Goal: Task Accomplishment & Management: Manage account settings

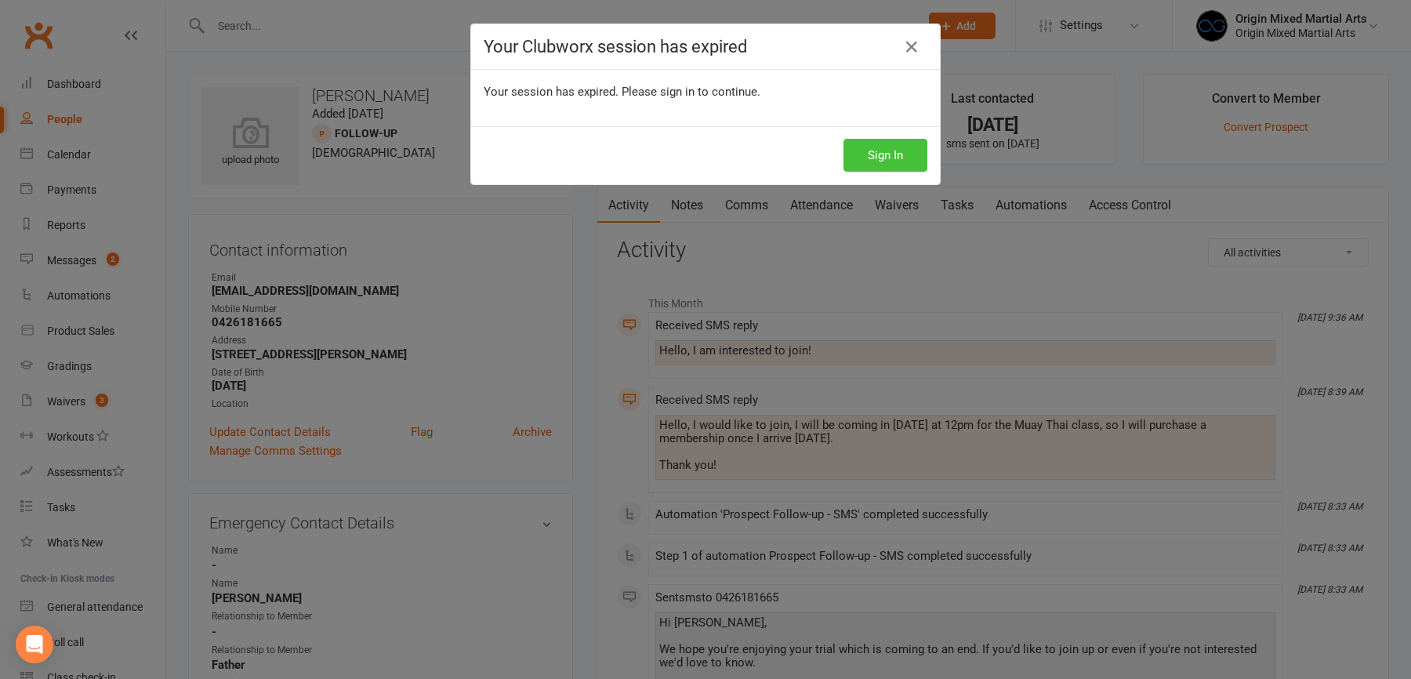
click at [878, 143] on button "Sign In" at bounding box center [886, 155] width 84 height 33
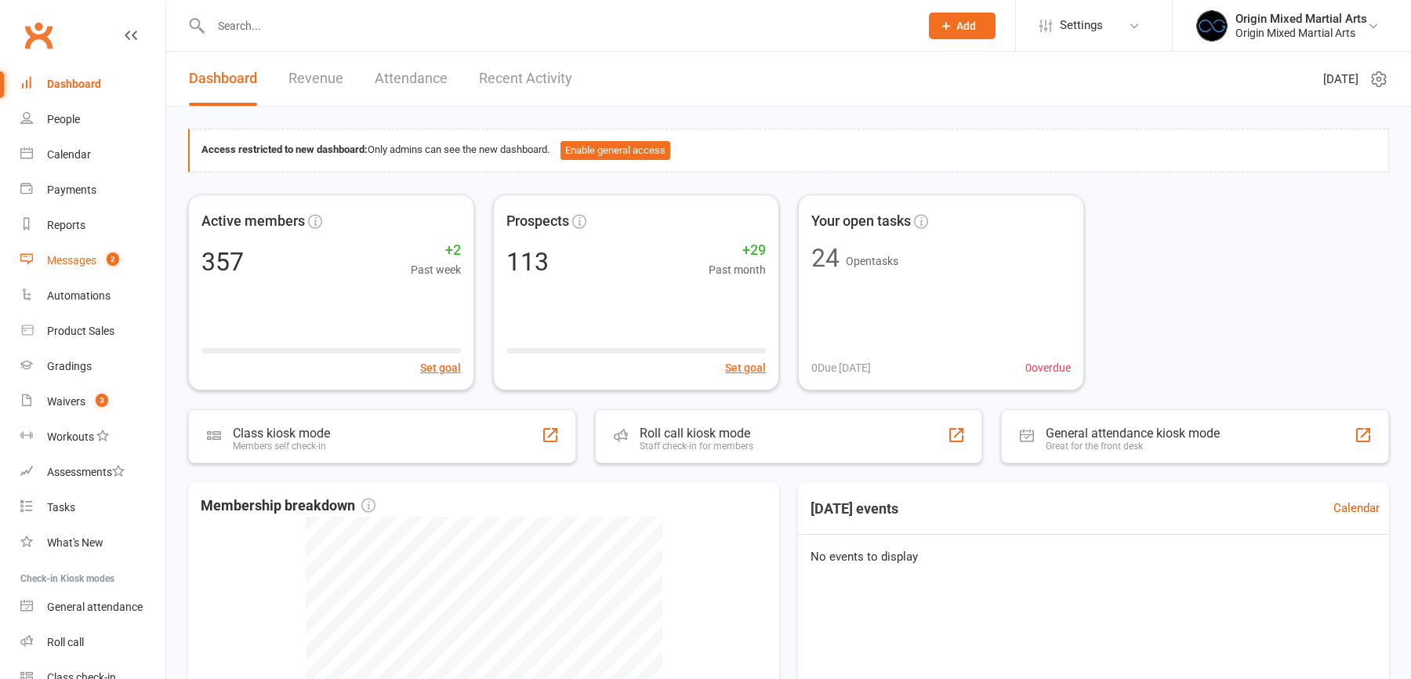
click at [85, 256] on div "Messages" at bounding box center [71, 260] width 49 height 13
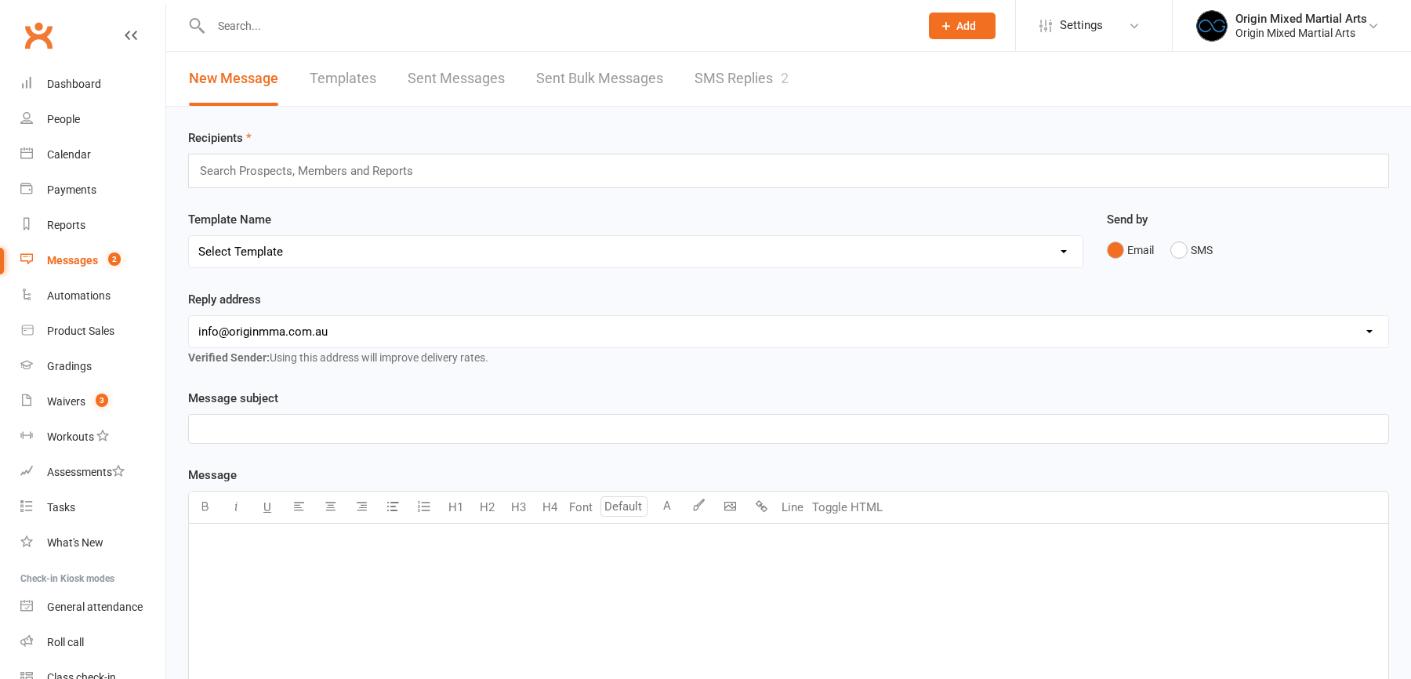
click at [753, 79] on link "SMS Replies 2" at bounding box center [742, 79] width 94 height 54
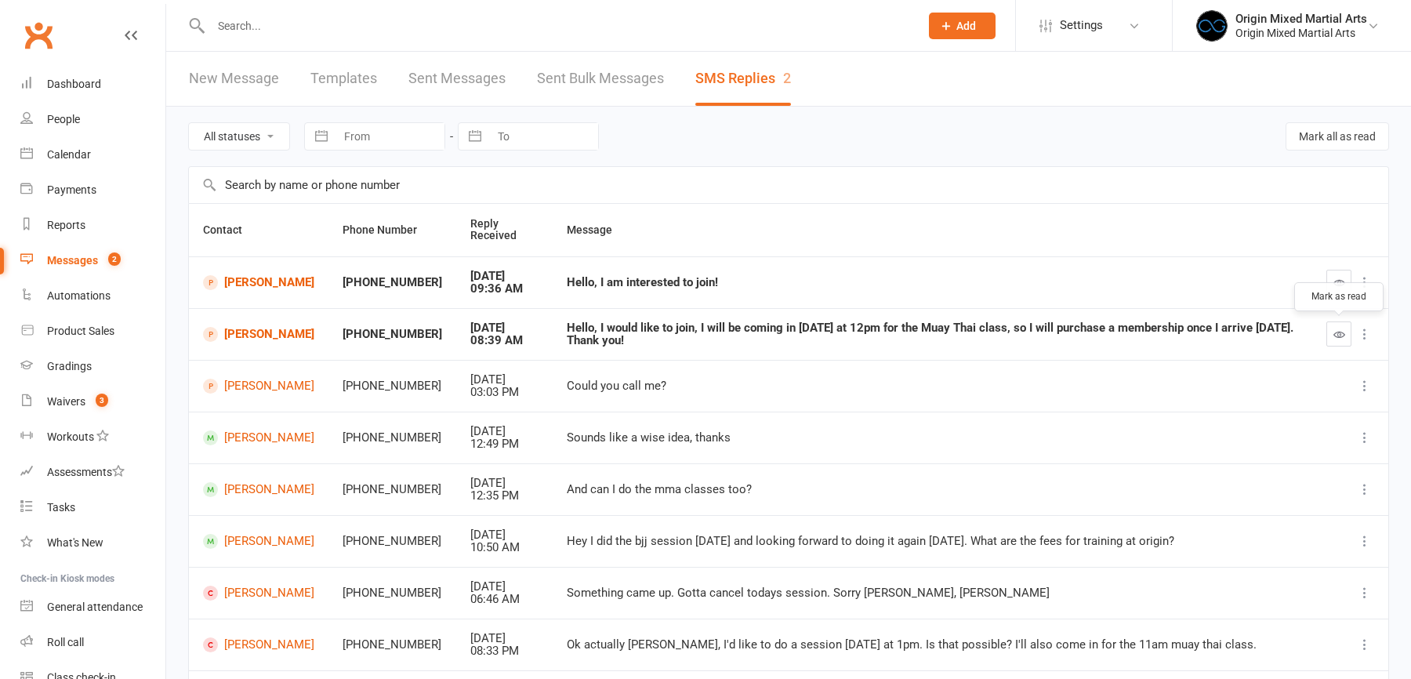
click at [1337, 328] on icon "button" at bounding box center [1340, 334] width 12 height 12
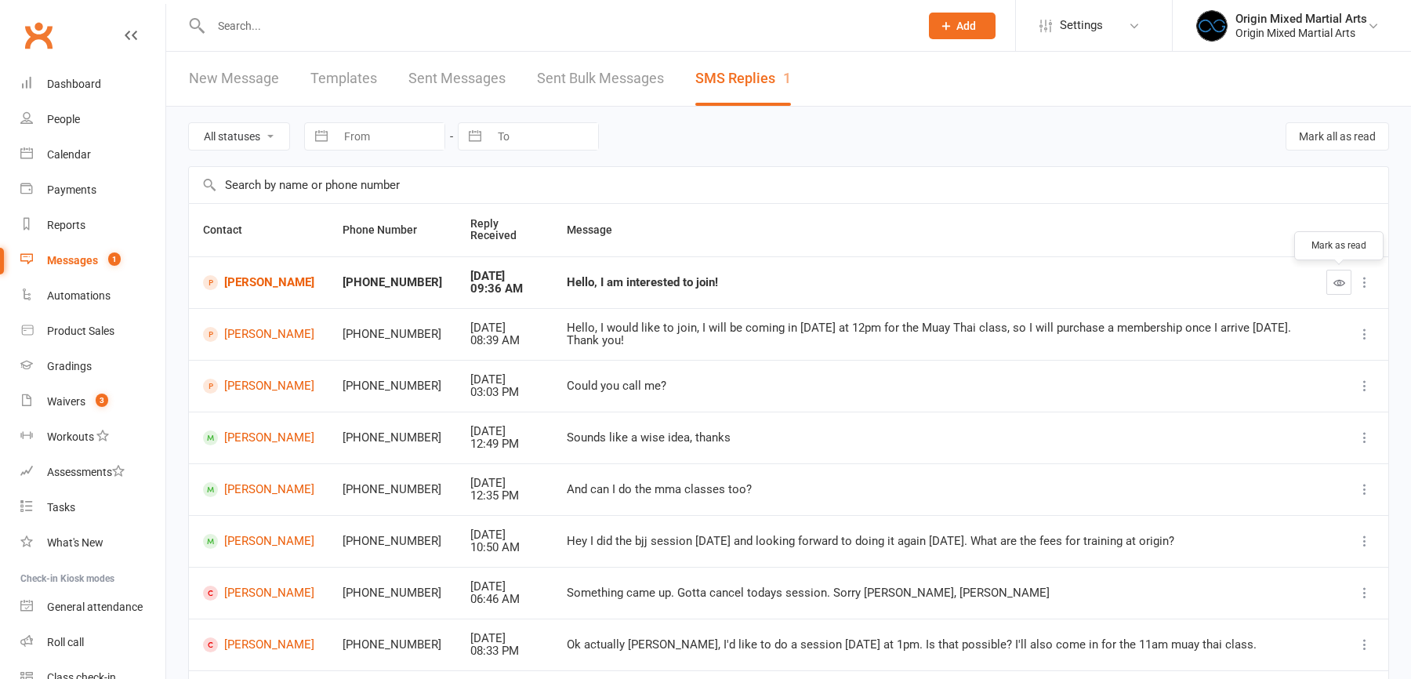
click at [1341, 285] on icon "button" at bounding box center [1340, 283] width 12 height 12
click at [261, 327] on link "[PERSON_NAME]" at bounding box center [258, 334] width 111 height 15
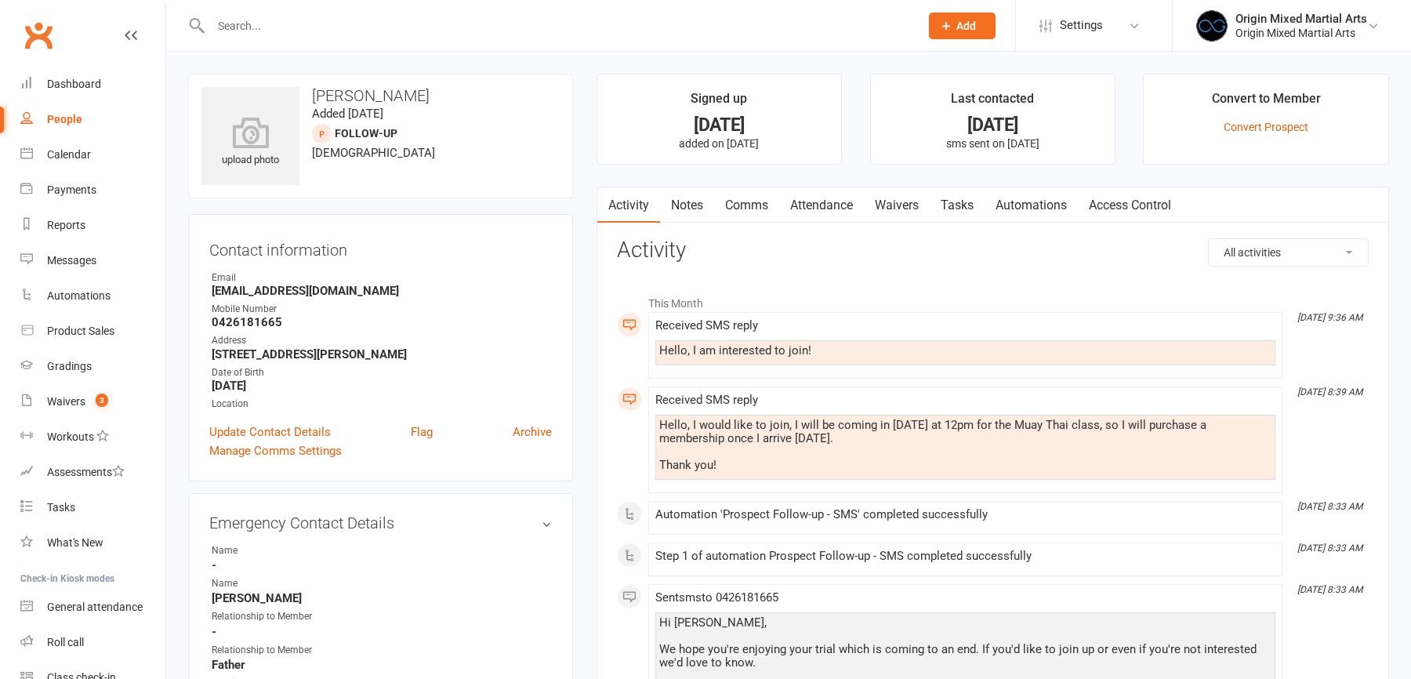
click at [892, 193] on link "Waivers" at bounding box center [897, 205] width 66 height 36
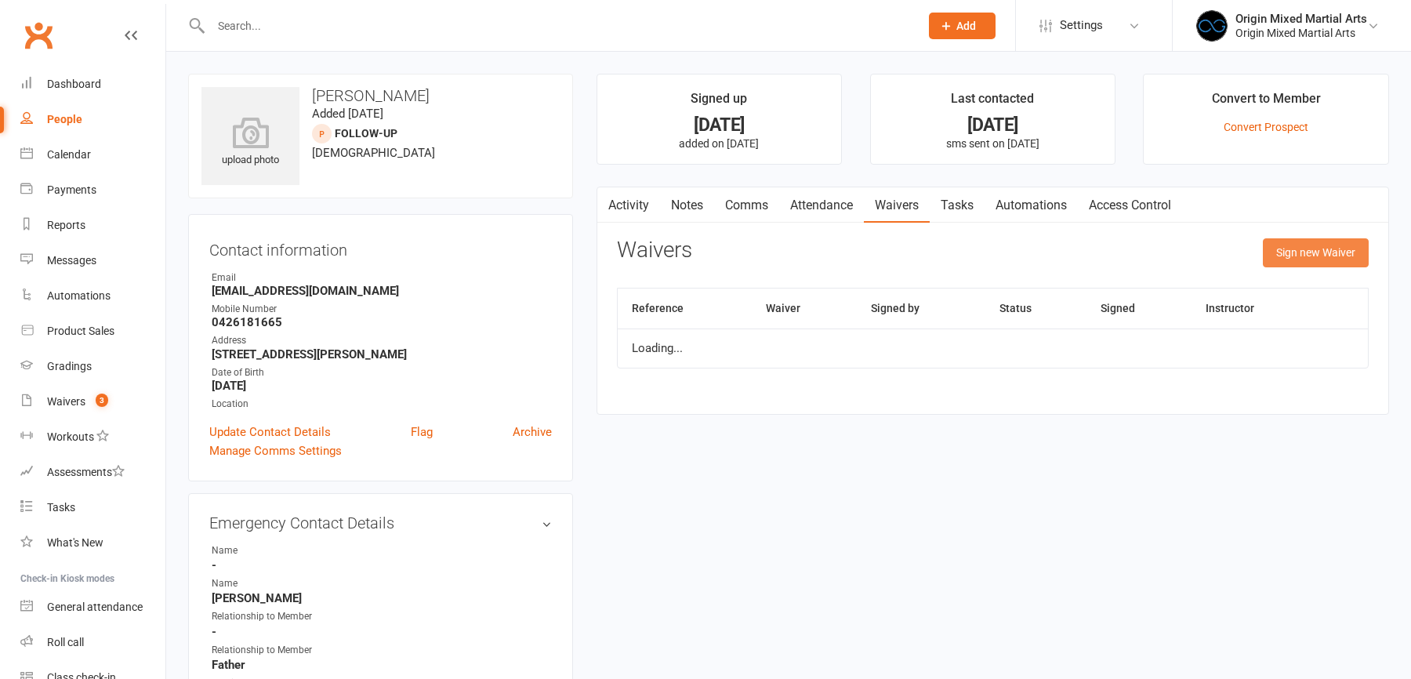
click at [1282, 248] on button "Sign new Waiver" at bounding box center [1316, 252] width 106 height 28
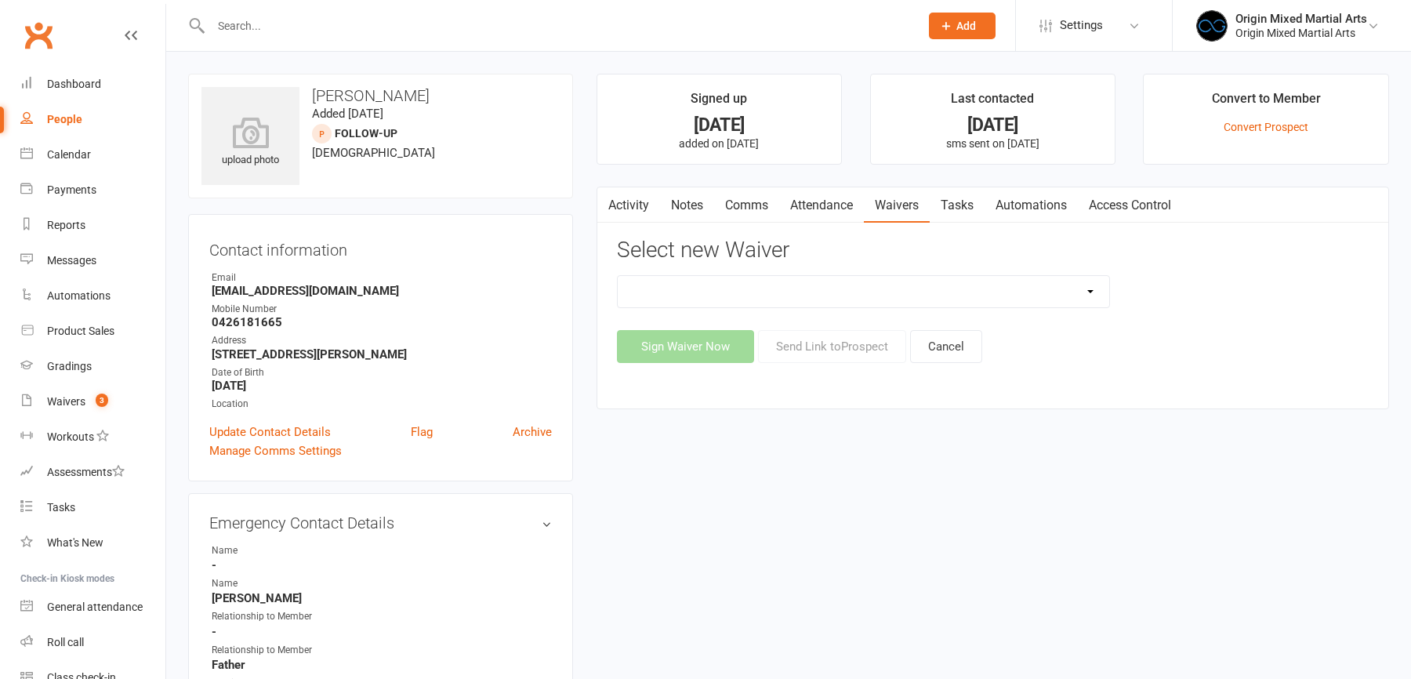
click at [905, 296] on select "Change of Payment Details Membership Casual Membership Casual (Cash/EFTPOS) Mem…" at bounding box center [864, 291] width 492 height 31
select select "6284"
click at [618, 276] on select "Change of Payment Details Membership Casual Membership Casual (Cash/EFTPOS) Mem…" at bounding box center [864, 291] width 492 height 31
click at [837, 353] on button "Send Link to Prospect" at bounding box center [832, 346] width 148 height 33
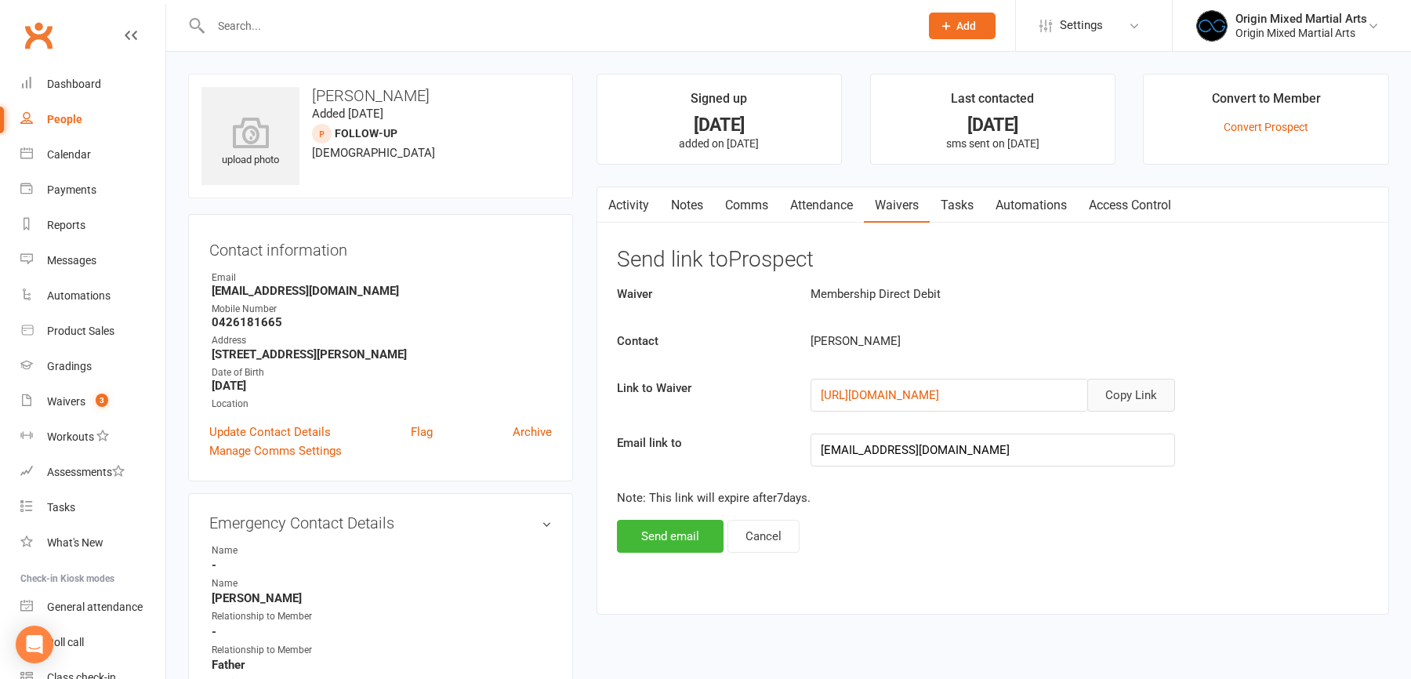
click at [1125, 402] on button "Copy Link" at bounding box center [1131, 395] width 88 height 33
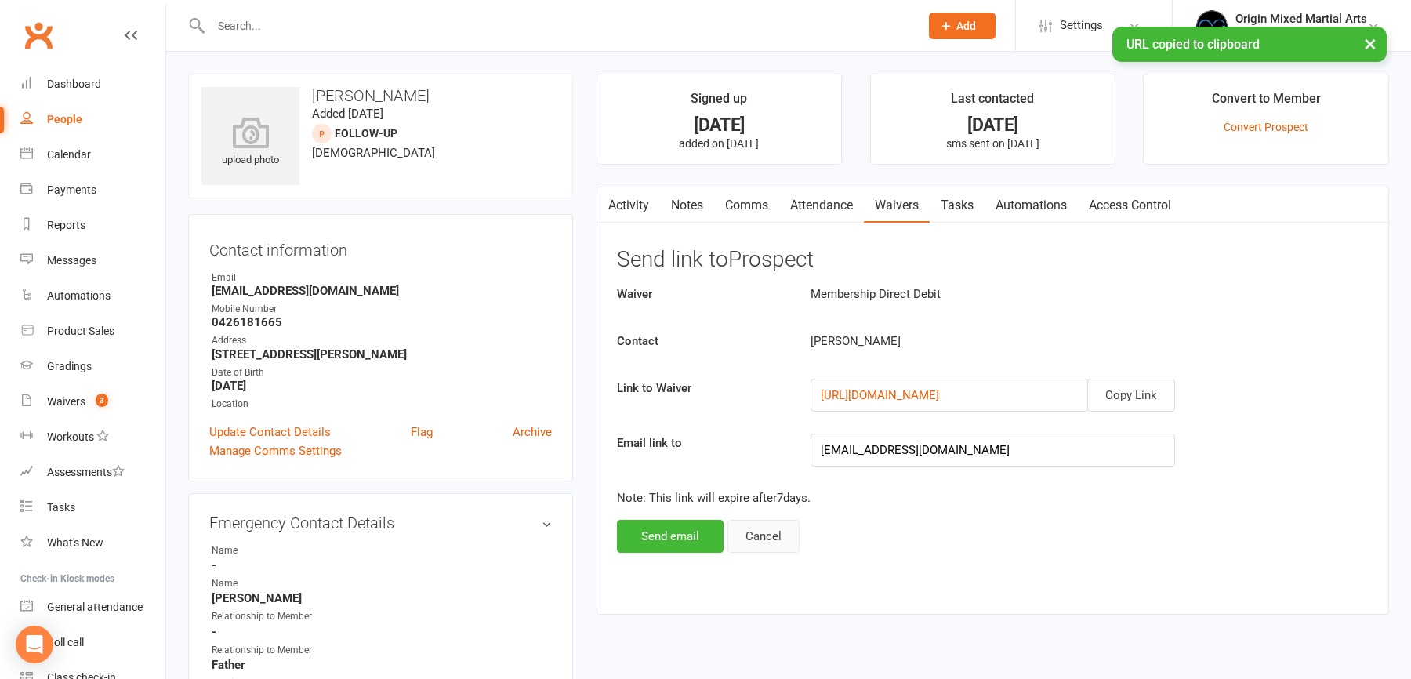
click at [759, 523] on button "Cancel" at bounding box center [764, 536] width 72 height 33
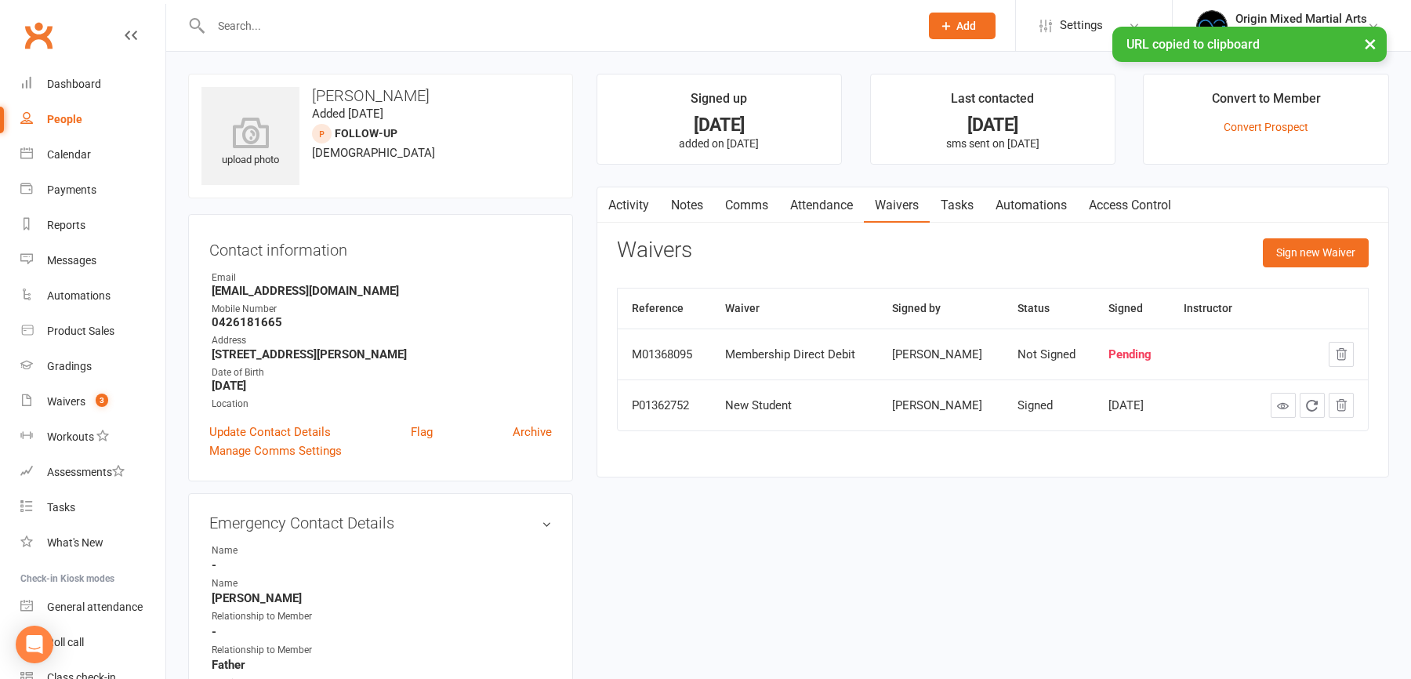
click at [739, 198] on link "Comms" at bounding box center [746, 205] width 65 height 36
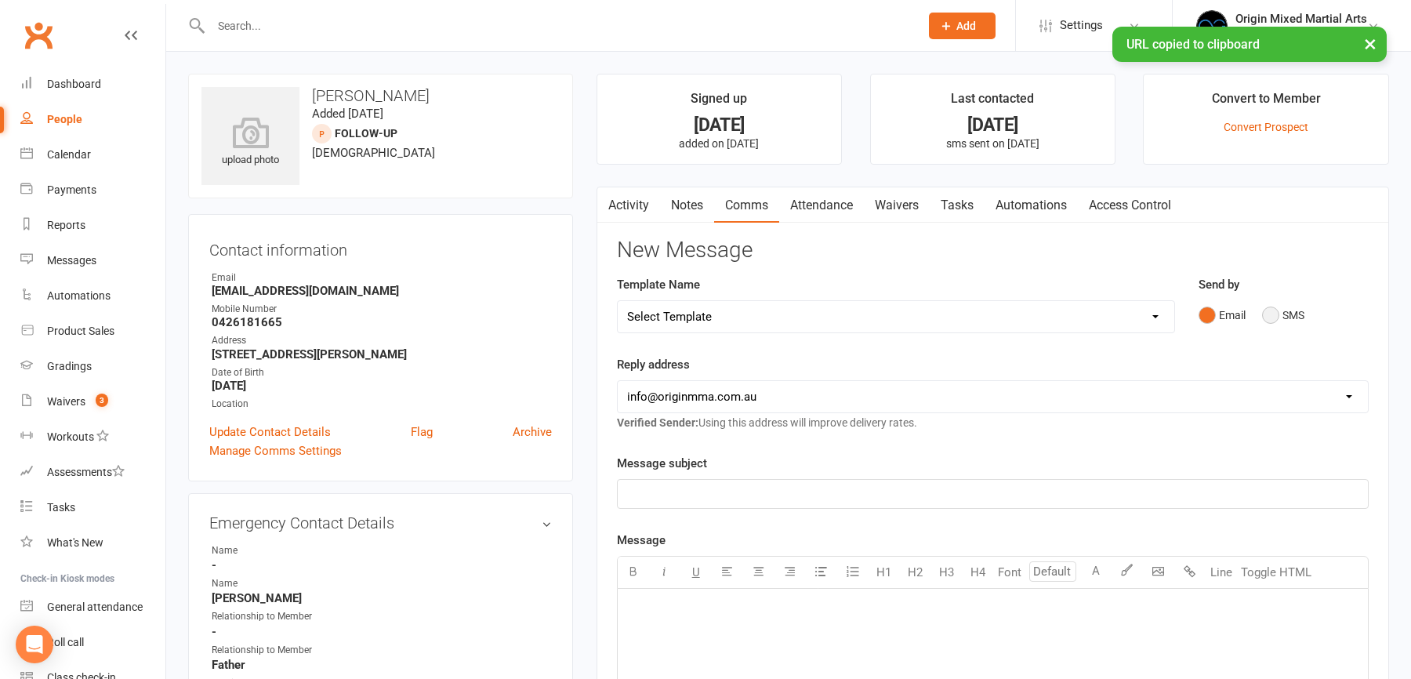
click at [1271, 307] on button "SMS" at bounding box center [1283, 315] width 42 height 30
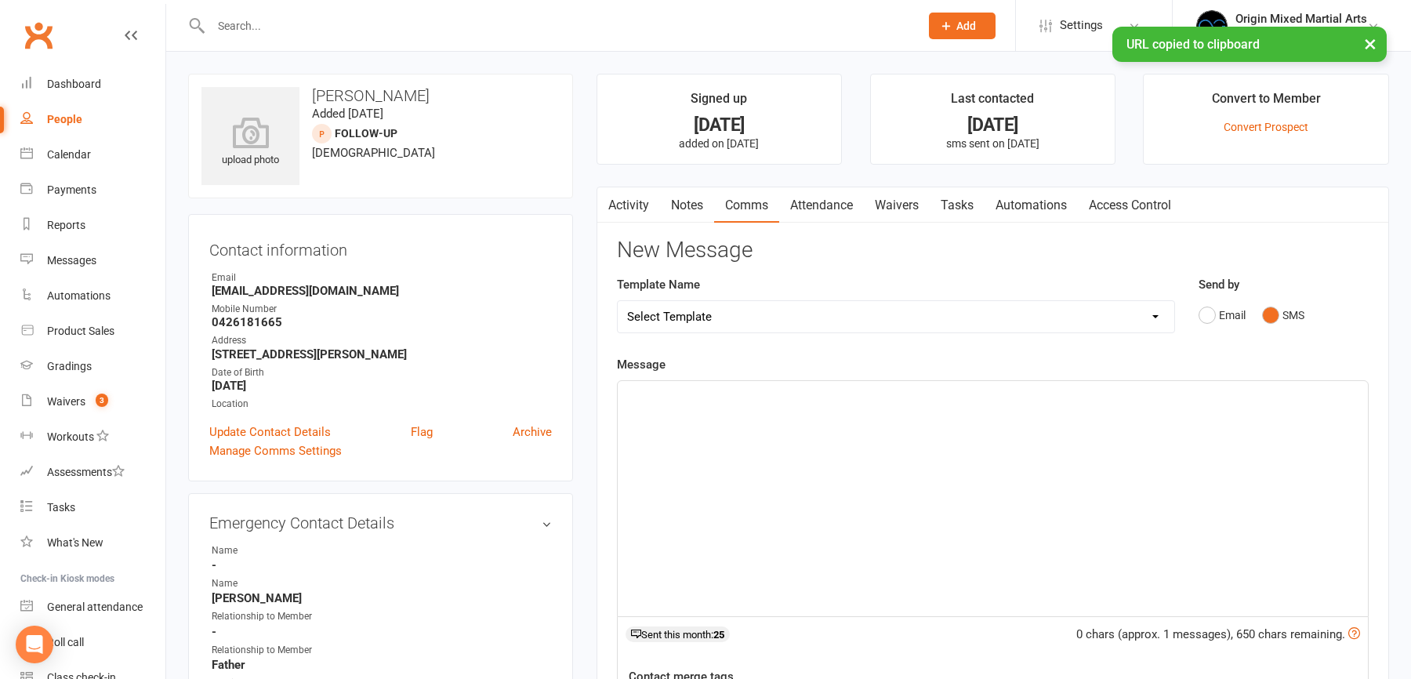
click at [722, 456] on div "﻿" at bounding box center [993, 498] width 750 height 235
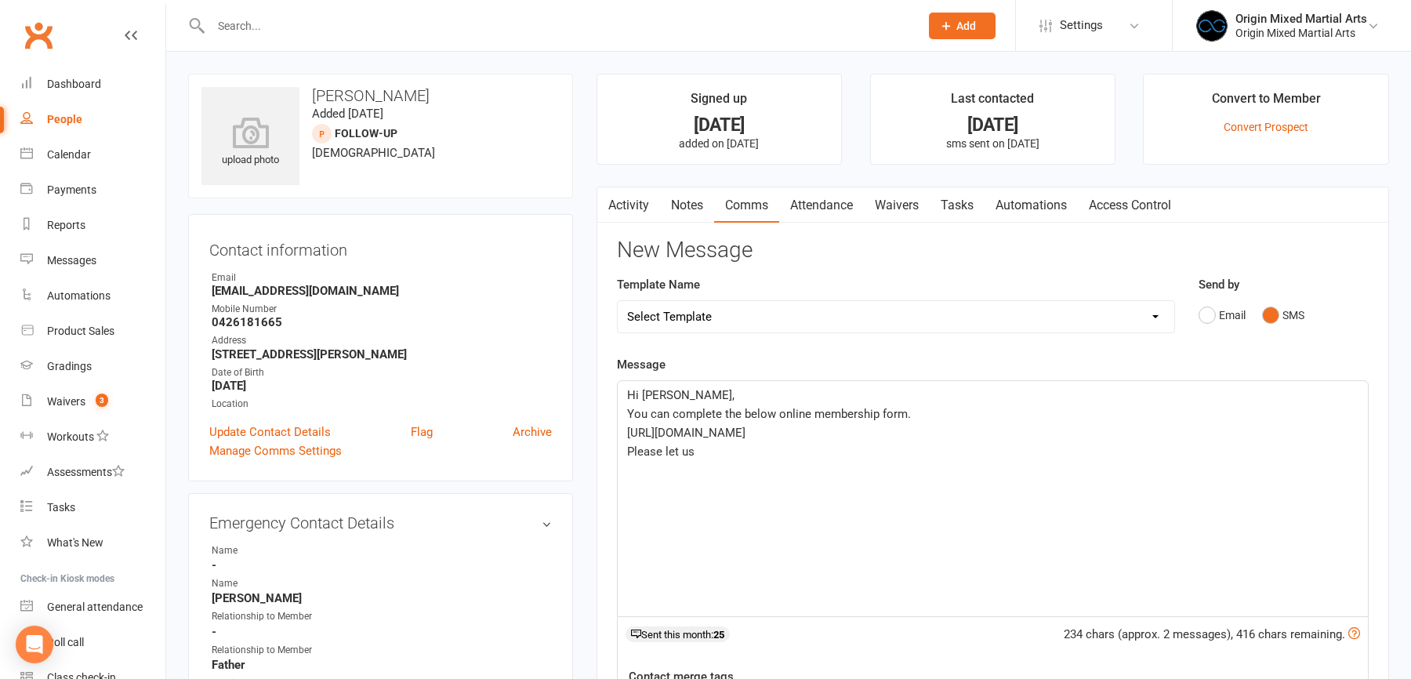
click at [811, 412] on span "You can complete the below online membership form." at bounding box center [769, 414] width 284 height 14
click at [697, 461] on p "Please let us" at bounding box center [992, 451] width 731 height 19
drag, startPoint x: 701, startPoint y: 467, endPoint x: 626, endPoint y: 467, distance: 75.3
click at [627, 461] on p "Please let us" at bounding box center [992, 451] width 731 height 19
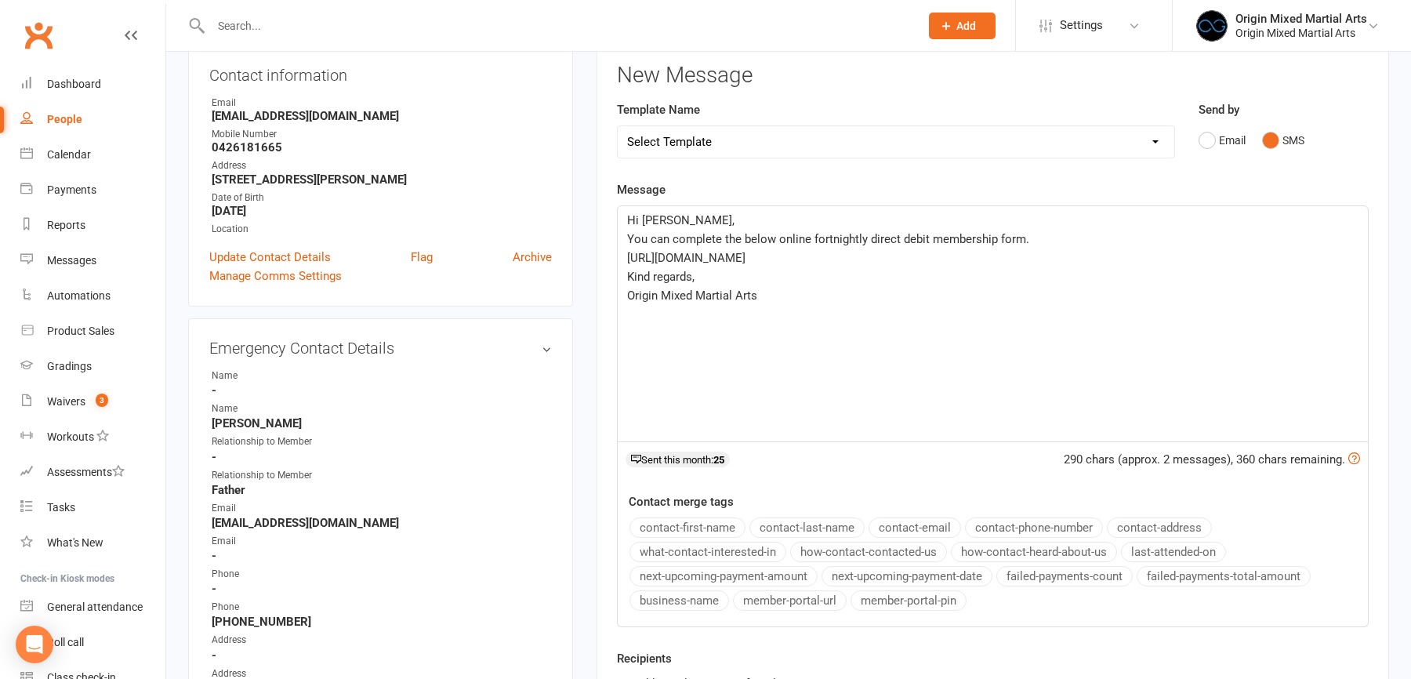
scroll to position [157, 0]
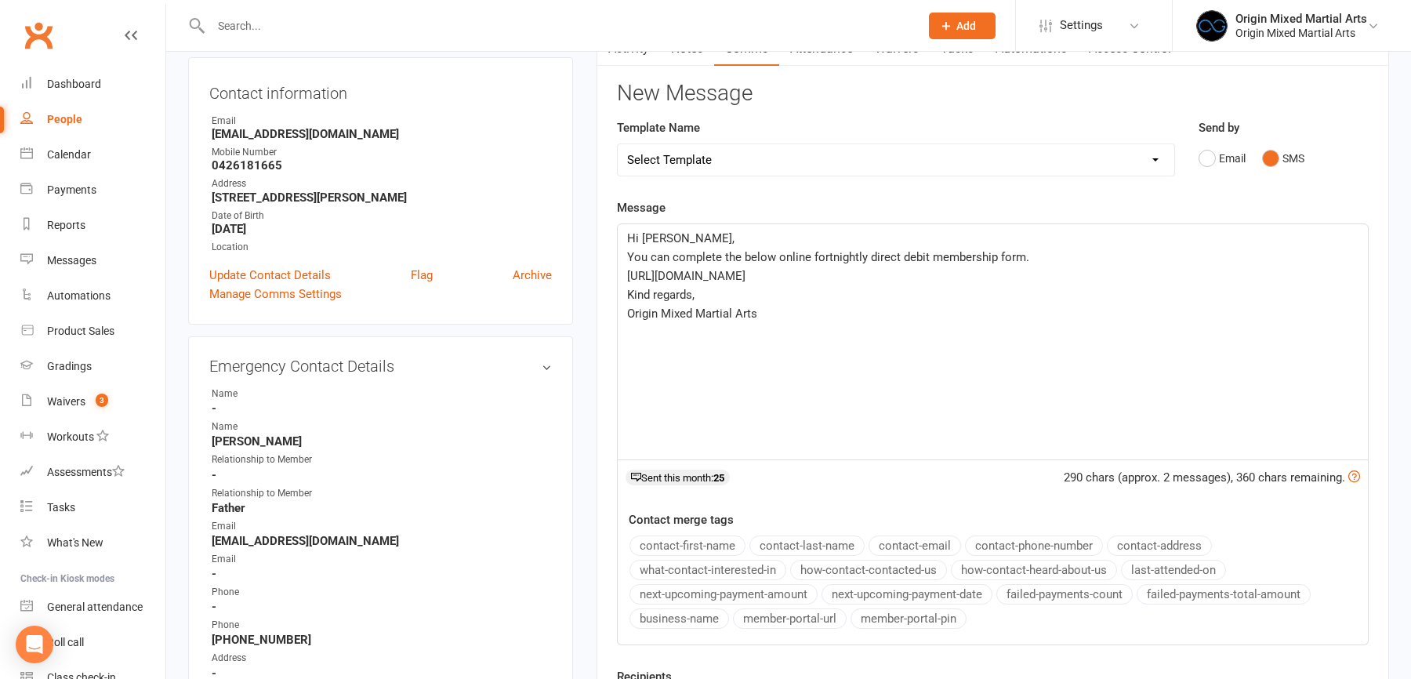
click at [742, 285] on p "https://app.clubworx.com/websites/origin-mixed-martial-arts/waivers/new-member-…" at bounding box center [992, 276] width 731 height 19
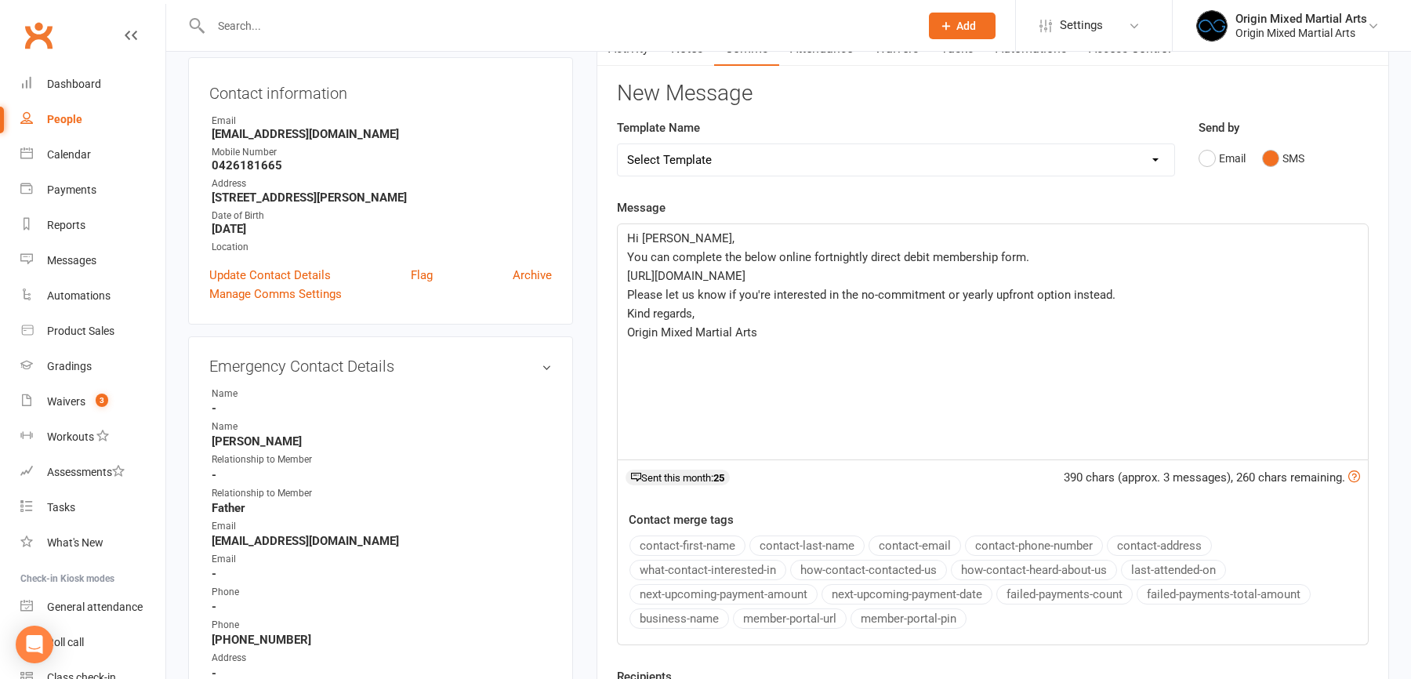
click at [1020, 259] on span "You can complete the below online fortnightly direct debit membership form." at bounding box center [828, 257] width 402 height 14
click at [1060, 302] on span "Please let us know if you're interested in the no-commitment or yearly upfront …" at bounding box center [871, 295] width 488 height 14
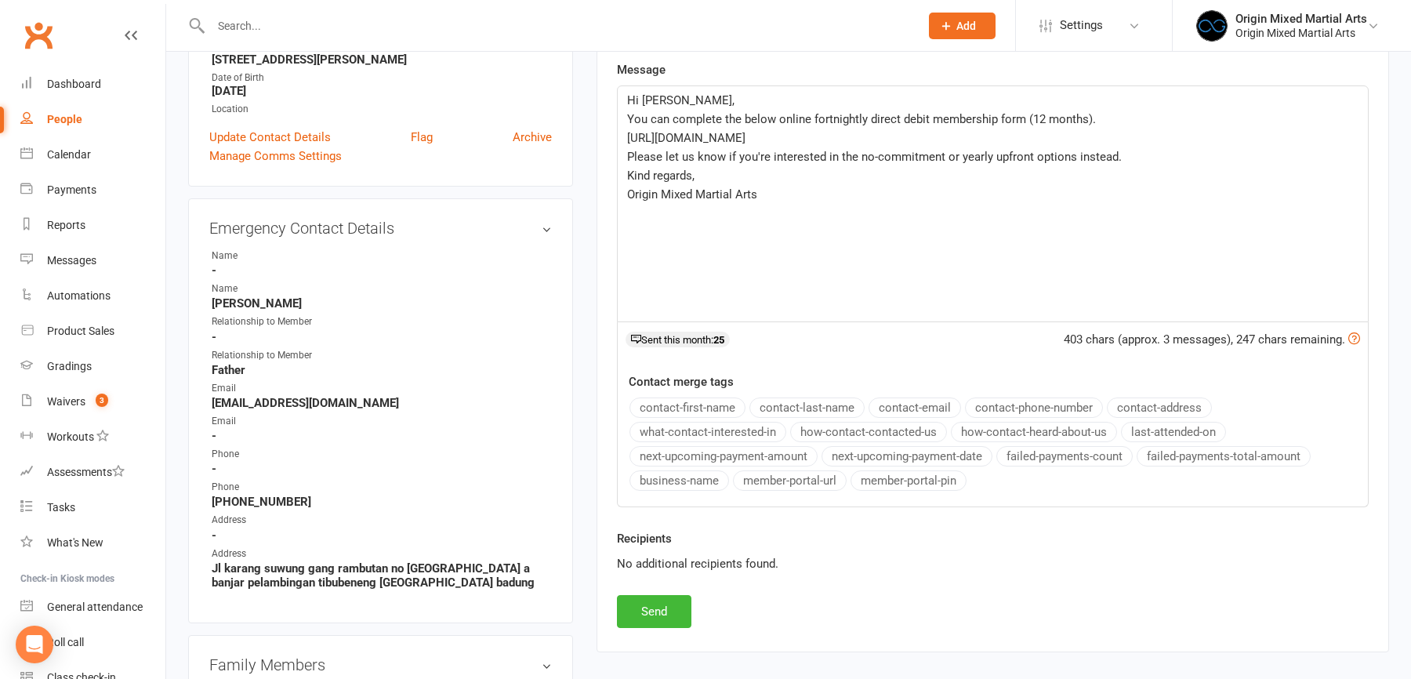
scroll to position [361, 0]
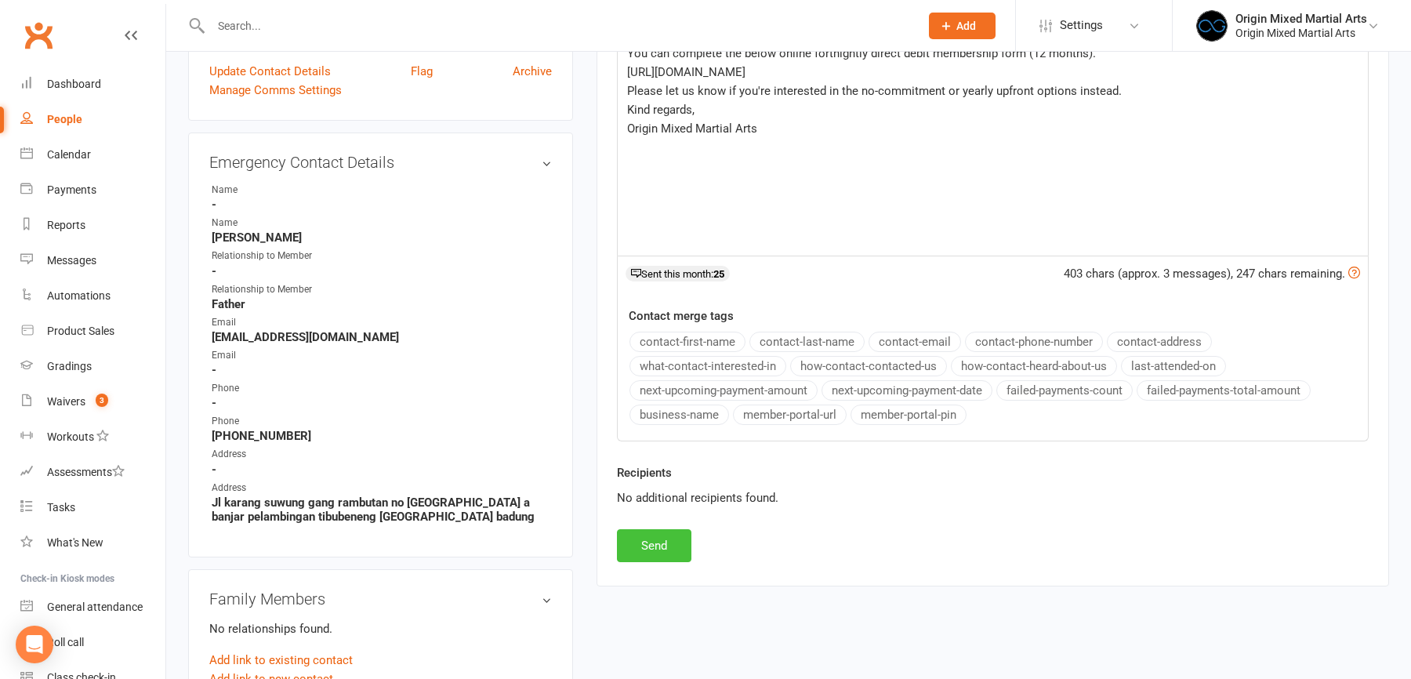
click at [673, 546] on button "Send" at bounding box center [654, 545] width 74 height 33
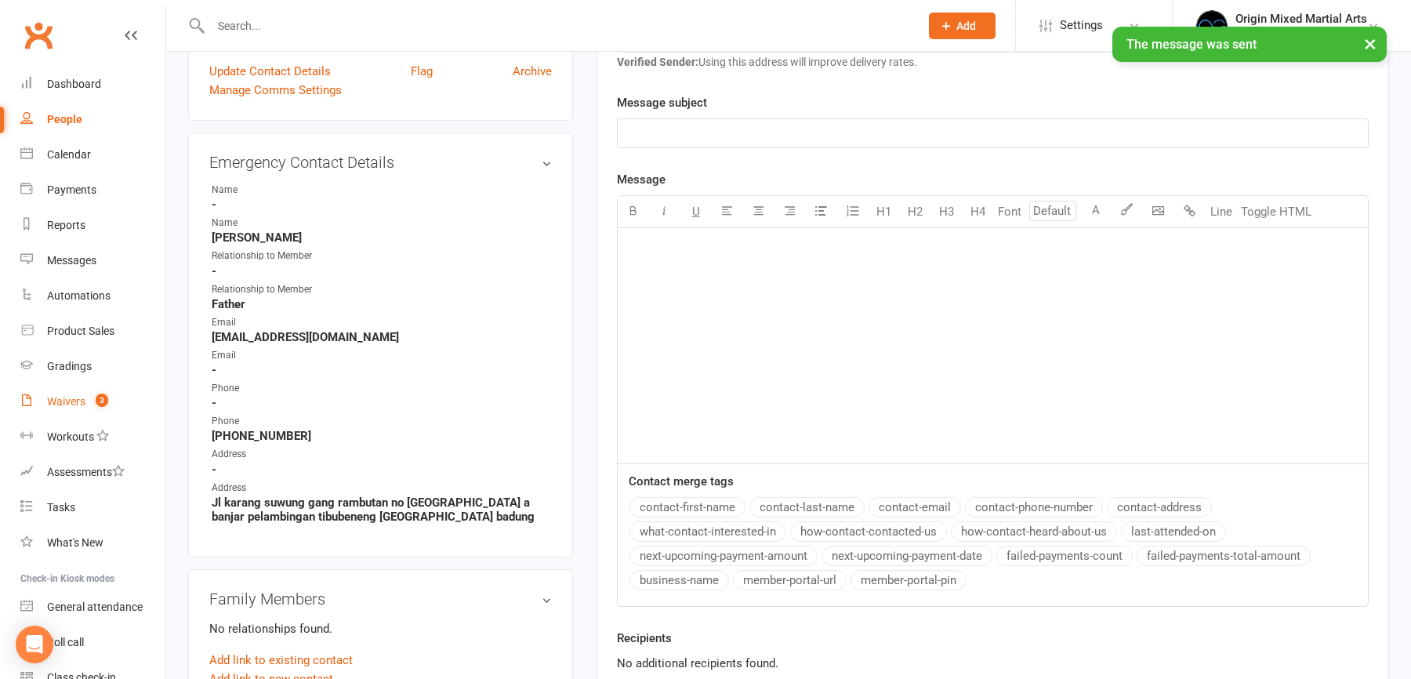
click at [72, 408] on link "Waivers 3" at bounding box center [92, 401] width 145 height 35
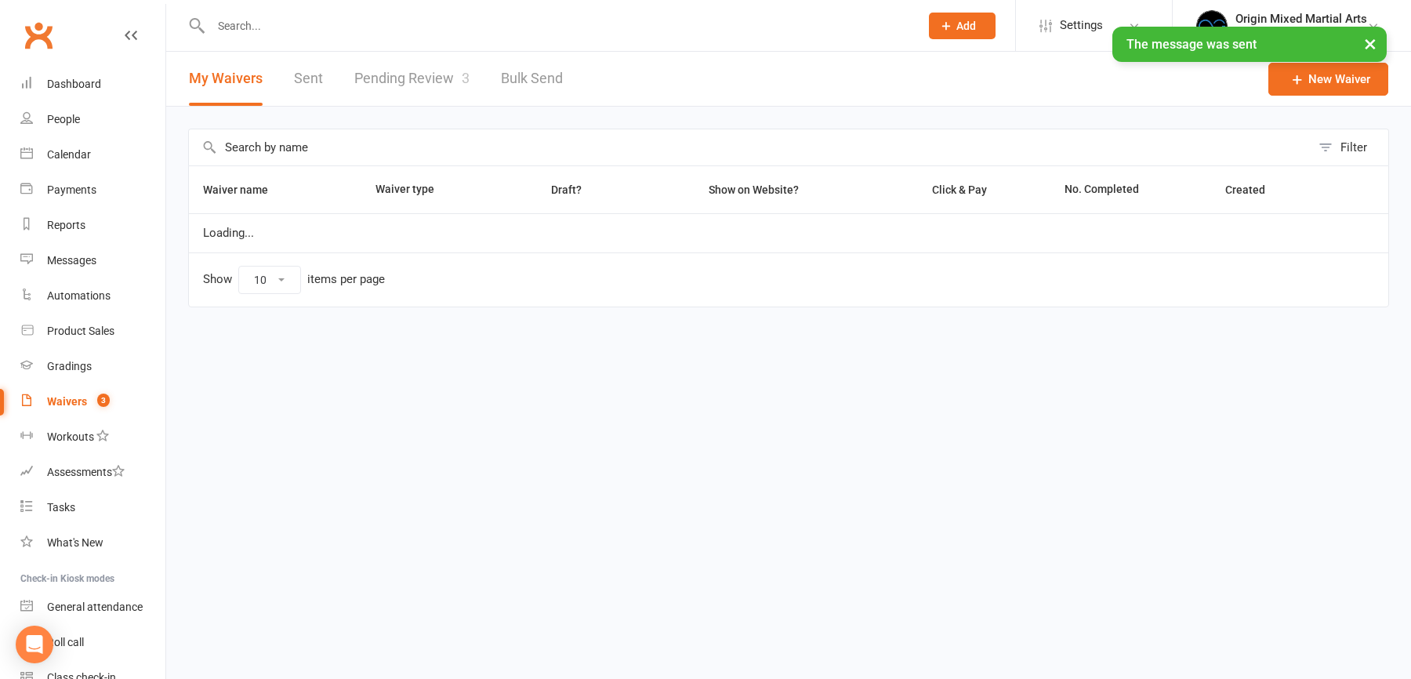
select select "100"
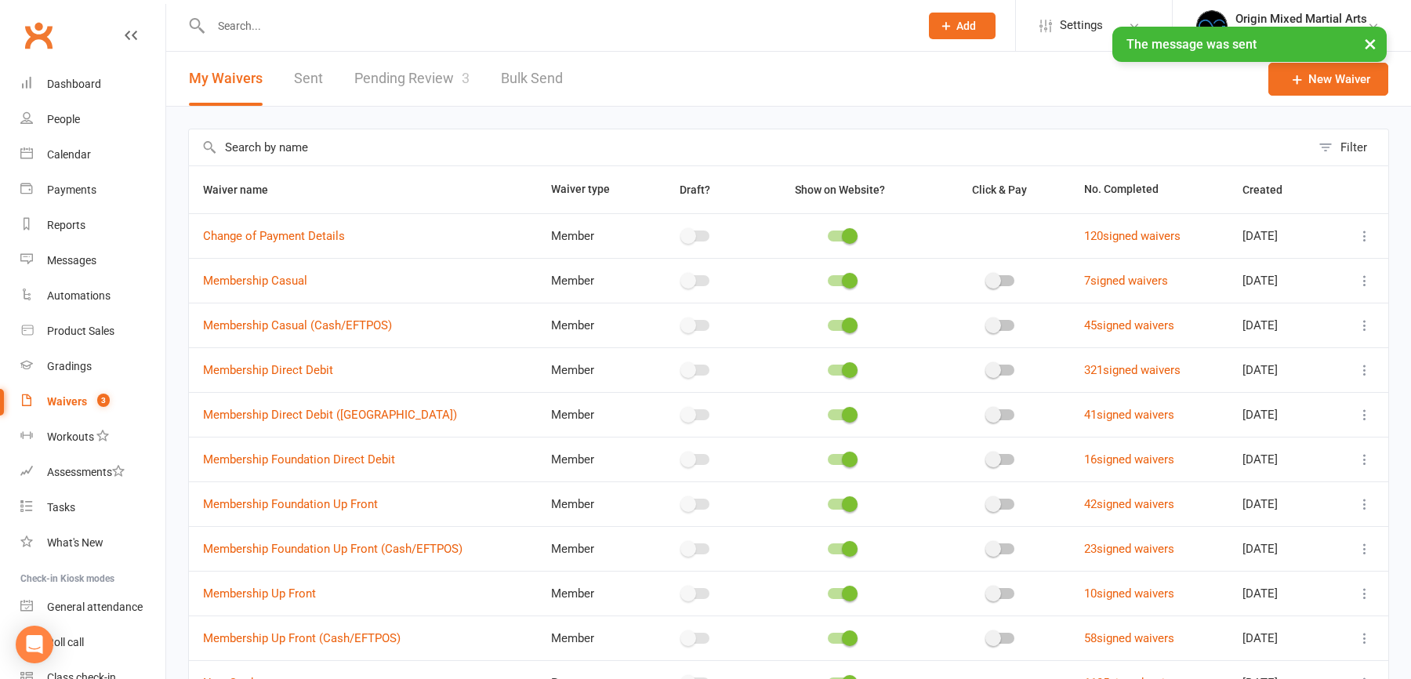
click at [380, 27] on div "× The message was sent" at bounding box center [695, 27] width 1391 height 0
click at [389, 77] on link "Pending Review 3" at bounding box center [411, 79] width 115 height 54
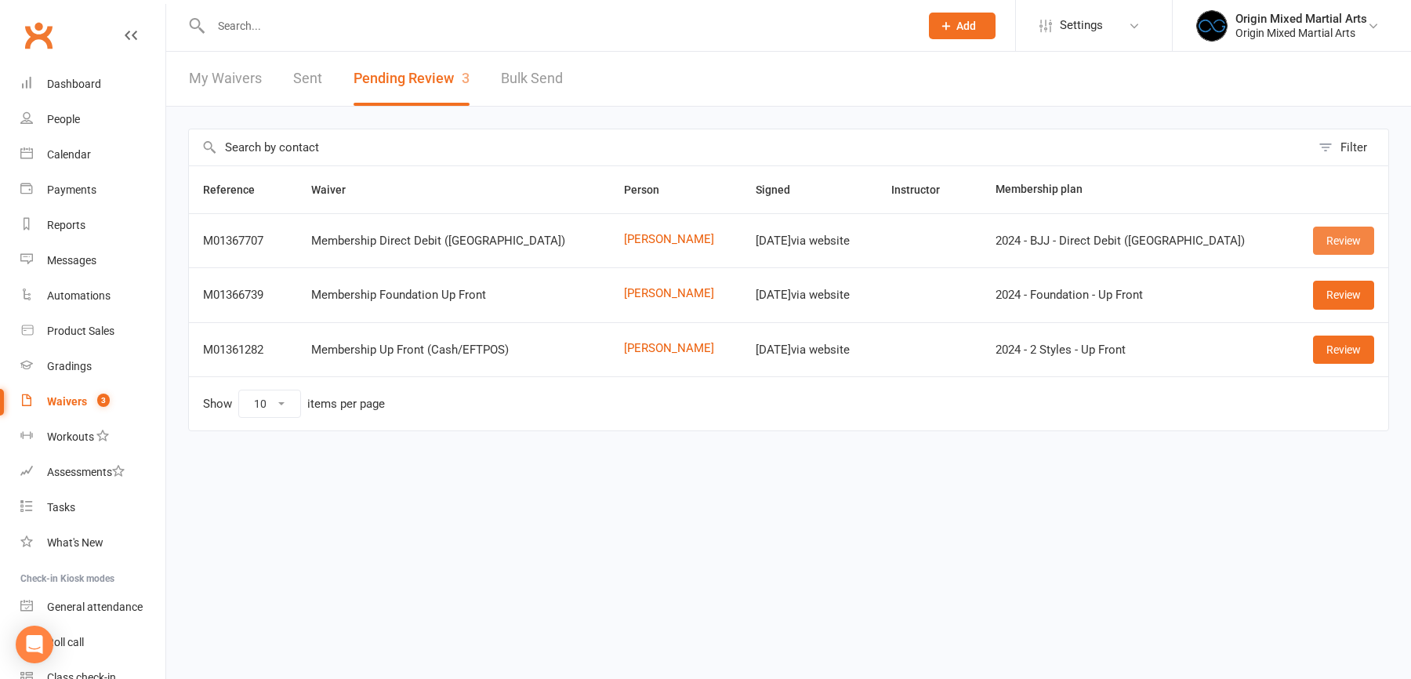
click at [1341, 239] on link "Review" at bounding box center [1343, 241] width 61 height 28
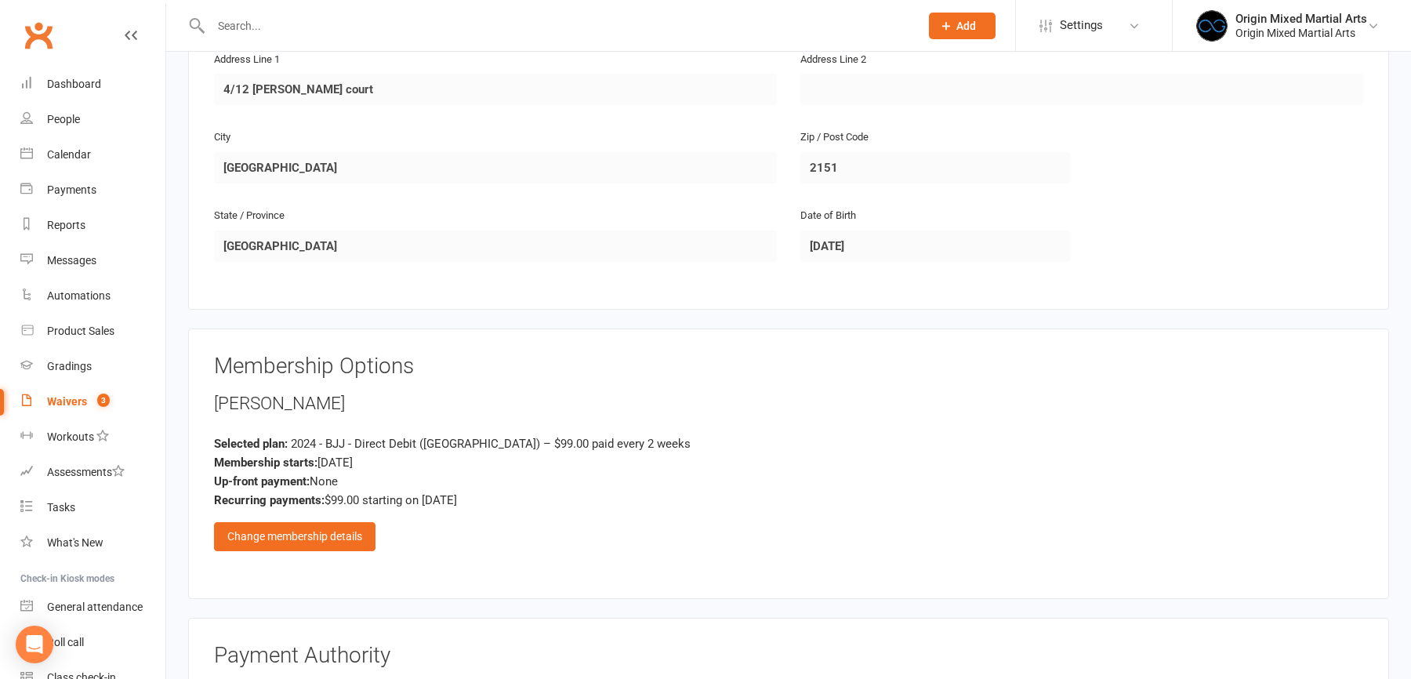
scroll to position [490, 0]
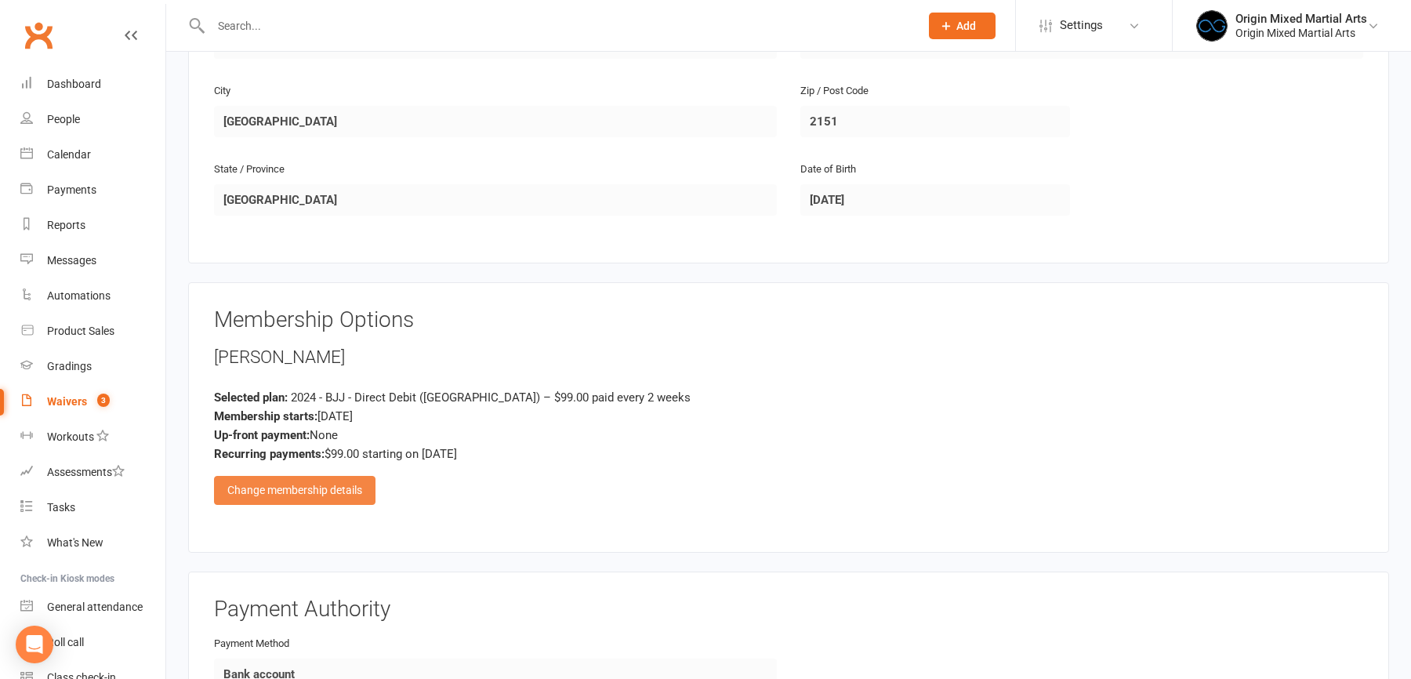
click at [330, 476] on div "Change membership details" at bounding box center [294, 490] width 161 height 28
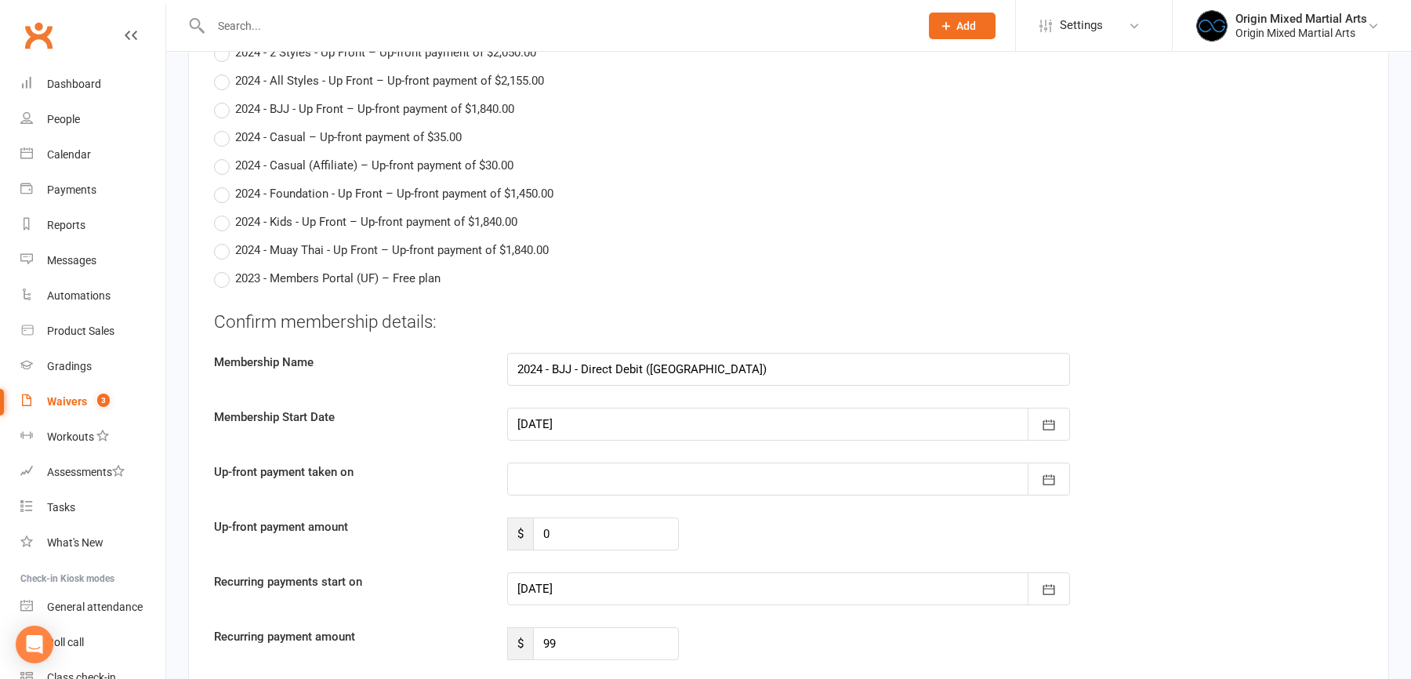
scroll to position [1969, 0]
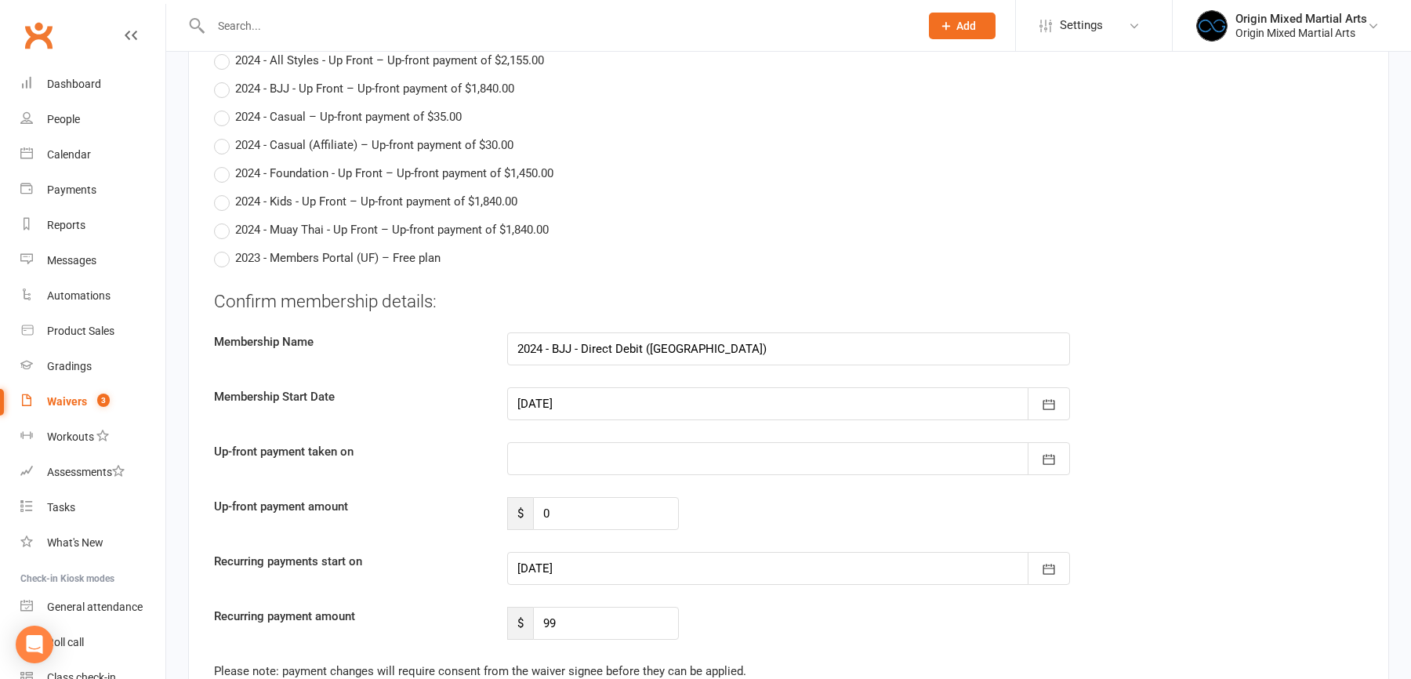
click at [547, 555] on div at bounding box center [788, 568] width 563 height 33
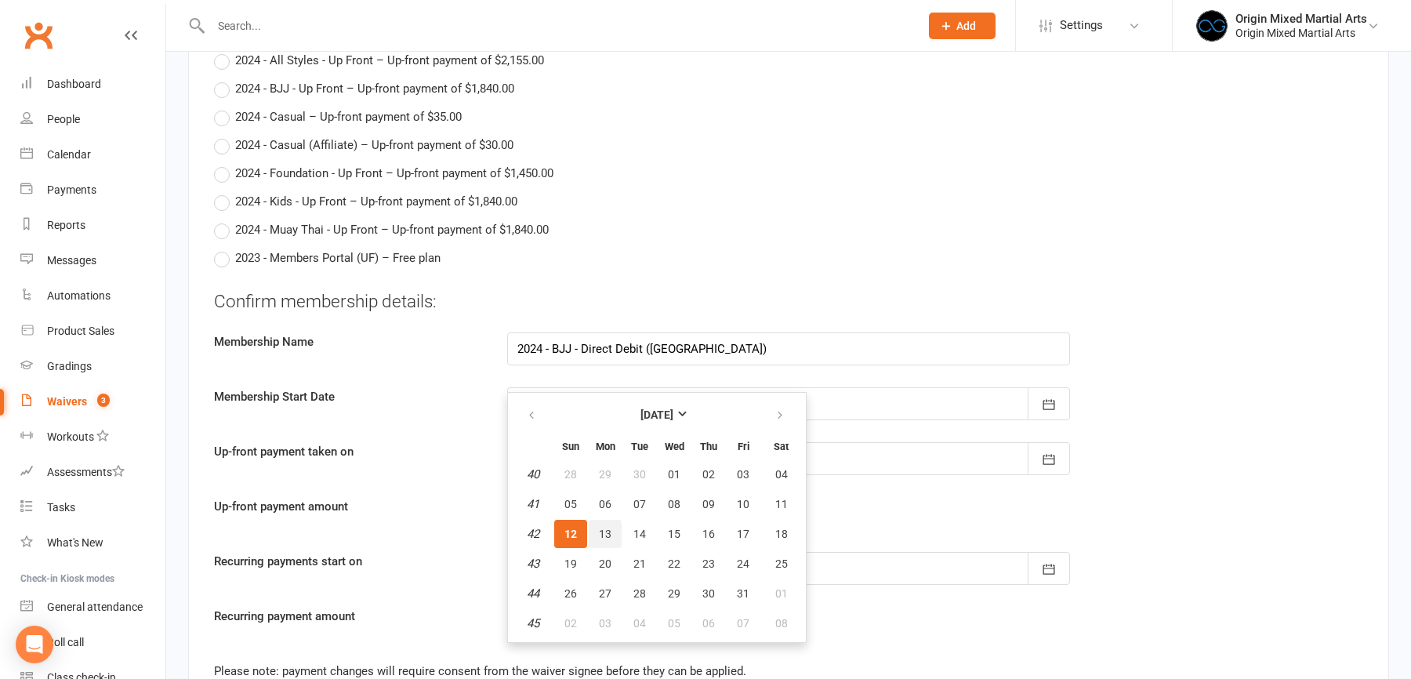
click at [599, 528] on span "13" at bounding box center [605, 534] width 13 height 13
type input "13 Oct 2025"
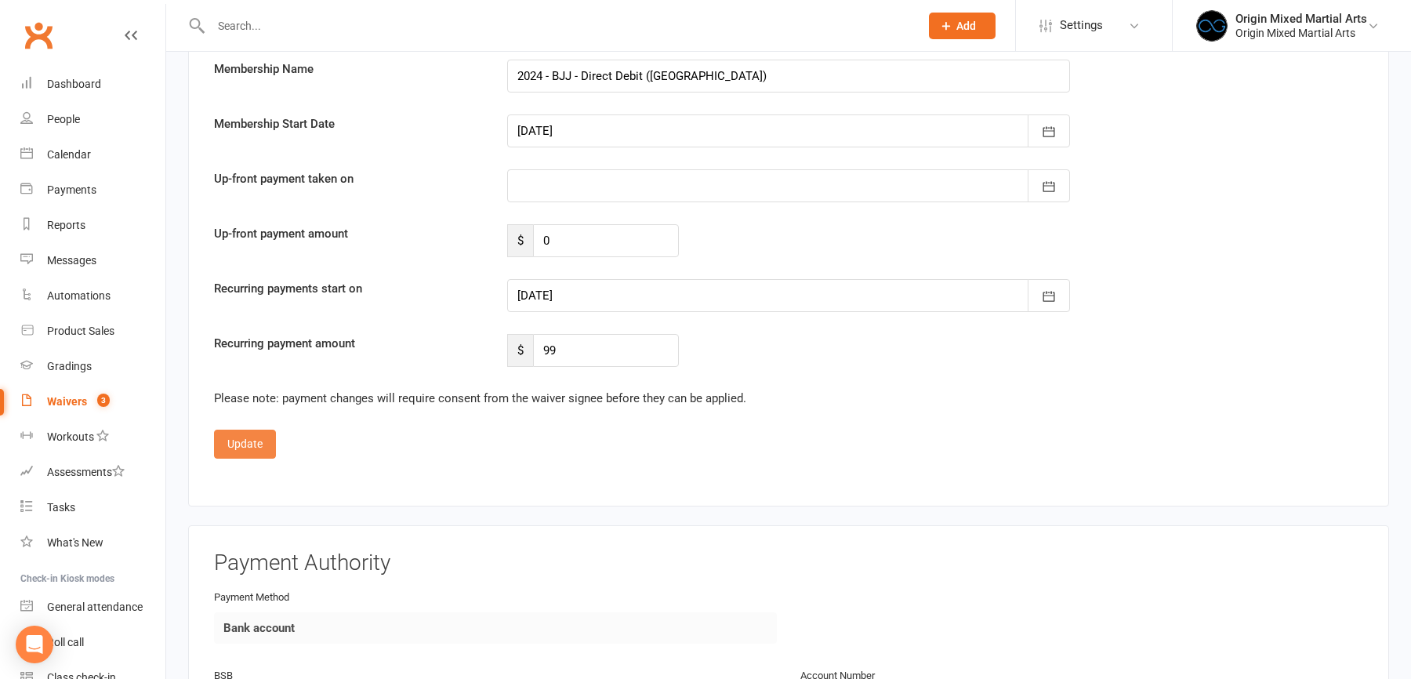
click at [247, 433] on button "Update" at bounding box center [245, 444] width 62 height 28
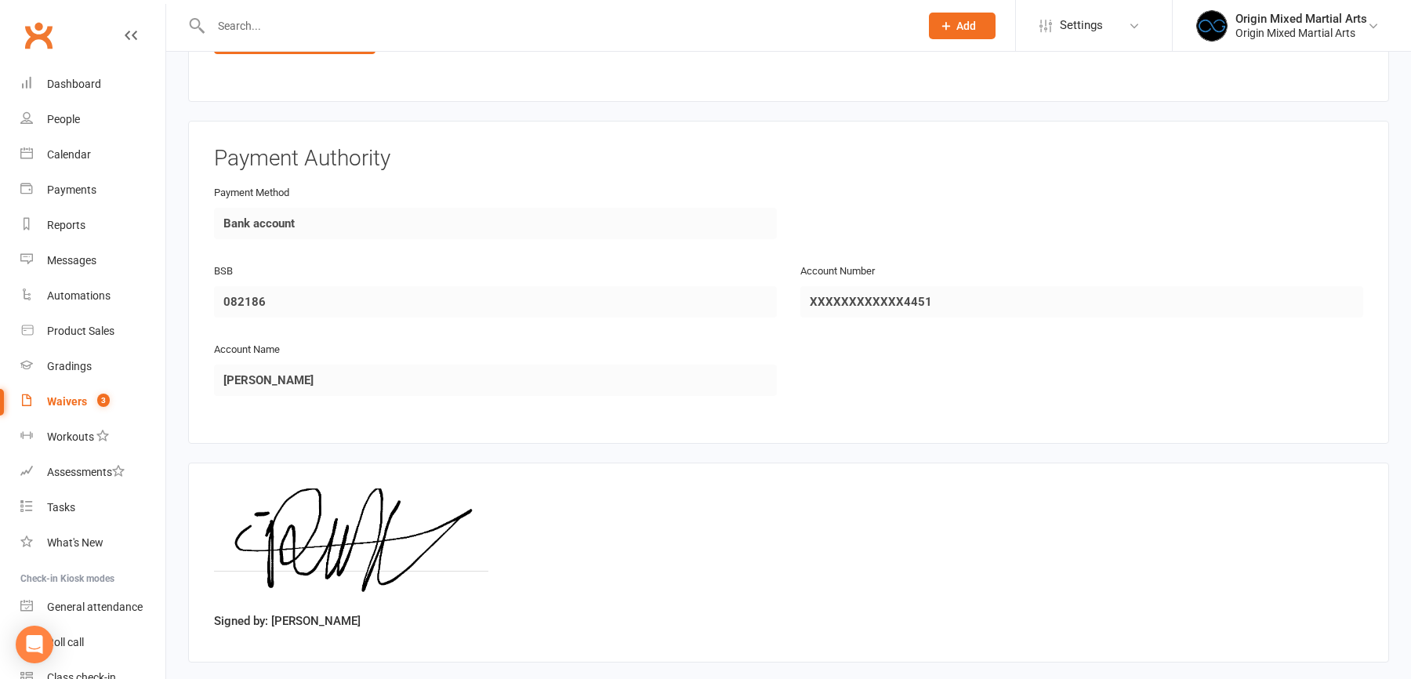
scroll to position [1011, 0]
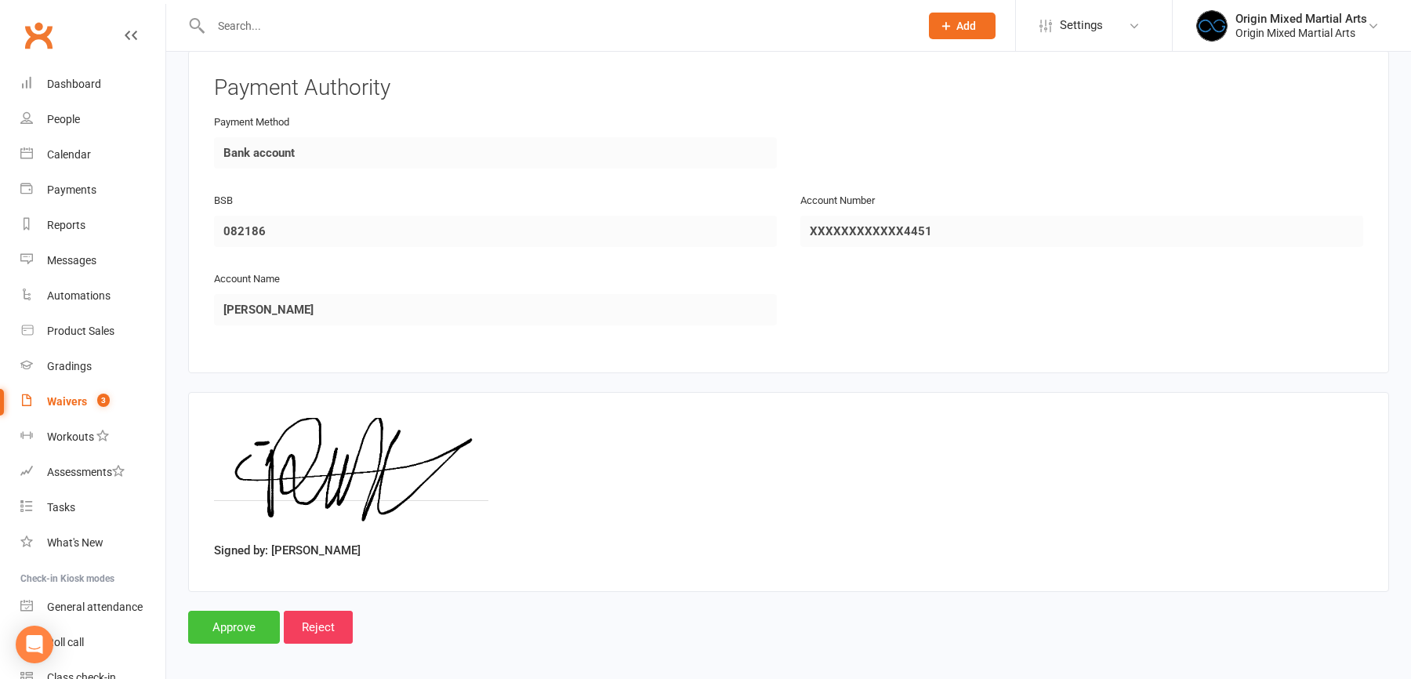
click at [247, 612] on input "Approve" at bounding box center [234, 627] width 92 height 33
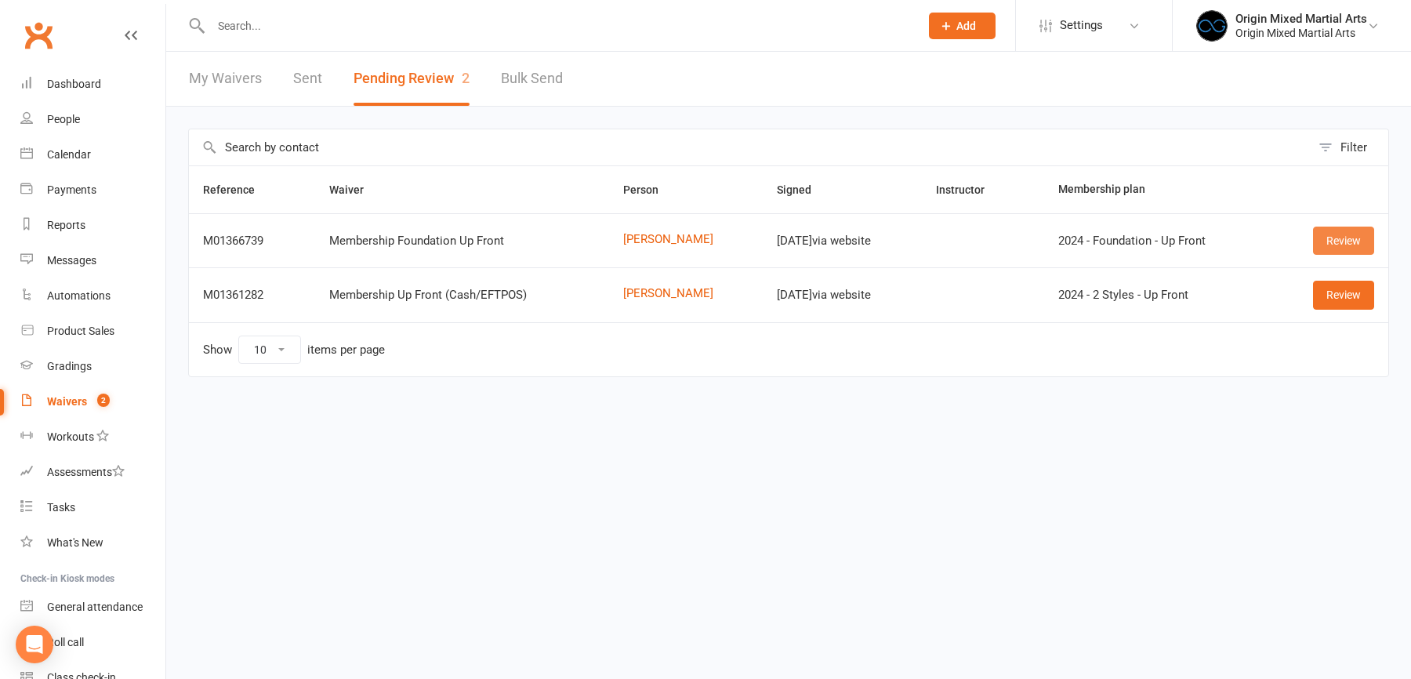
click at [1370, 229] on link "Review" at bounding box center [1343, 241] width 61 height 28
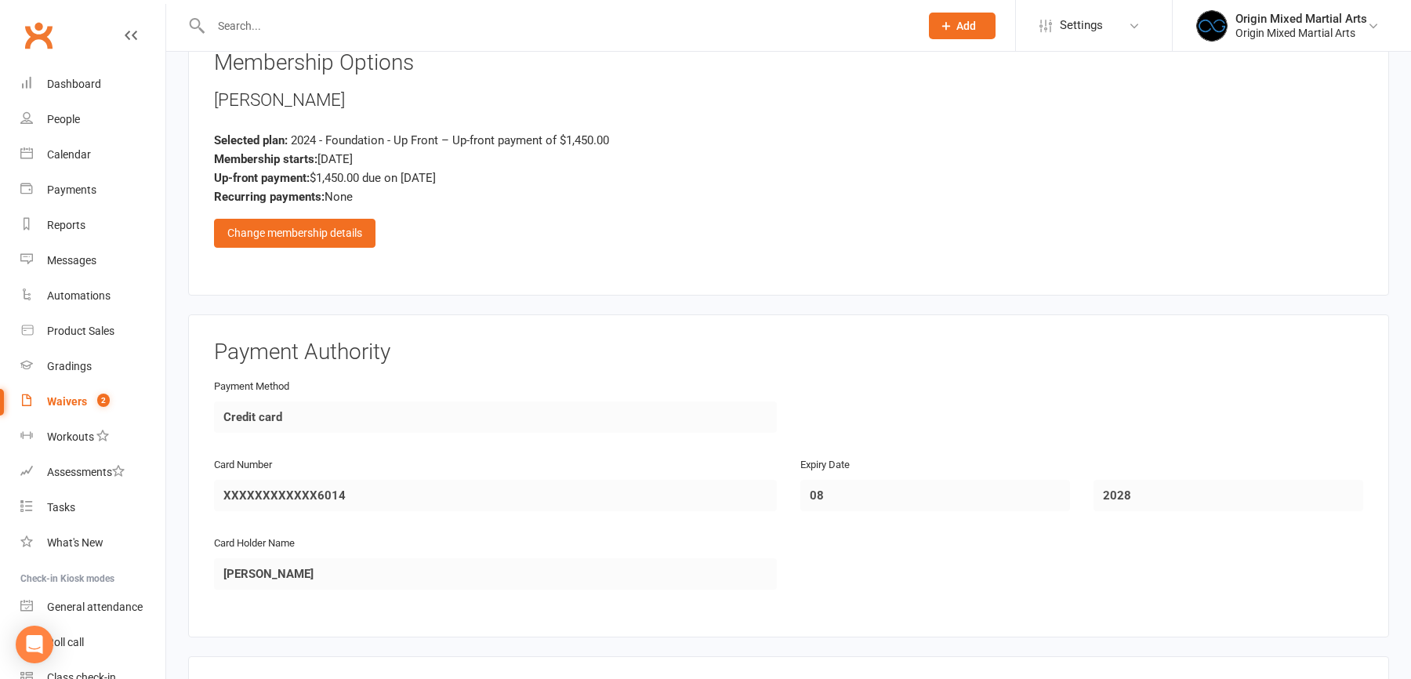
scroll to position [745, 0]
click at [324, 239] on div "Change membership details" at bounding box center [294, 235] width 161 height 28
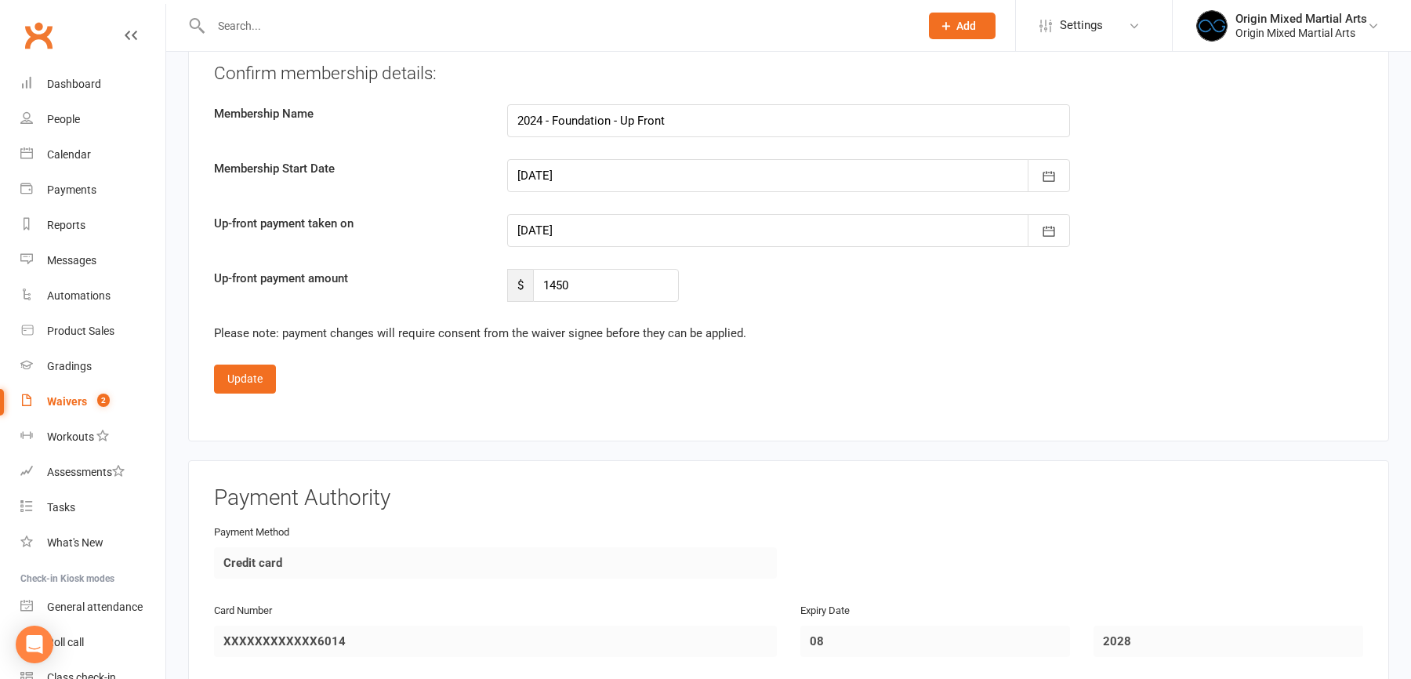
scroll to position [2193, 0]
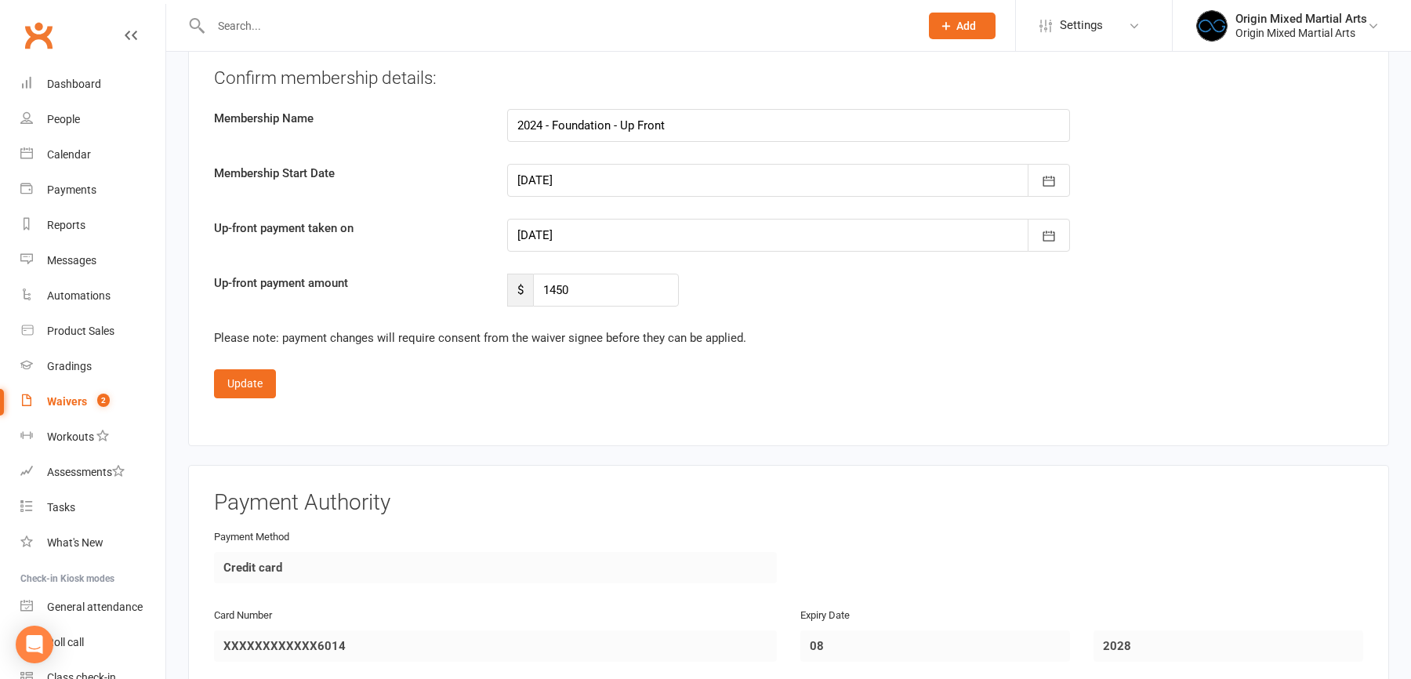
click at [590, 174] on div at bounding box center [788, 180] width 563 height 33
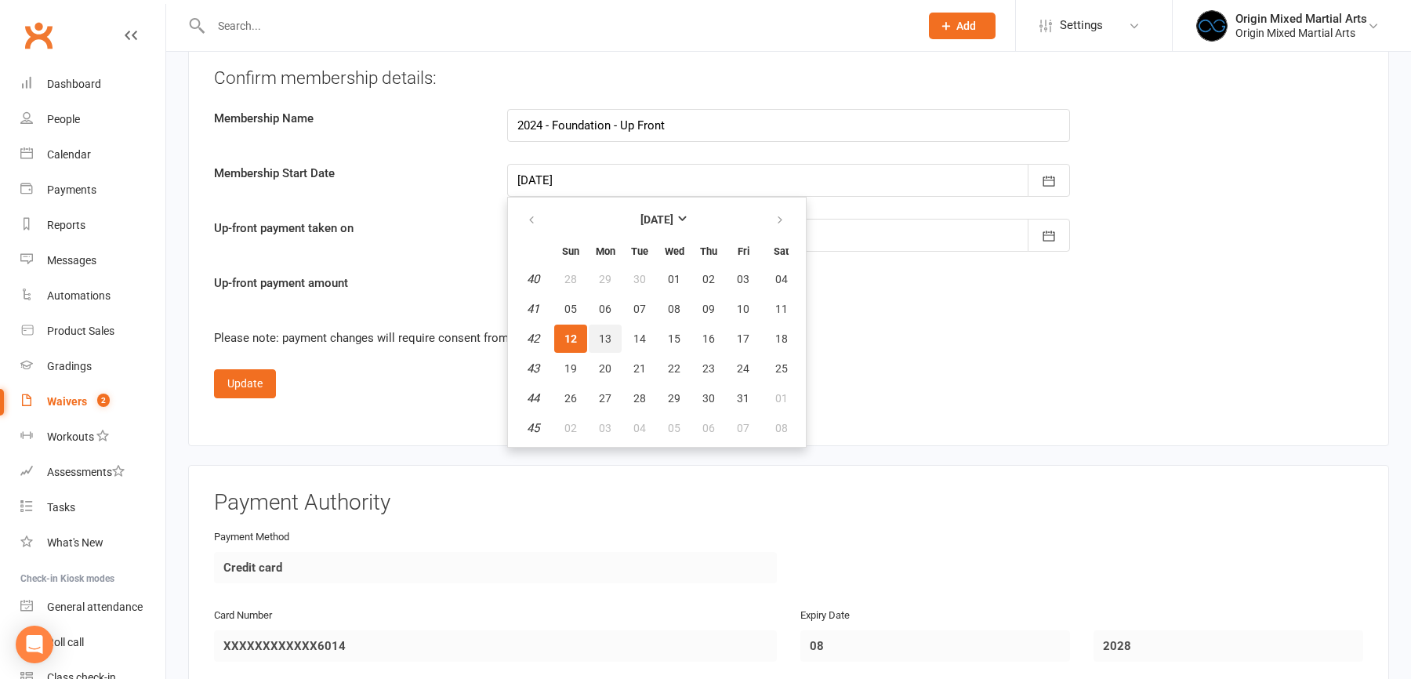
click at [611, 329] on button "13" at bounding box center [605, 339] width 33 height 28
type input "13 Oct 2025"
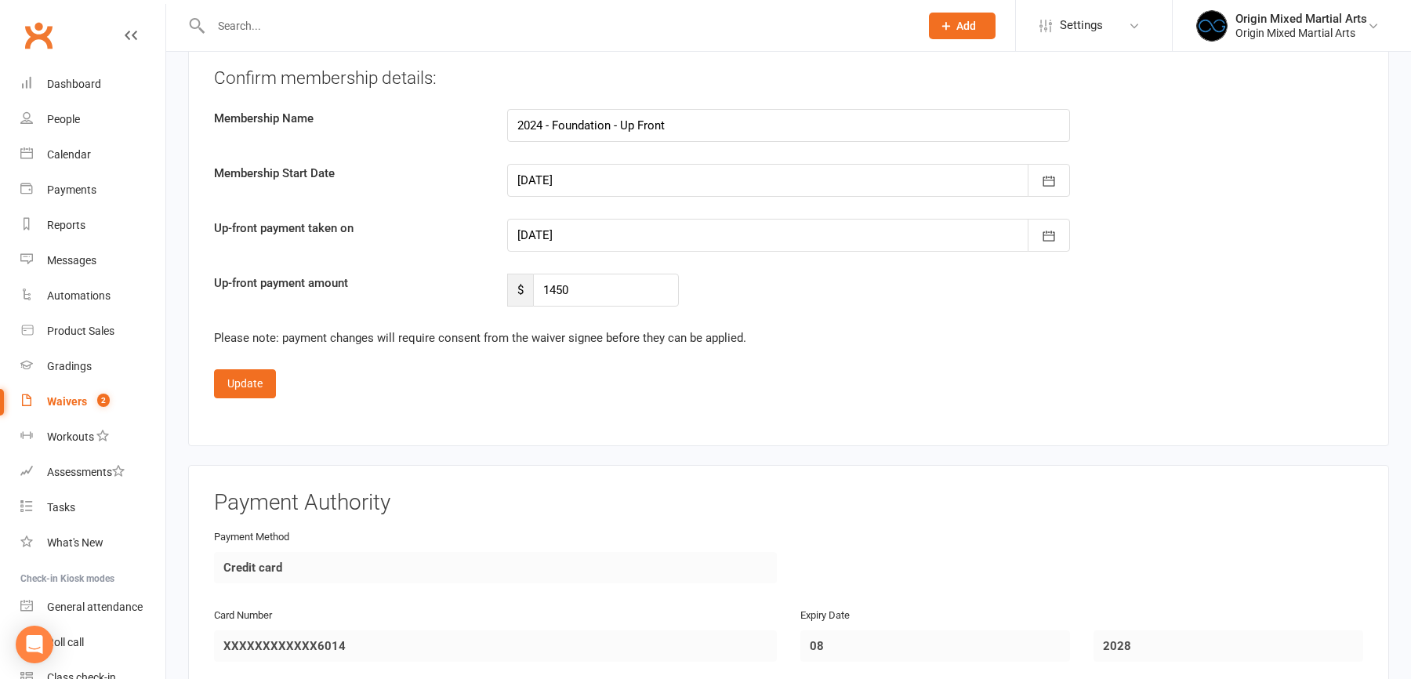
type input "13 Oct 2025"
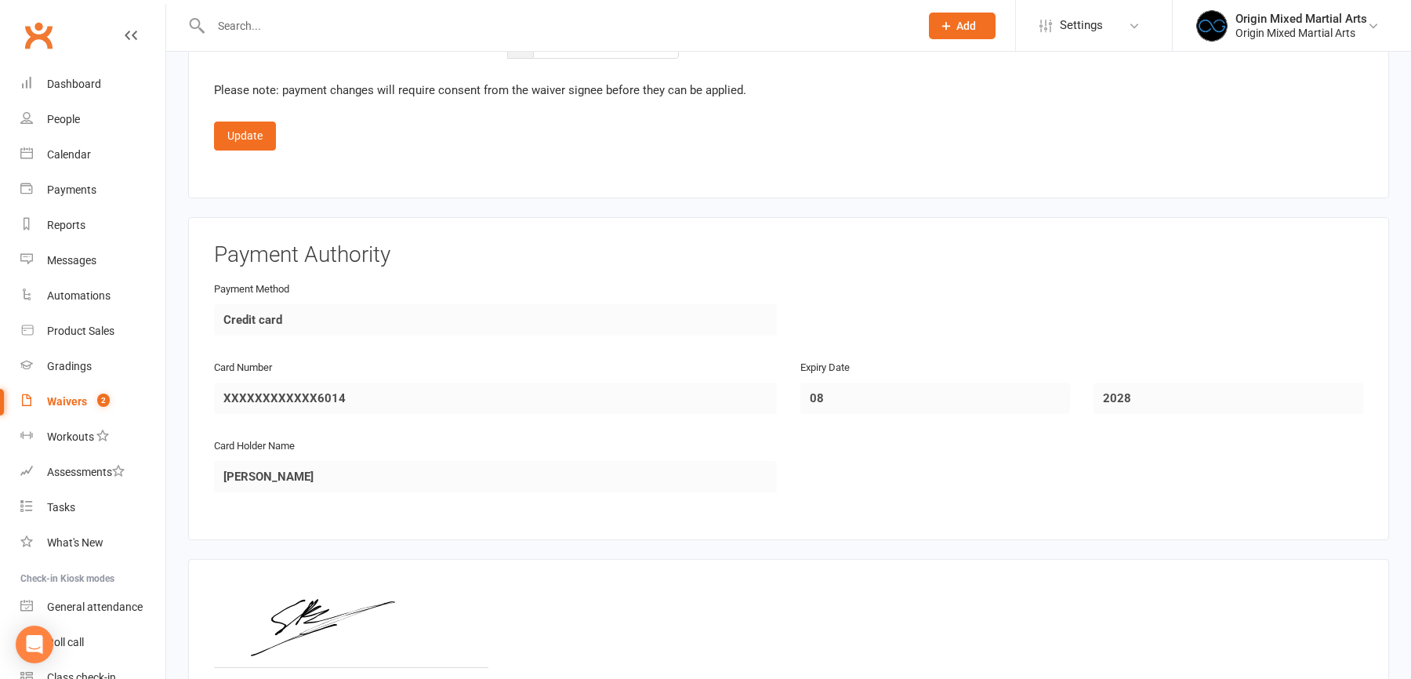
scroll to position [2605, 0]
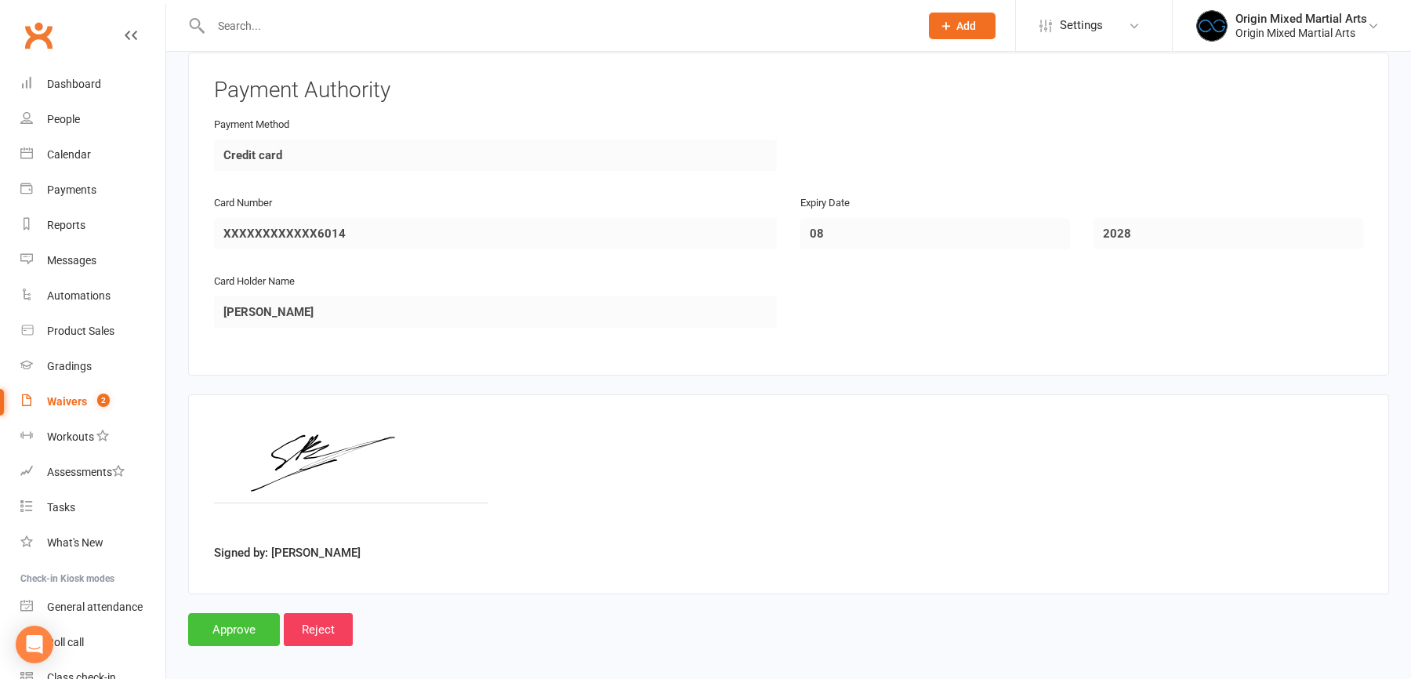
click at [245, 617] on input "Approve" at bounding box center [234, 629] width 92 height 33
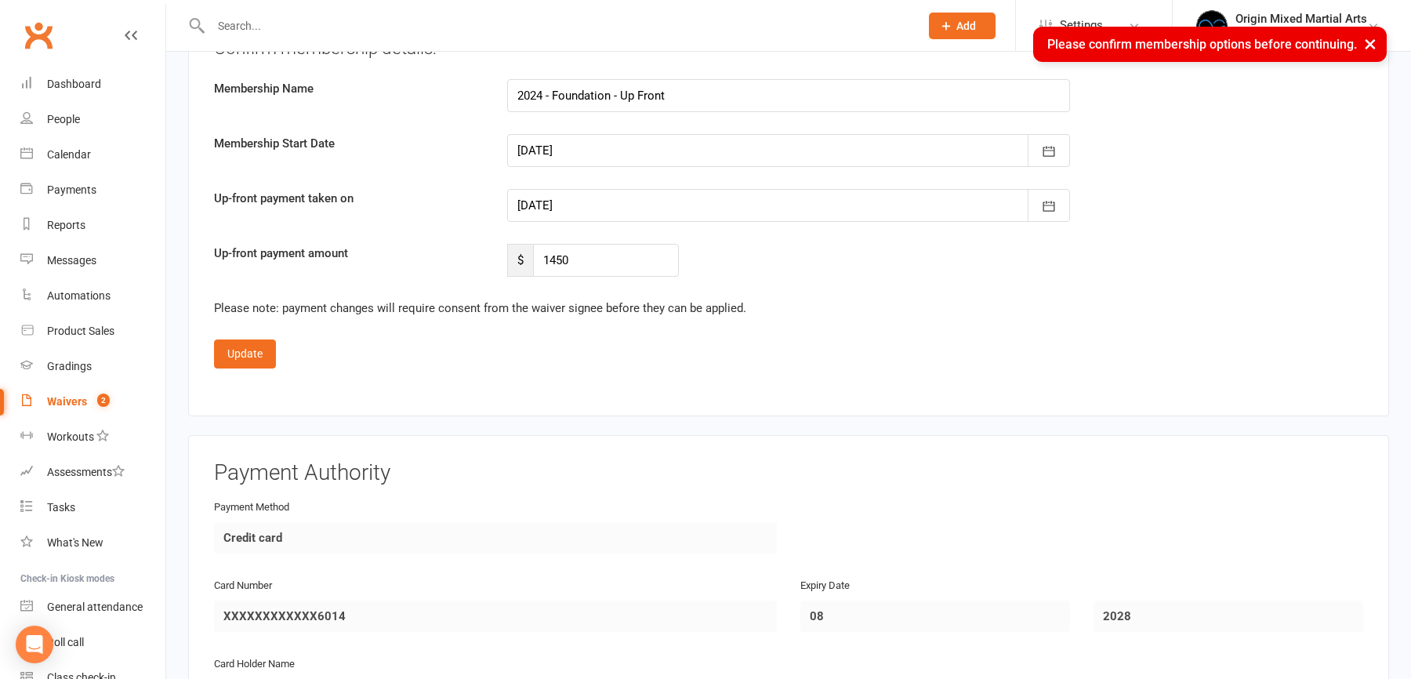
scroll to position [2188, 0]
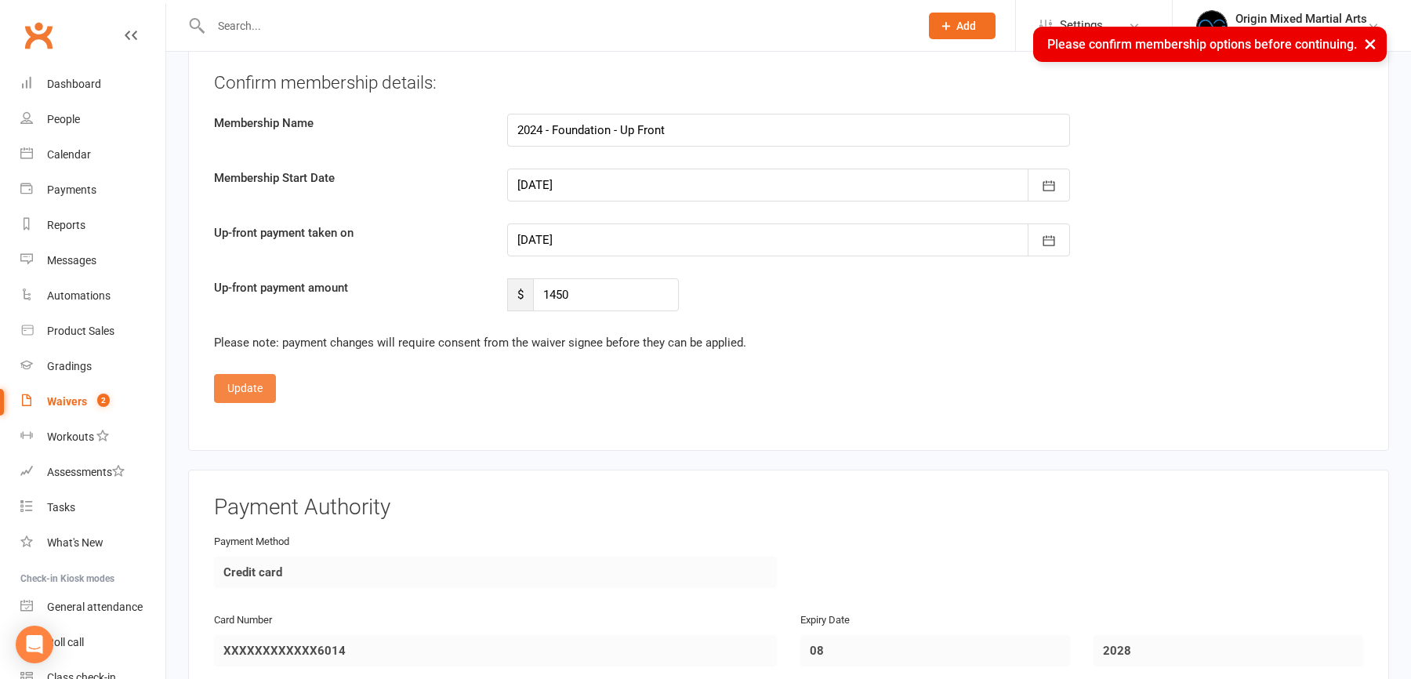
click at [245, 376] on button "Update" at bounding box center [245, 388] width 62 height 28
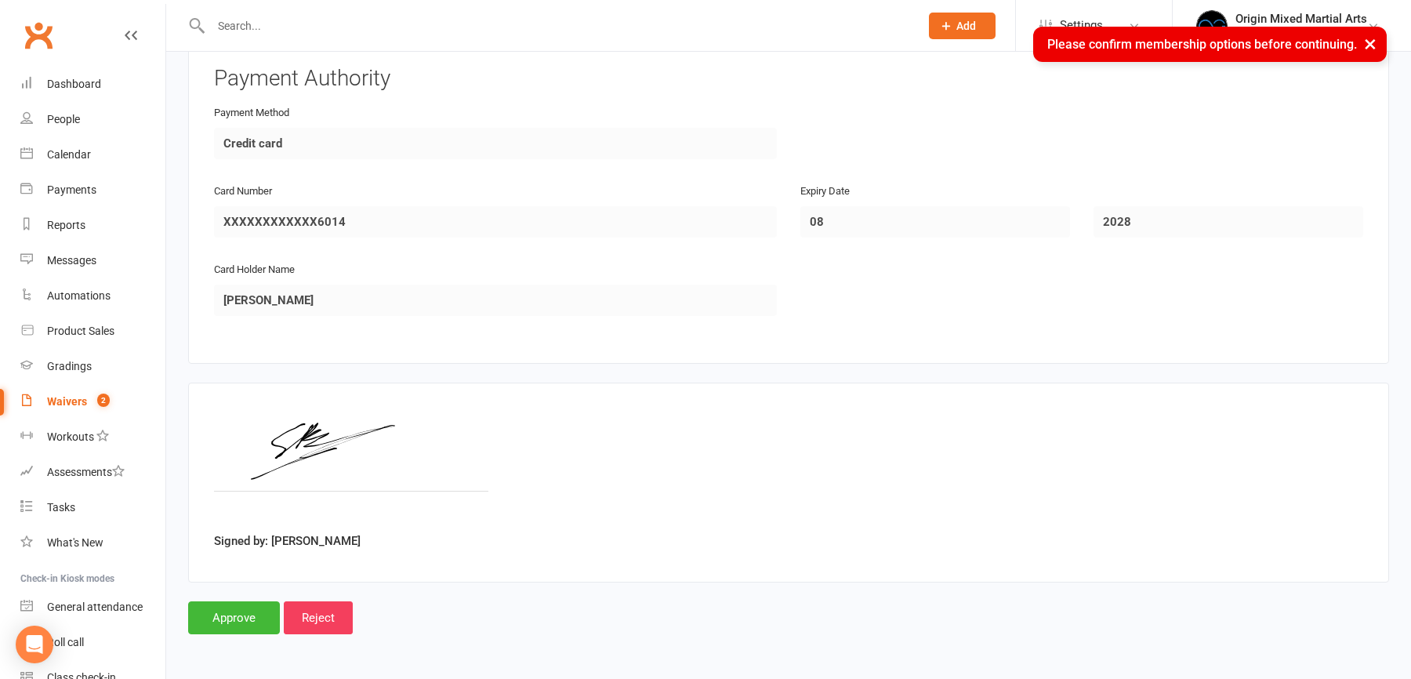
scroll to position [1011, 0]
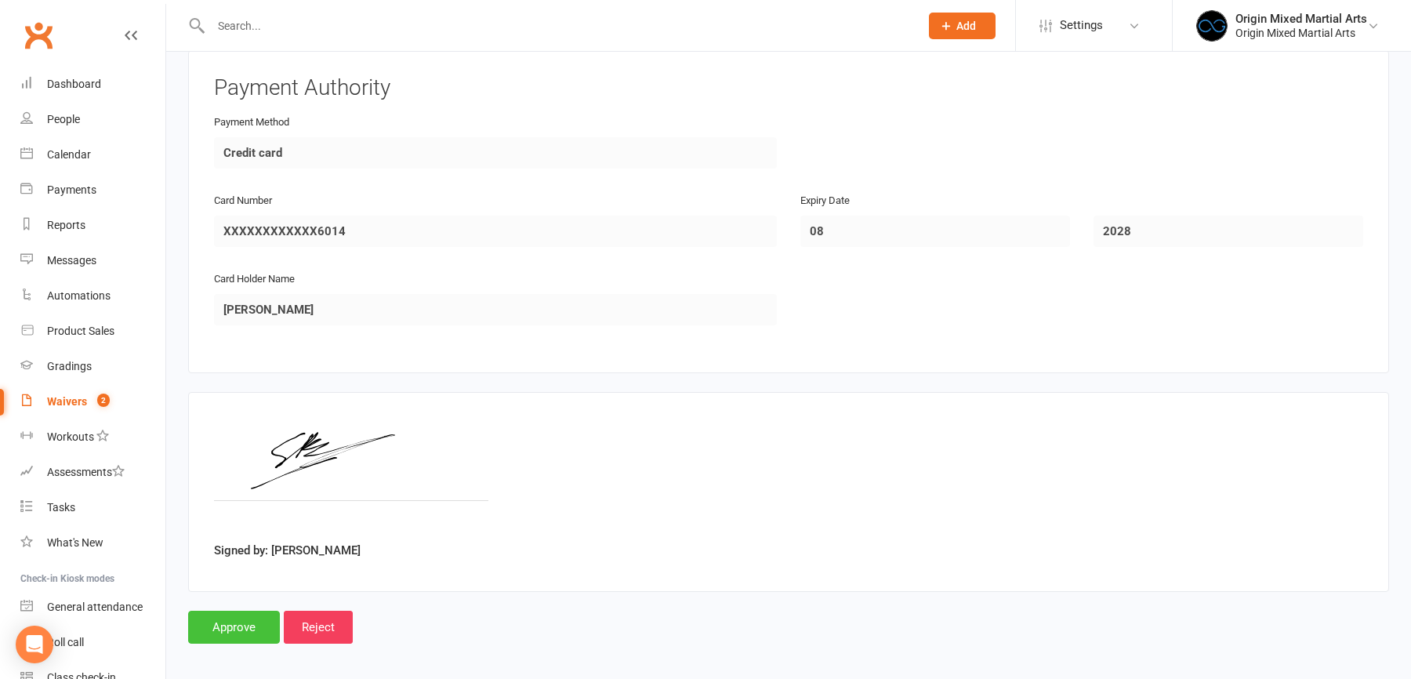
click at [246, 617] on input "Approve" at bounding box center [234, 627] width 92 height 33
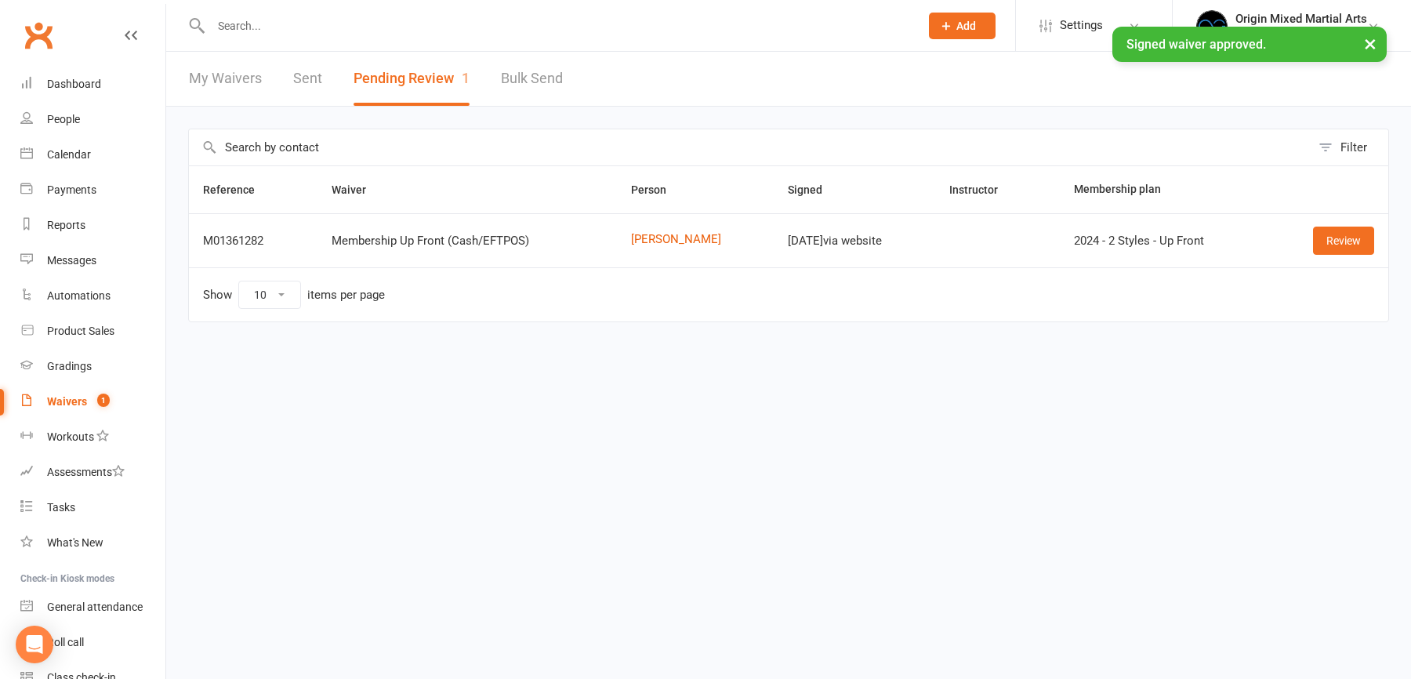
click at [235, 27] on div "× Signed waiver approved." at bounding box center [695, 27] width 1391 height 0
click at [247, 25] on input "text" at bounding box center [557, 26] width 702 height 22
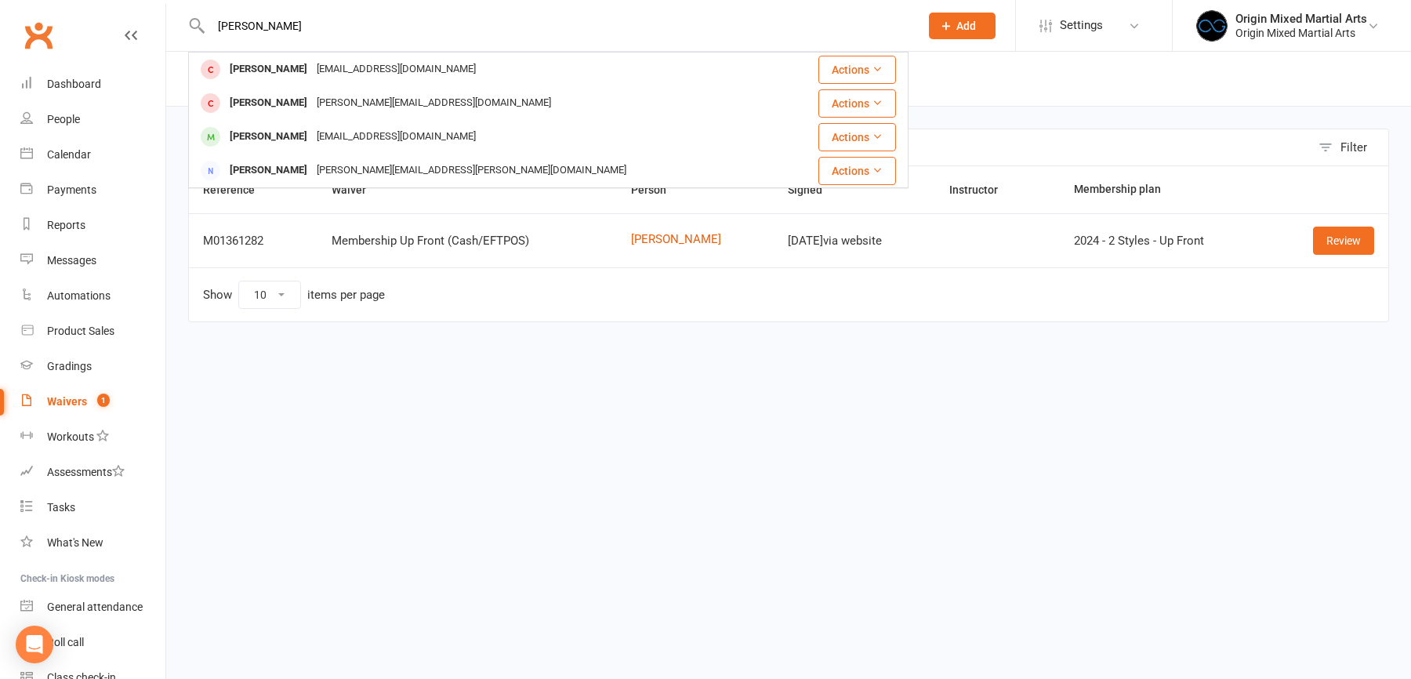
type input "rory"
click at [281, 76] on div "Rory Mifsud" at bounding box center [268, 69] width 87 height 23
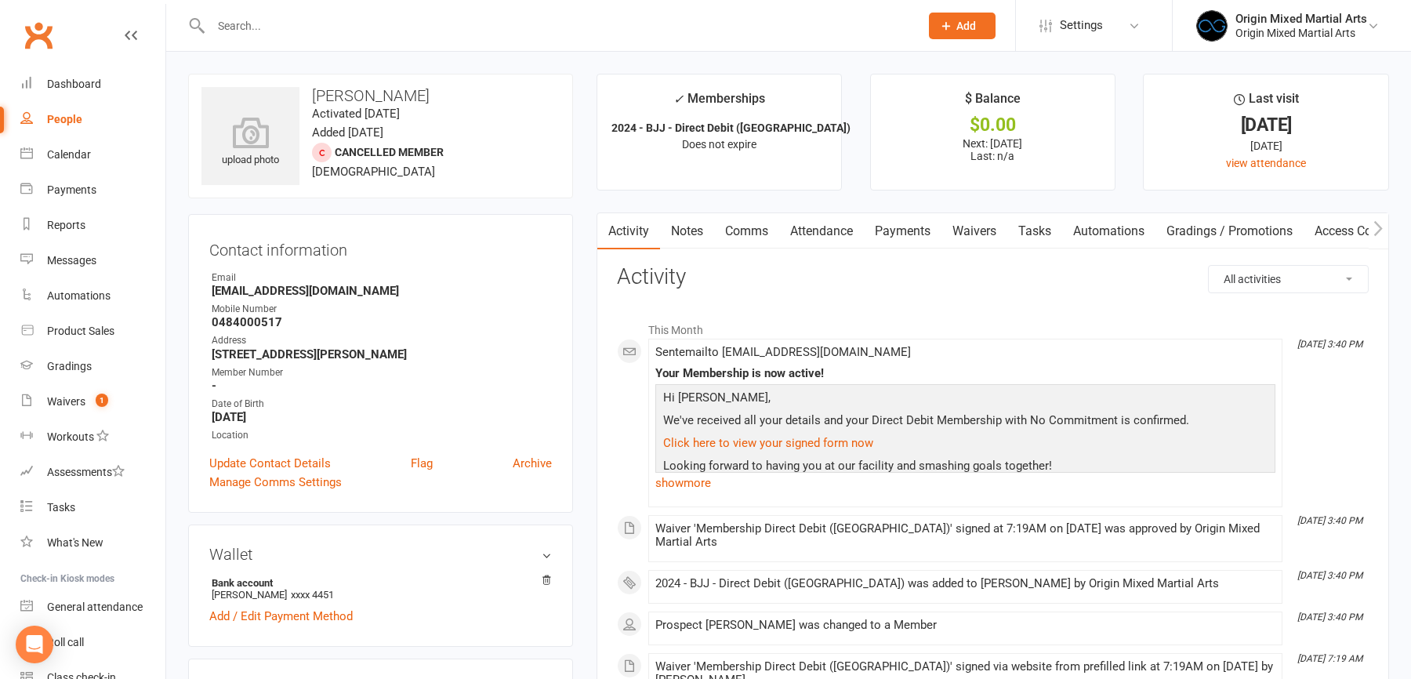
click at [288, 29] on input "text" at bounding box center [557, 26] width 702 height 22
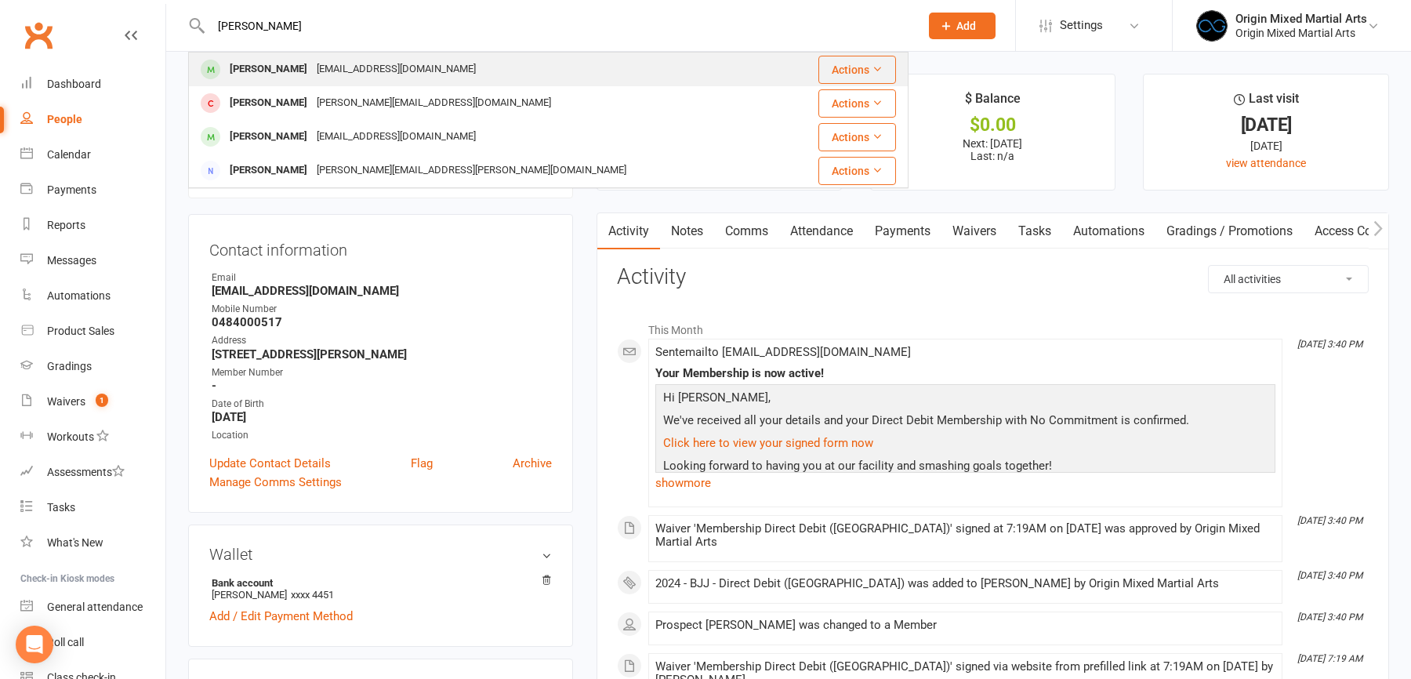
type input "rory"
click at [325, 68] on div "Rorymifsud@gmail.com" at bounding box center [396, 69] width 169 height 23
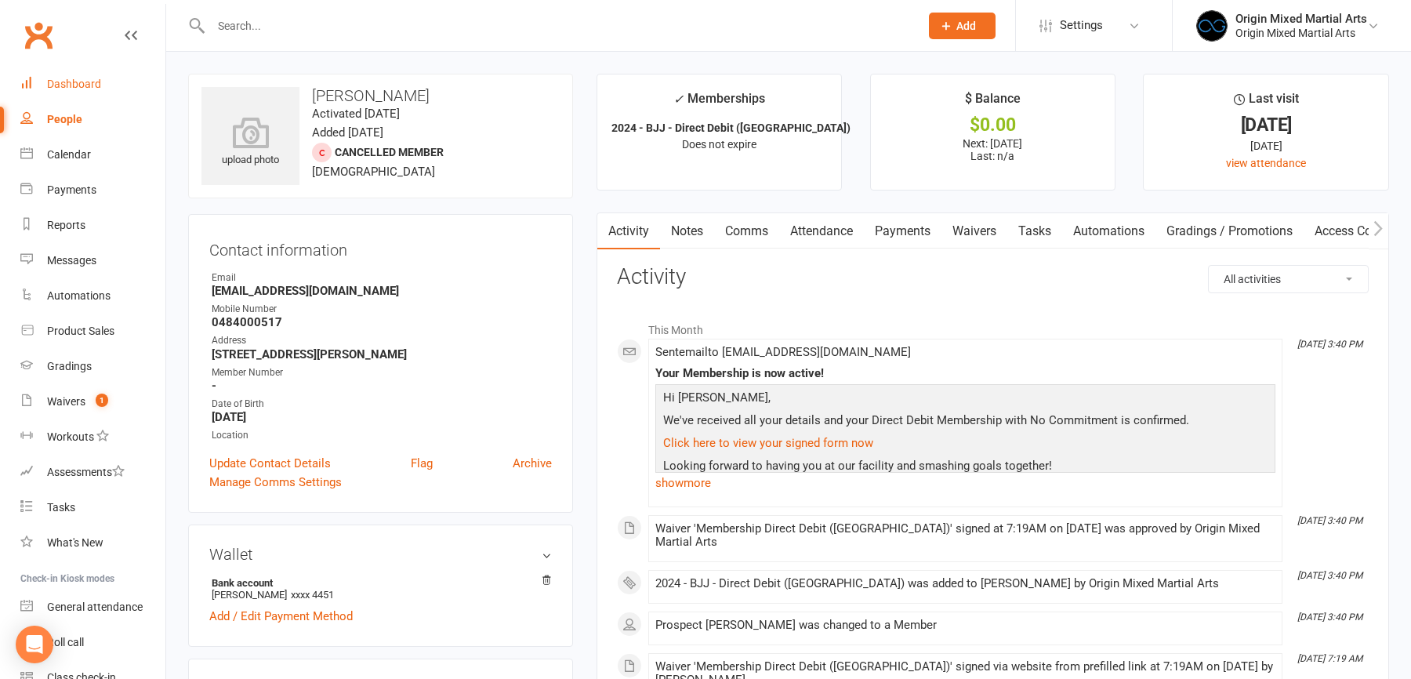
click at [102, 86] on link "Dashboard" at bounding box center [92, 84] width 145 height 35
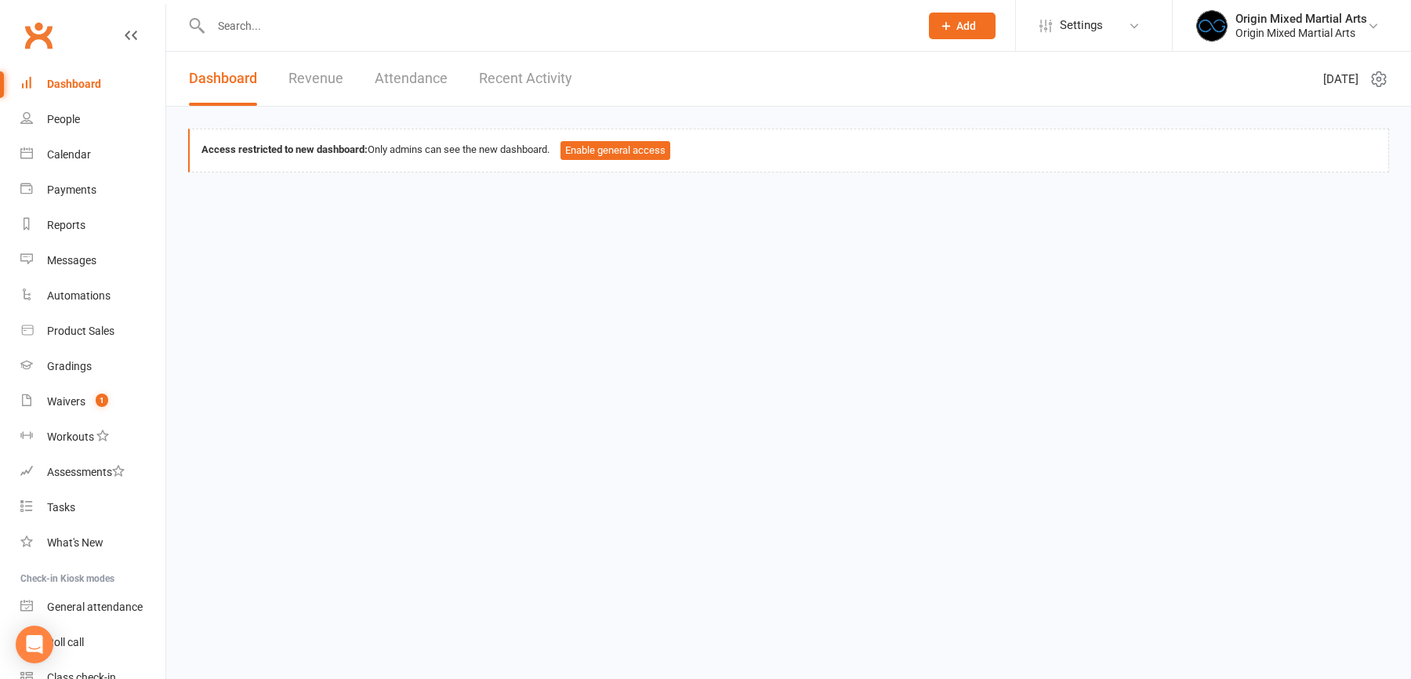
click at [290, 24] on input "text" at bounding box center [557, 26] width 702 height 22
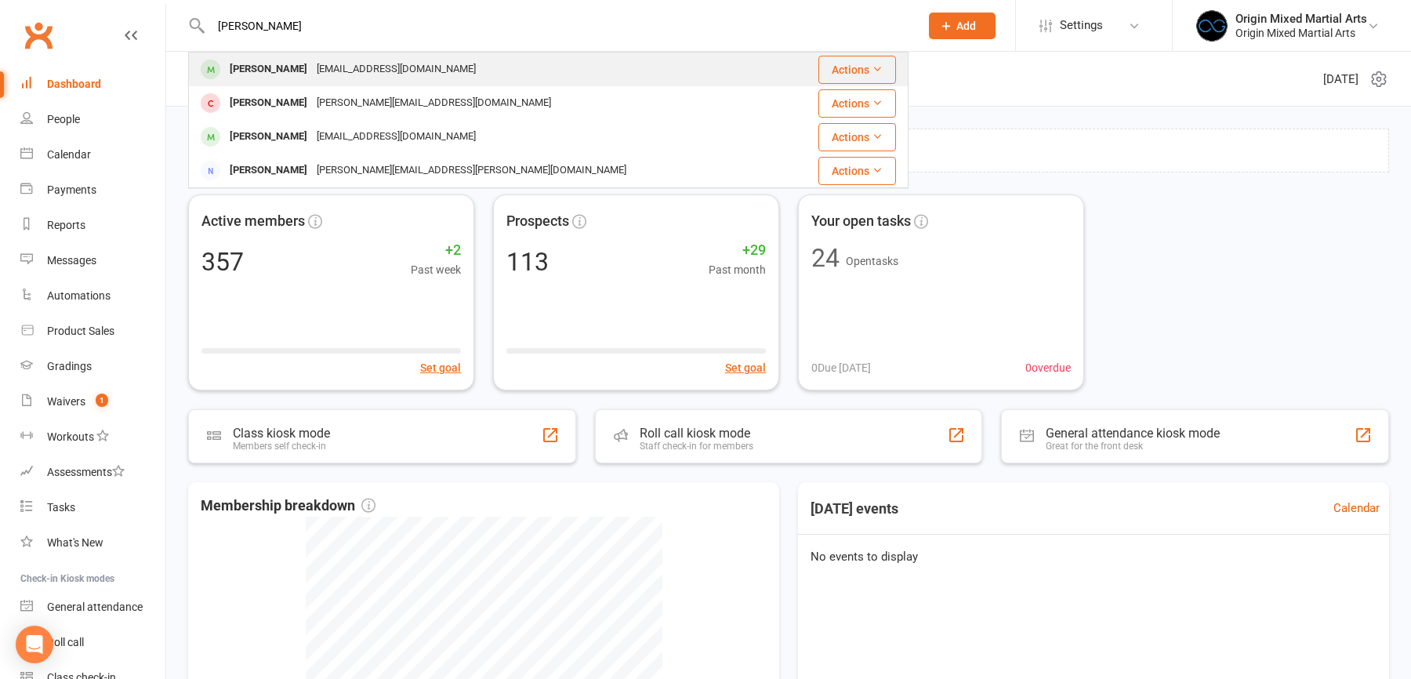
type input "rory"
click at [336, 63] on div "Rorymifsud@gmail.com" at bounding box center [396, 69] width 169 height 23
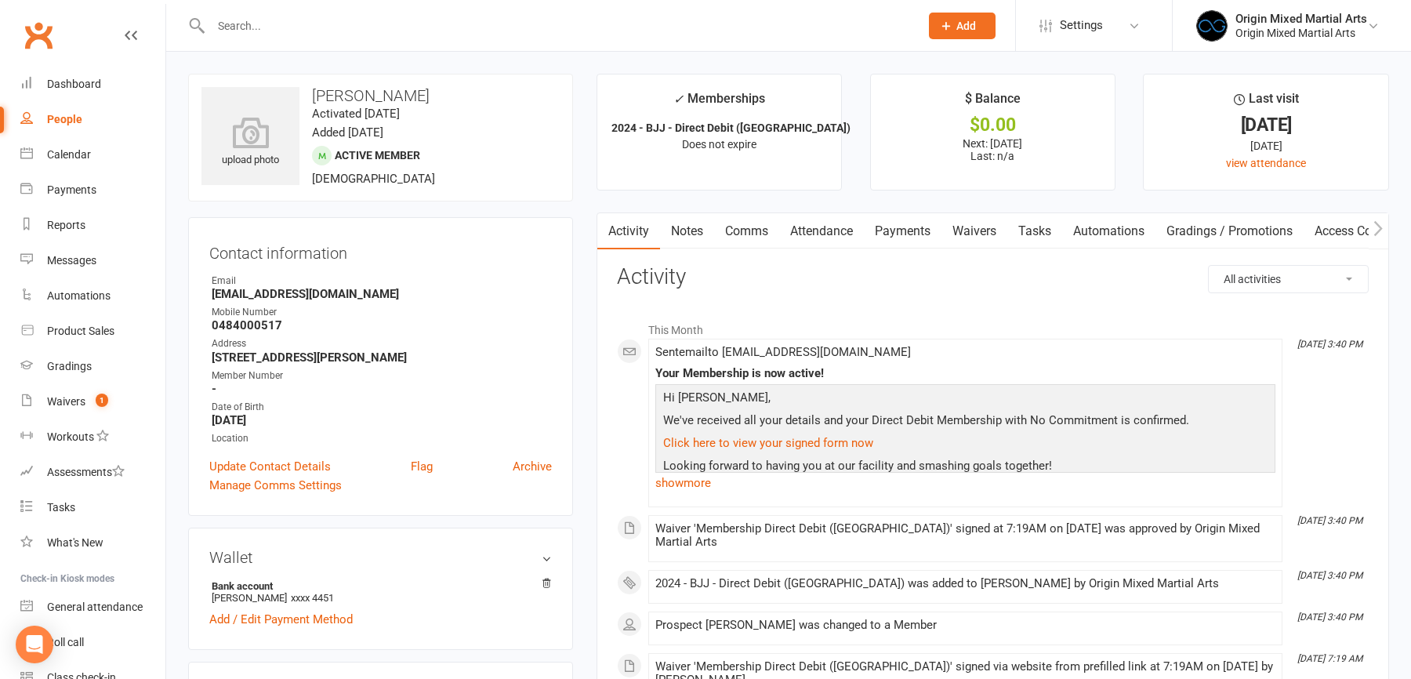
click at [237, 29] on input "text" at bounding box center [557, 26] width 702 height 22
click at [286, 27] on input "shs" at bounding box center [557, 26] width 702 height 22
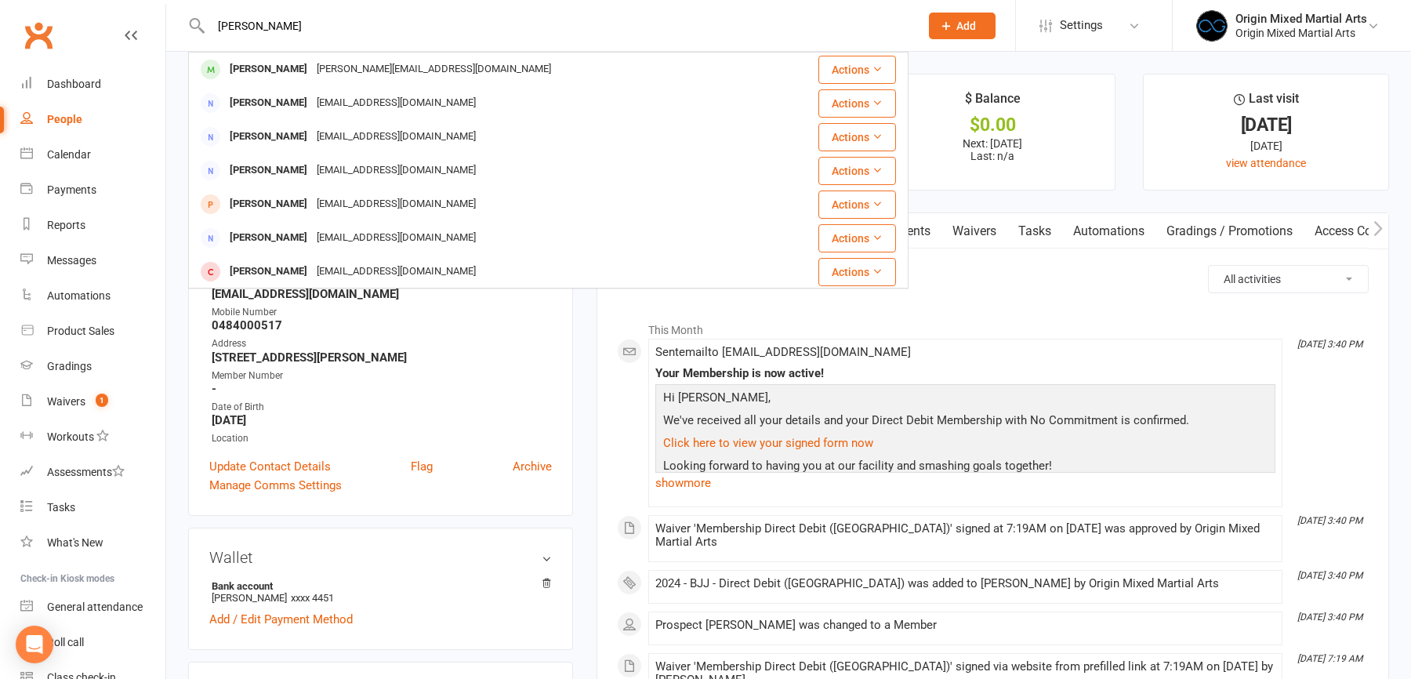
type input "shaun"
click at [312, 70] on div "shaun-harvey@hotmail.com" at bounding box center [434, 69] width 244 height 23
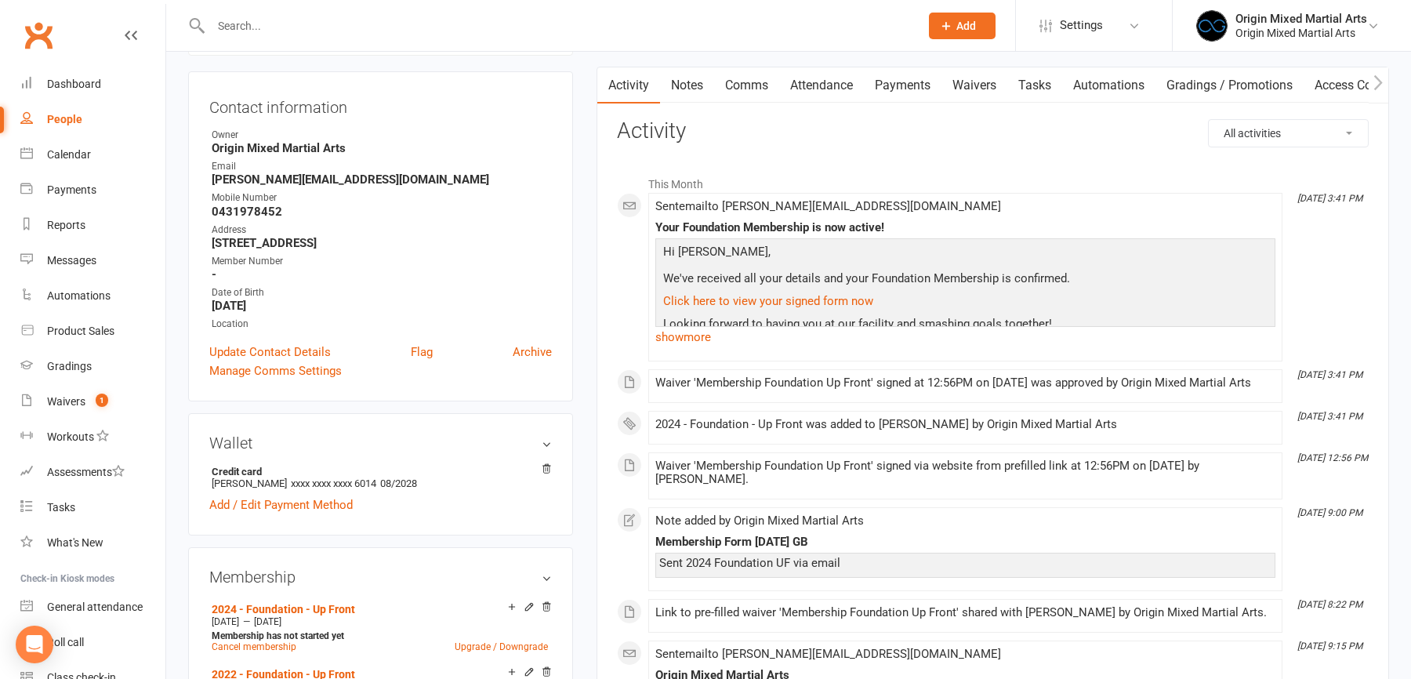
scroll to position [338, 0]
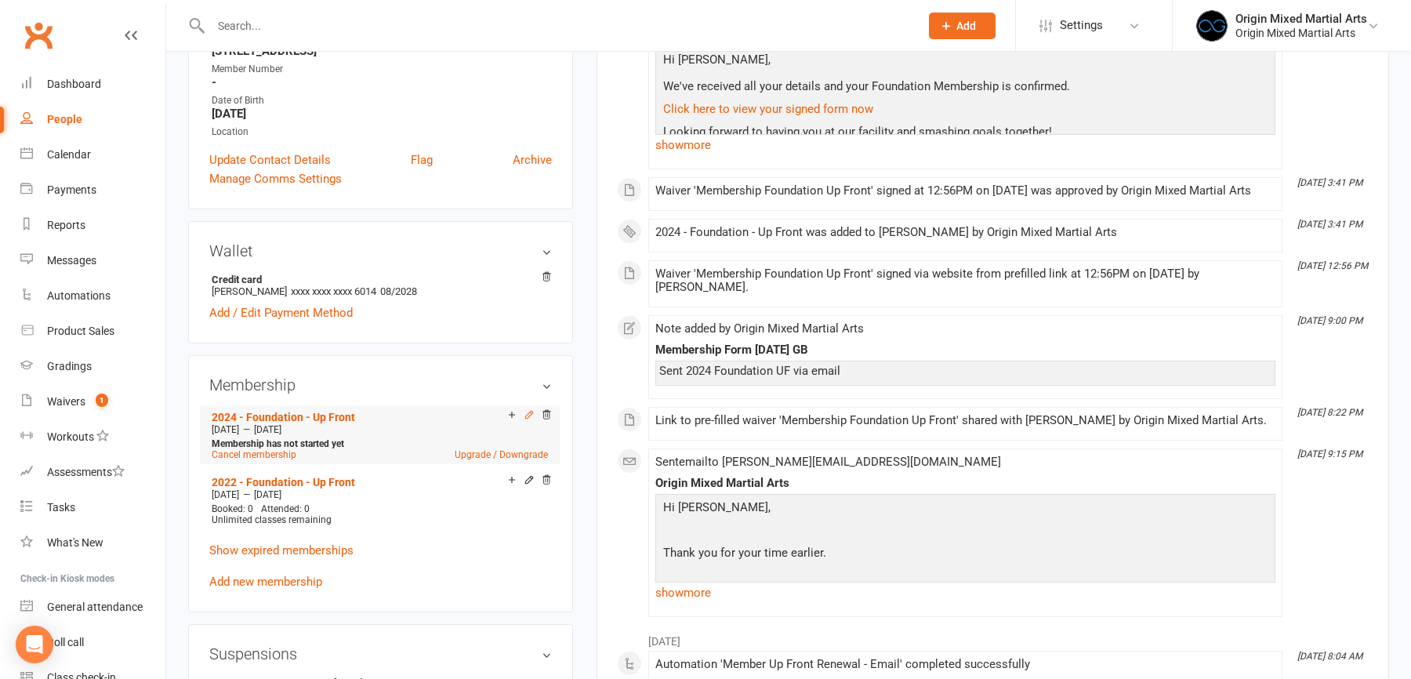
click at [529, 412] on icon at bounding box center [528, 415] width 7 height 7
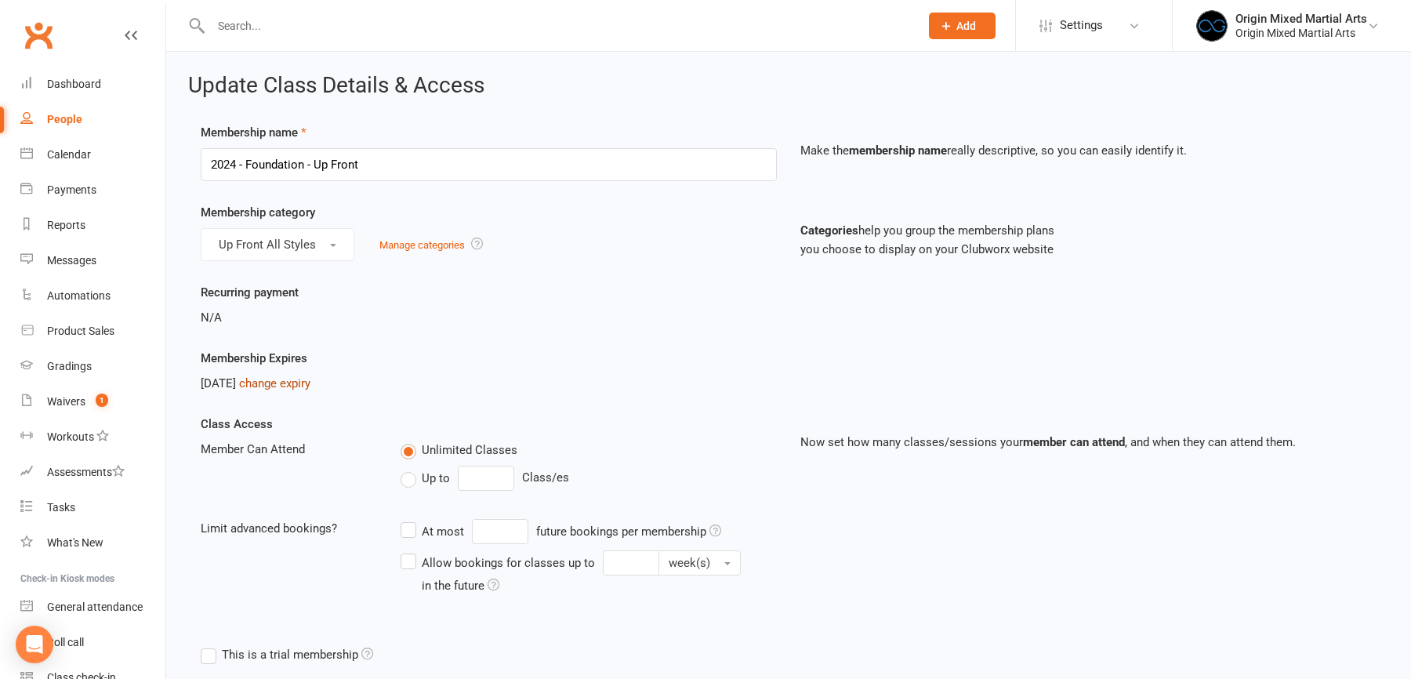
click at [307, 379] on link "change expiry" at bounding box center [274, 383] width 71 height 14
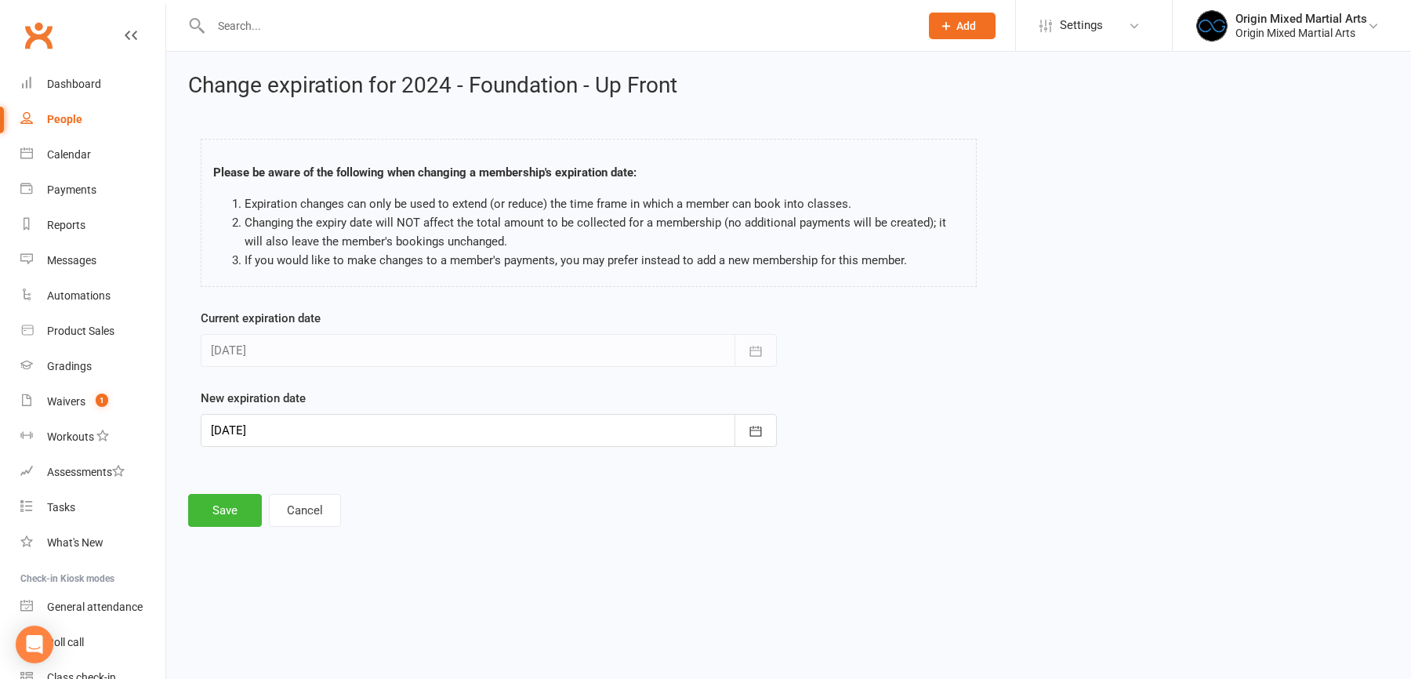
click at [721, 431] on div at bounding box center [489, 430] width 576 height 33
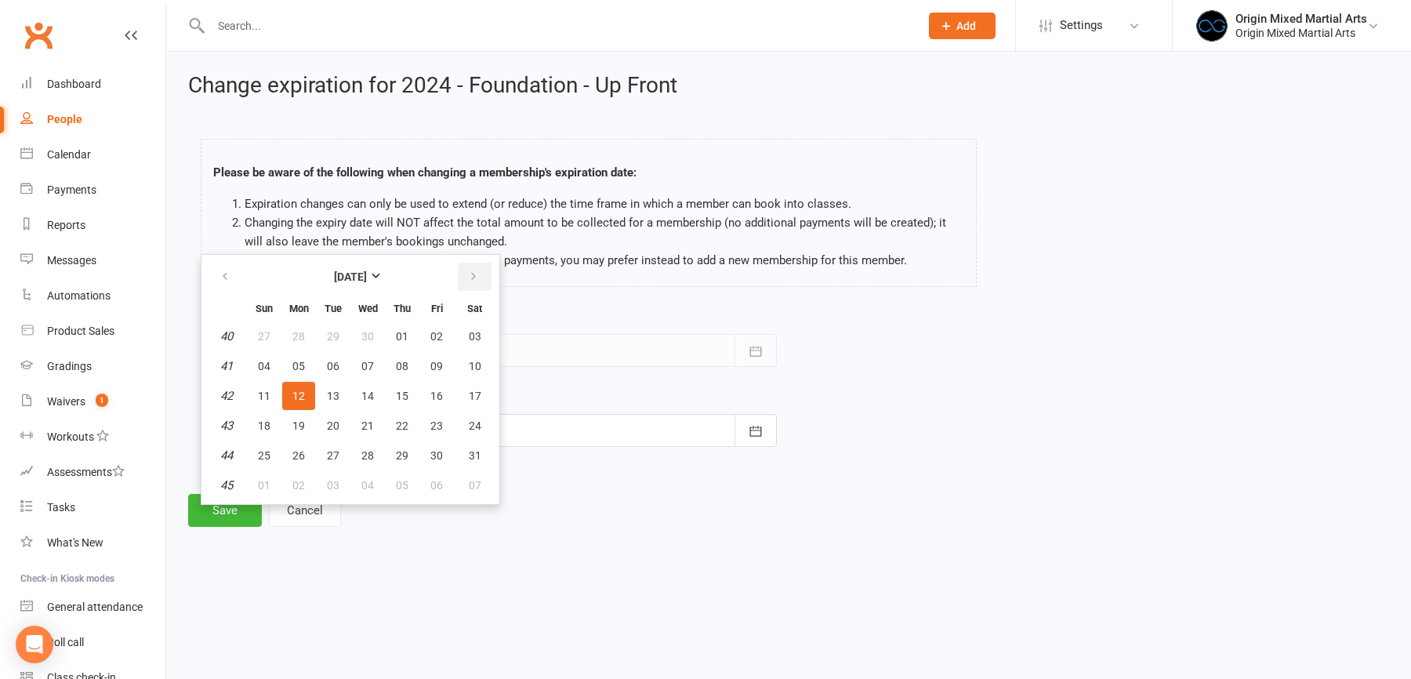
click at [472, 270] on icon "button" at bounding box center [473, 276] width 11 height 13
click at [225, 273] on icon "button" at bounding box center [225, 276] width 11 height 13
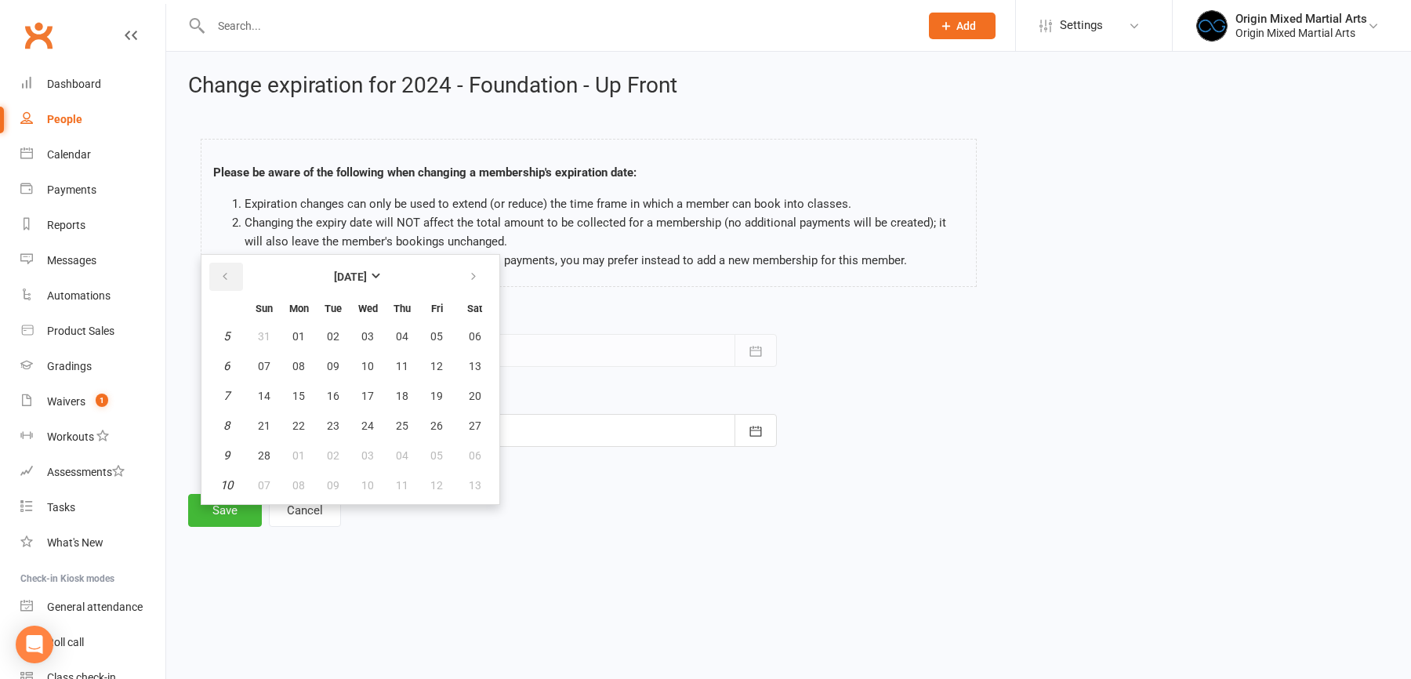
click at [225, 272] on icon "button" at bounding box center [225, 276] width 11 height 13
click at [470, 270] on icon "button" at bounding box center [473, 276] width 11 height 13
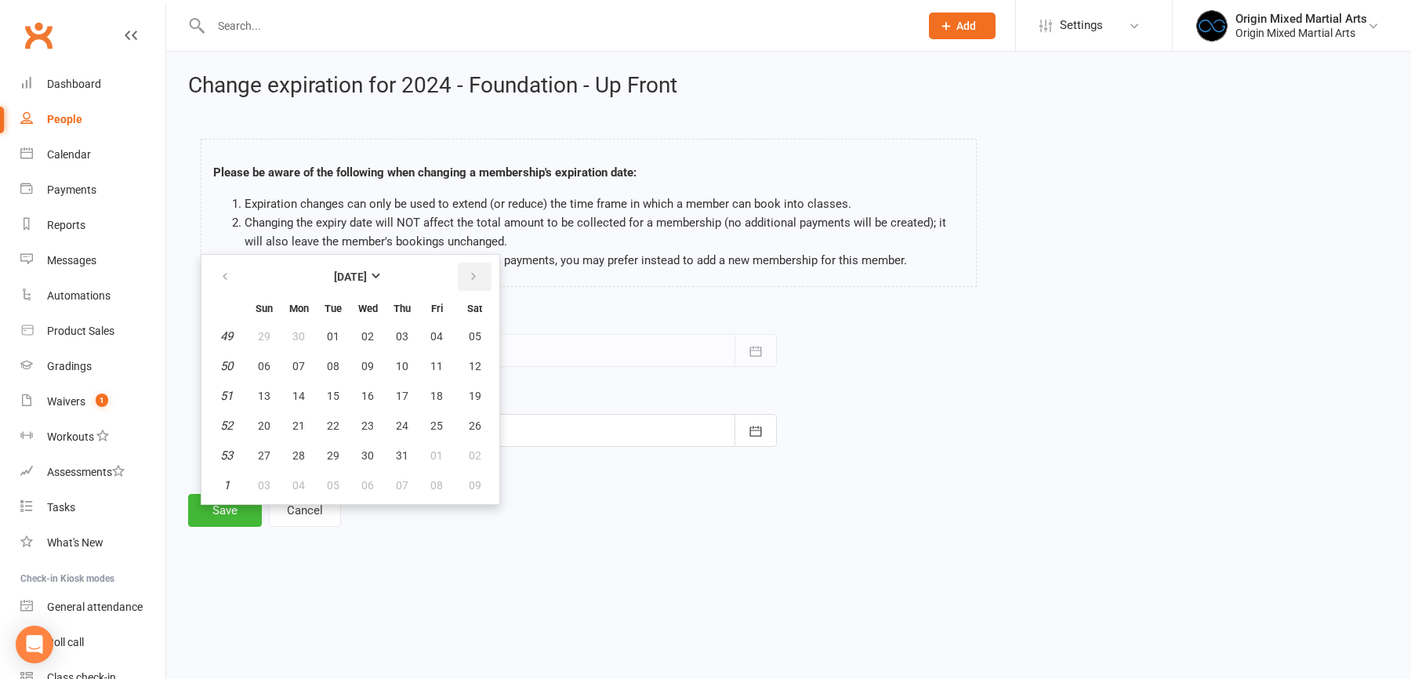
click at [470, 270] on icon "button" at bounding box center [473, 276] width 11 height 13
click at [302, 396] on span "12" at bounding box center [298, 396] width 13 height 13
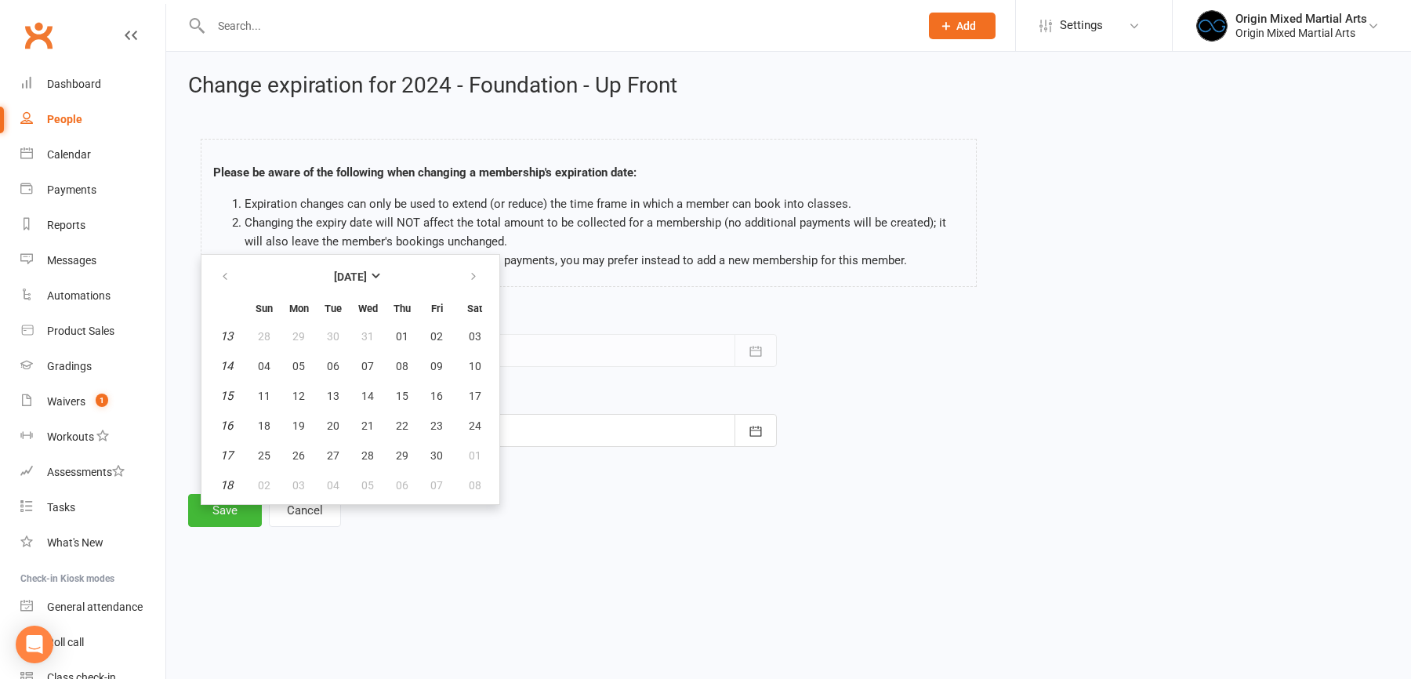
type input "12 Apr 2027"
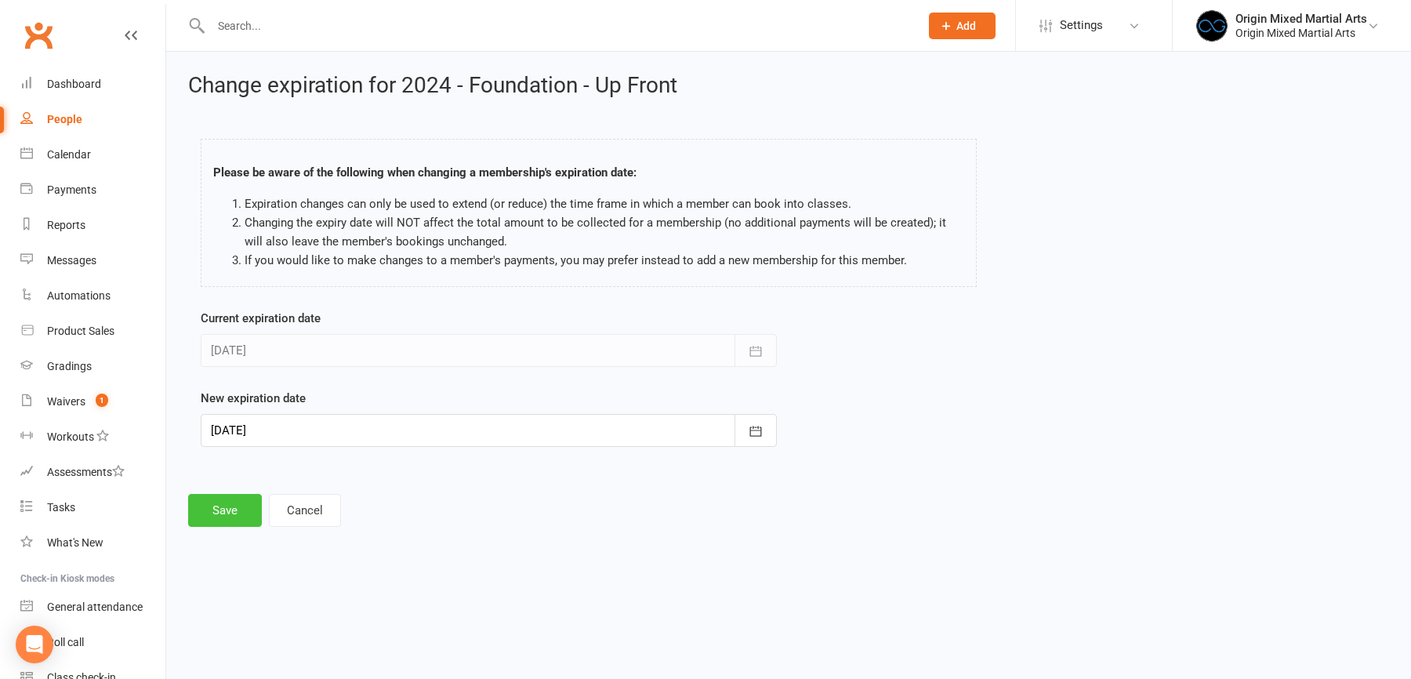
click at [241, 506] on button "Save" at bounding box center [225, 510] width 74 height 33
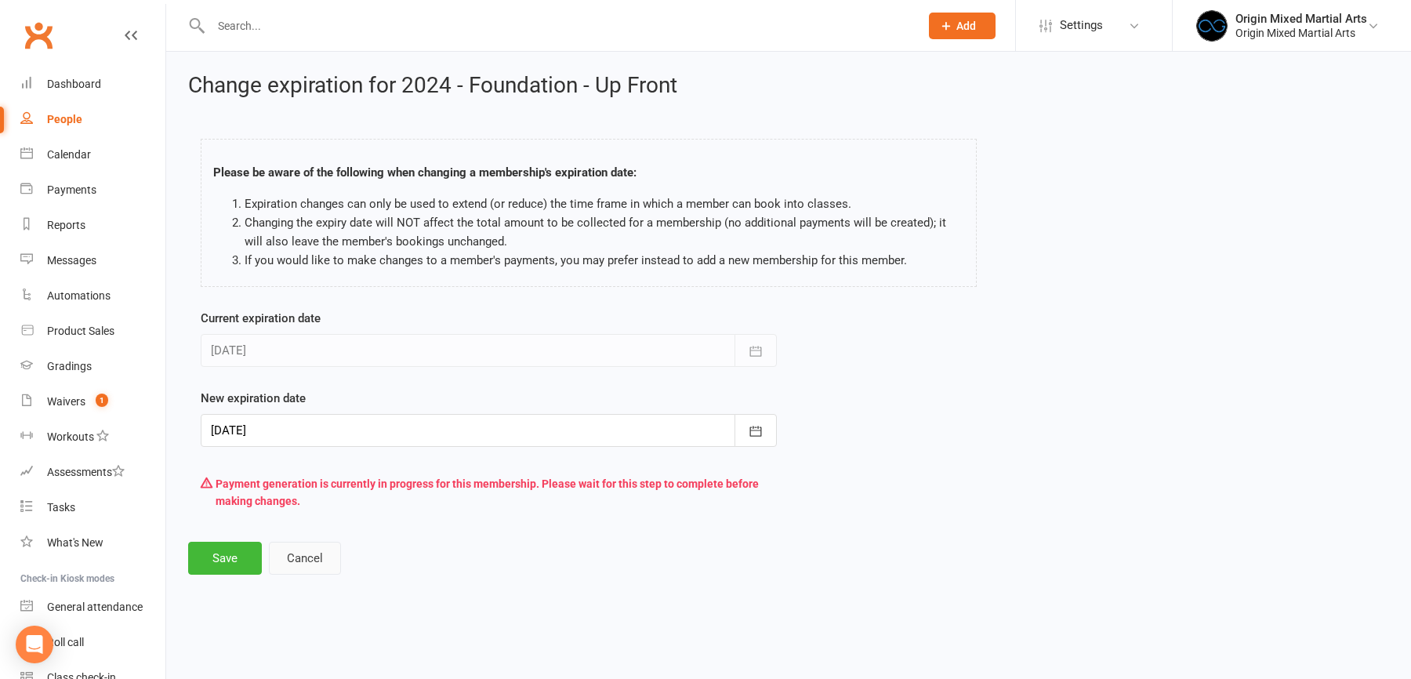
click at [317, 556] on button "Cancel" at bounding box center [305, 558] width 72 height 33
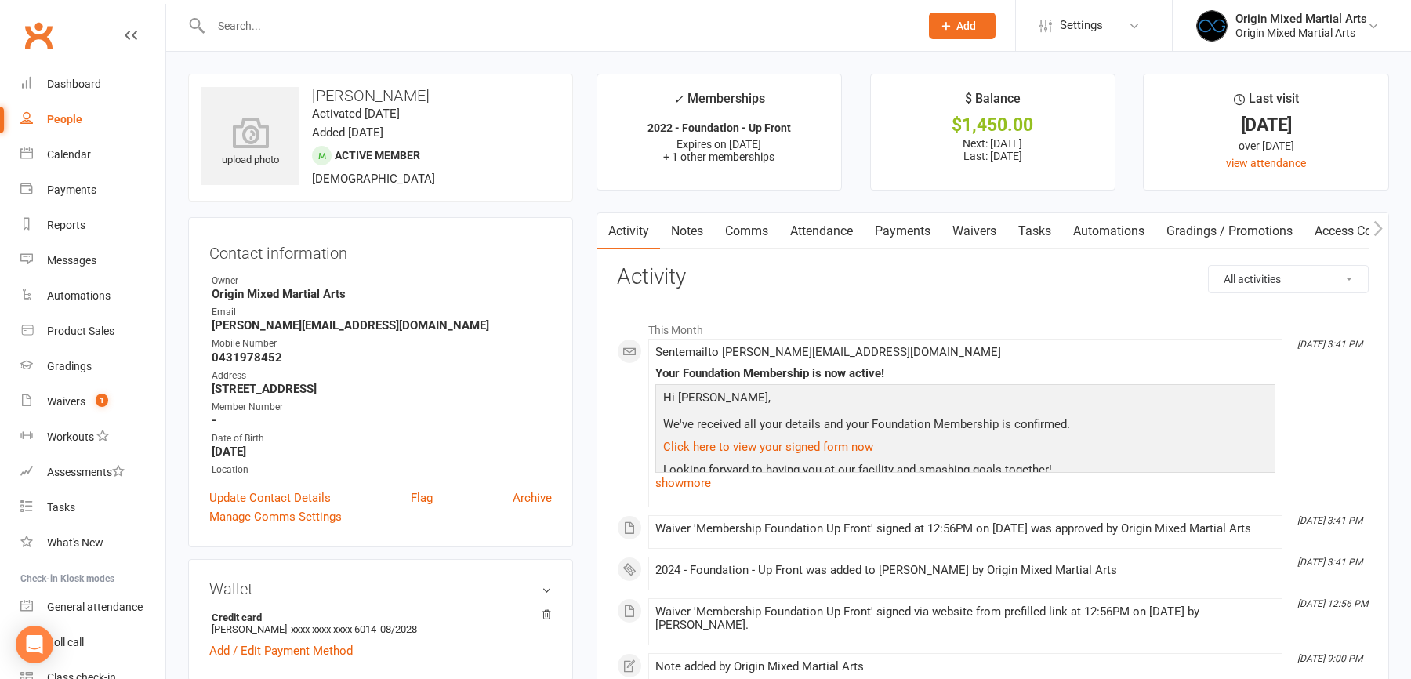
click at [892, 238] on link "Payments" at bounding box center [903, 231] width 78 height 36
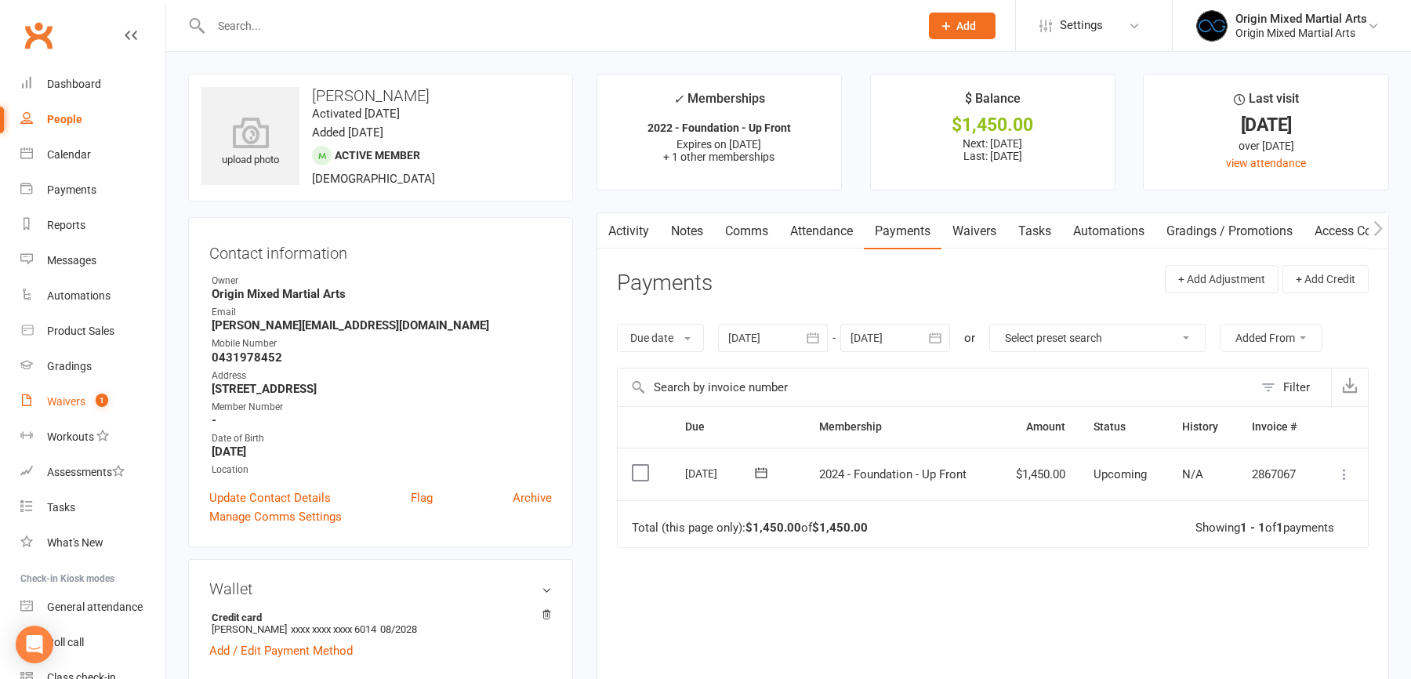
click at [42, 406] on link "Waivers 1" at bounding box center [92, 401] width 145 height 35
select select "100"
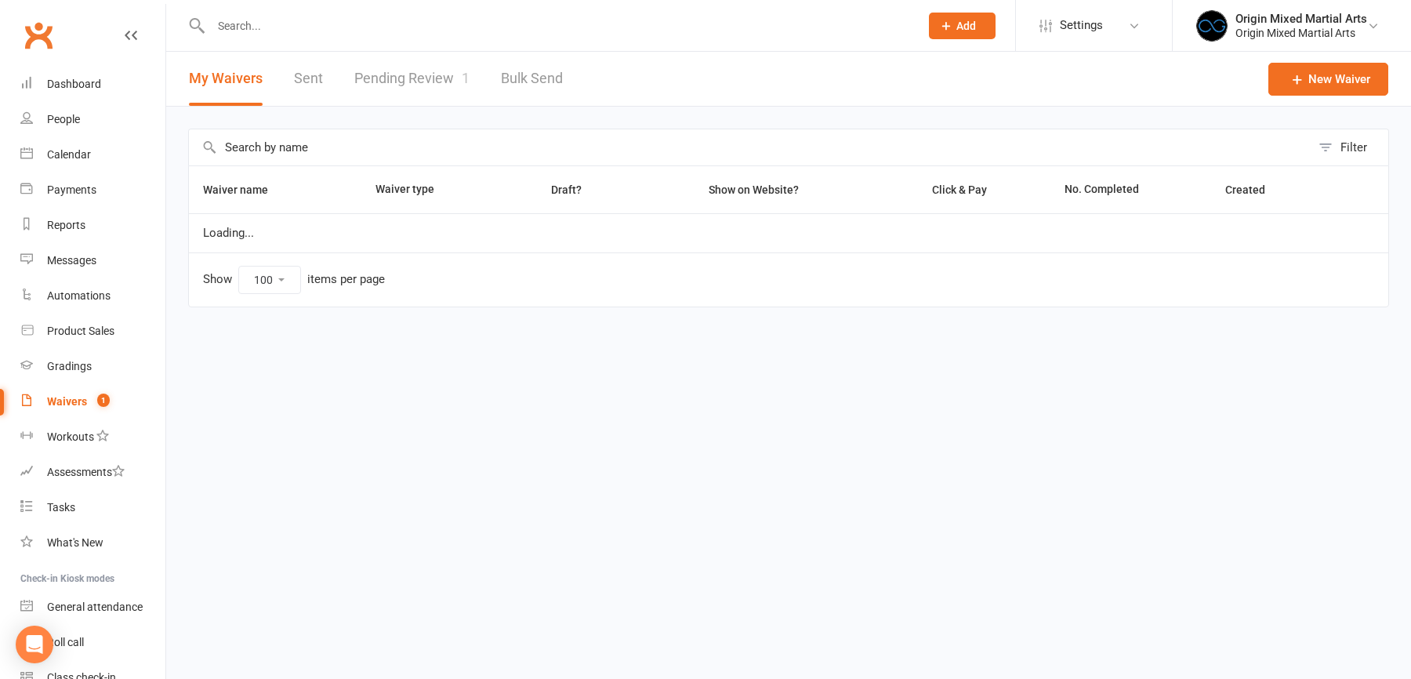
click at [394, 89] on link "Pending Review 1" at bounding box center [411, 79] width 115 height 54
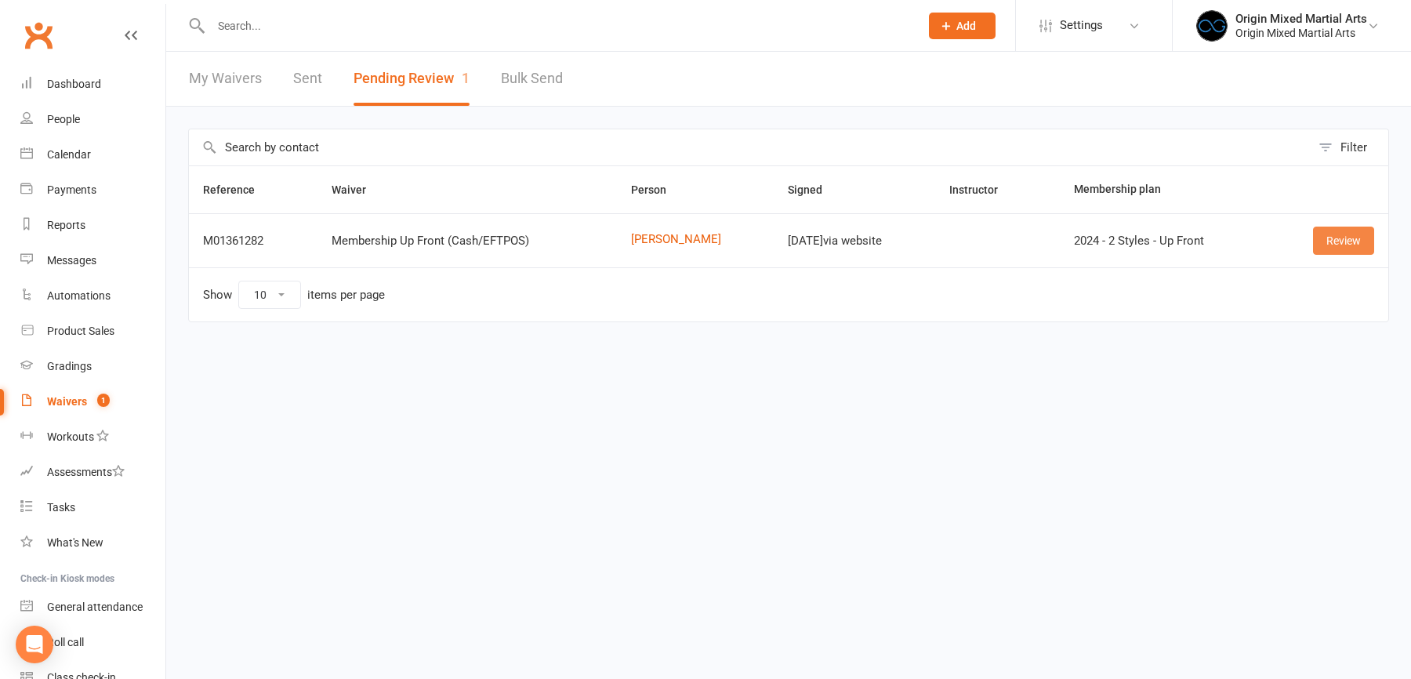
click at [1355, 250] on link "Review" at bounding box center [1343, 241] width 61 height 28
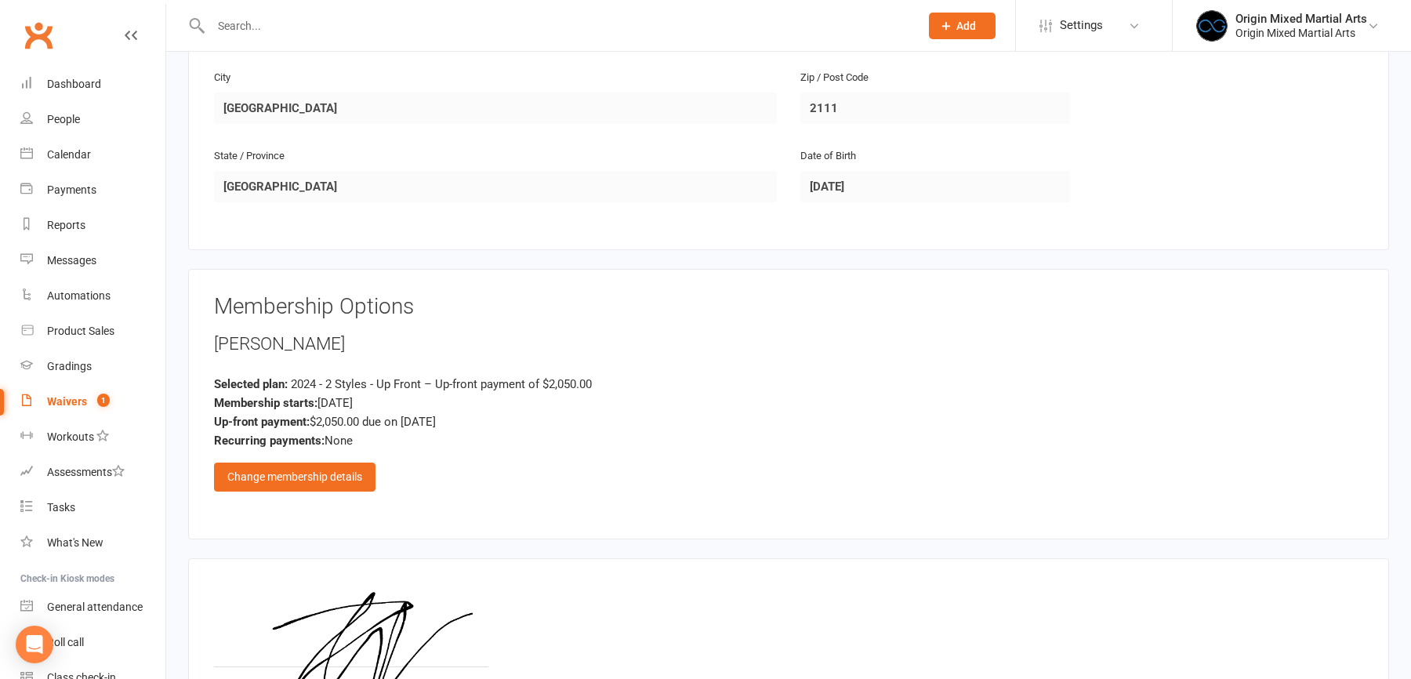
scroll to position [671, 0]
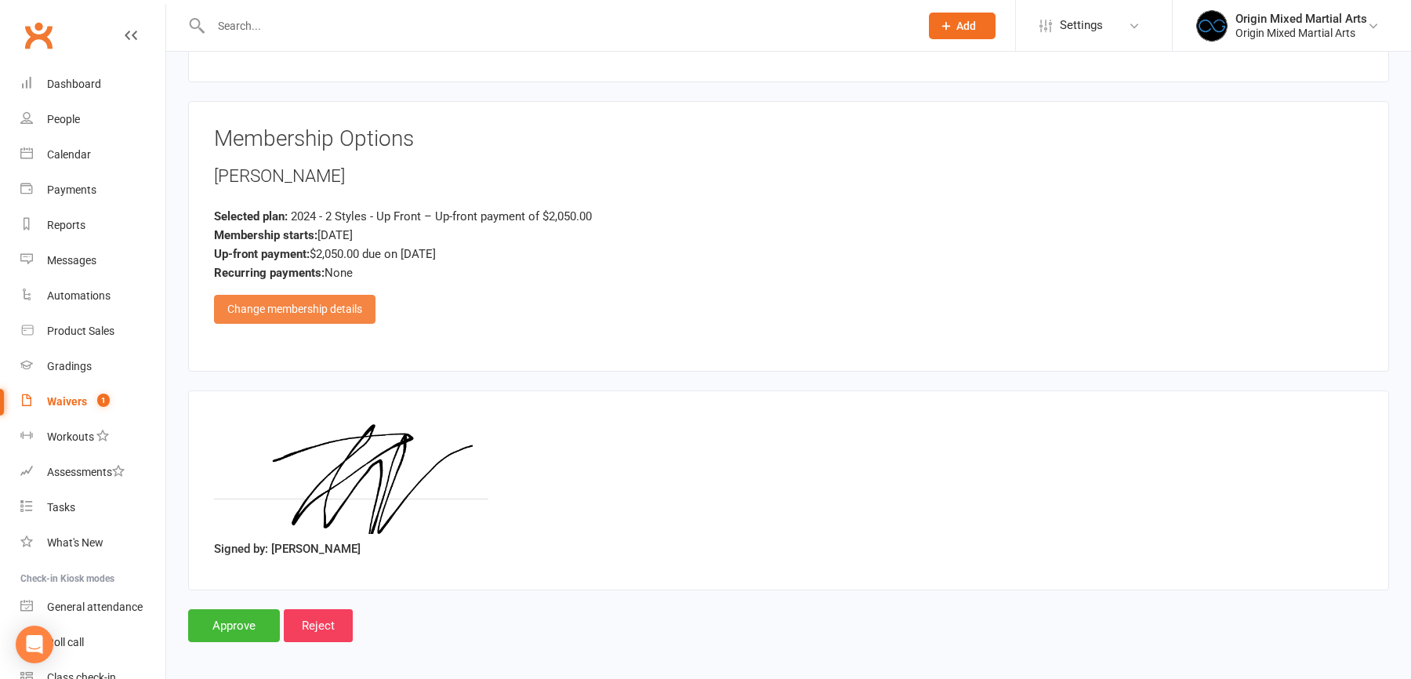
click at [339, 299] on div "Change membership details" at bounding box center [294, 309] width 161 height 28
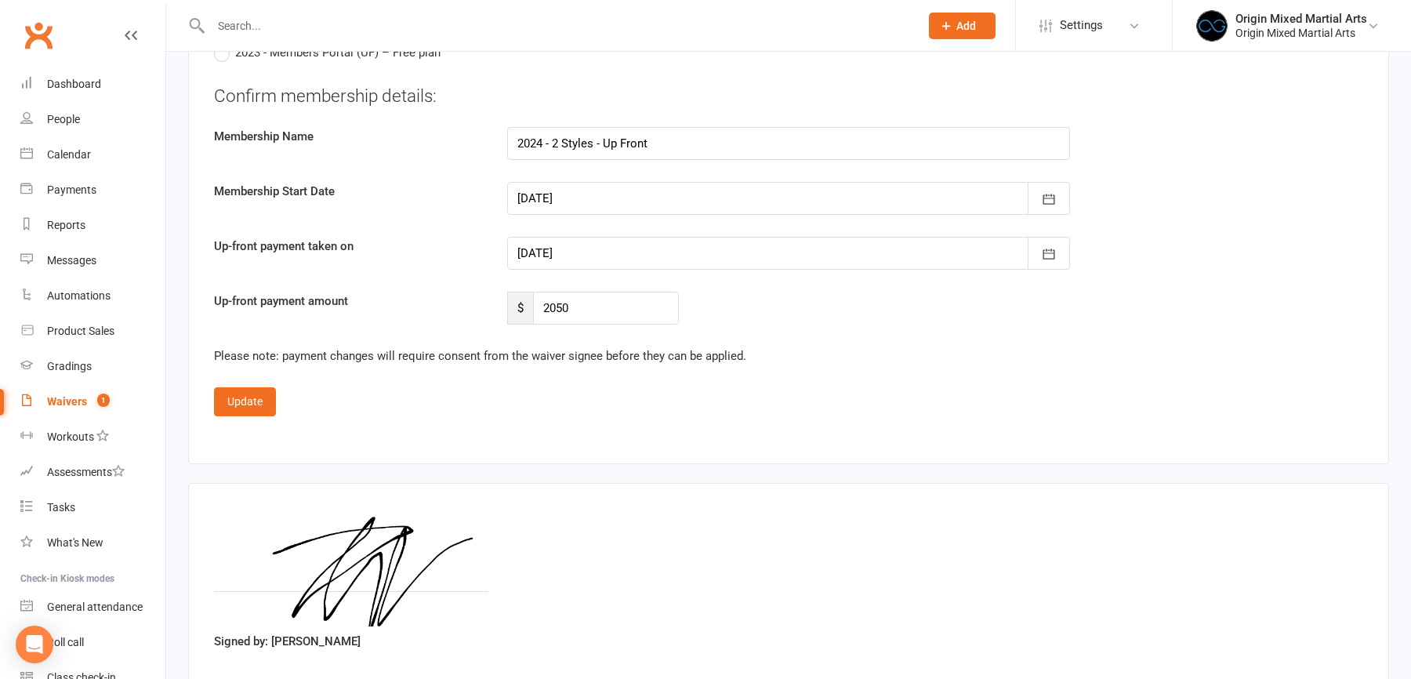
scroll to position [2137, 0]
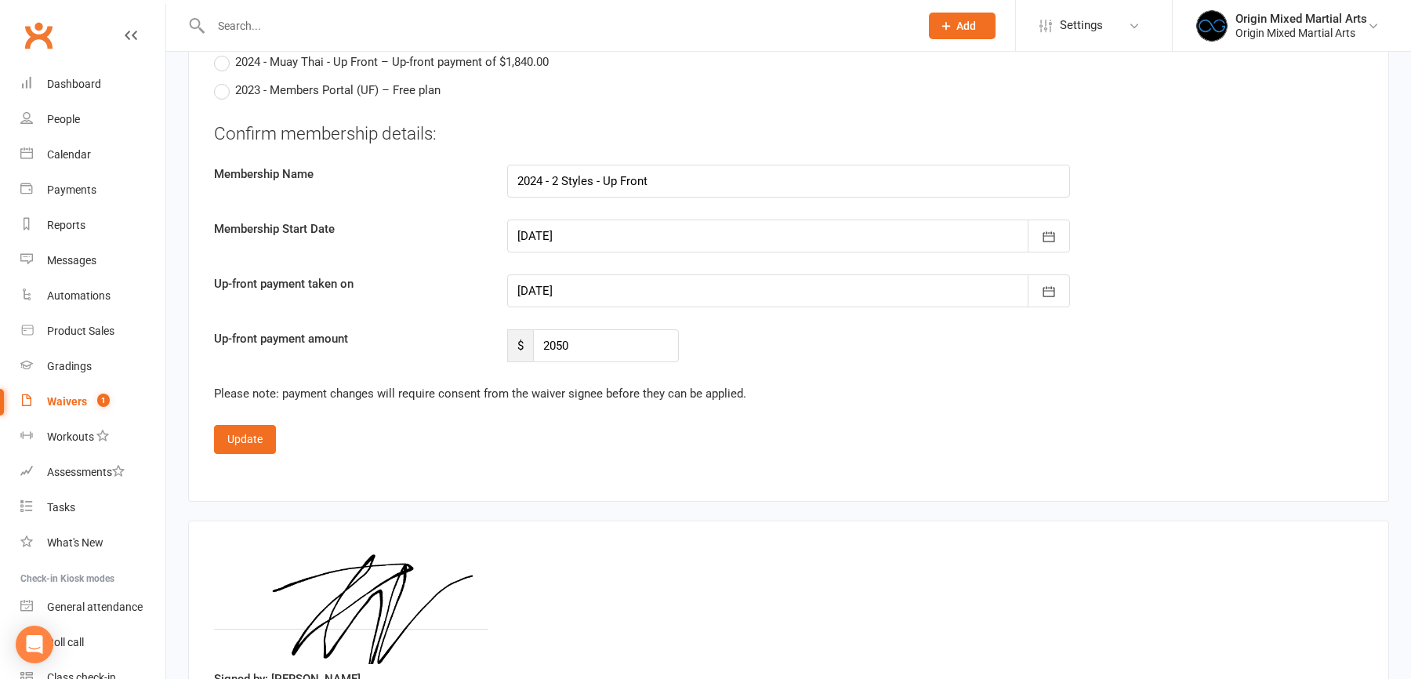
click at [593, 236] on div at bounding box center [788, 236] width 563 height 33
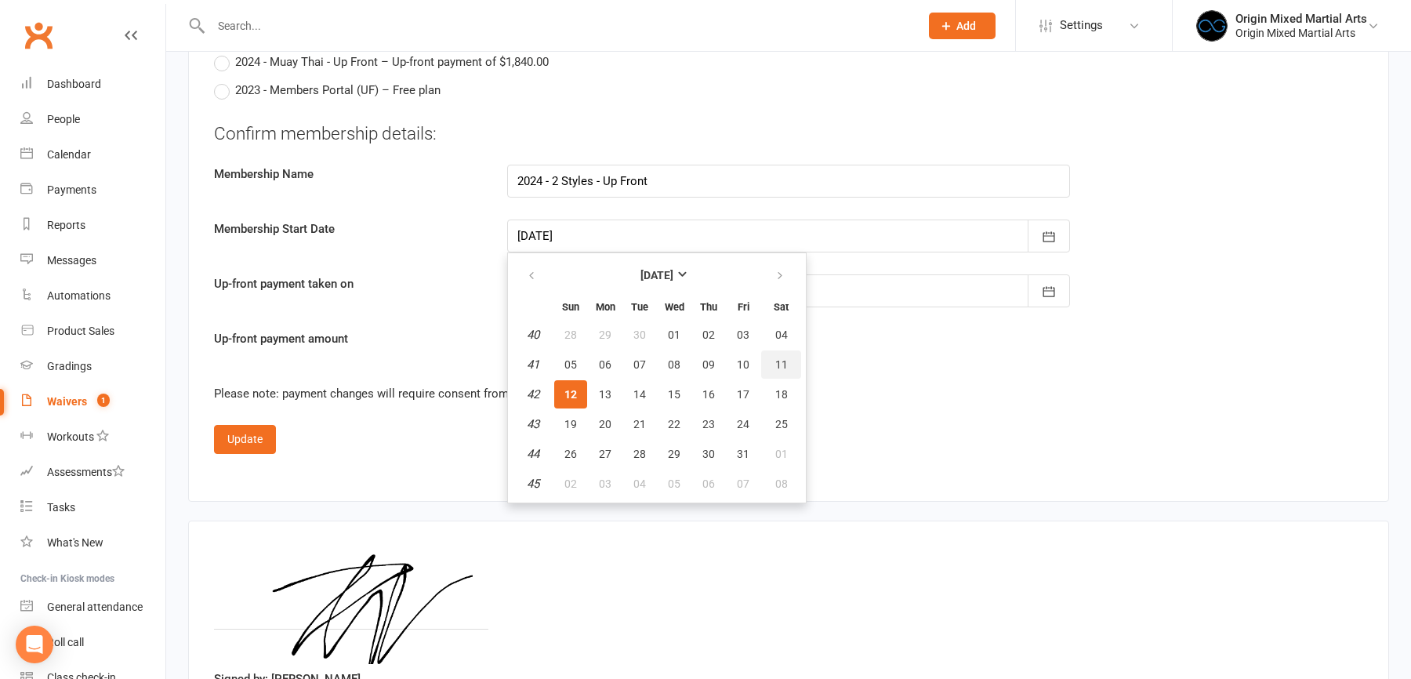
click at [784, 362] on span "11" at bounding box center [781, 364] width 13 height 13
type input "11 Oct 2025"
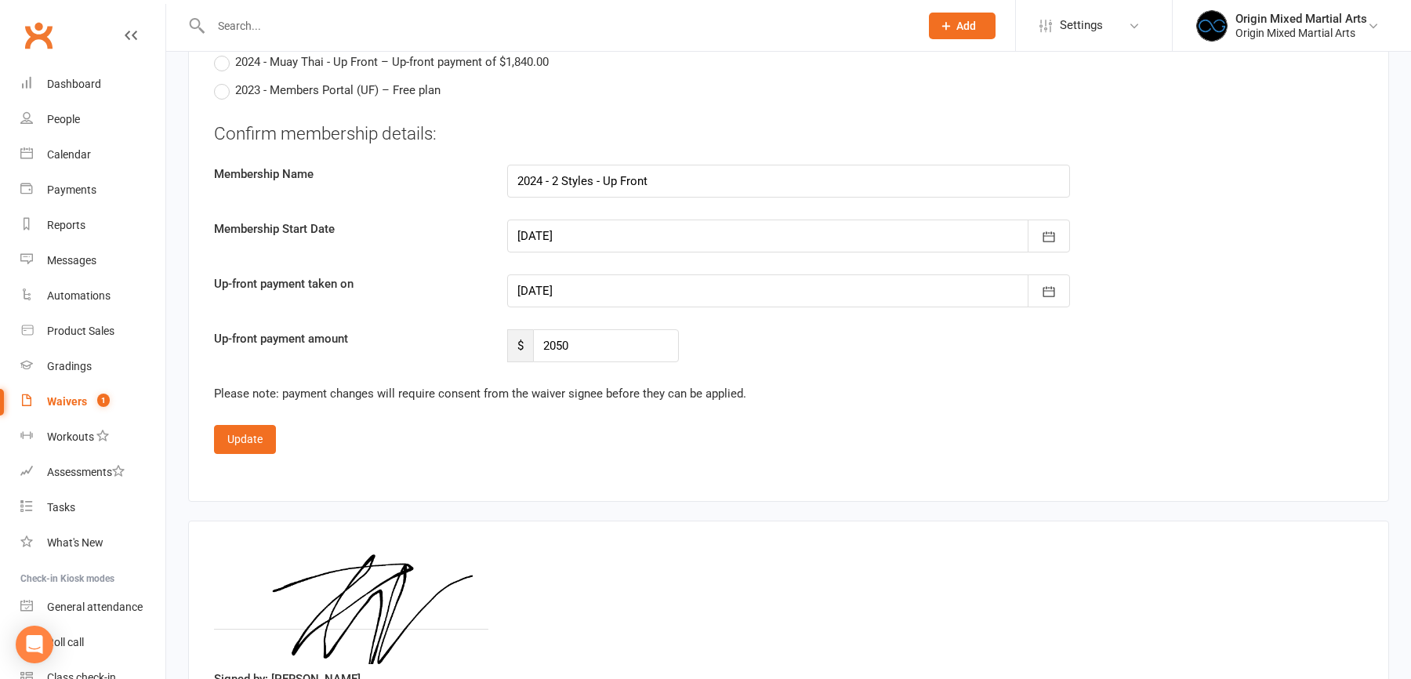
type input "11 Oct 2025"
drag, startPoint x: 591, startPoint y: 333, endPoint x: 480, endPoint y: 333, distance: 111.3
click at [488, 333] on div "Up-front payment amount $ 2050" at bounding box center [788, 345] width 1173 height 33
type input "0"
click at [246, 428] on button "Update" at bounding box center [245, 439] width 62 height 28
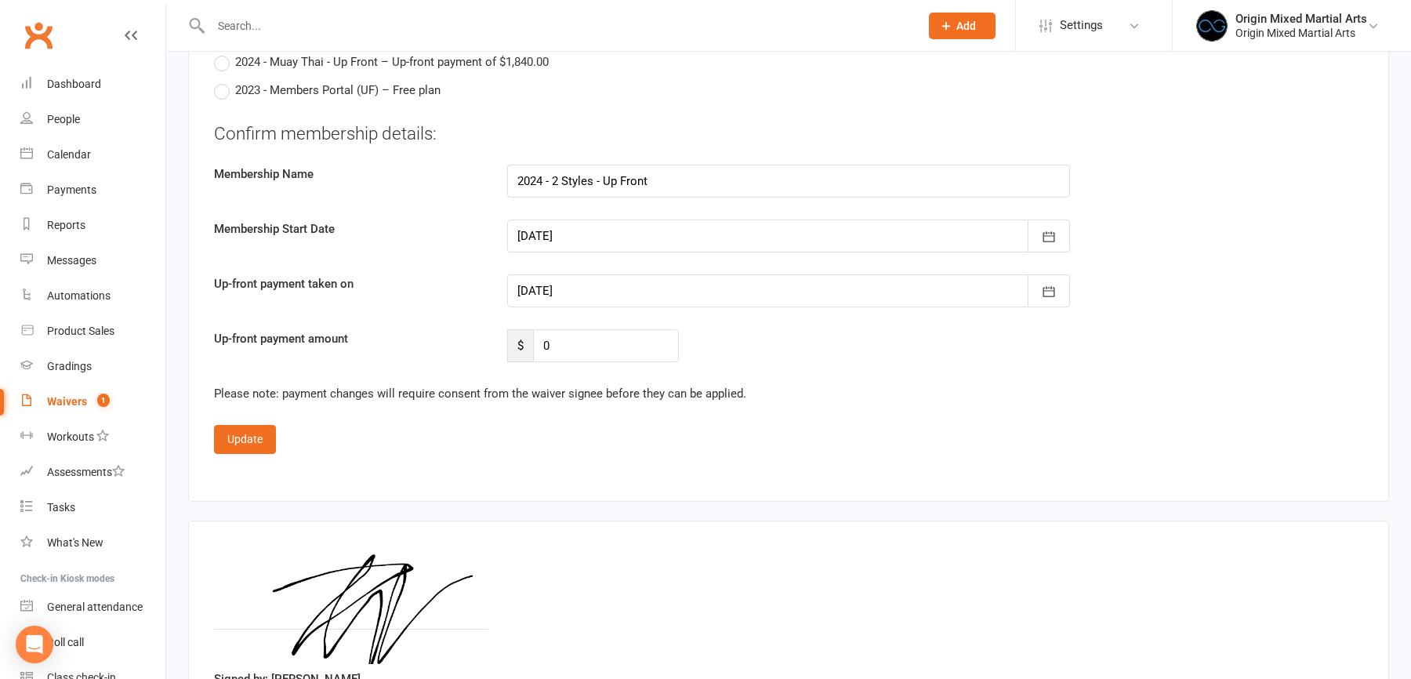
scroll to position [671, 0]
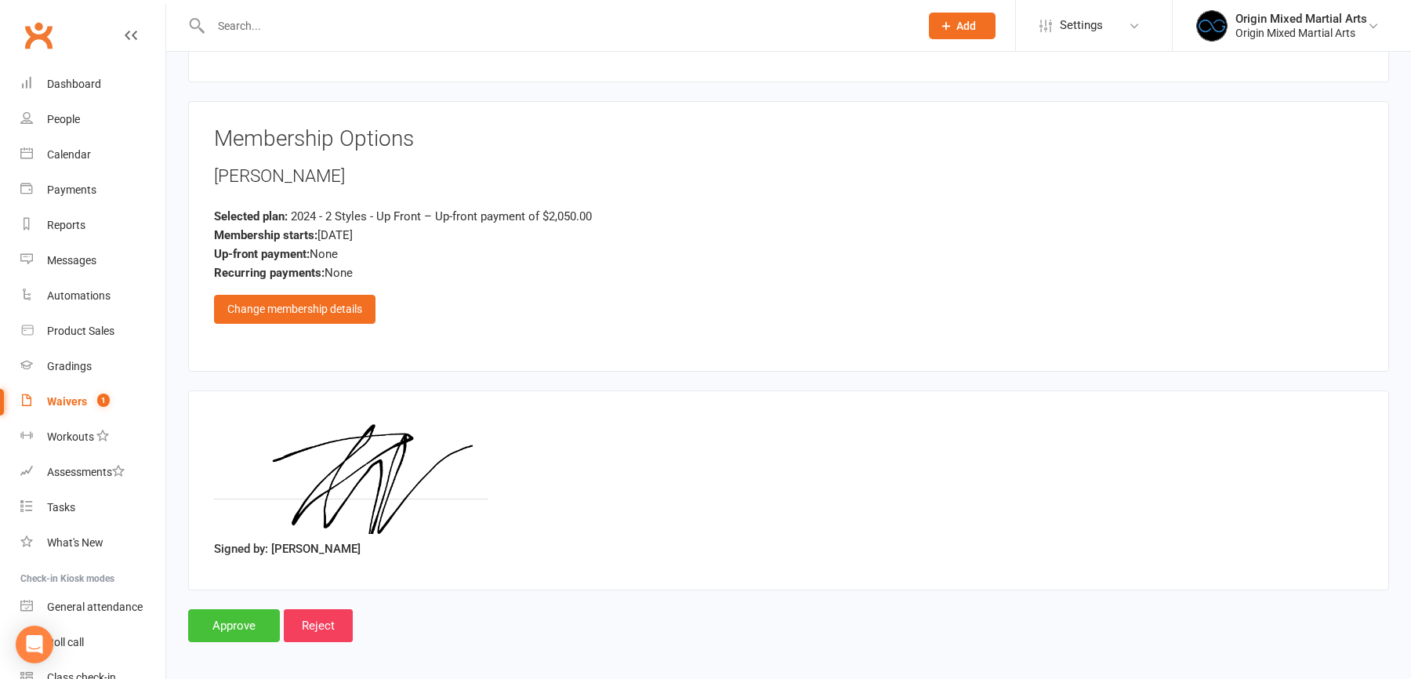
click at [221, 615] on input "Approve" at bounding box center [234, 625] width 92 height 33
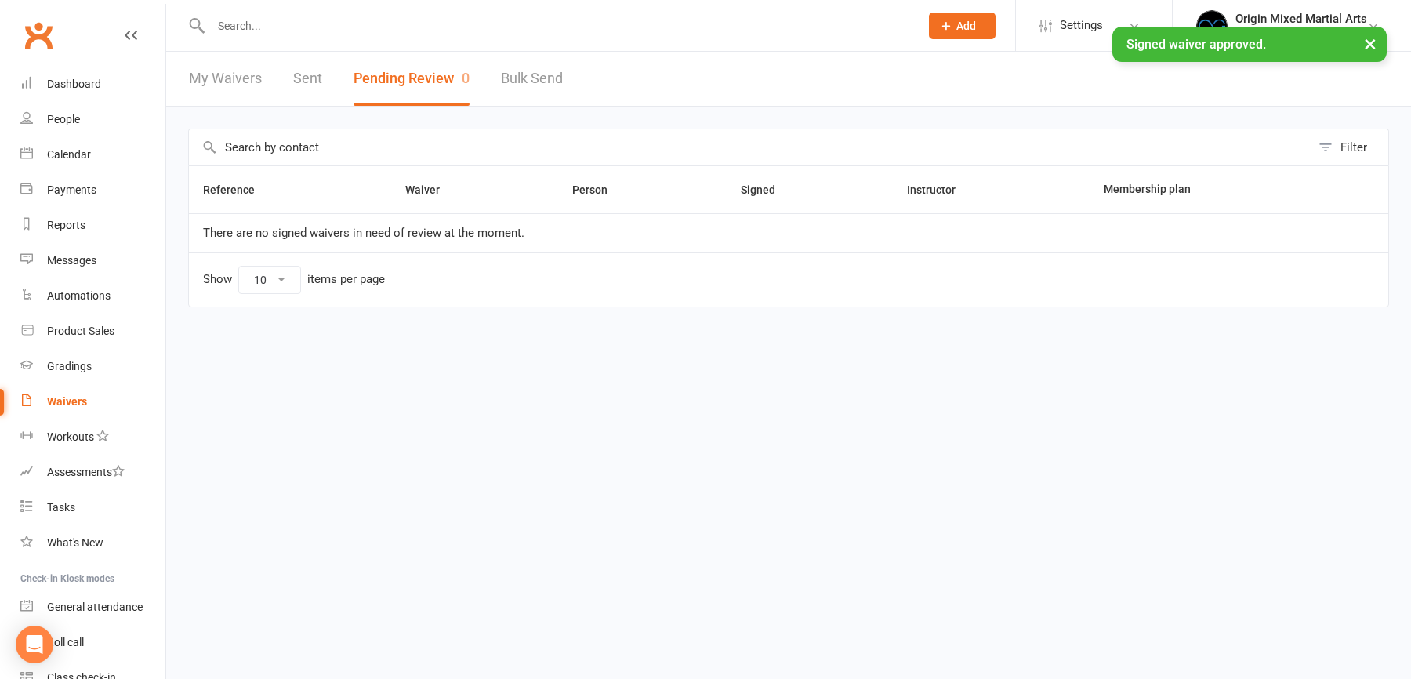
click at [226, 25] on input "text" at bounding box center [557, 26] width 702 height 22
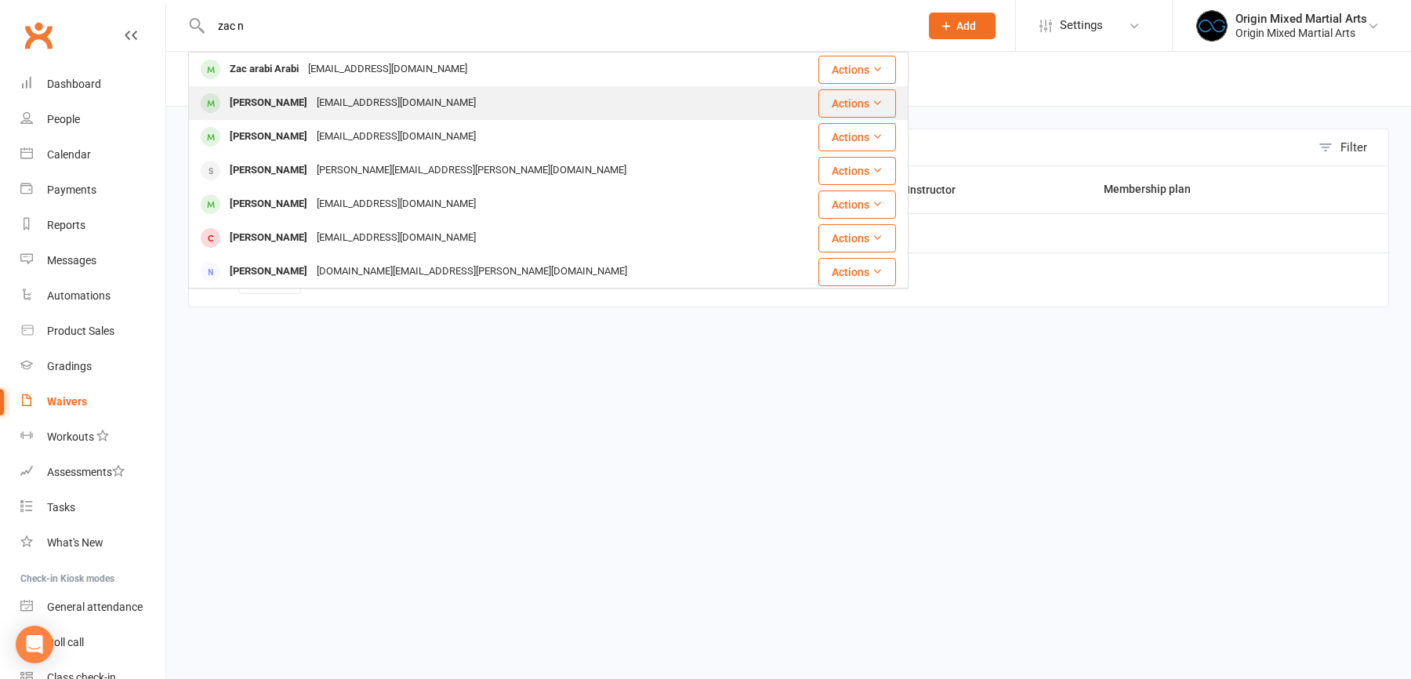
type input "zac n"
click at [312, 97] on div "Noblesta360@gmail.com" at bounding box center [396, 103] width 169 height 23
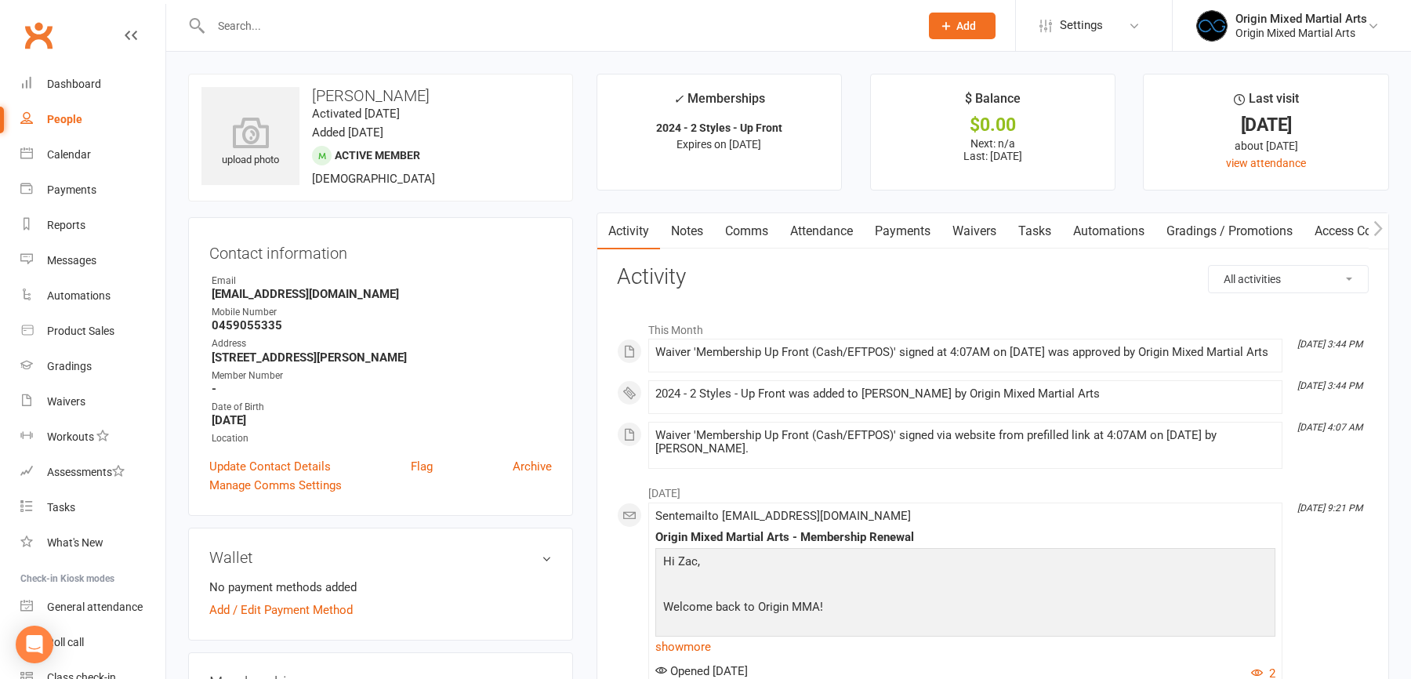
click at [891, 232] on link "Payments" at bounding box center [903, 231] width 78 height 36
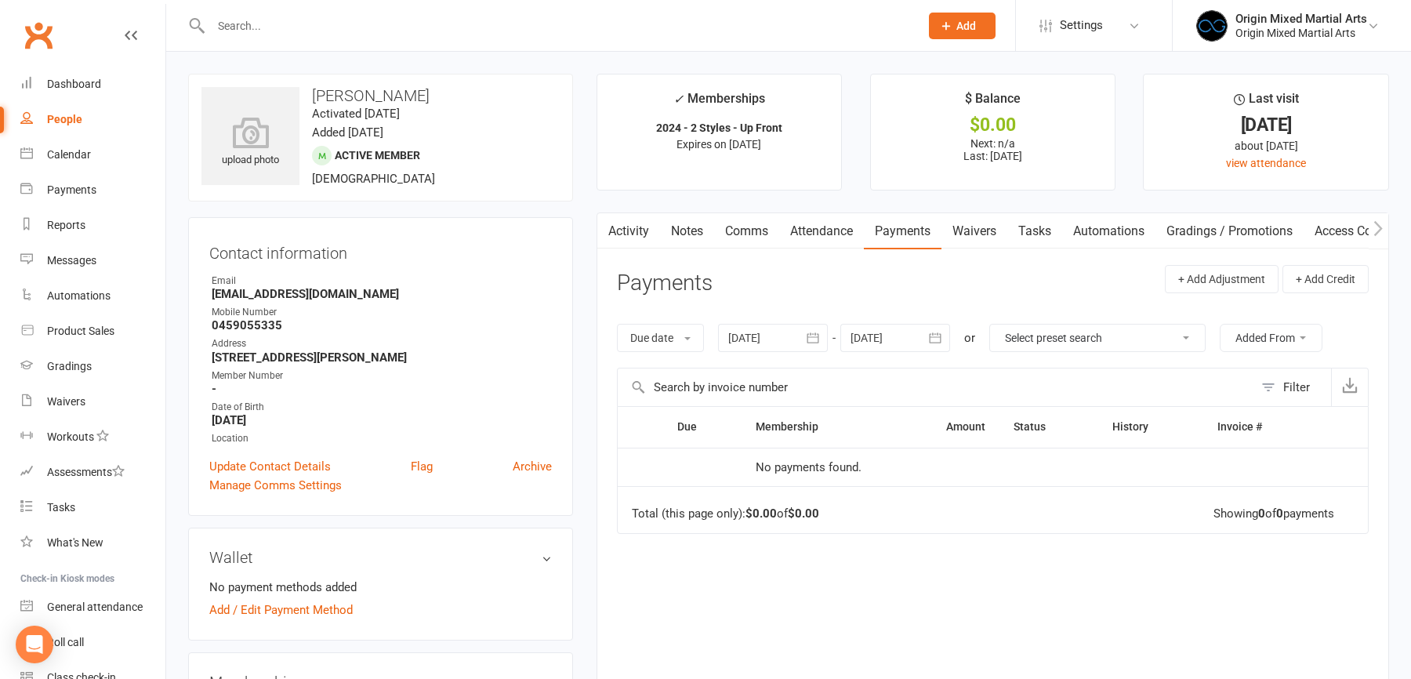
click at [62, 119] on div "People" at bounding box center [64, 119] width 35 height 13
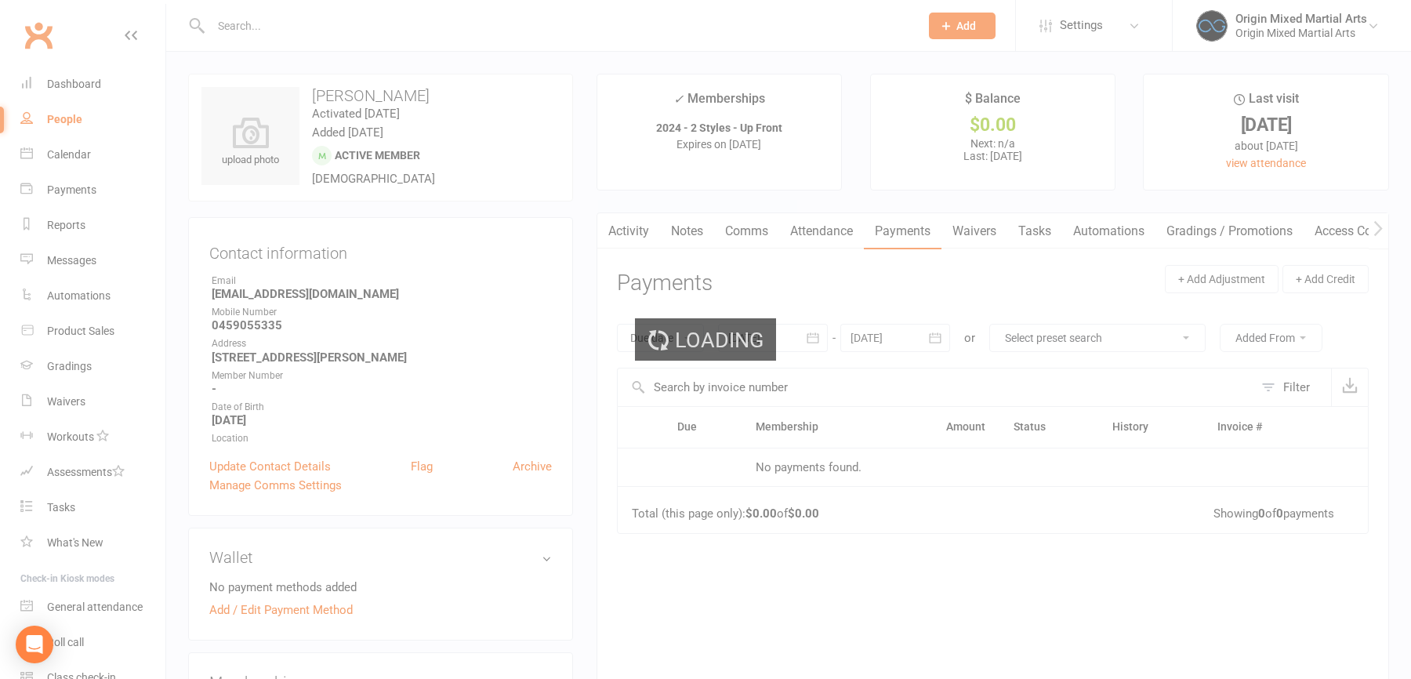
select select "100"
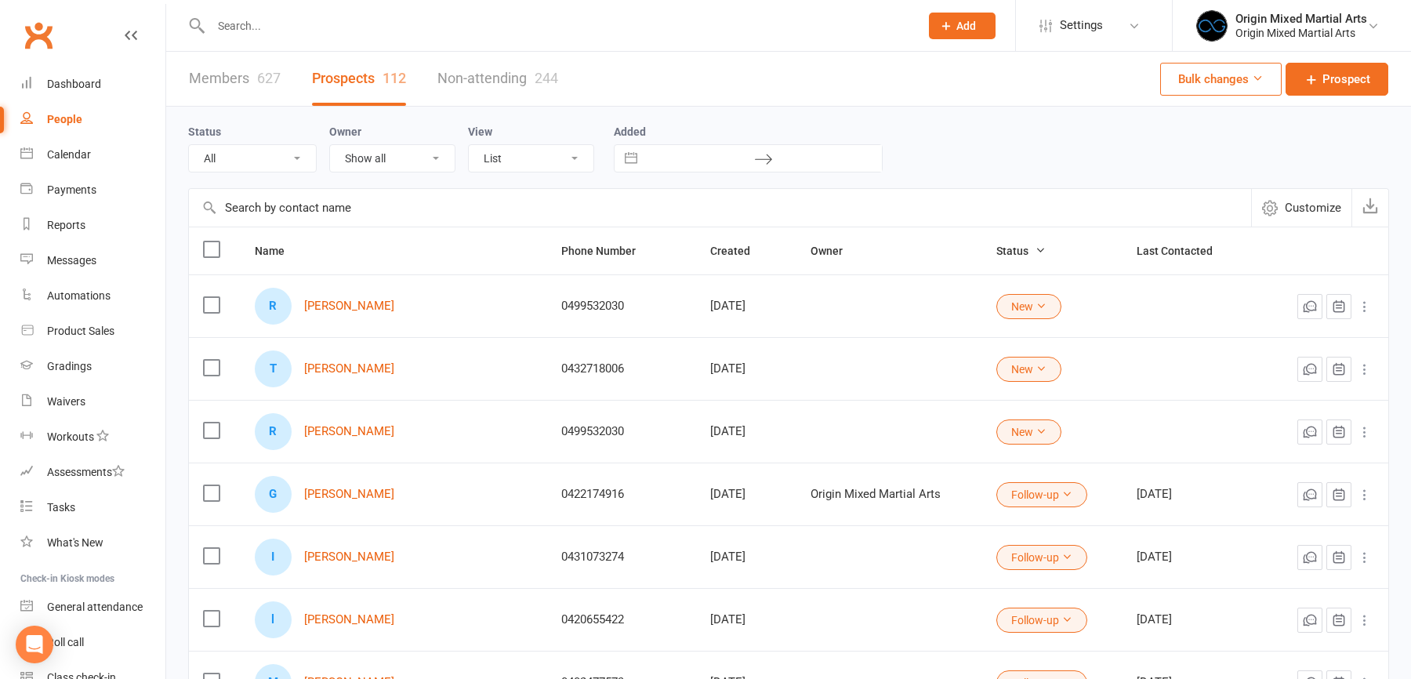
click at [1368, 430] on icon at bounding box center [1365, 432] width 16 height 16
click at [1281, 580] on link "Archive prospect" at bounding box center [1295, 585] width 155 height 31
click at [82, 222] on div "Reports" at bounding box center [66, 225] width 38 height 13
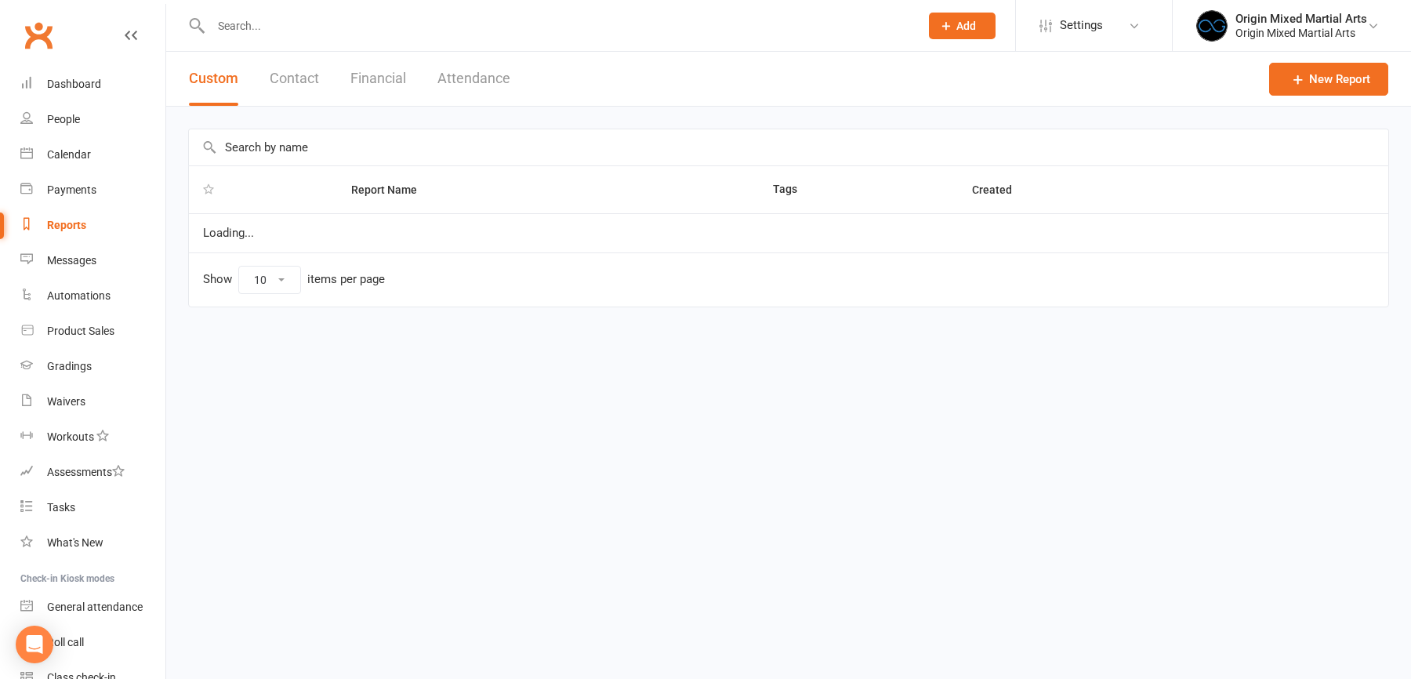
select select "50"
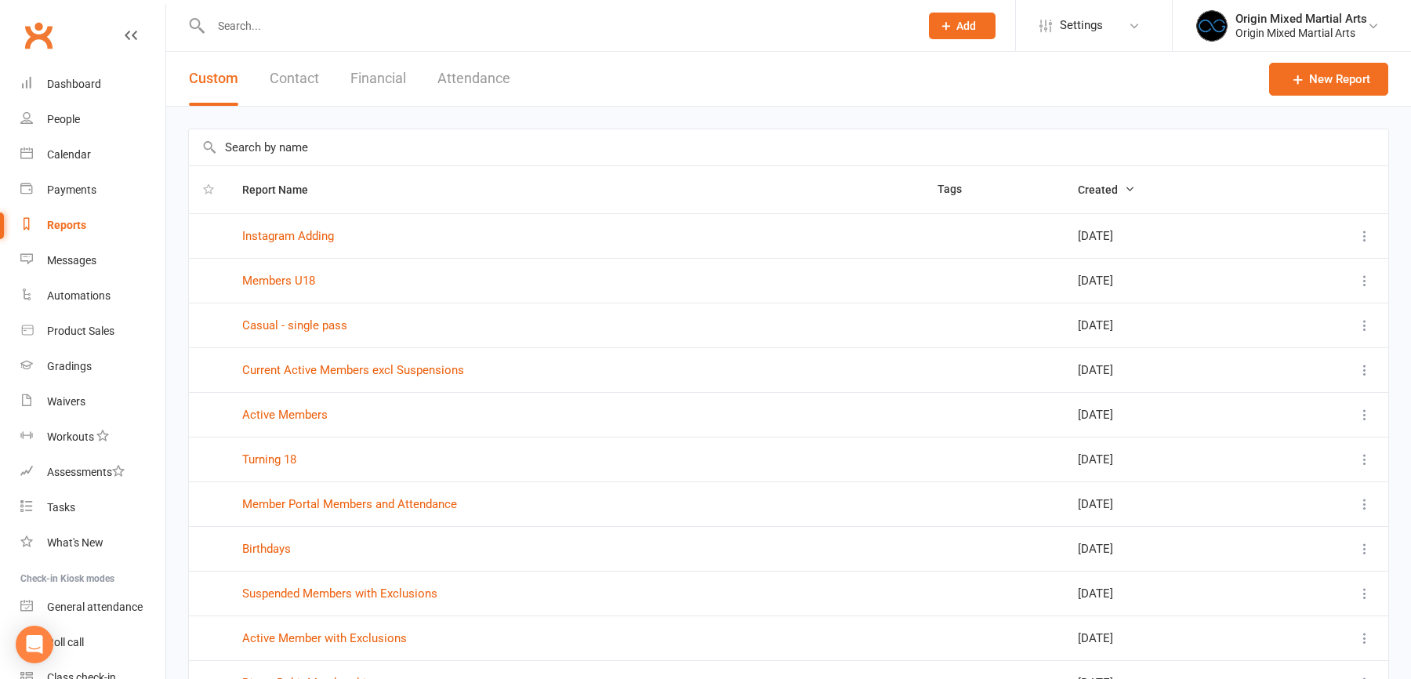
click at [389, 77] on button "Financial" at bounding box center [378, 79] width 56 height 54
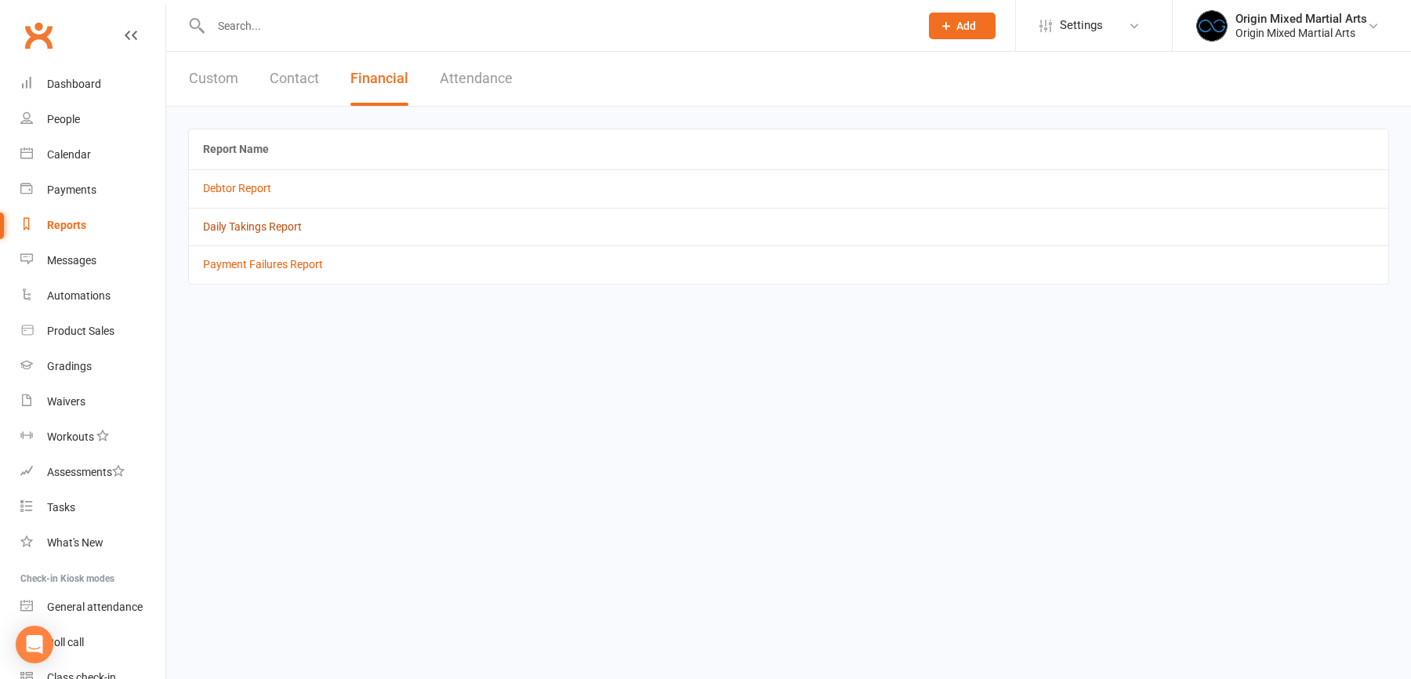
click at [270, 225] on link "Daily Takings Report" at bounding box center [252, 226] width 99 height 13
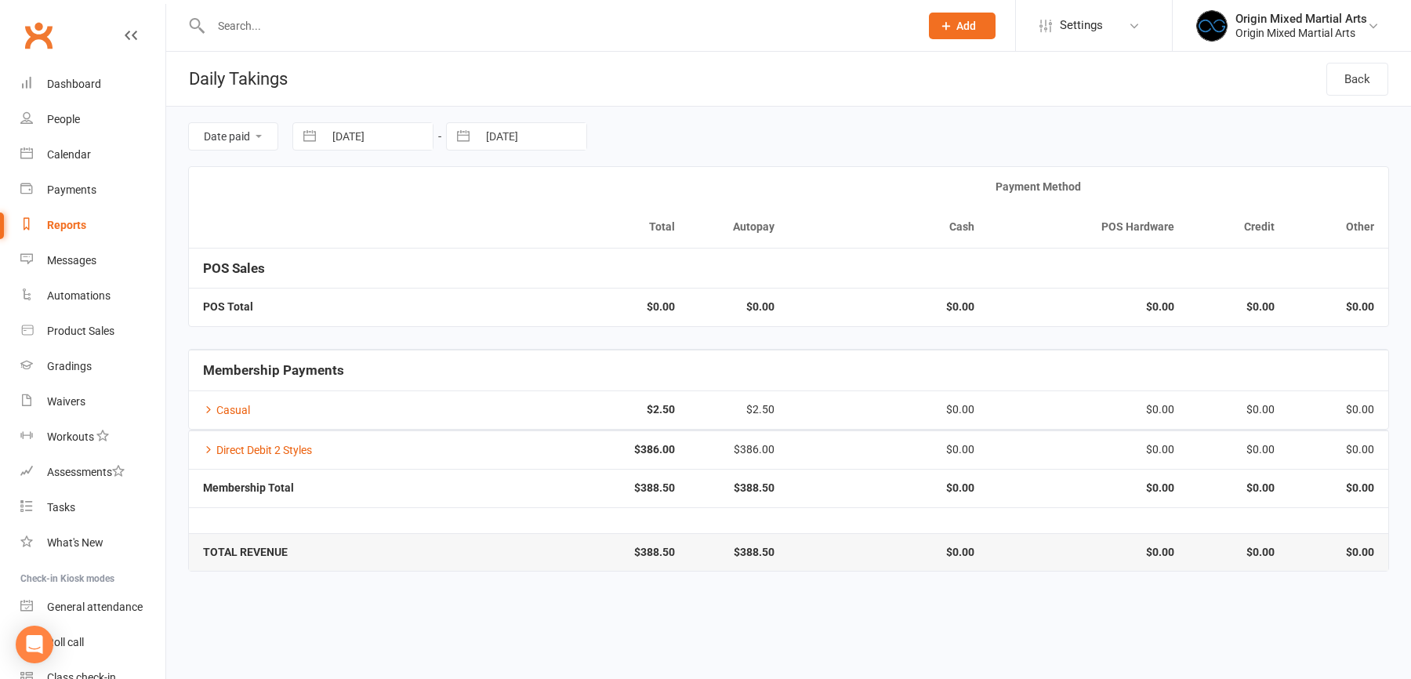
click at [334, 133] on input "12 Oct 2025" at bounding box center [378, 136] width 109 height 27
select select "8"
select select "2025"
select select "9"
select select "2025"
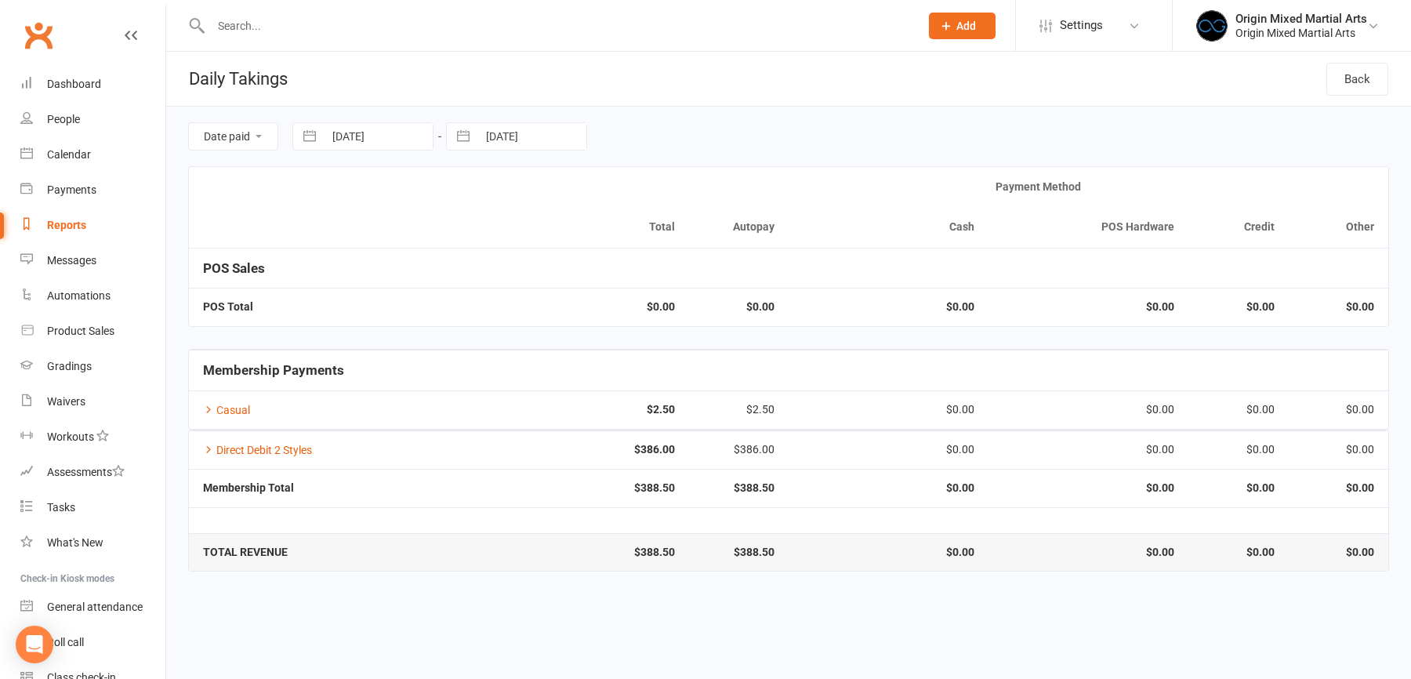
select select "10"
select select "2025"
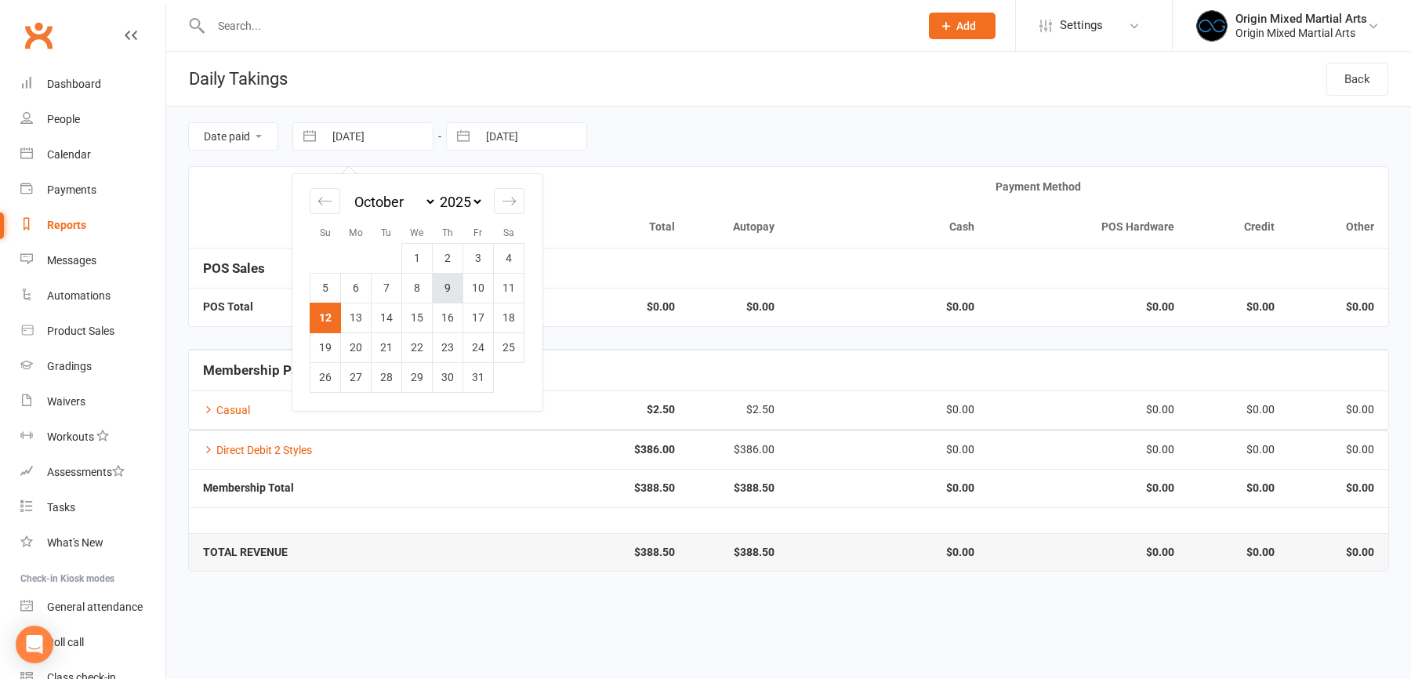
click at [453, 288] on td "9" at bounding box center [448, 288] width 31 height 30
type input "09 Oct 2025"
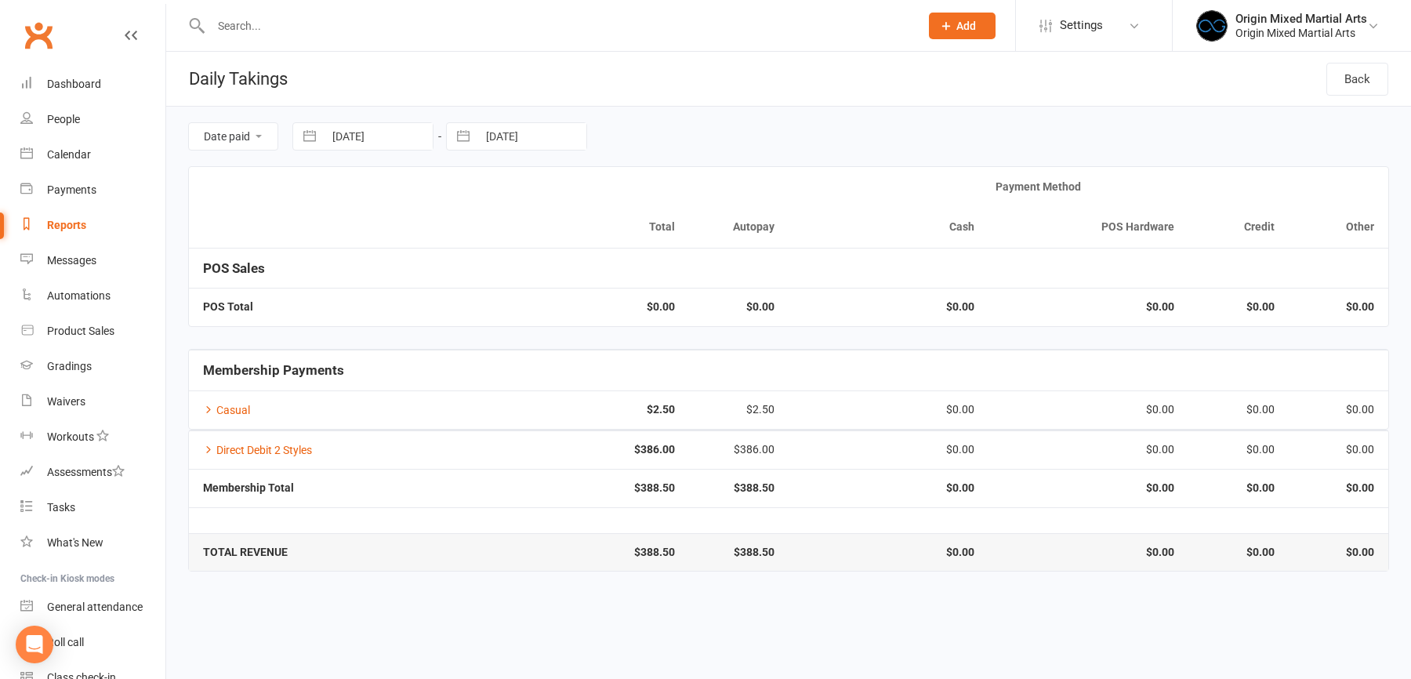
select select "8"
select select "2025"
select select "9"
select select "2025"
select select "10"
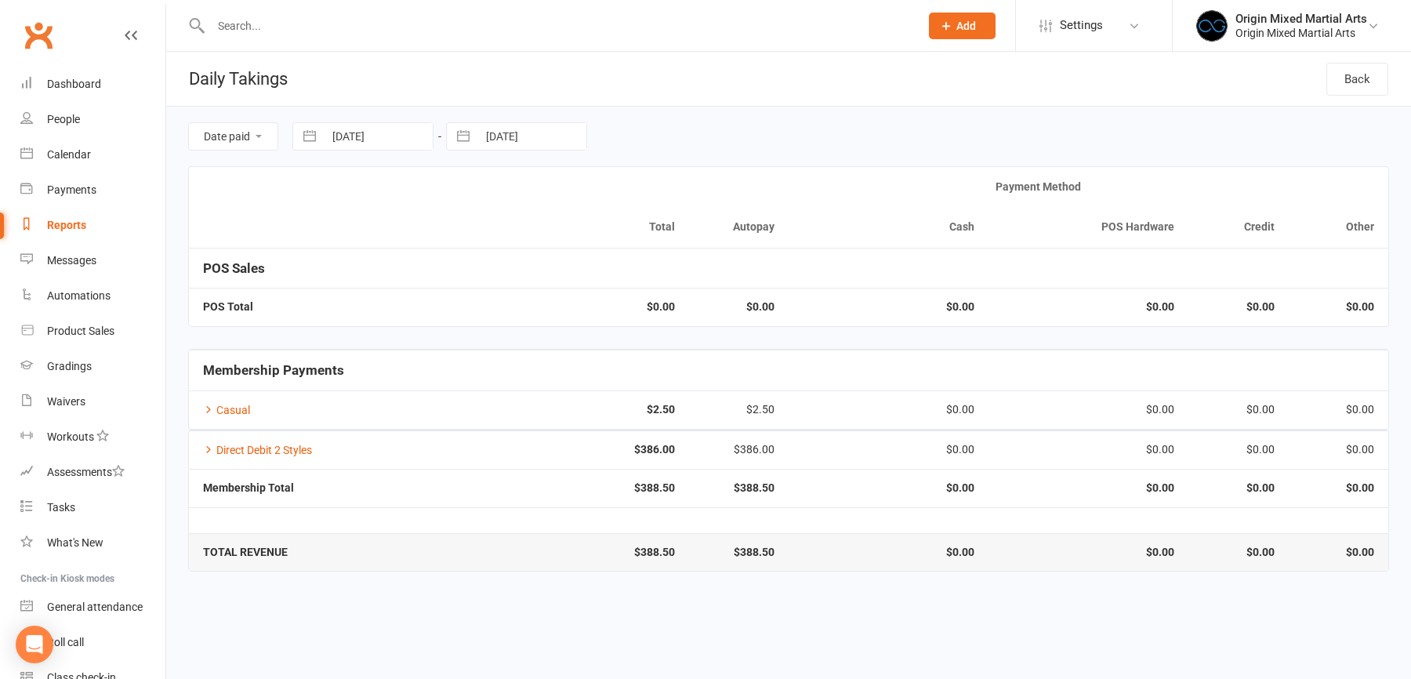
select select "2025"
click at [503, 140] on input "12 Oct 2025" at bounding box center [531, 136] width 109 height 27
click at [589, 284] on td "9" at bounding box center [601, 288] width 31 height 30
type input "09 Oct 2025"
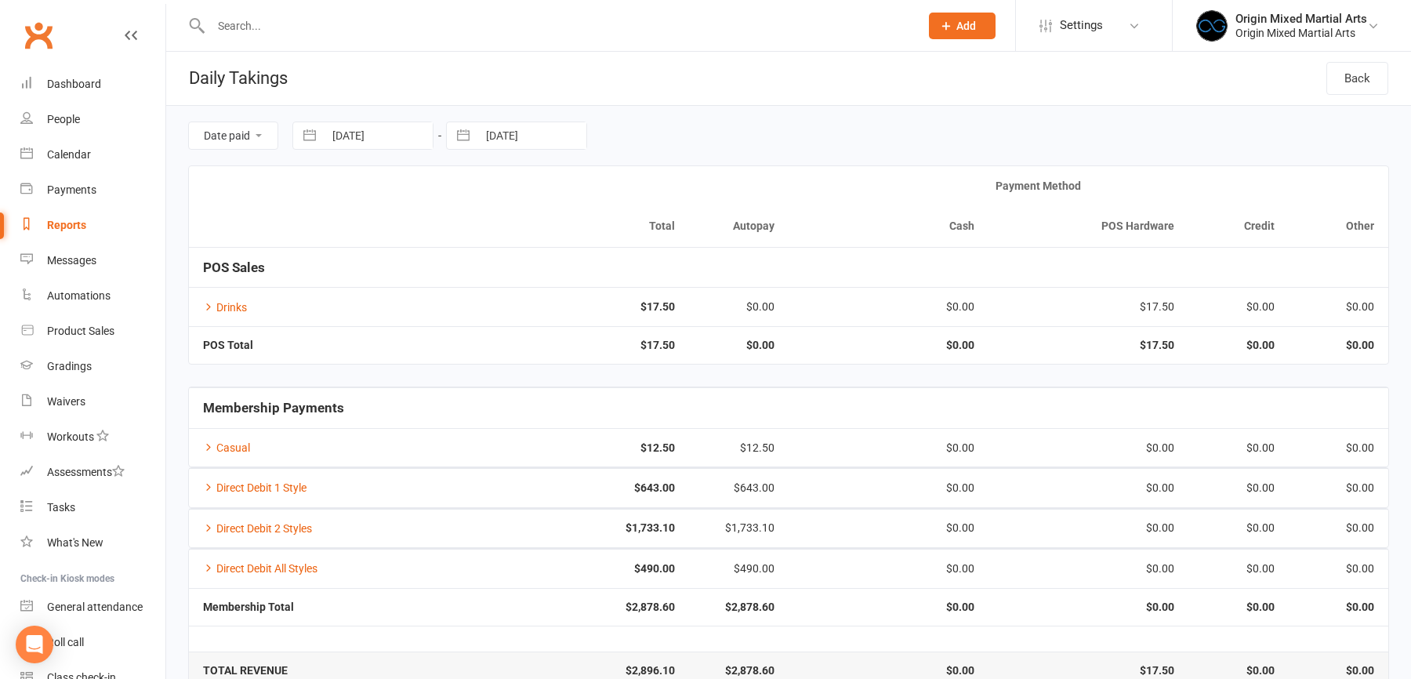
scroll to position [26, 0]
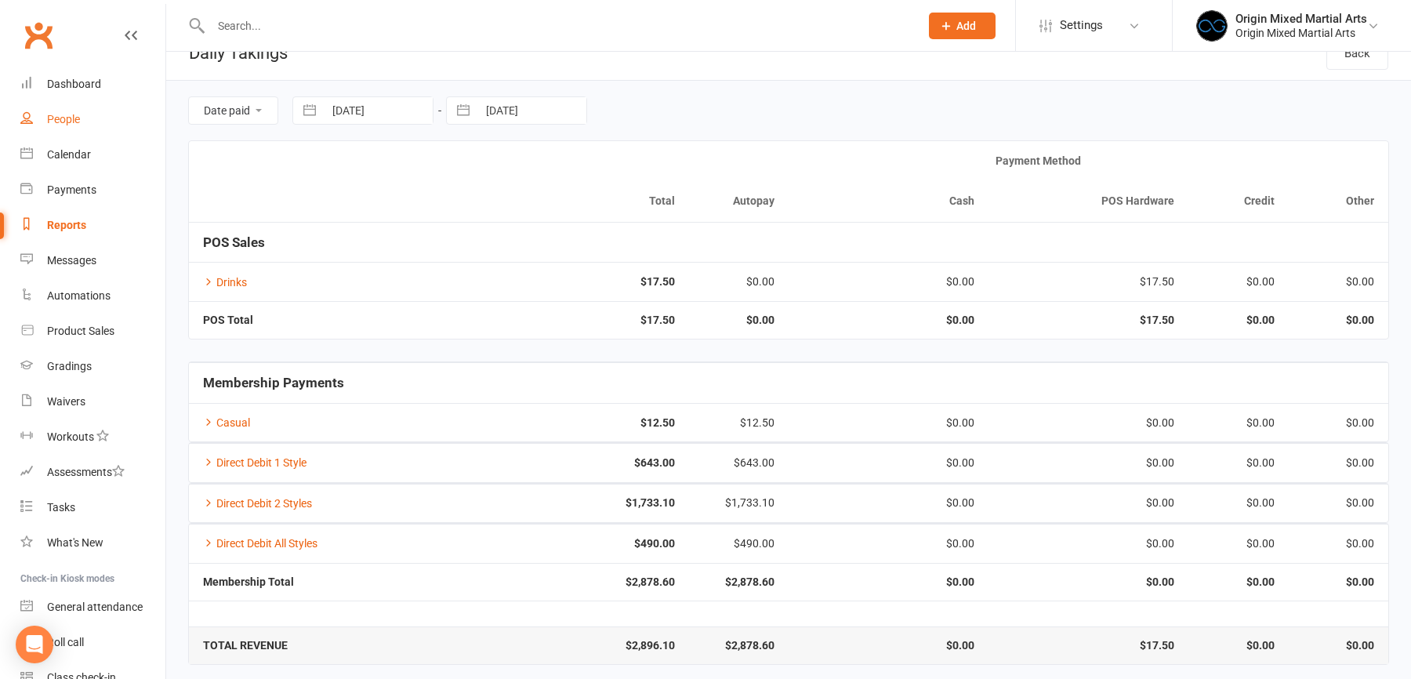
click at [68, 120] on div "People" at bounding box center [63, 119] width 33 height 13
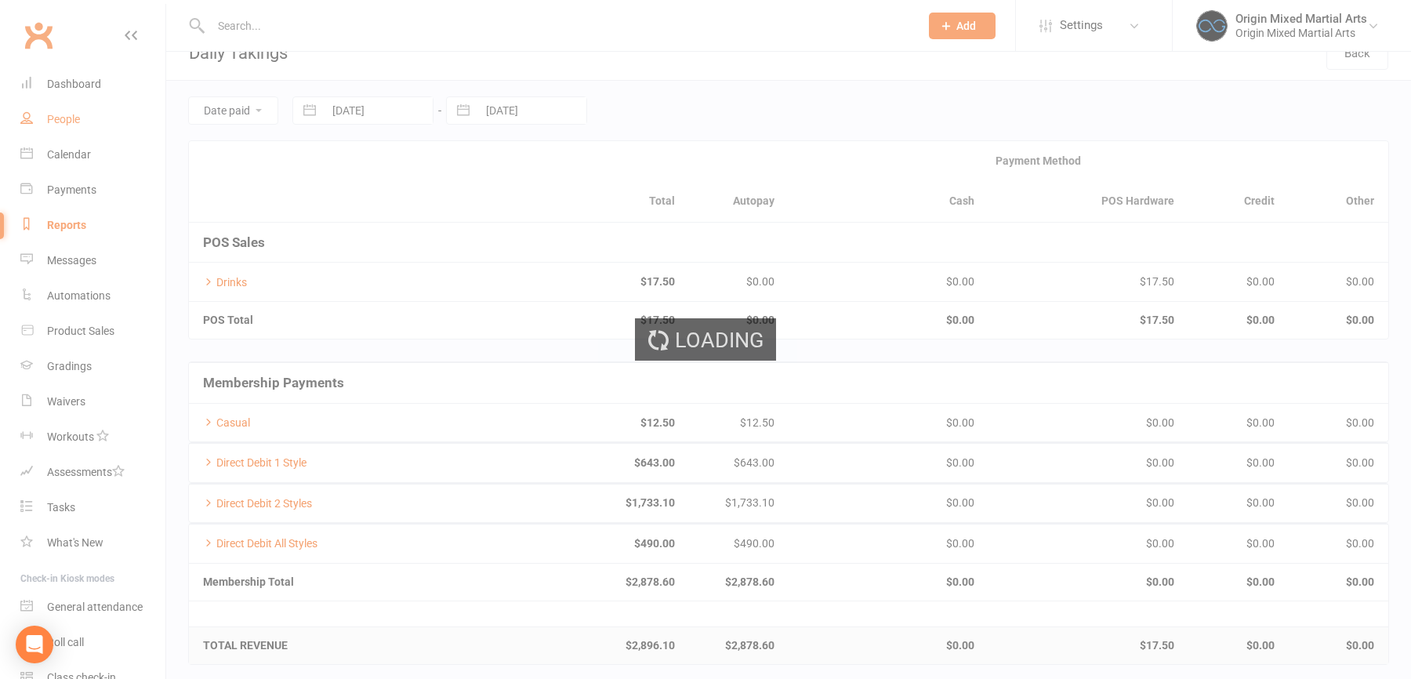
select select "100"
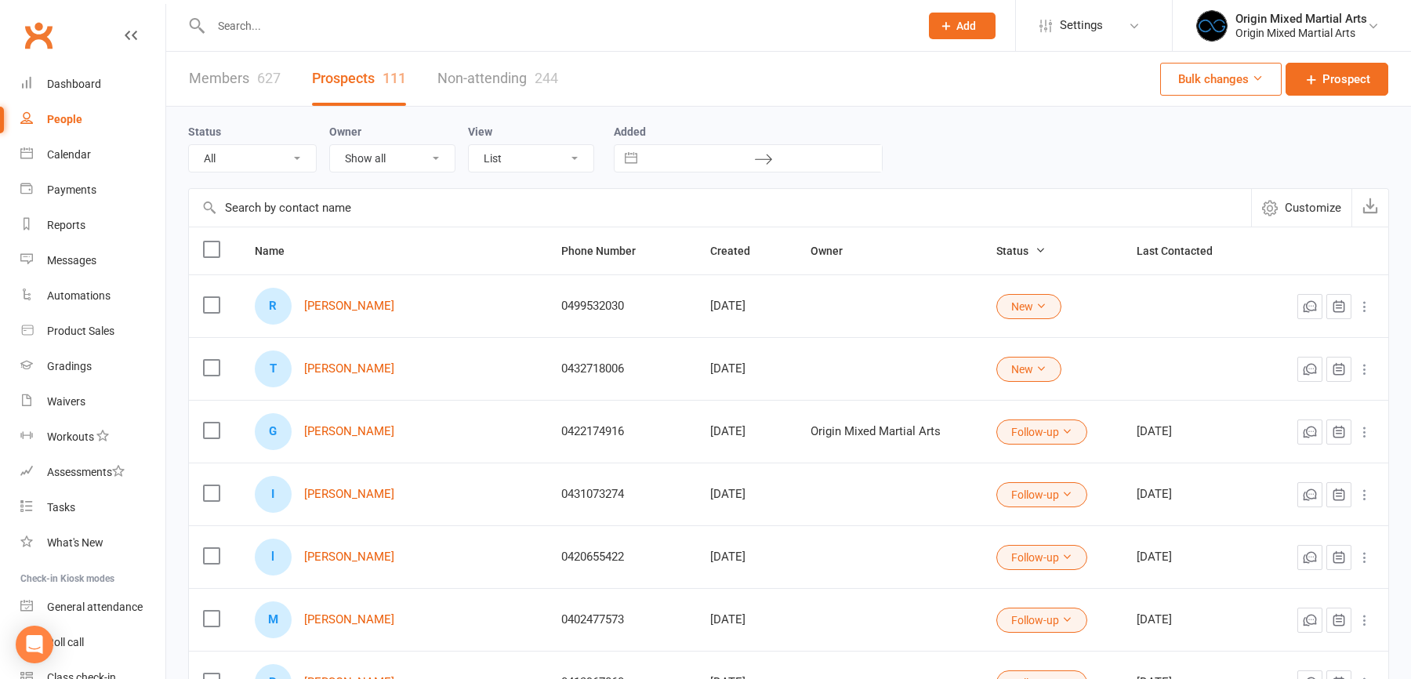
click at [327, 31] on input "text" at bounding box center [557, 26] width 702 height 22
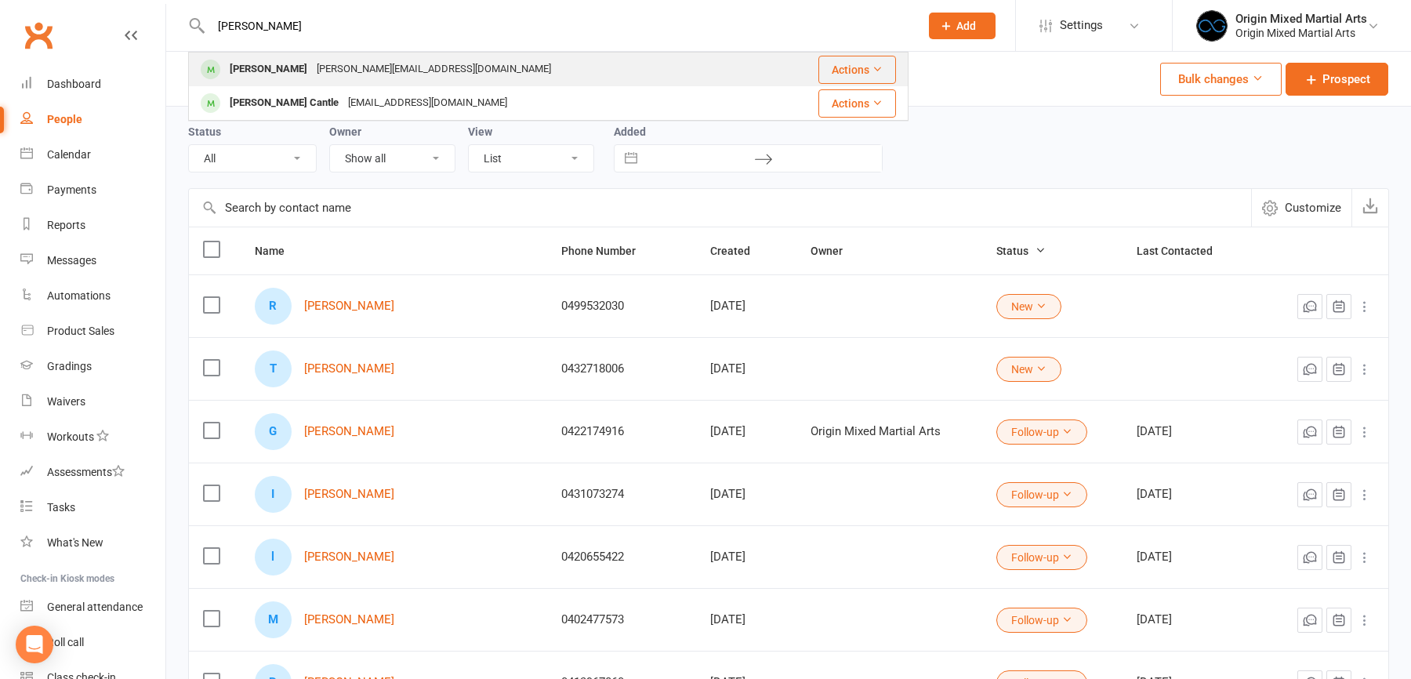
type input "vivan"
click at [336, 68] on div "Vivian.nguyen056@gmail.com" at bounding box center [434, 69] width 244 height 23
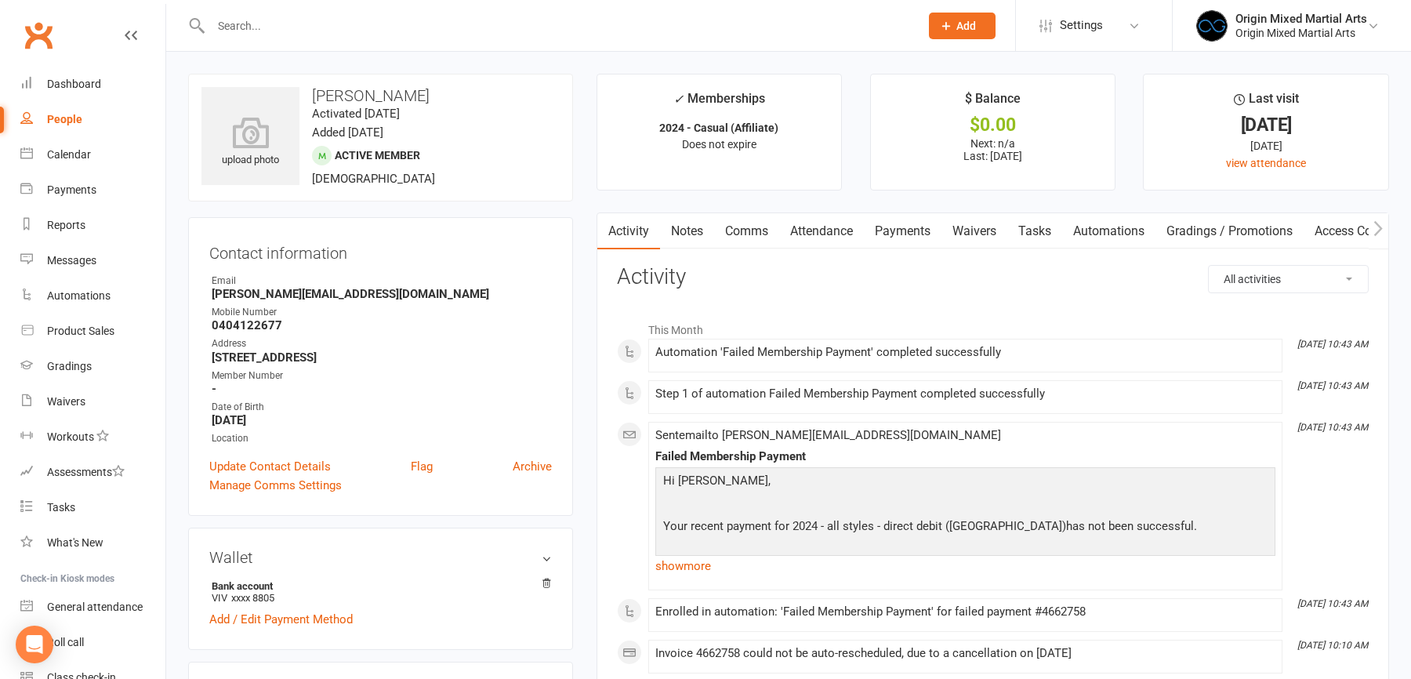
click at [915, 229] on link "Payments" at bounding box center [903, 231] width 78 height 36
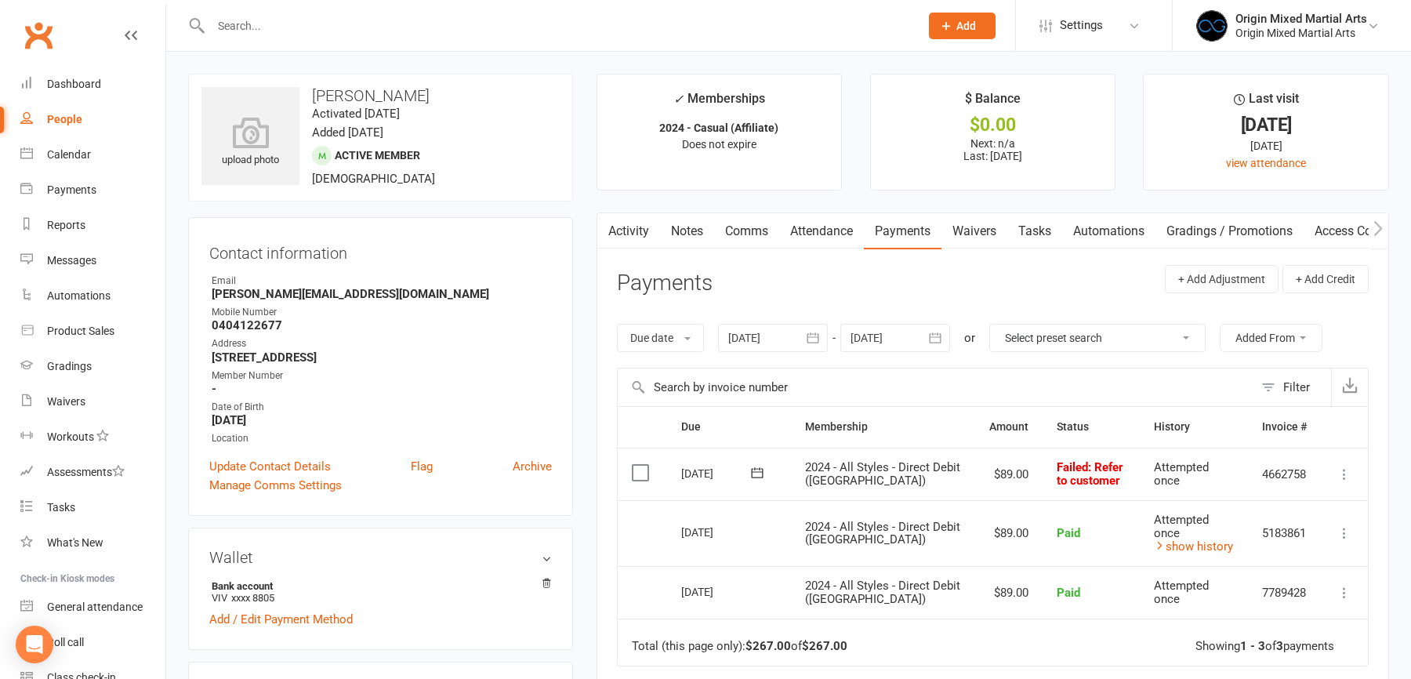
click at [1345, 476] on icon at bounding box center [1345, 474] width 16 height 16
click at [1250, 594] on link "Skip" at bounding box center [1275, 598] width 155 height 31
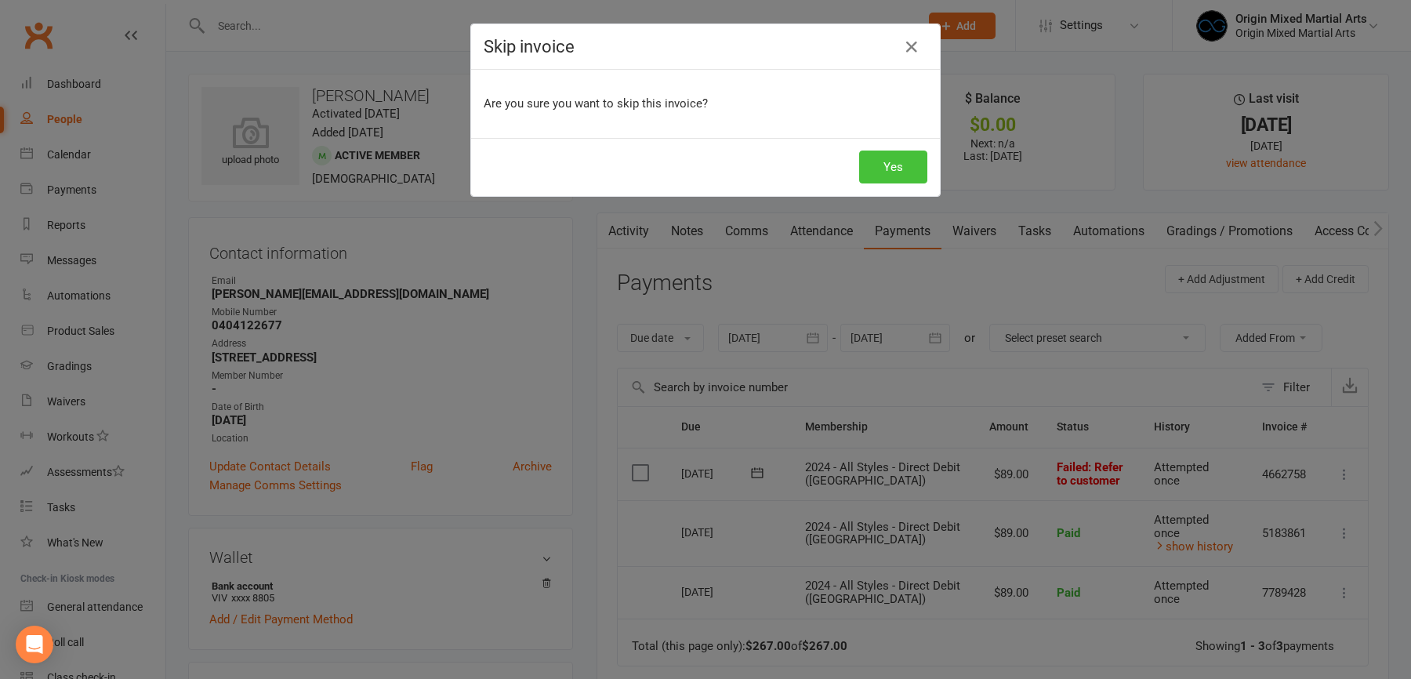
click at [887, 162] on button "Yes" at bounding box center [893, 167] width 68 height 33
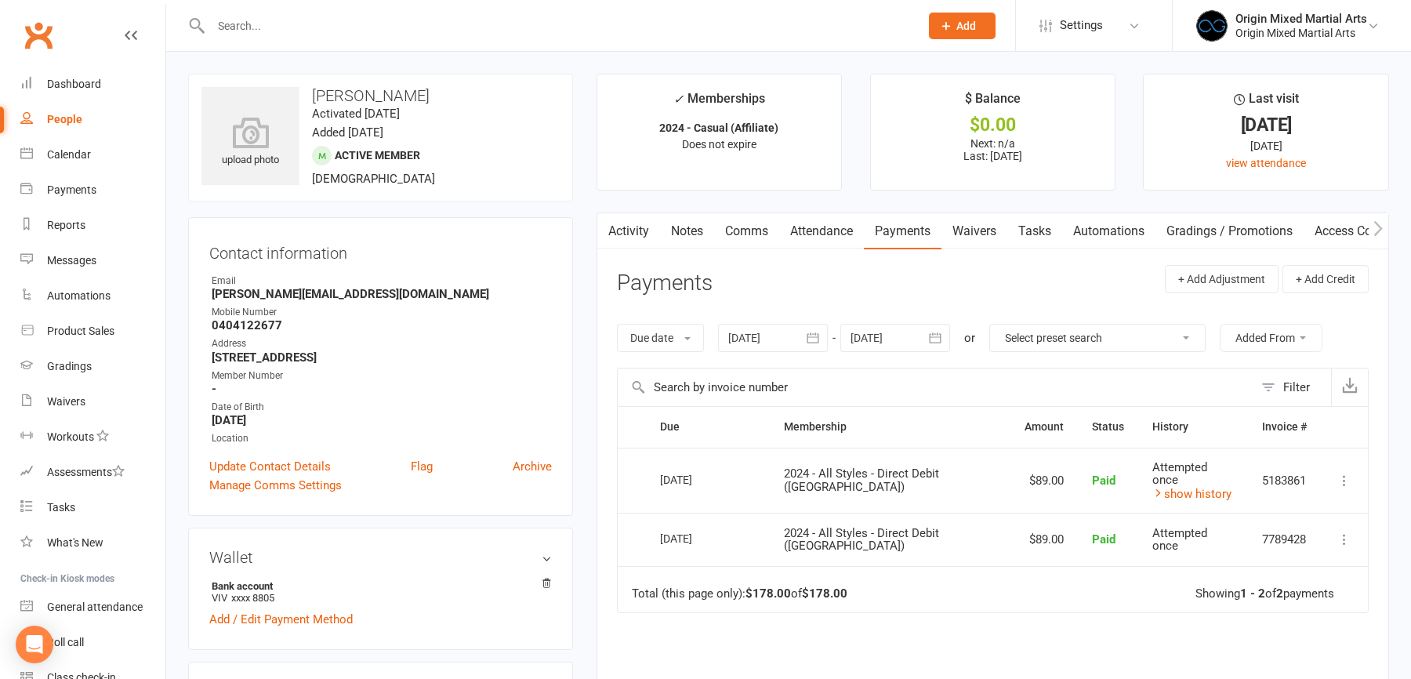
click at [292, 37] on div at bounding box center [548, 25] width 720 height 51
click at [292, 25] on input "text" at bounding box center [557, 26] width 702 height 22
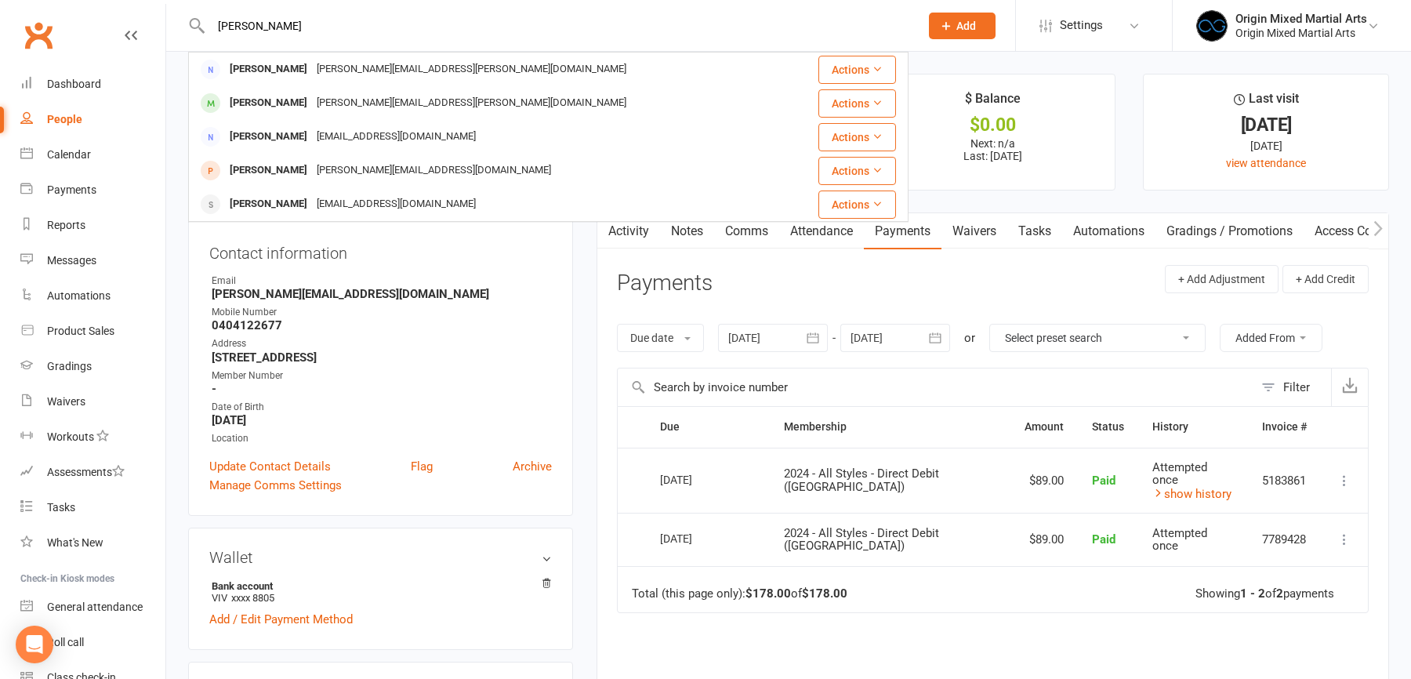
type input "batten"
click at [326, 101] on div "samuel.batten@icloud.com" at bounding box center [471, 103] width 319 height 23
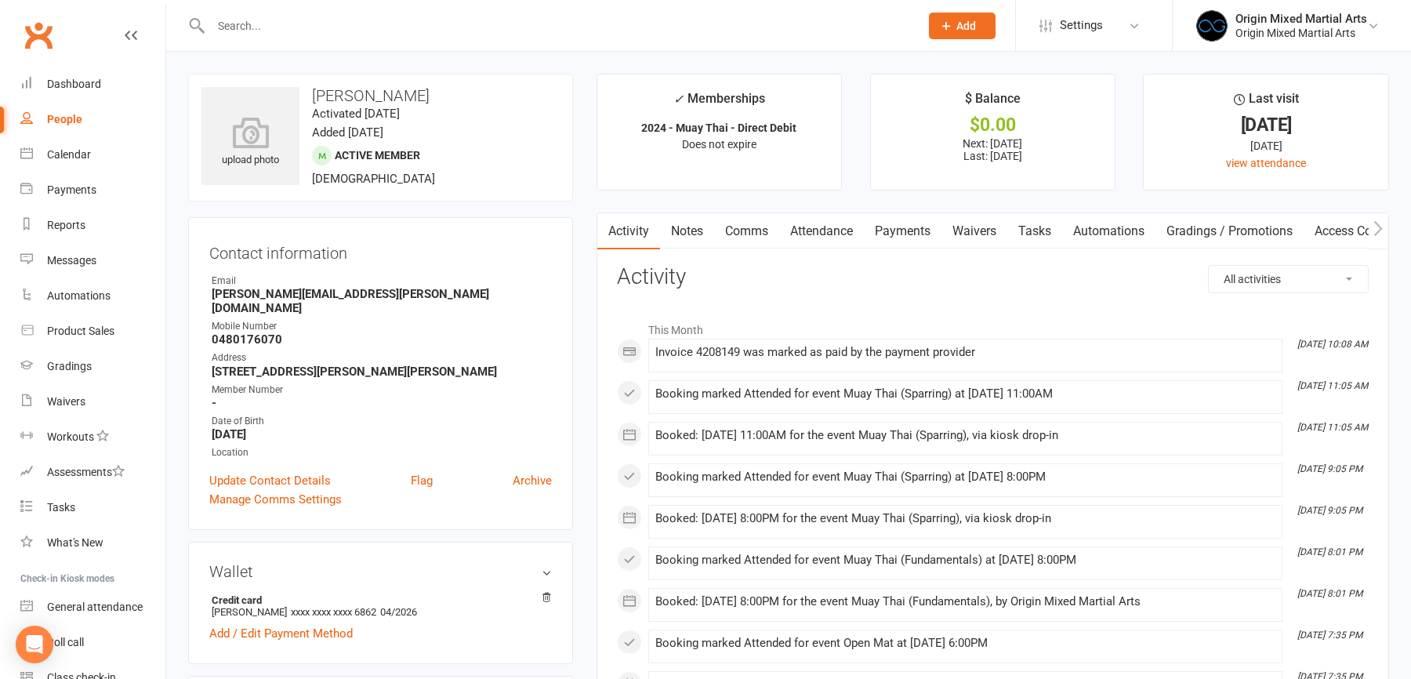
click at [923, 230] on link "Payments" at bounding box center [903, 231] width 78 height 36
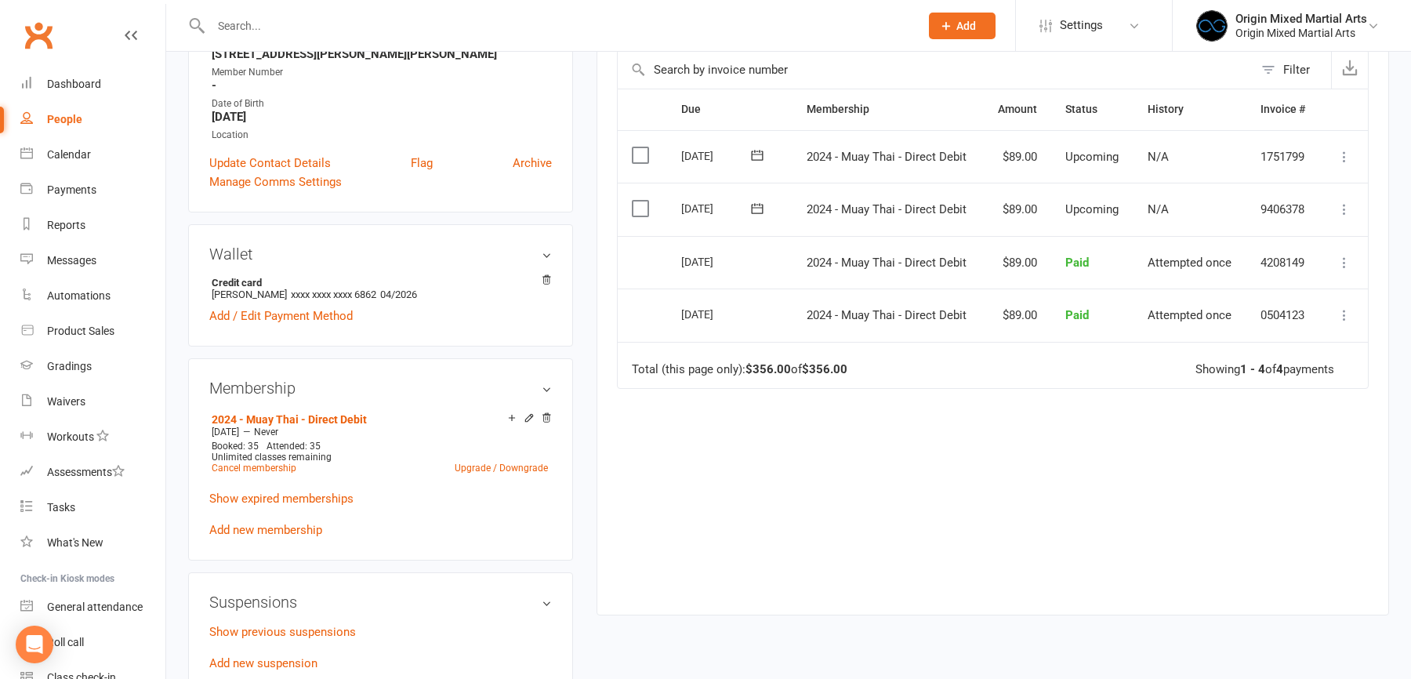
scroll to position [374, 0]
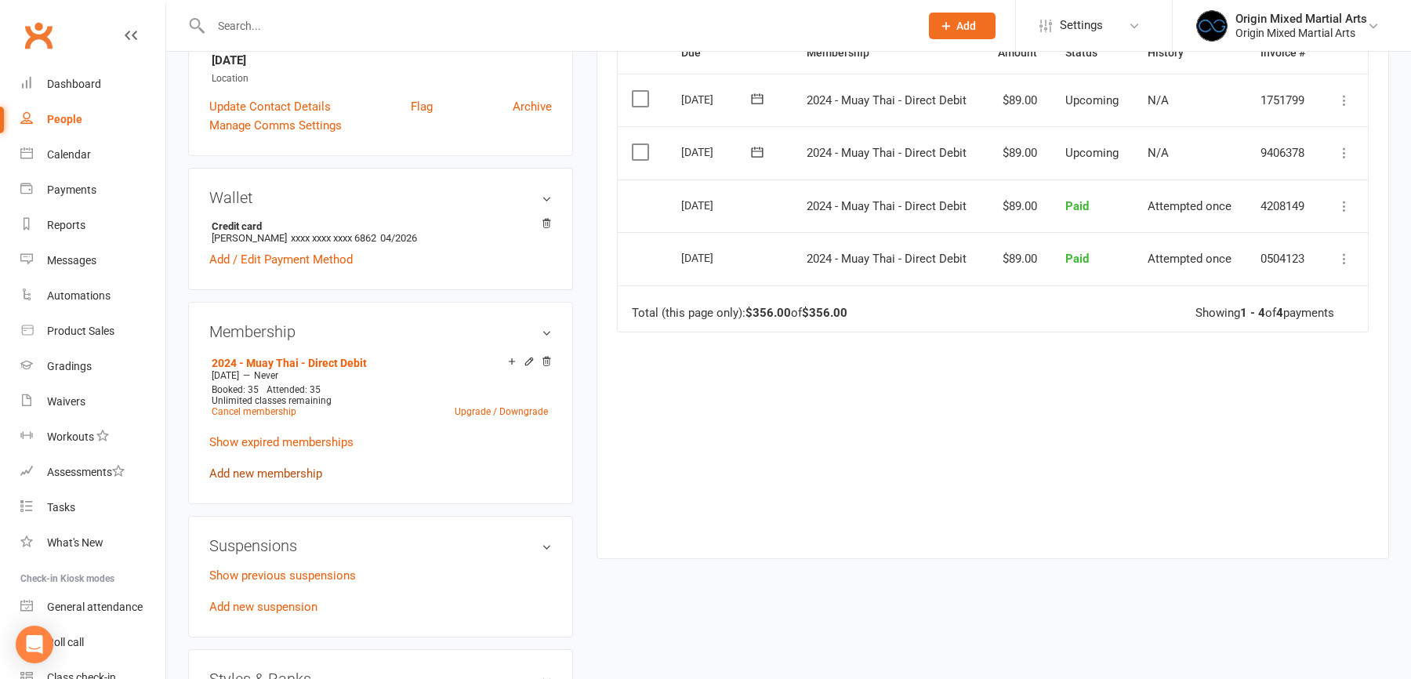
click at [273, 466] on link "Add new membership" at bounding box center [265, 473] width 113 height 14
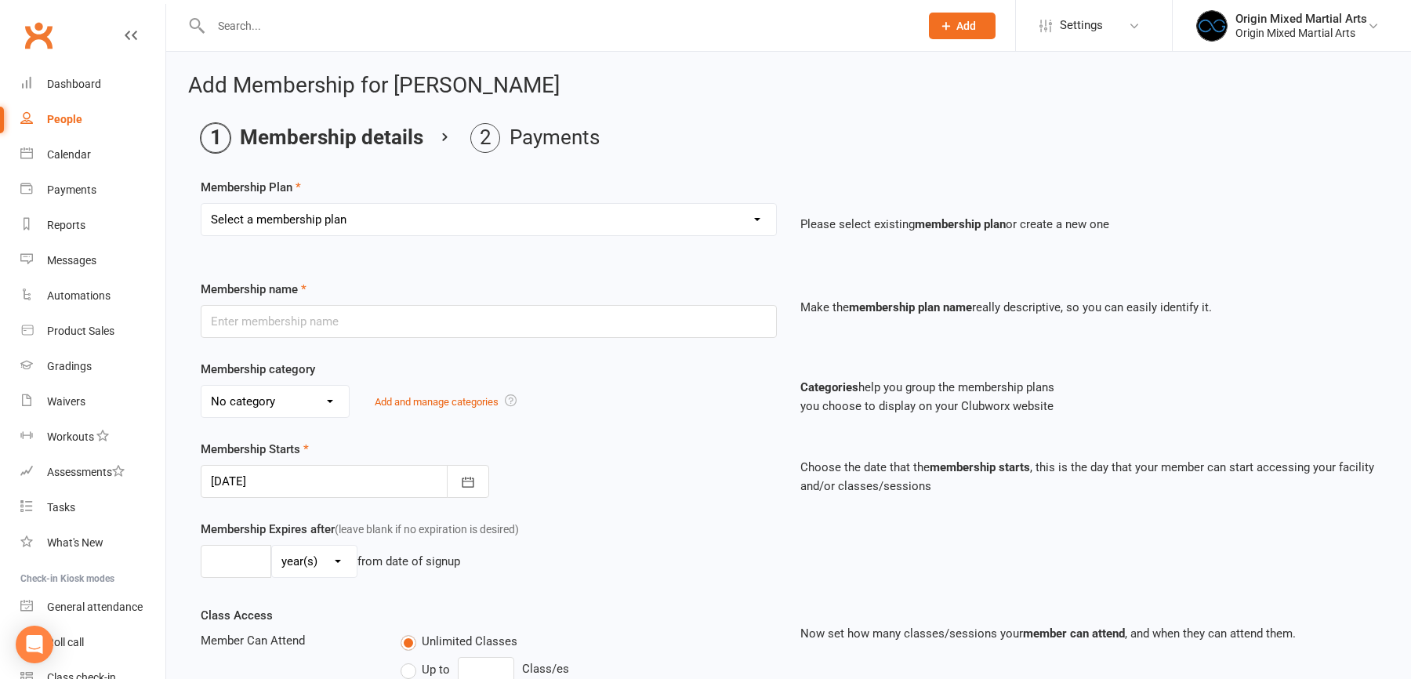
click at [343, 205] on select "Select a membership plan Create new Membership Plan 2023 - BJJ - Direct Debit 2…" at bounding box center [488, 219] width 575 height 31
select select "21"
click at [201, 204] on select "Select a membership plan Create new Membership Plan 2023 - BJJ - Direct Debit 2…" at bounding box center [488, 219] width 575 height 31
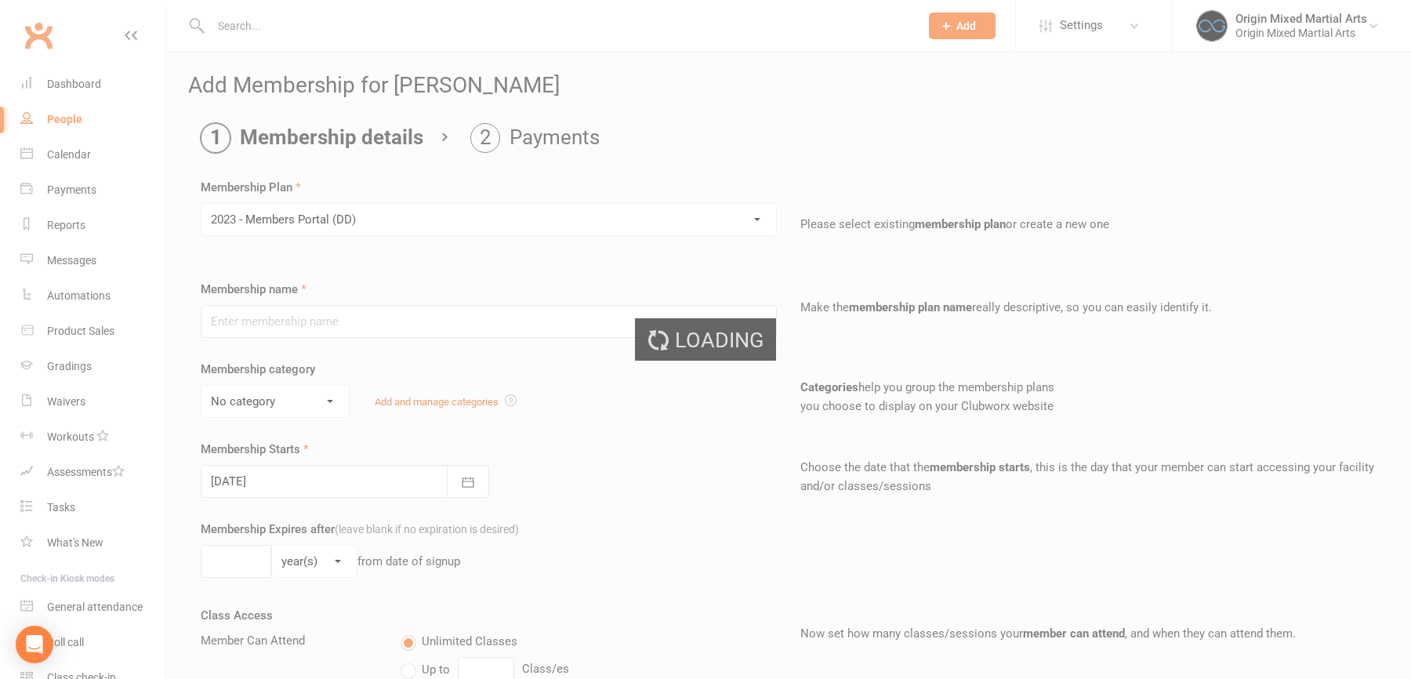
type input "2023 - Members Portal (DD)"
select select "1"
type input "0"
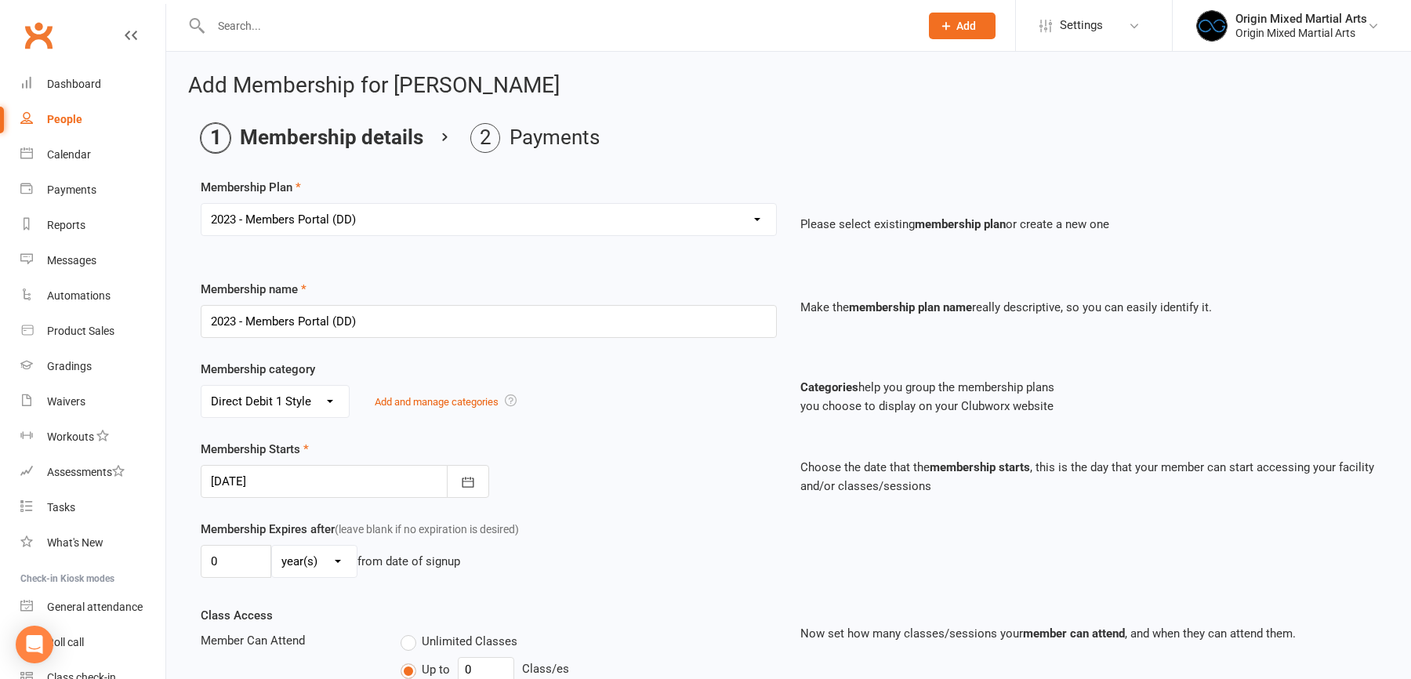
scroll to position [324, 0]
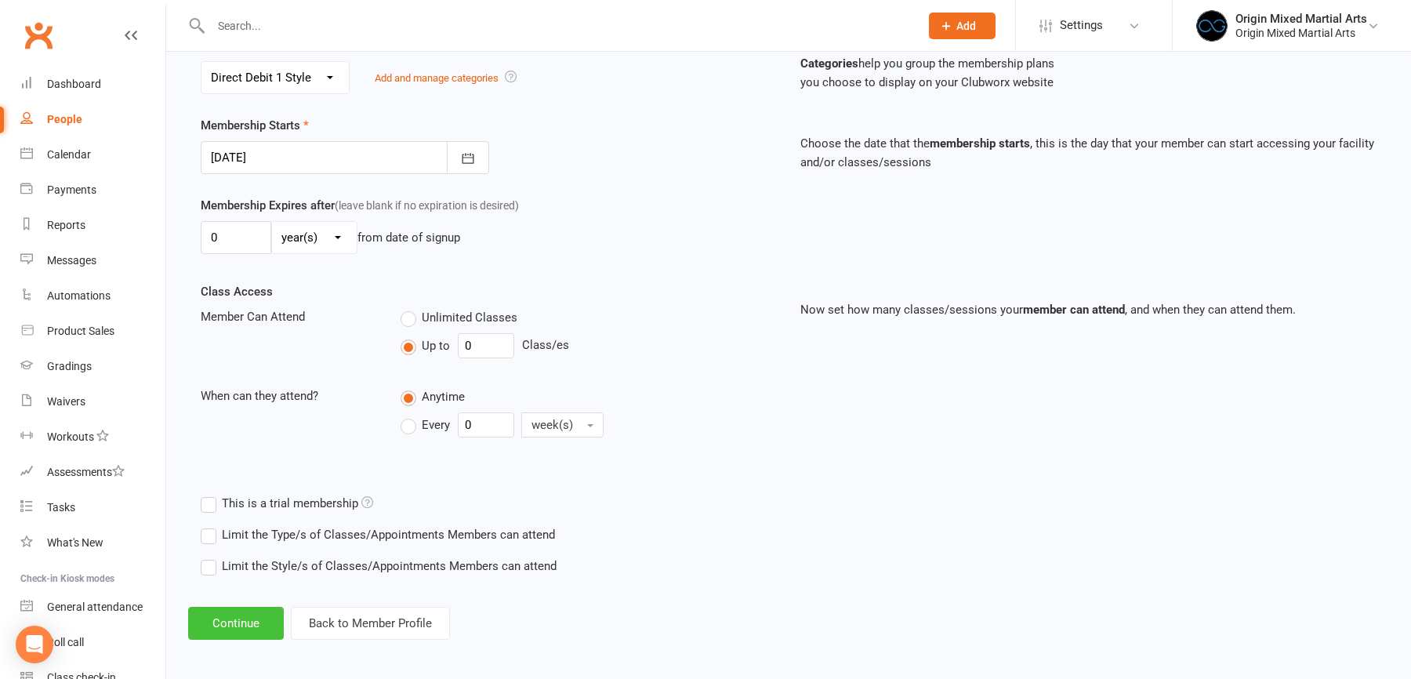
click at [264, 613] on button "Continue" at bounding box center [236, 623] width 96 height 33
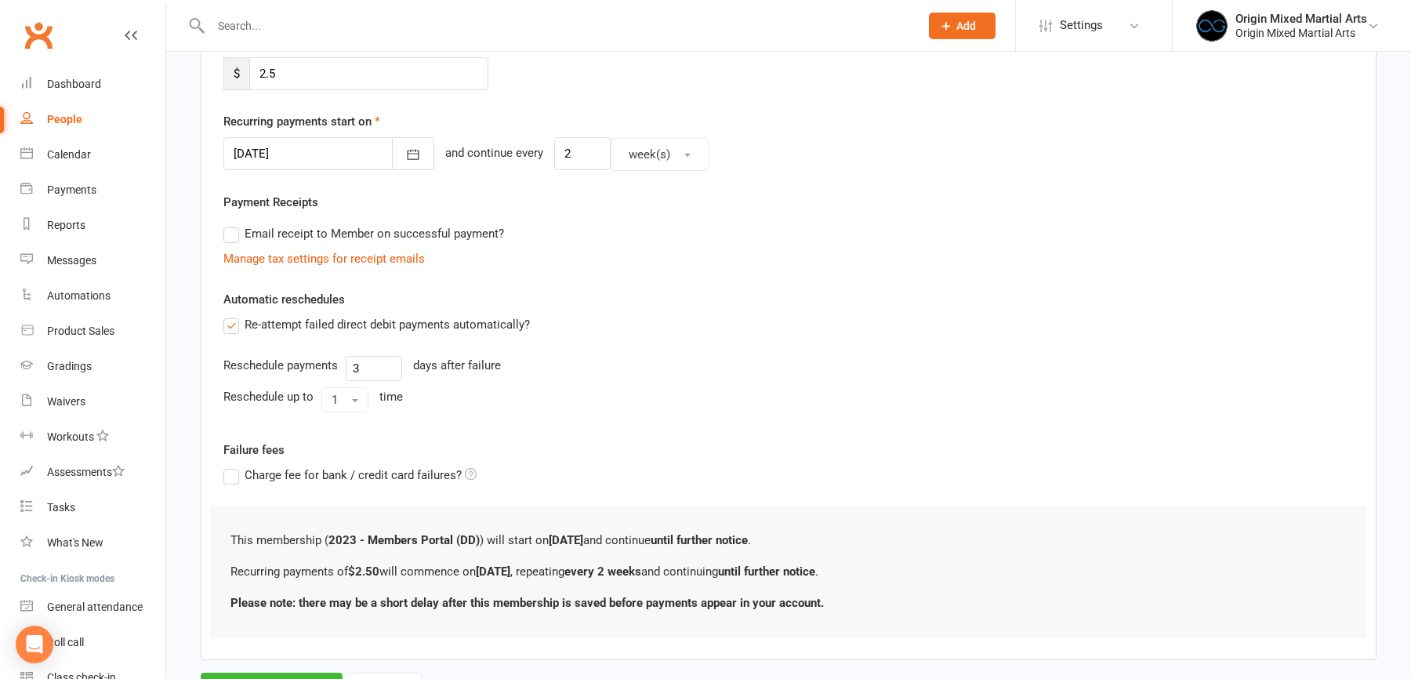
scroll to position [0, 0]
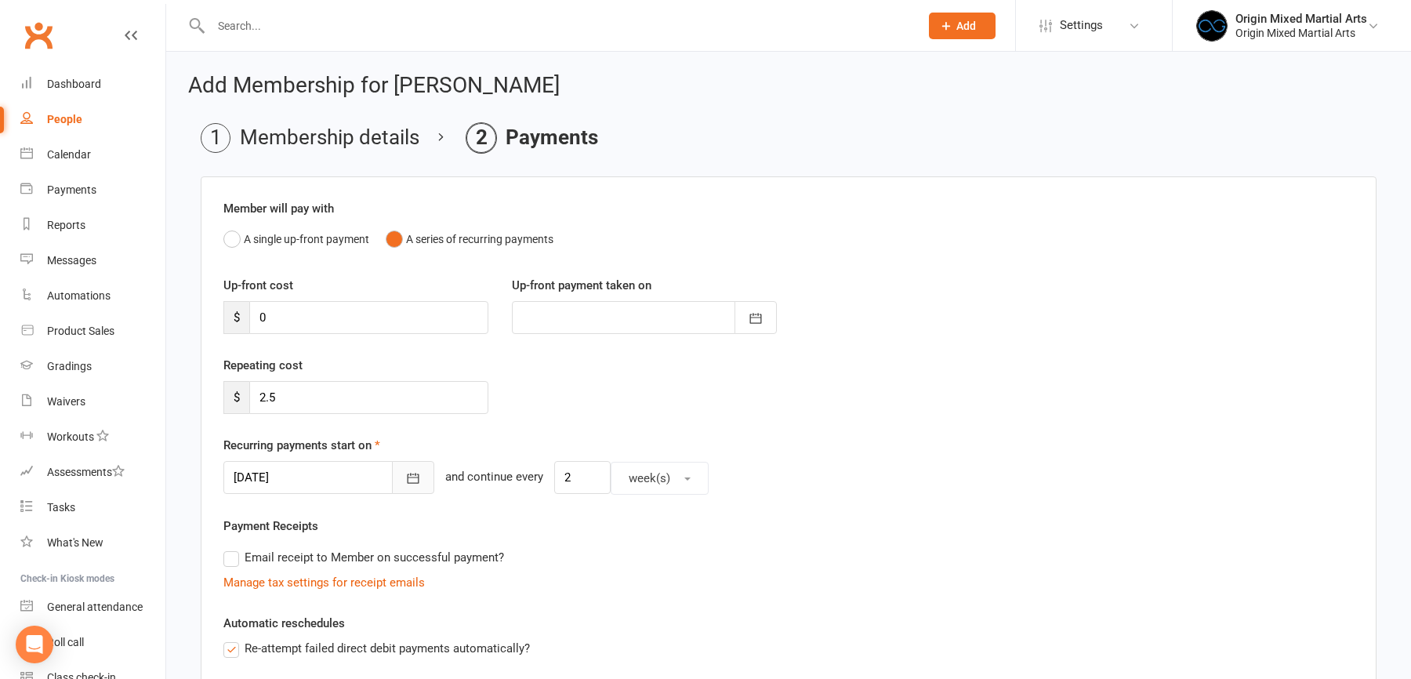
click at [392, 482] on button "button" at bounding box center [413, 477] width 42 height 33
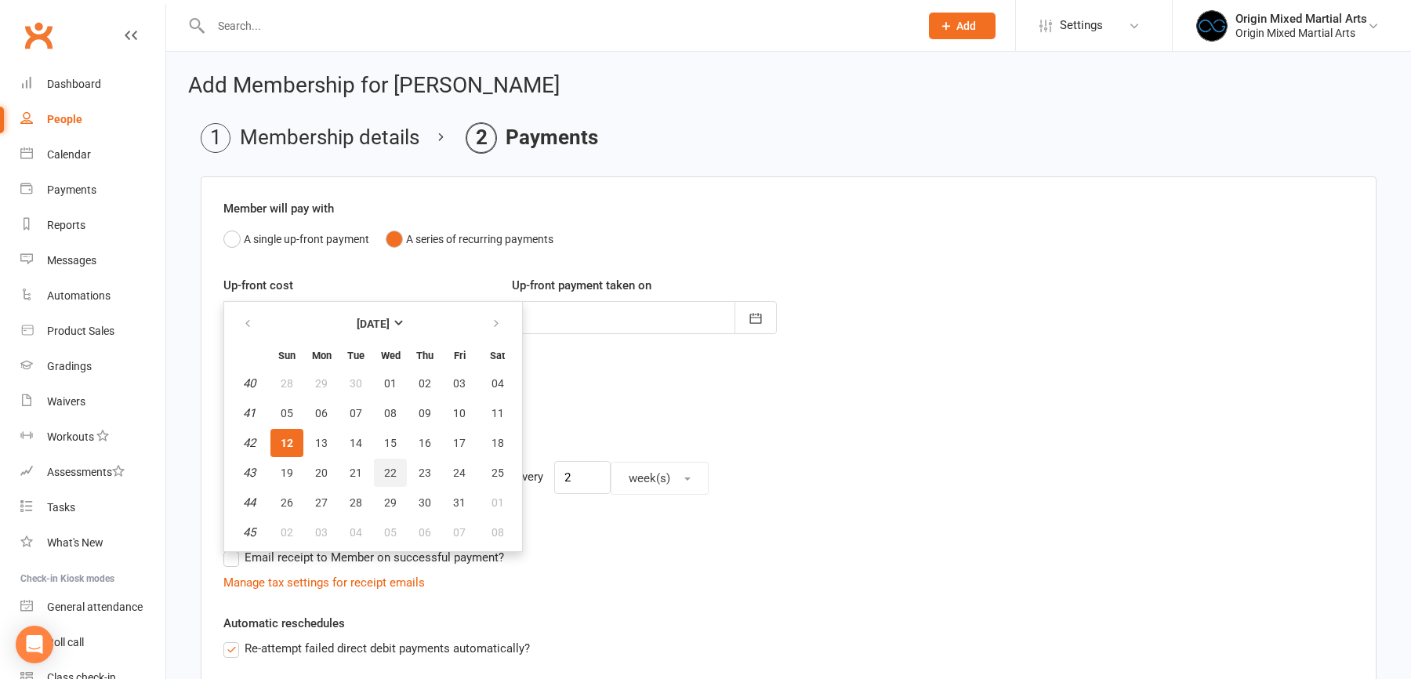
click at [390, 470] on span "22" at bounding box center [390, 472] width 13 height 13
type input "22 Oct 2025"
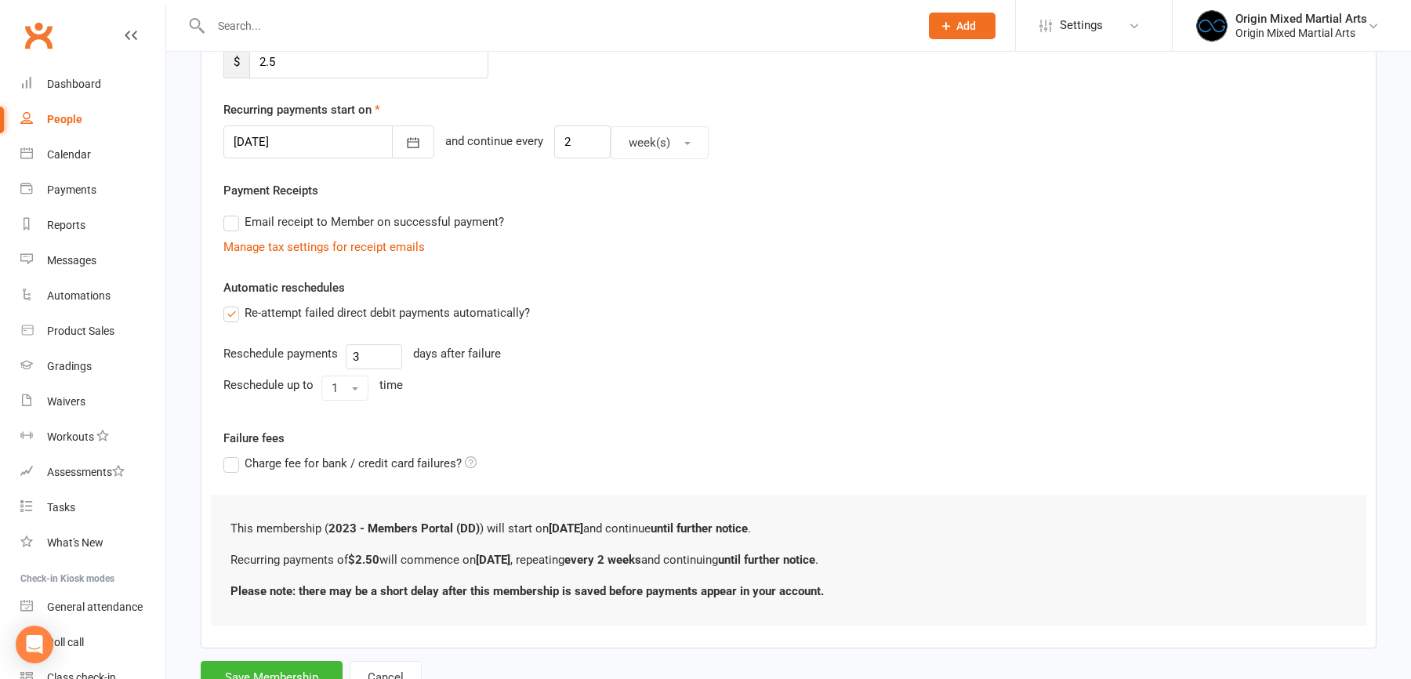
scroll to position [394, 0]
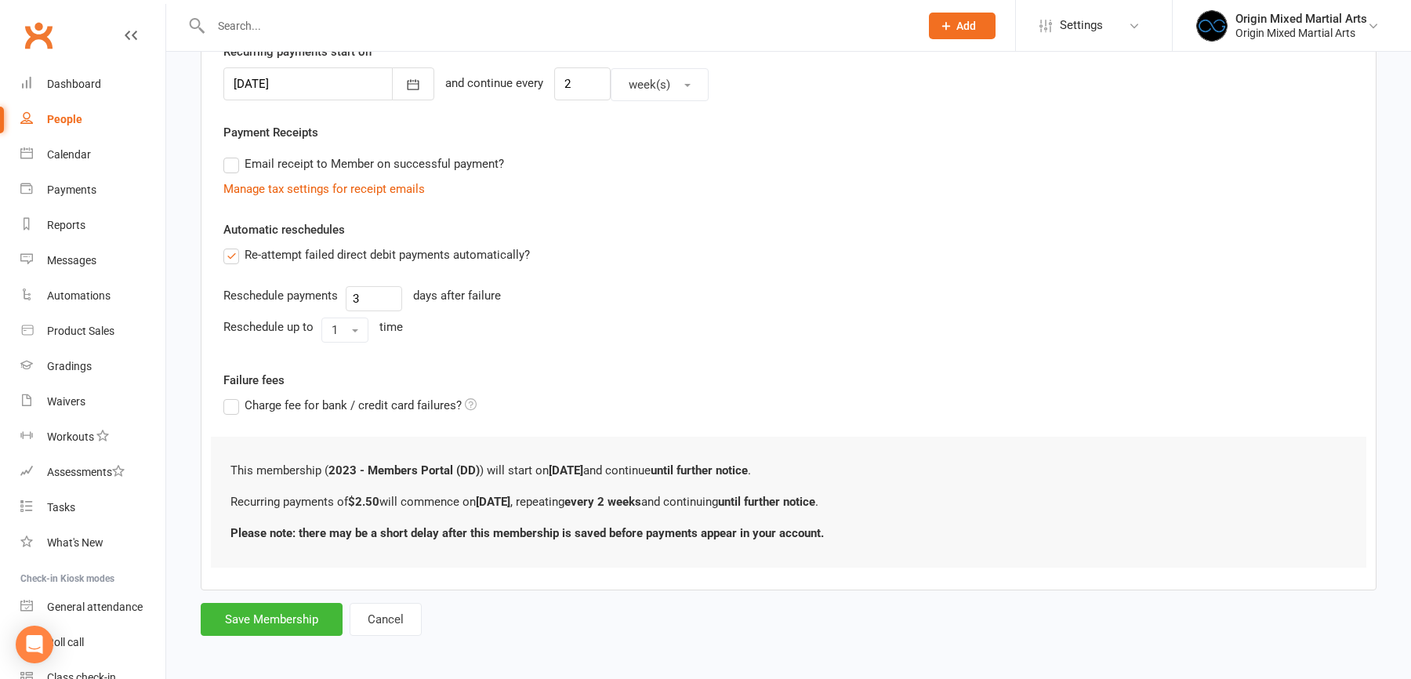
click at [296, 597] on form "Member will pay with A single up-front payment A series of recurring payments U…" at bounding box center [789, 209] width 1176 height 853
click at [292, 608] on button "Save Membership" at bounding box center [272, 619] width 142 height 33
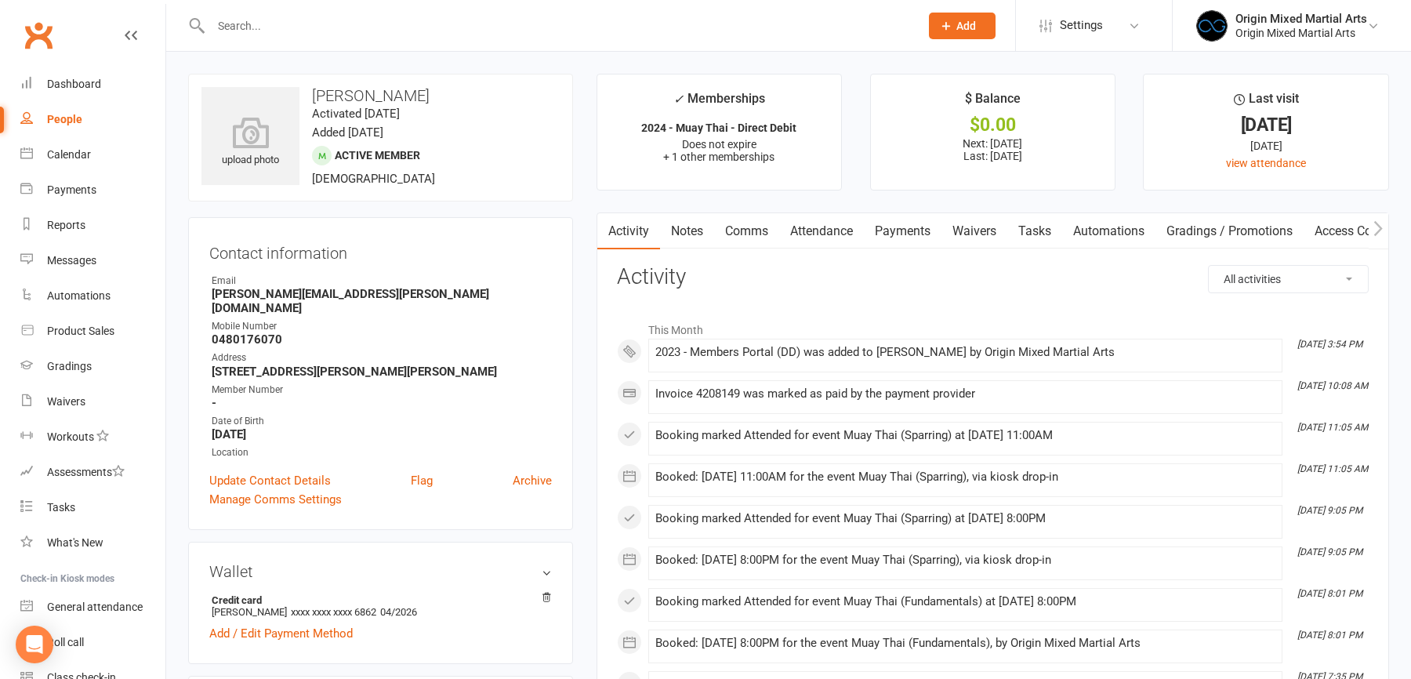
click at [909, 239] on link "Payments" at bounding box center [903, 231] width 78 height 36
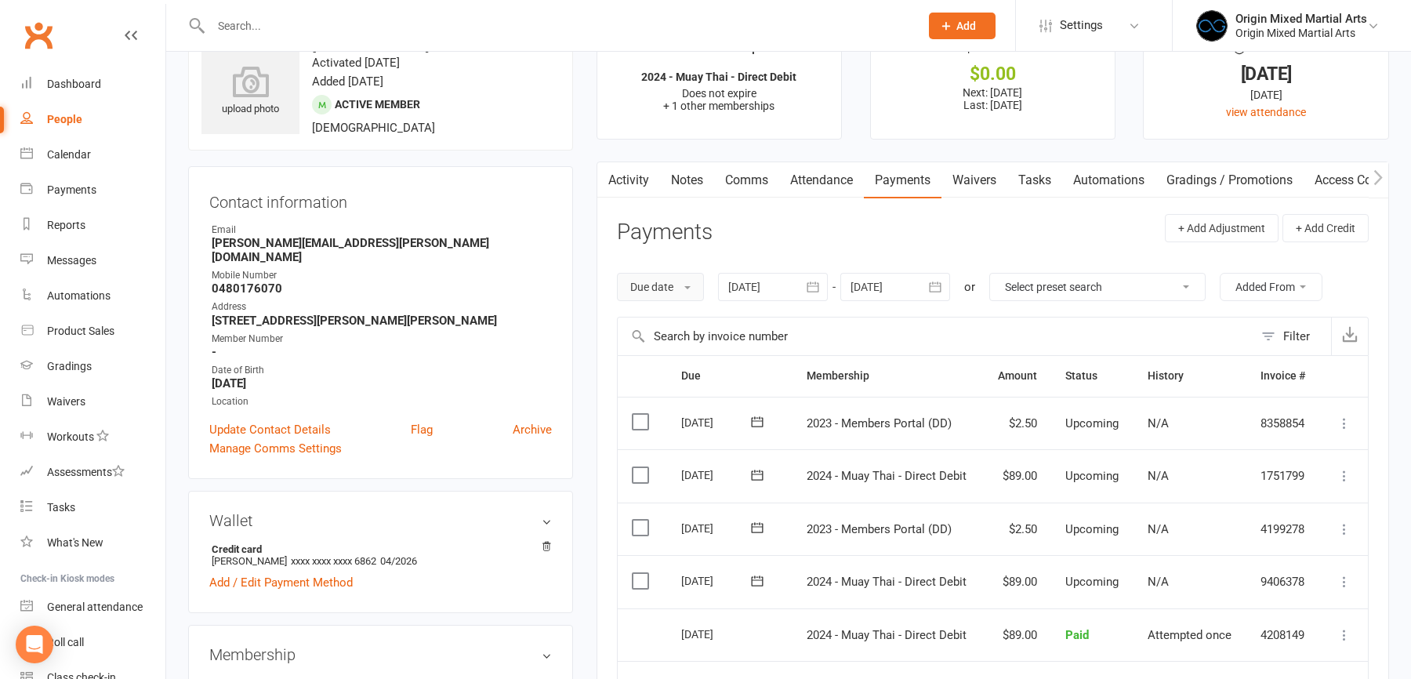
scroll to position [60, 0]
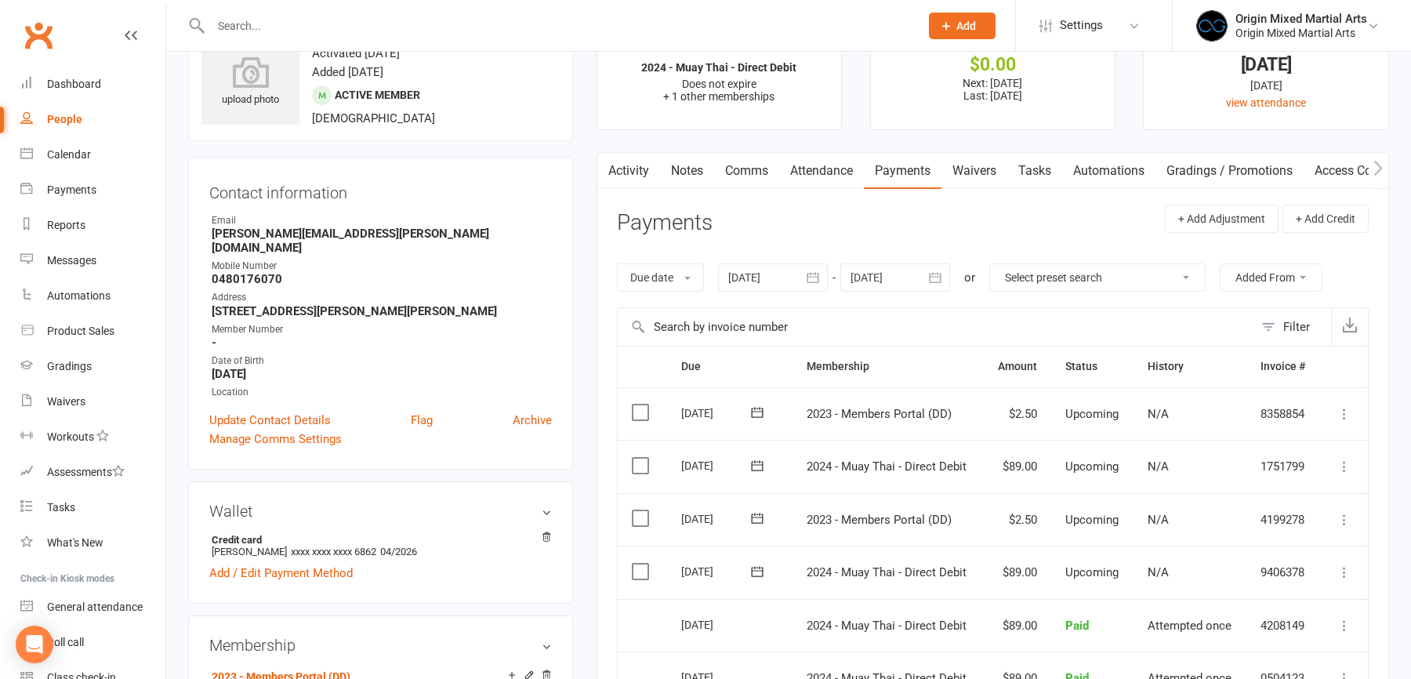
click at [70, 123] on div "People" at bounding box center [64, 119] width 35 height 13
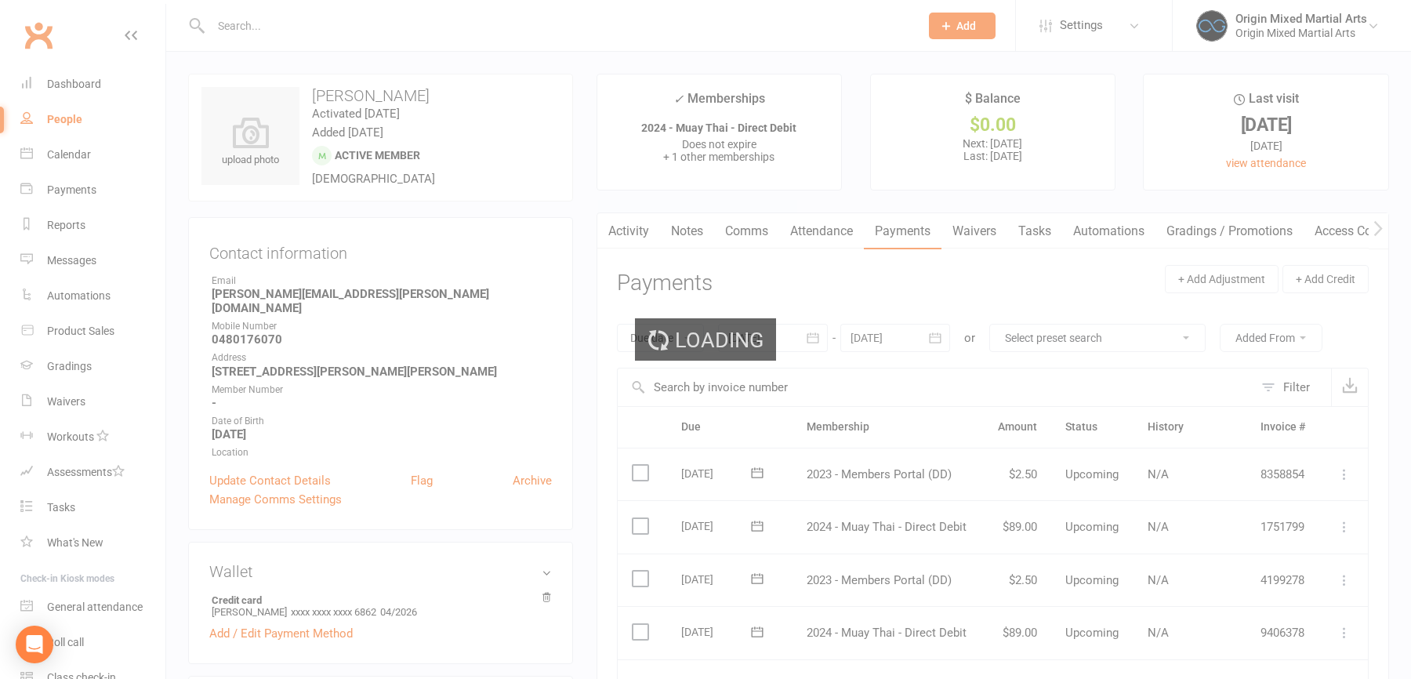
select select "100"
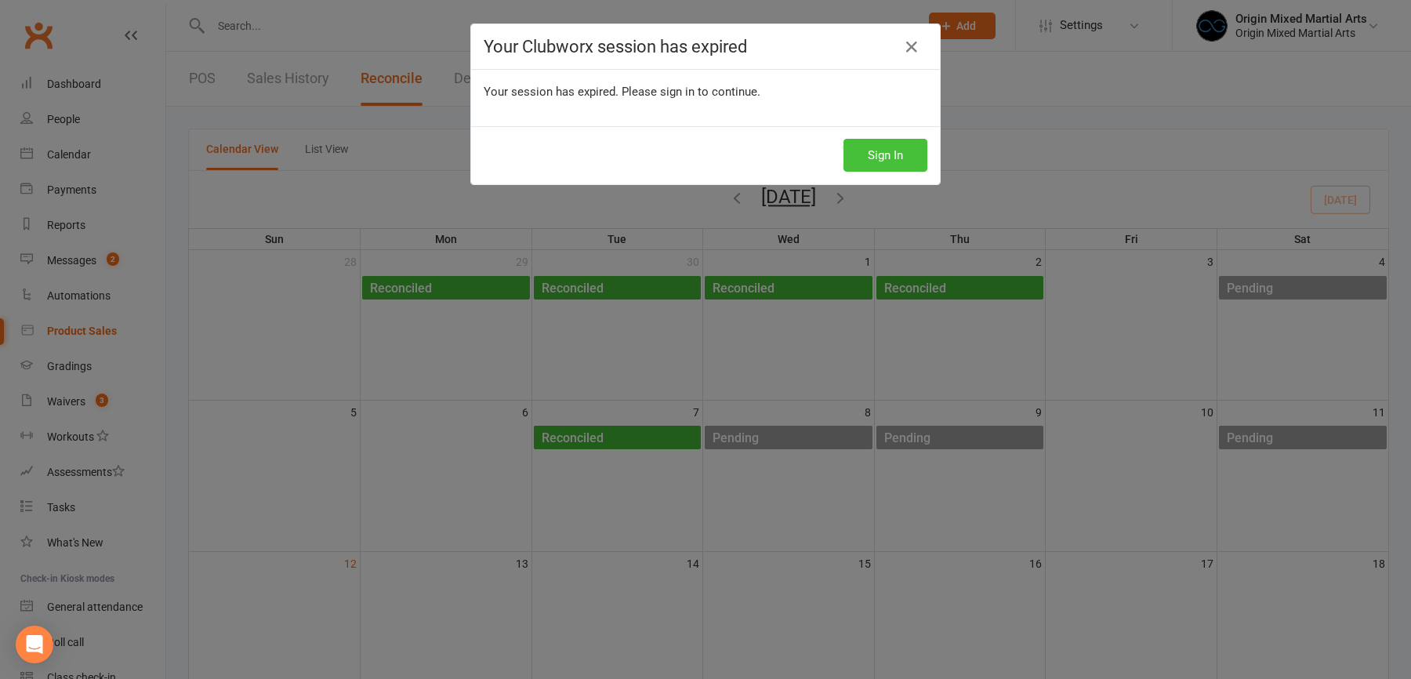
click at [853, 165] on button "Sign In" at bounding box center [886, 155] width 84 height 33
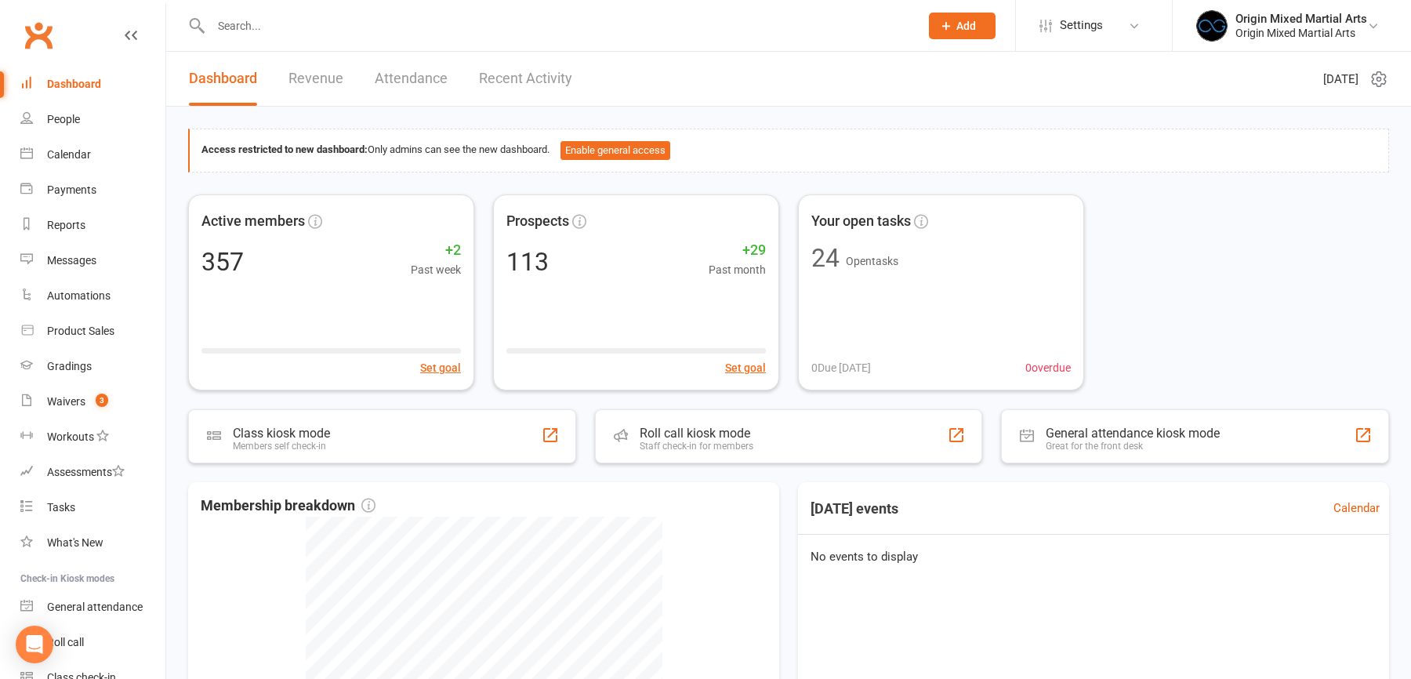
click at [239, 25] on input "text" at bounding box center [557, 26] width 702 height 22
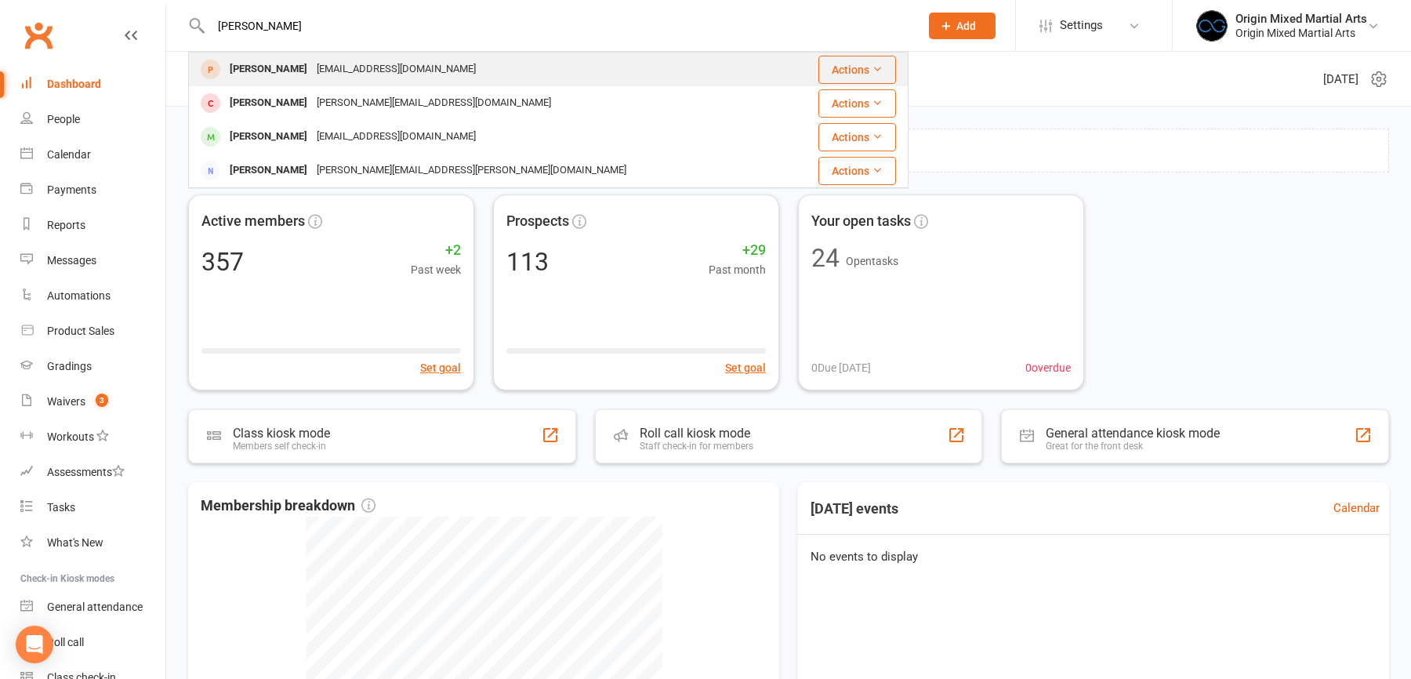
type input "[PERSON_NAME]"
click at [312, 71] on div "[EMAIL_ADDRESS][DOMAIN_NAME]" at bounding box center [396, 69] width 169 height 23
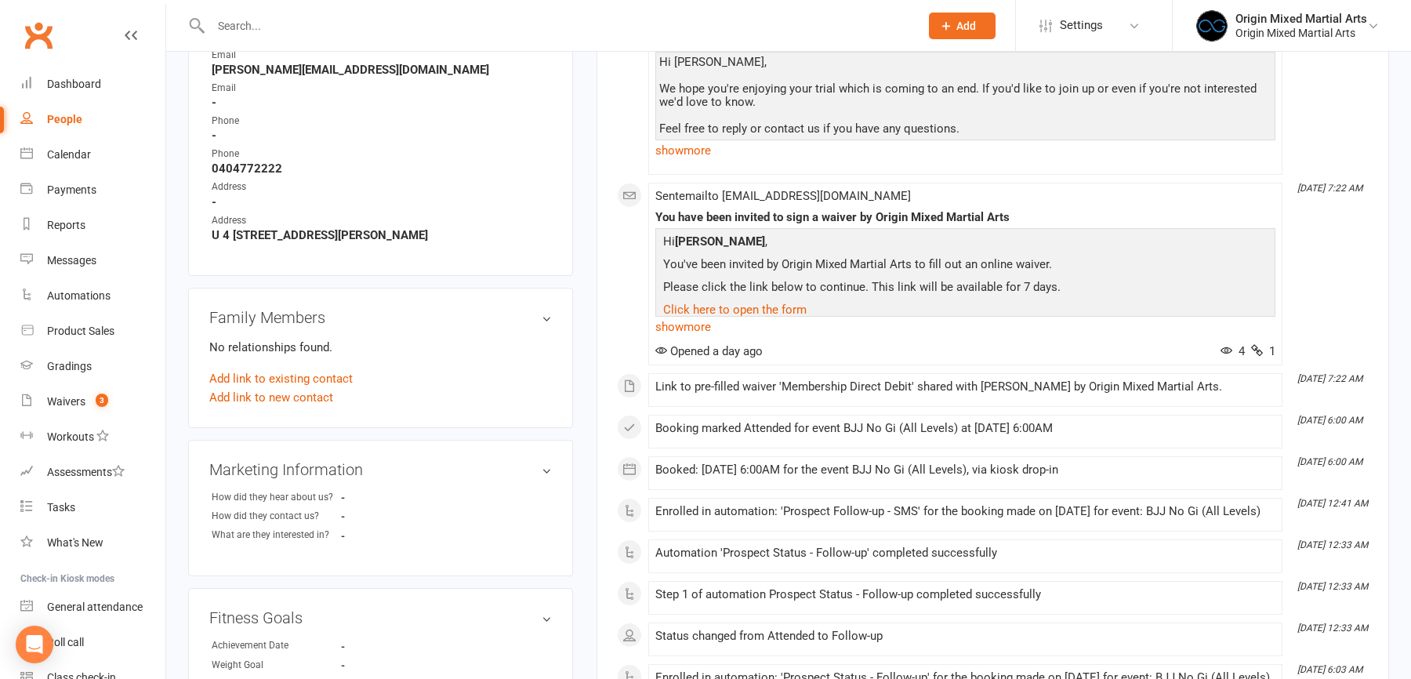
scroll to position [680, 0]
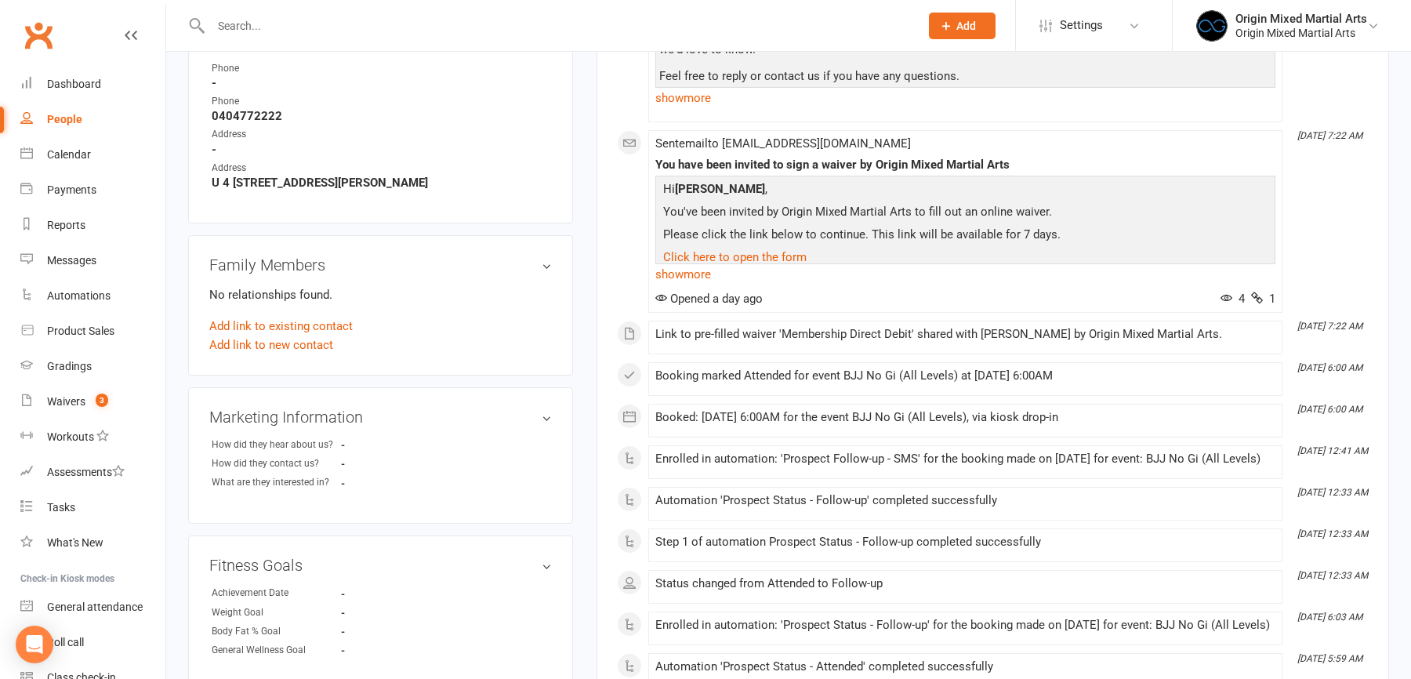
click at [264, 36] on input "text" at bounding box center [557, 26] width 702 height 22
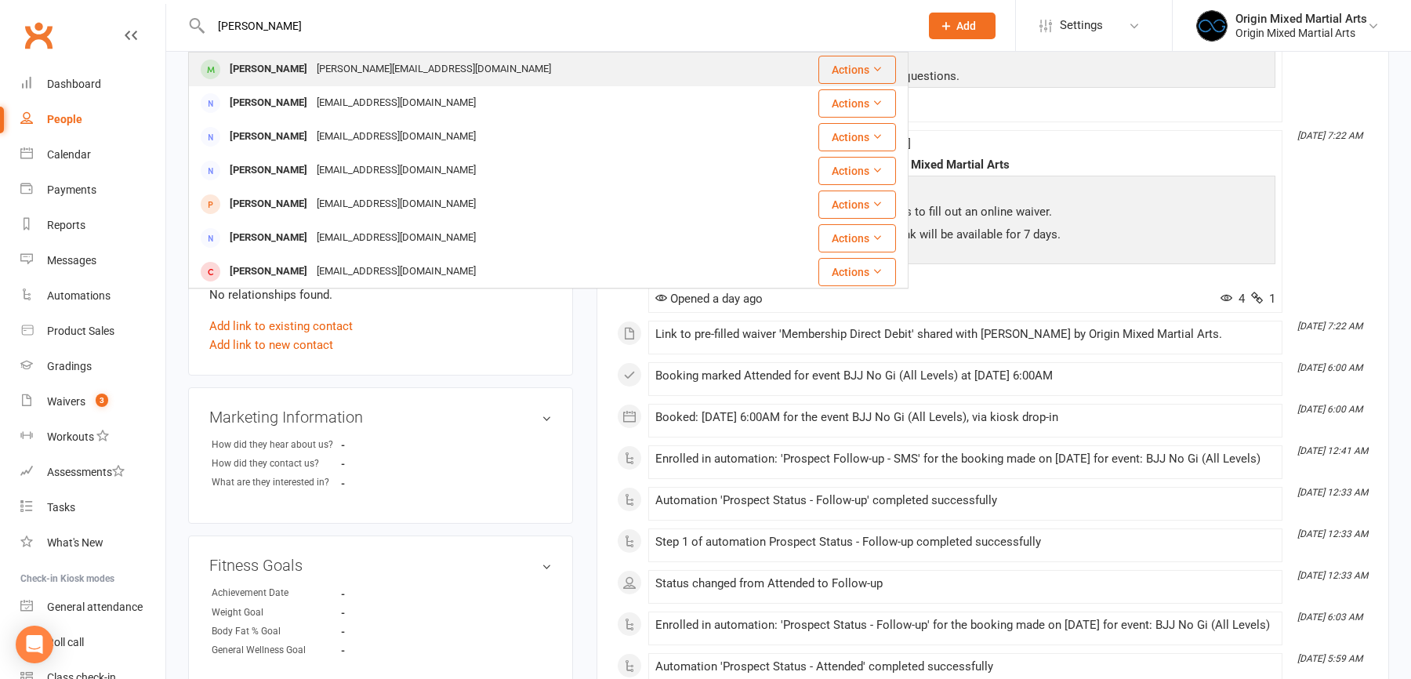
type input "shaun ha"
click at [293, 69] on div "Shaun Harvey" at bounding box center [268, 69] width 87 height 23
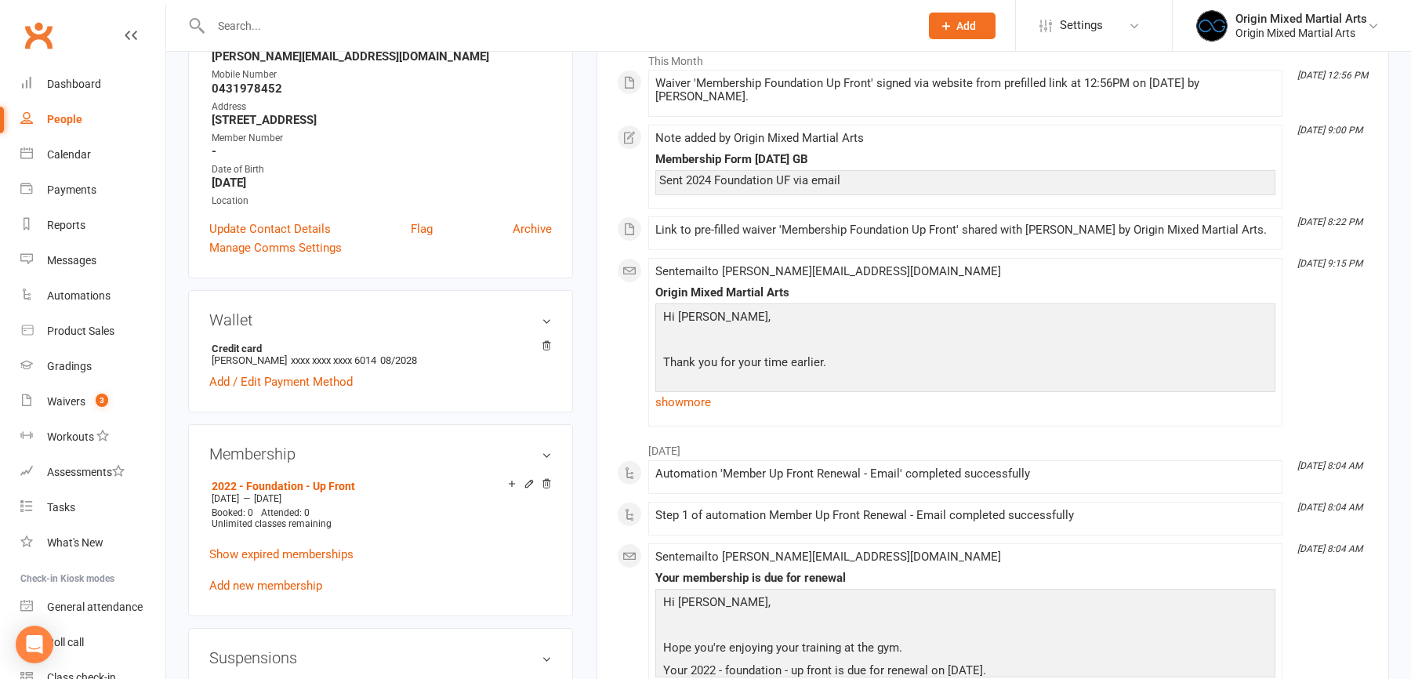
scroll to position [259, 0]
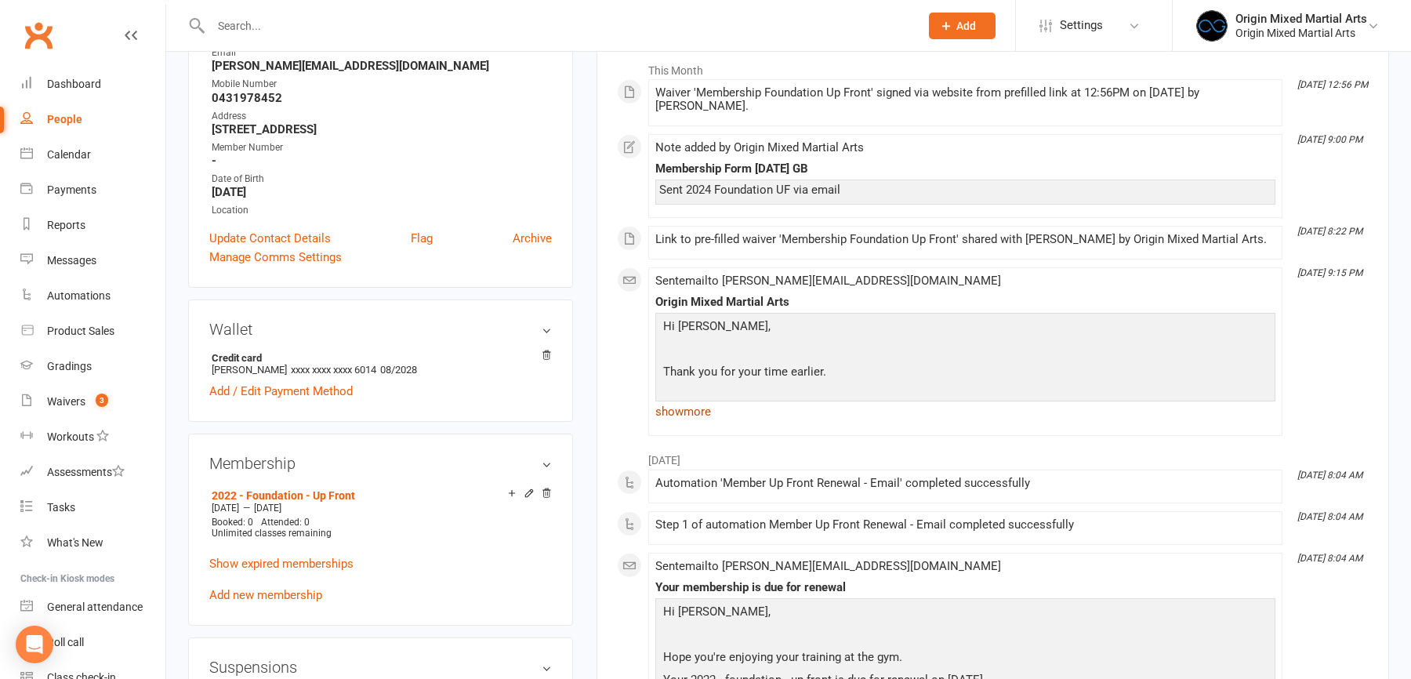
click at [693, 411] on link "show more" at bounding box center [965, 412] width 620 height 22
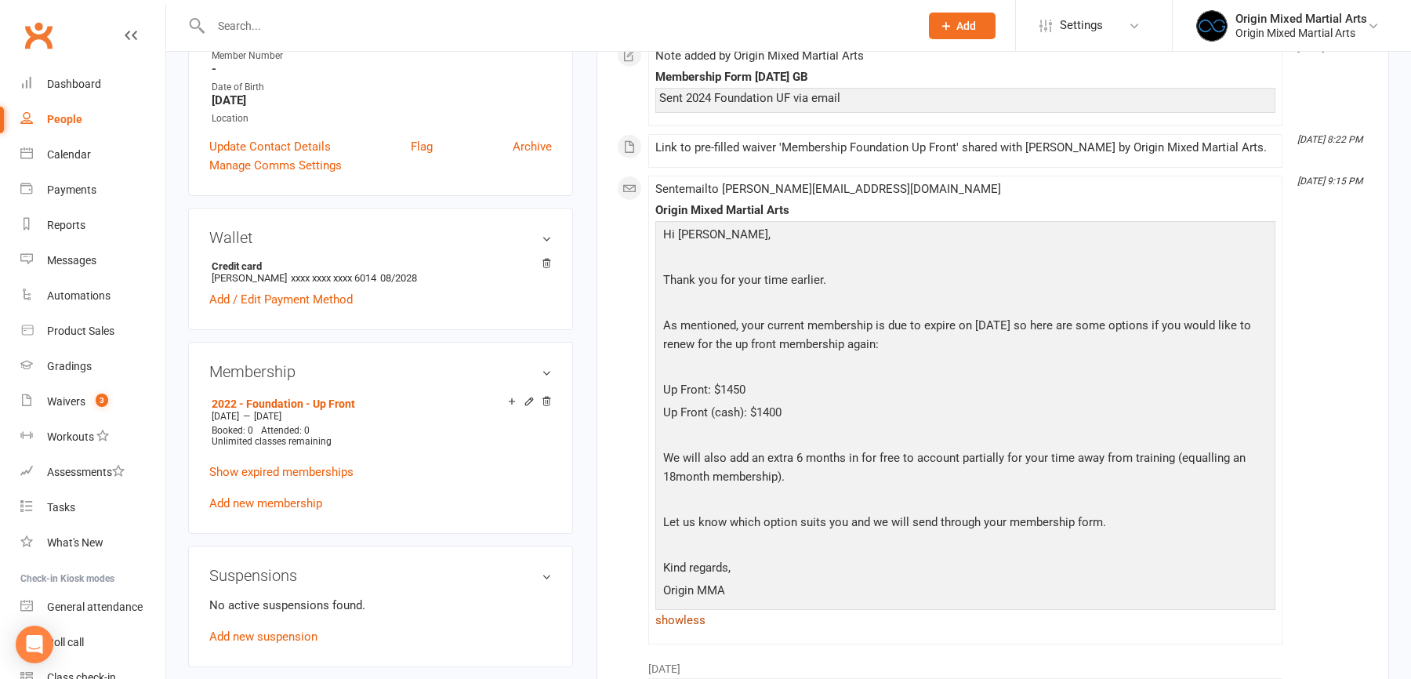
scroll to position [361, 0]
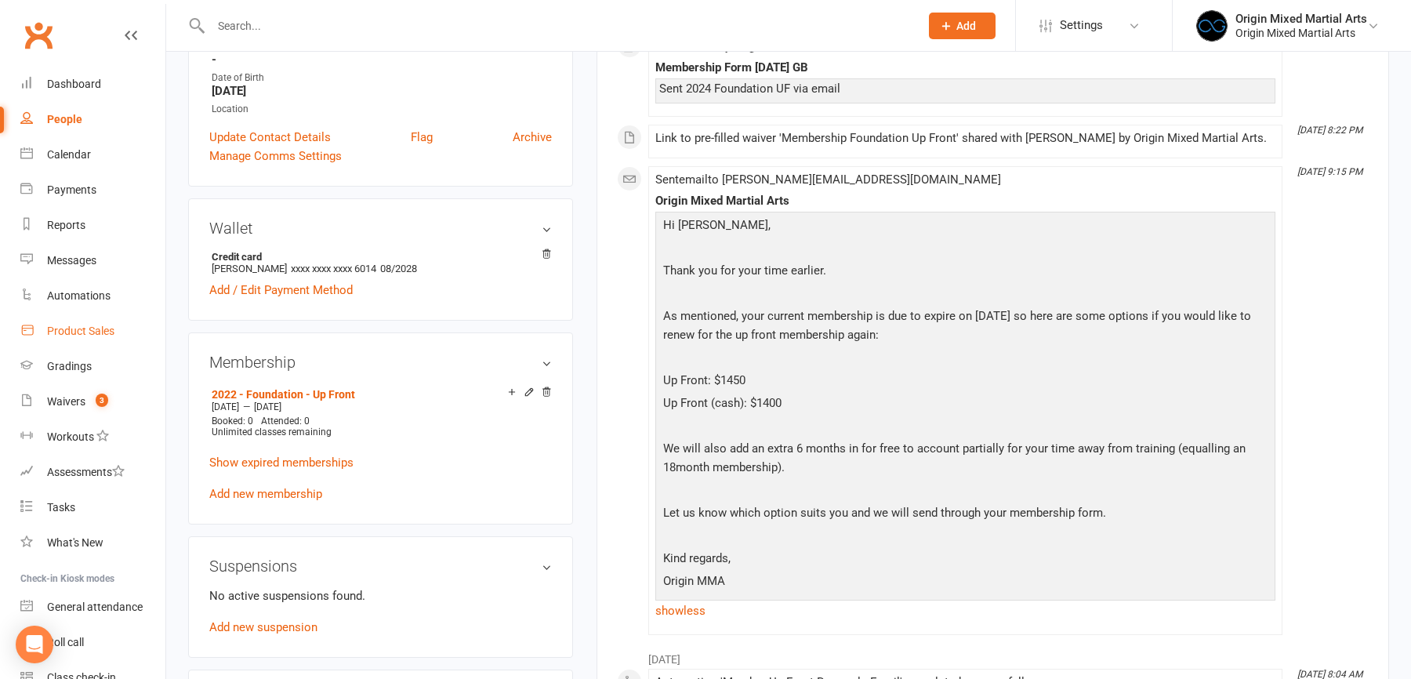
click at [84, 325] on div "Product Sales" at bounding box center [80, 331] width 67 height 13
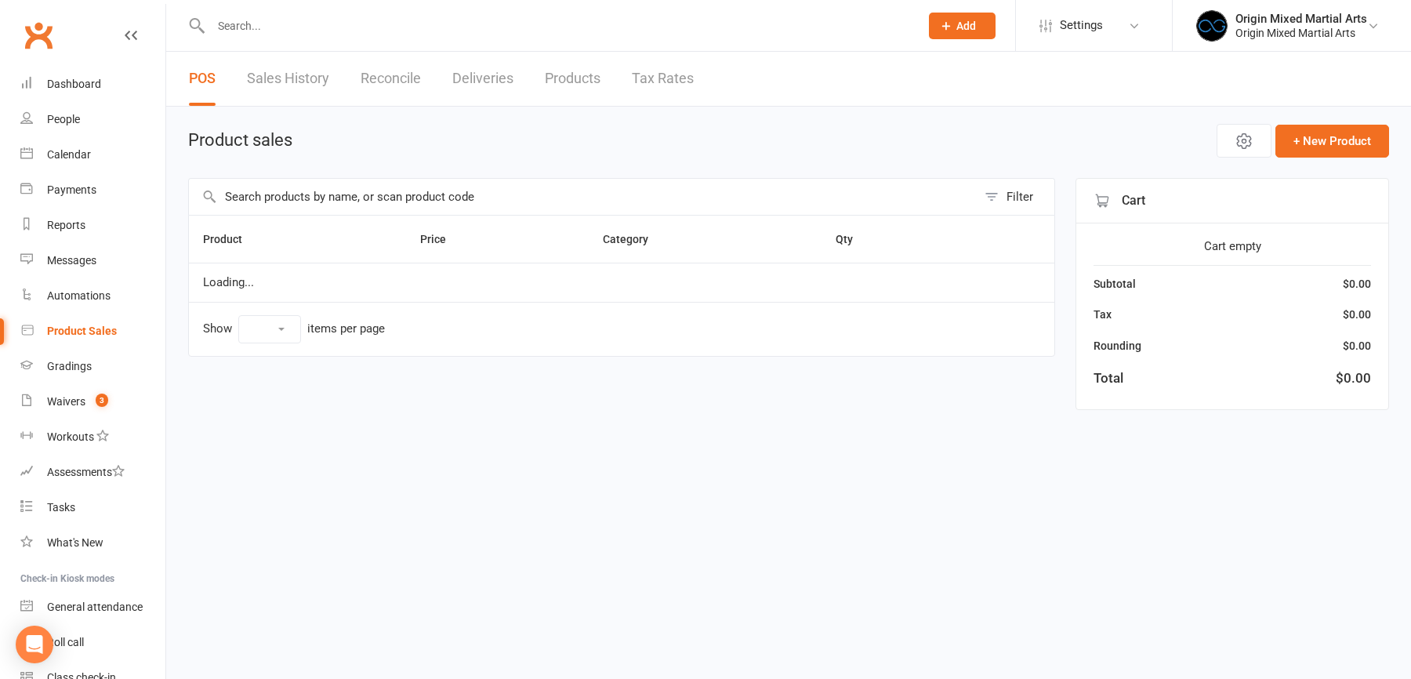
select select "10"
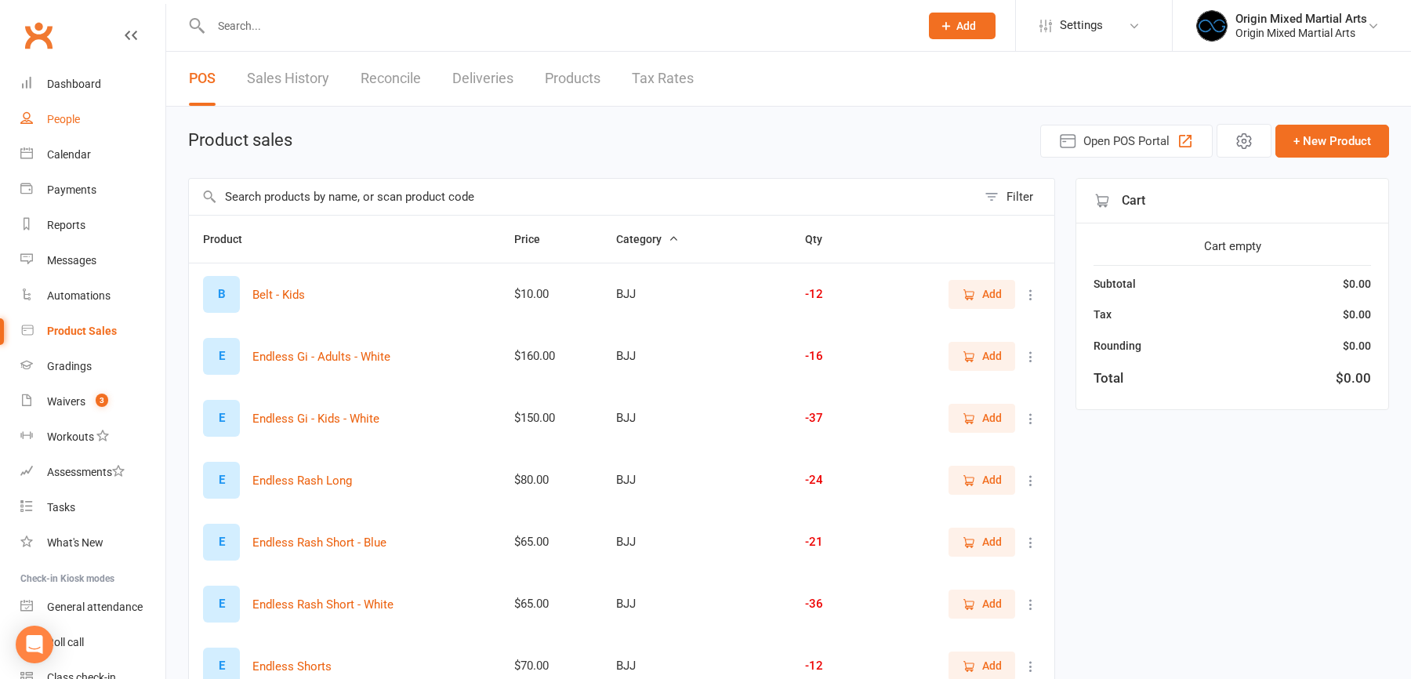
click at [57, 114] on div "People" at bounding box center [63, 119] width 33 height 13
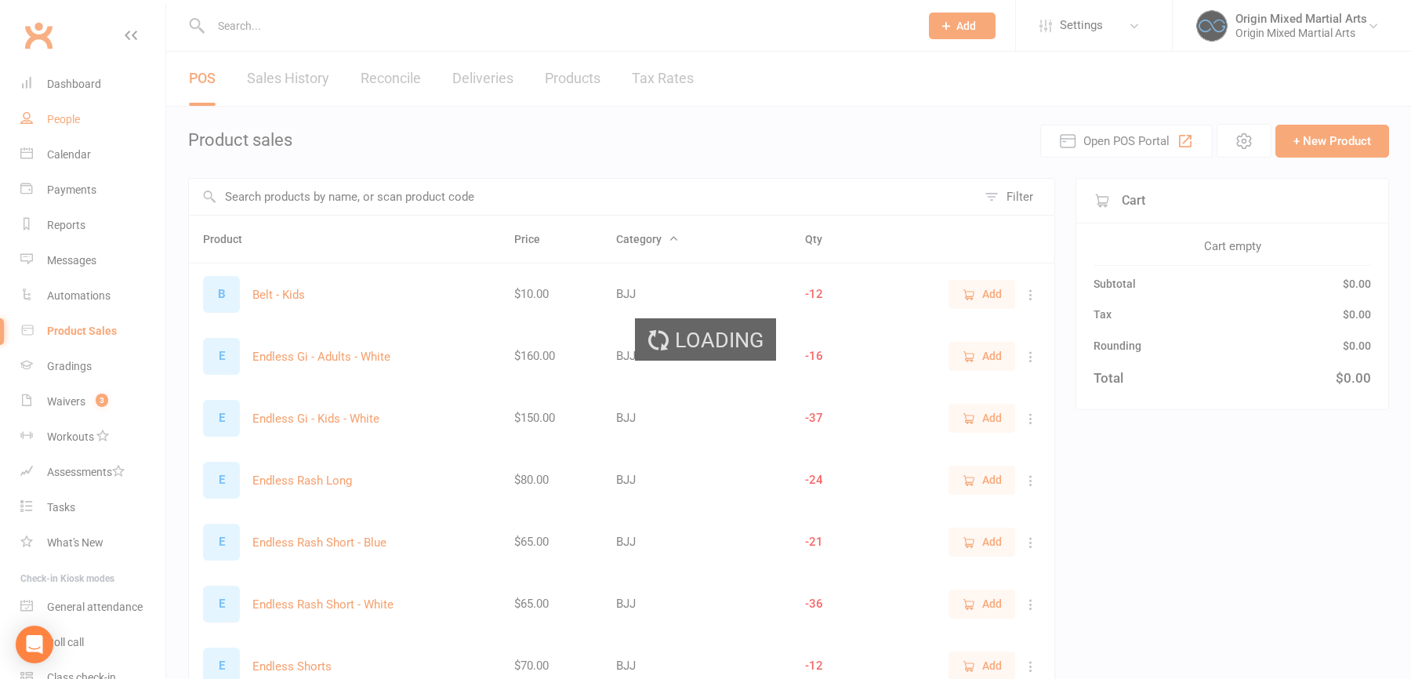
select select "100"
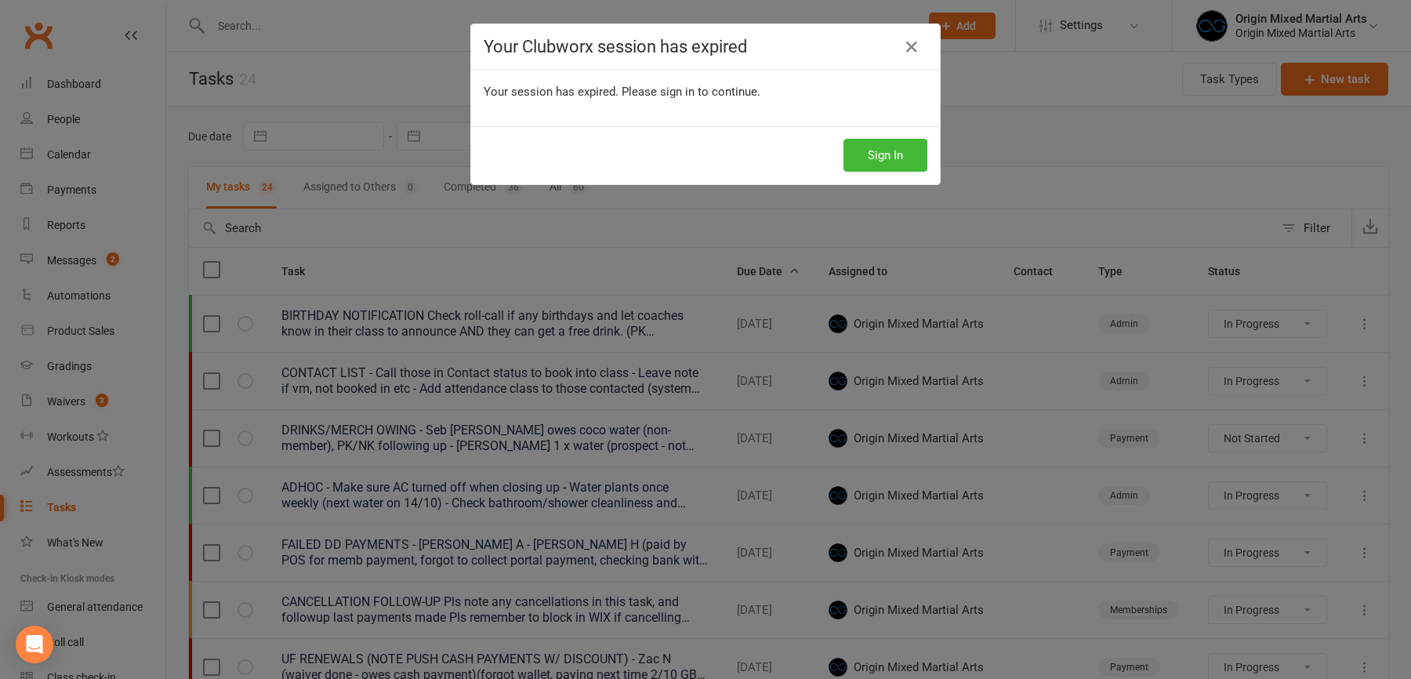
select select "started"
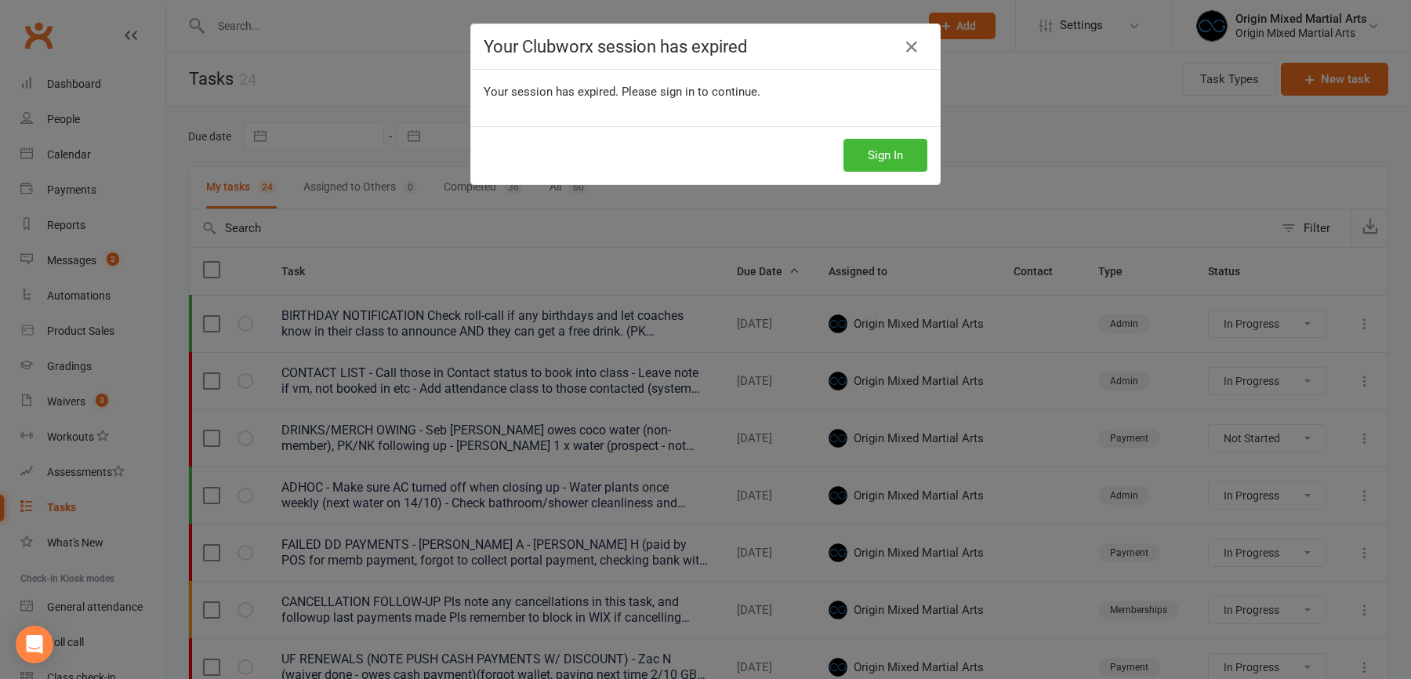
select select "started"
select select "waiting"
select select "started"
select select "waiting"
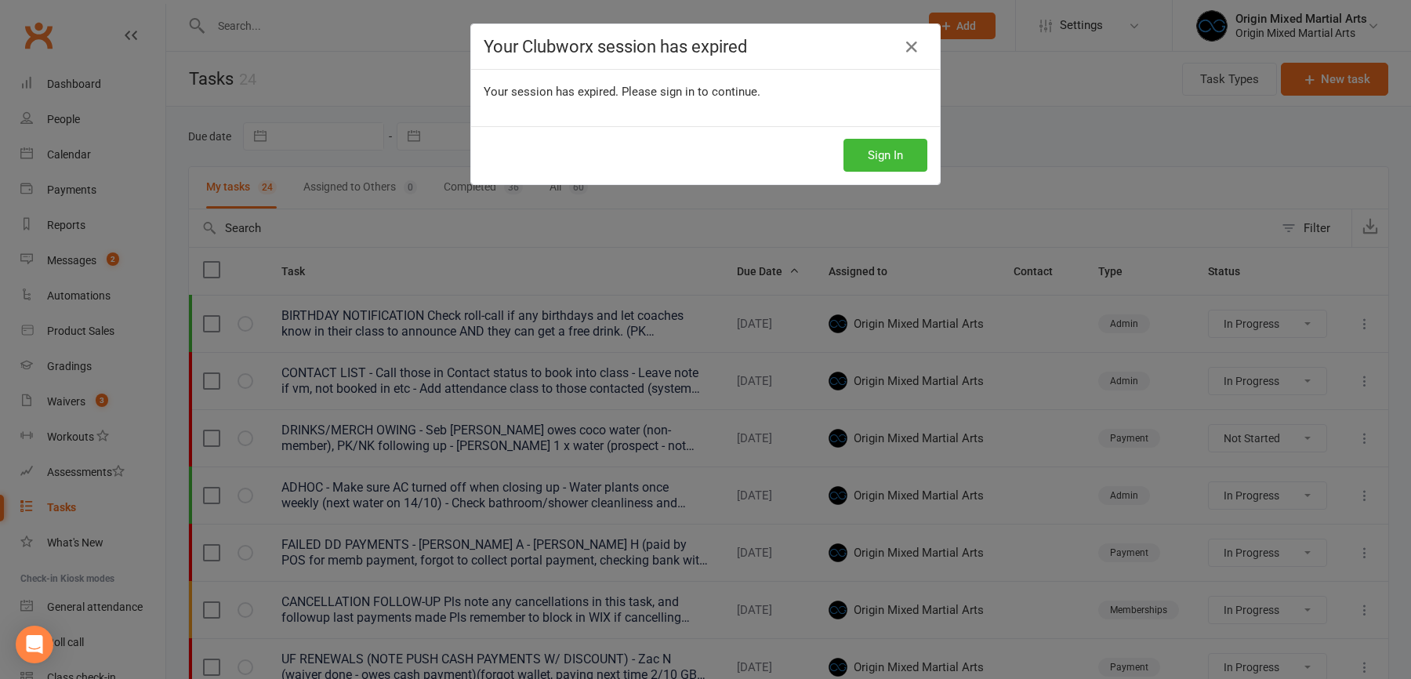
select select "started"
select select "waiting"
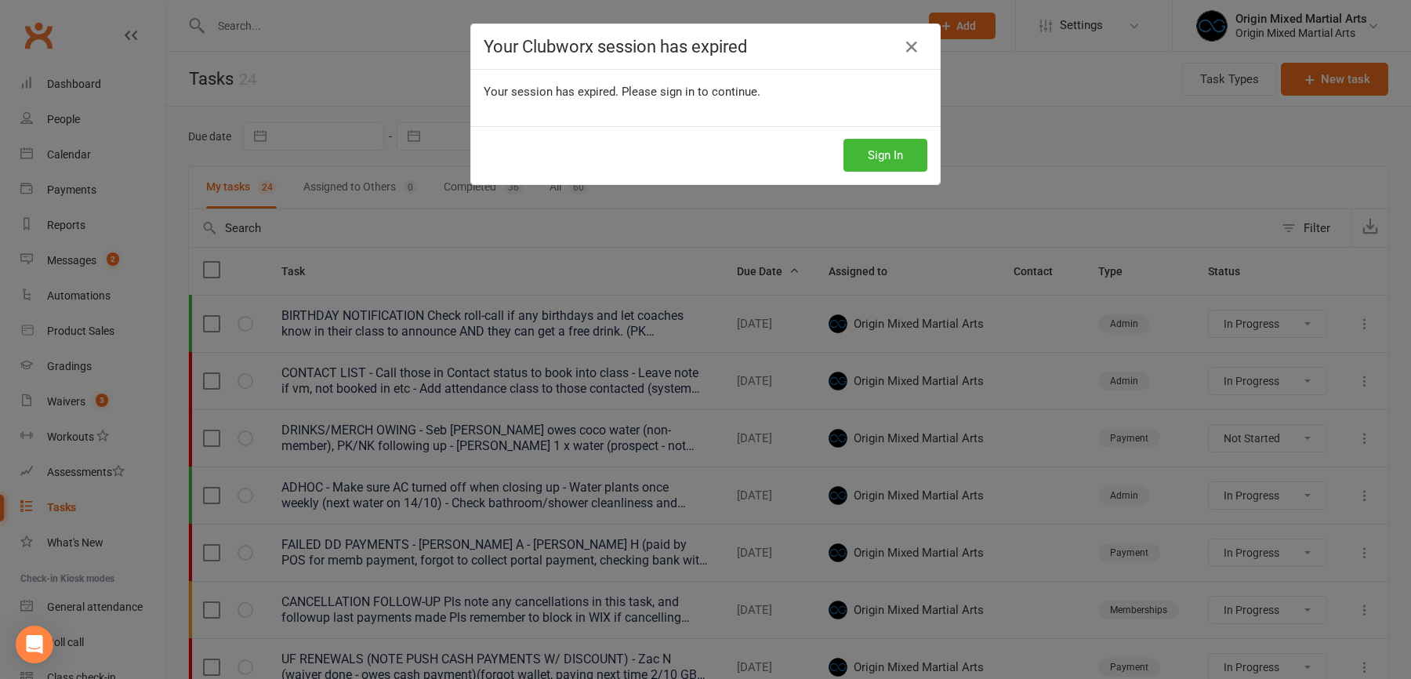
select select "waiting"
select select "started"
select select "waiting"
select select "started"
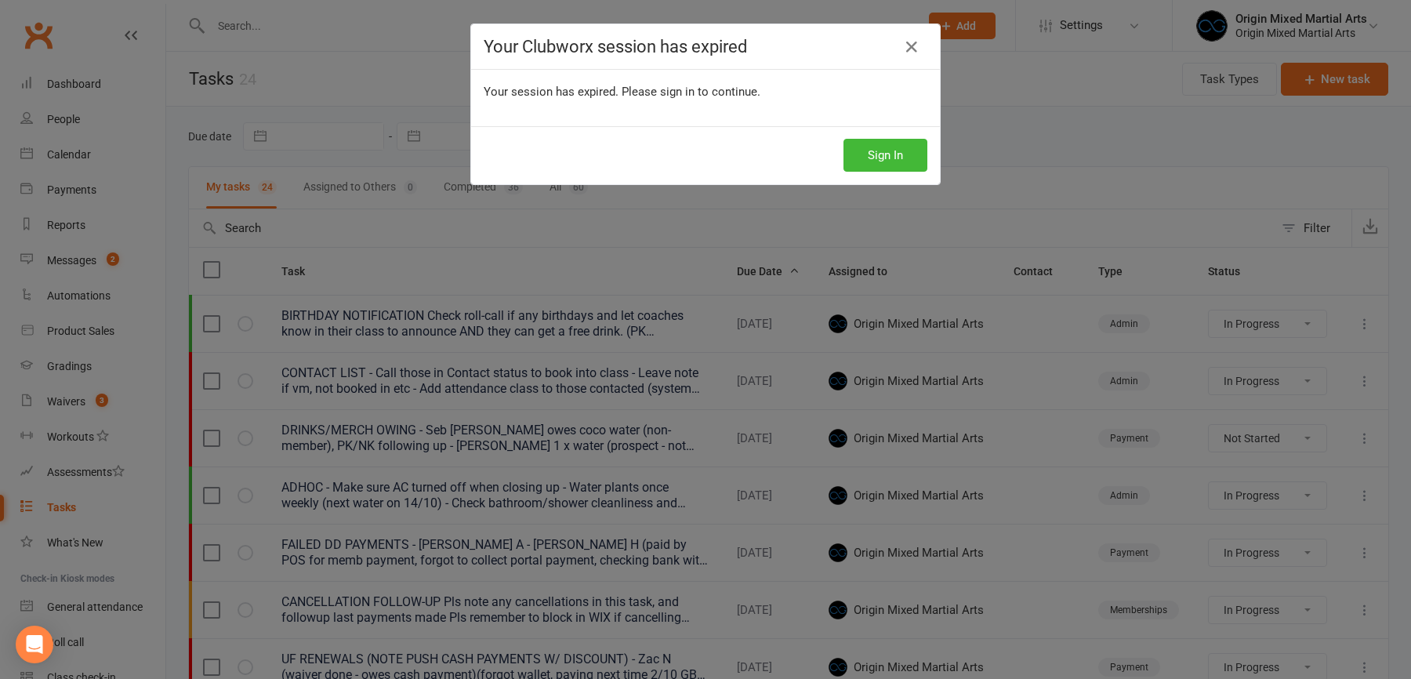
select select "started"
click at [869, 151] on button "Sign In" at bounding box center [886, 155] width 84 height 33
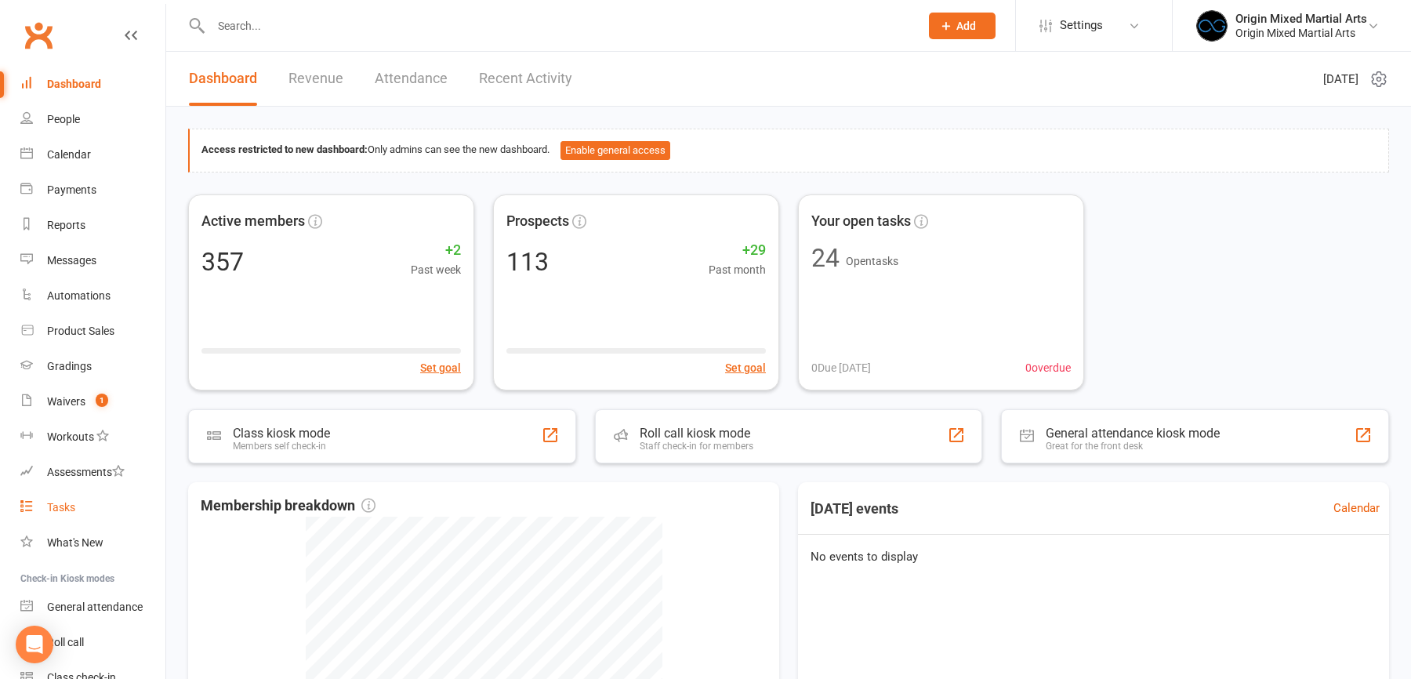
click at [73, 510] on div "Tasks" at bounding box center [61, 507] width 28 height 13
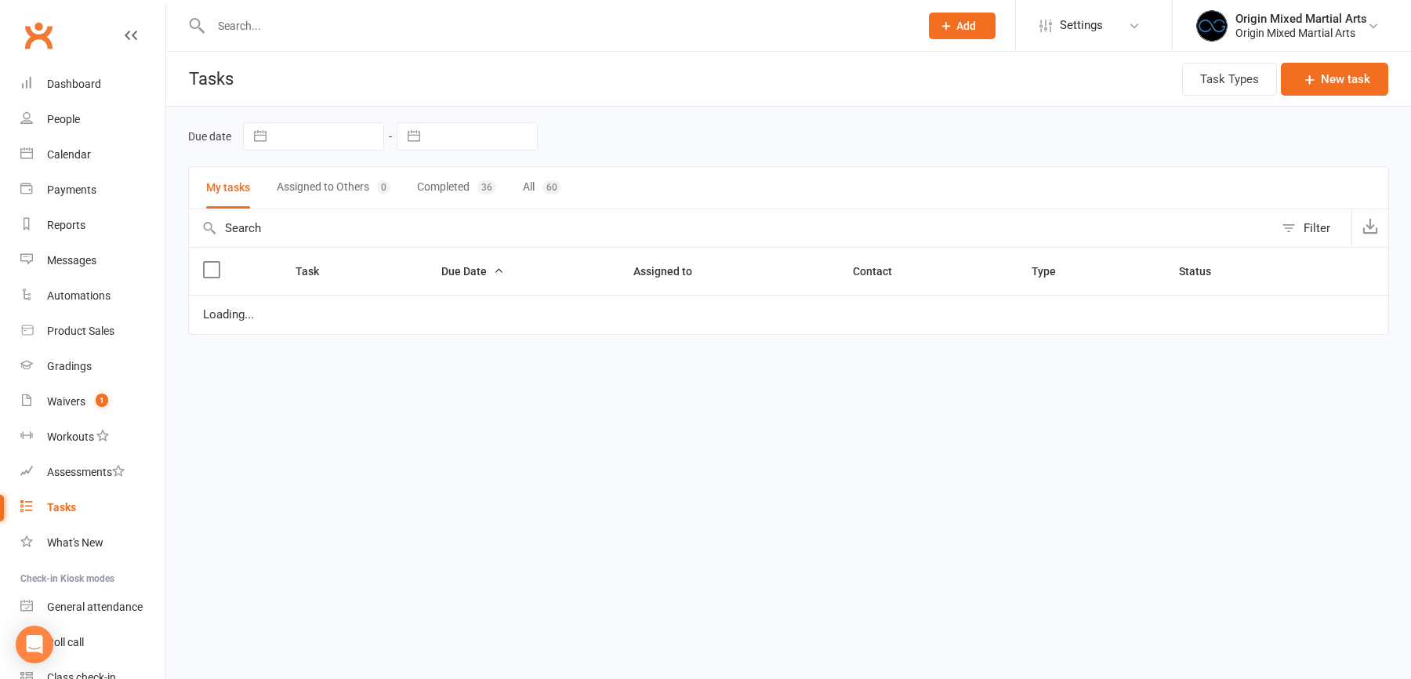
select select "started"
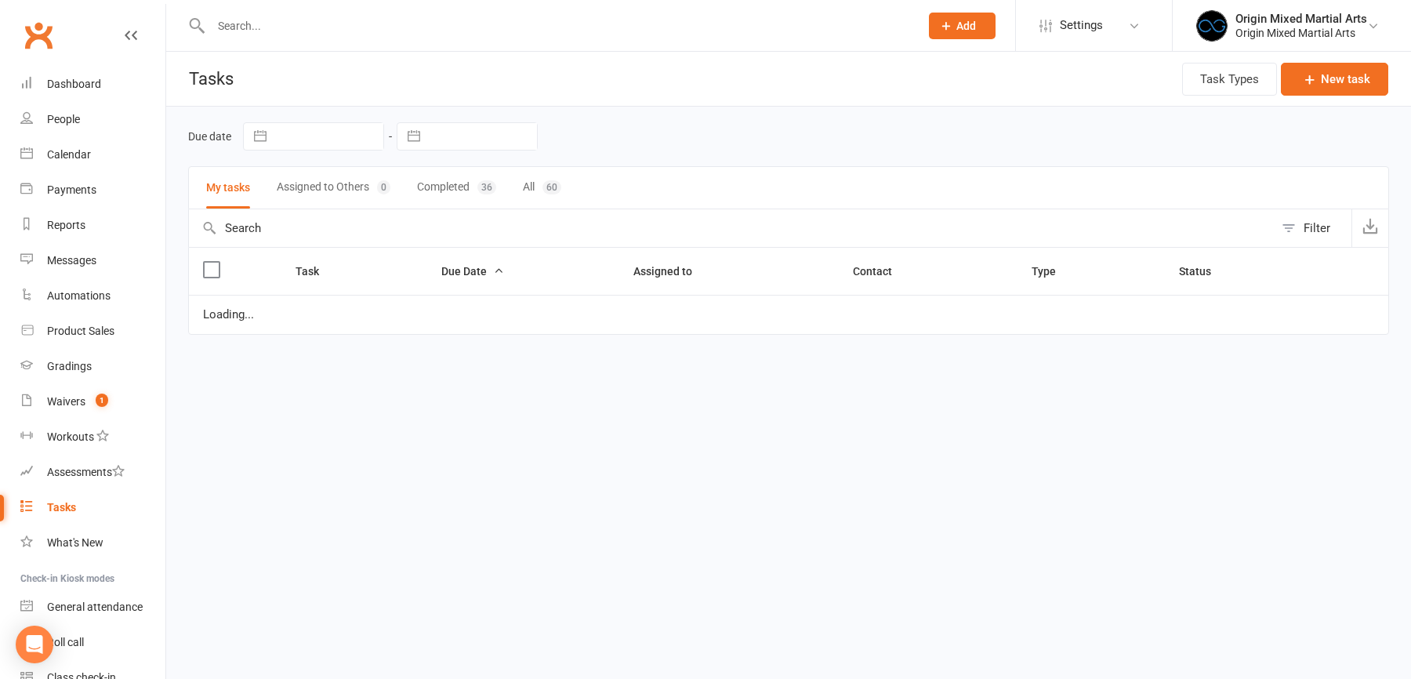
select select "started"
select select "waiting"
select select "started"
select select "waiting"
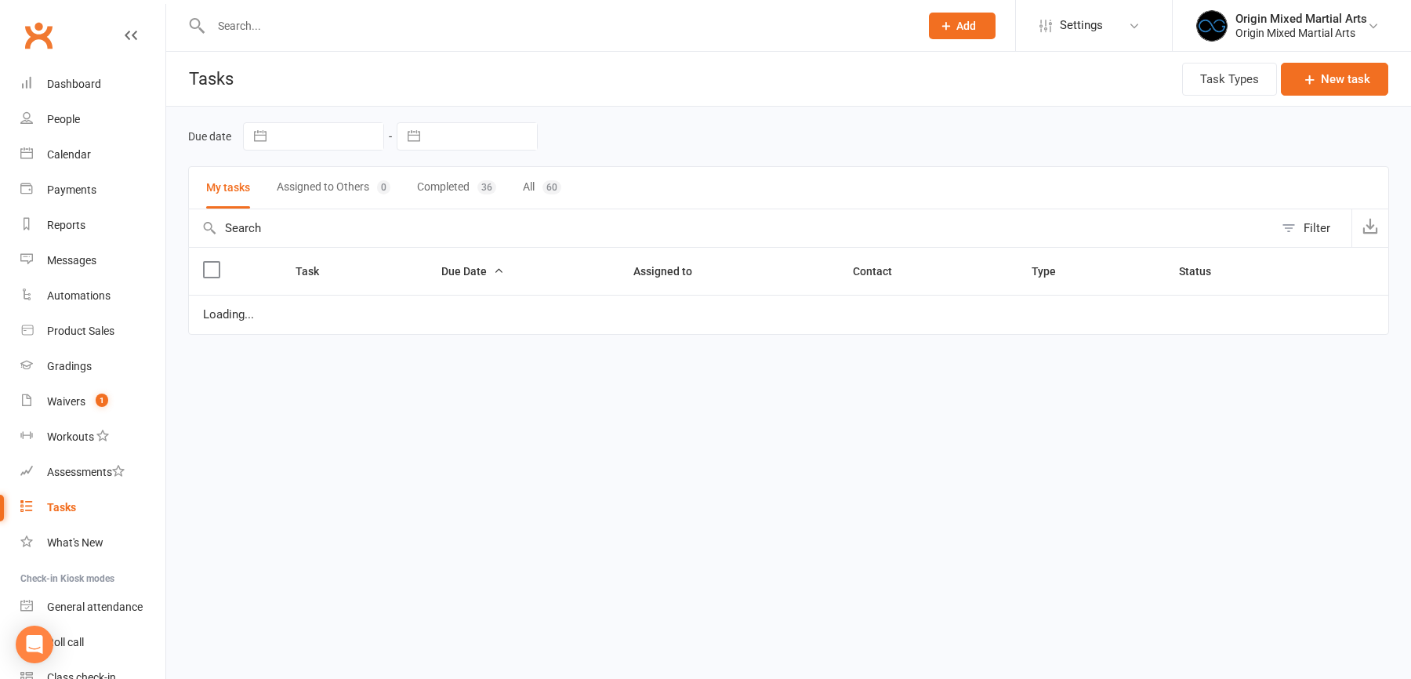
select select "started"
select select "waiting"
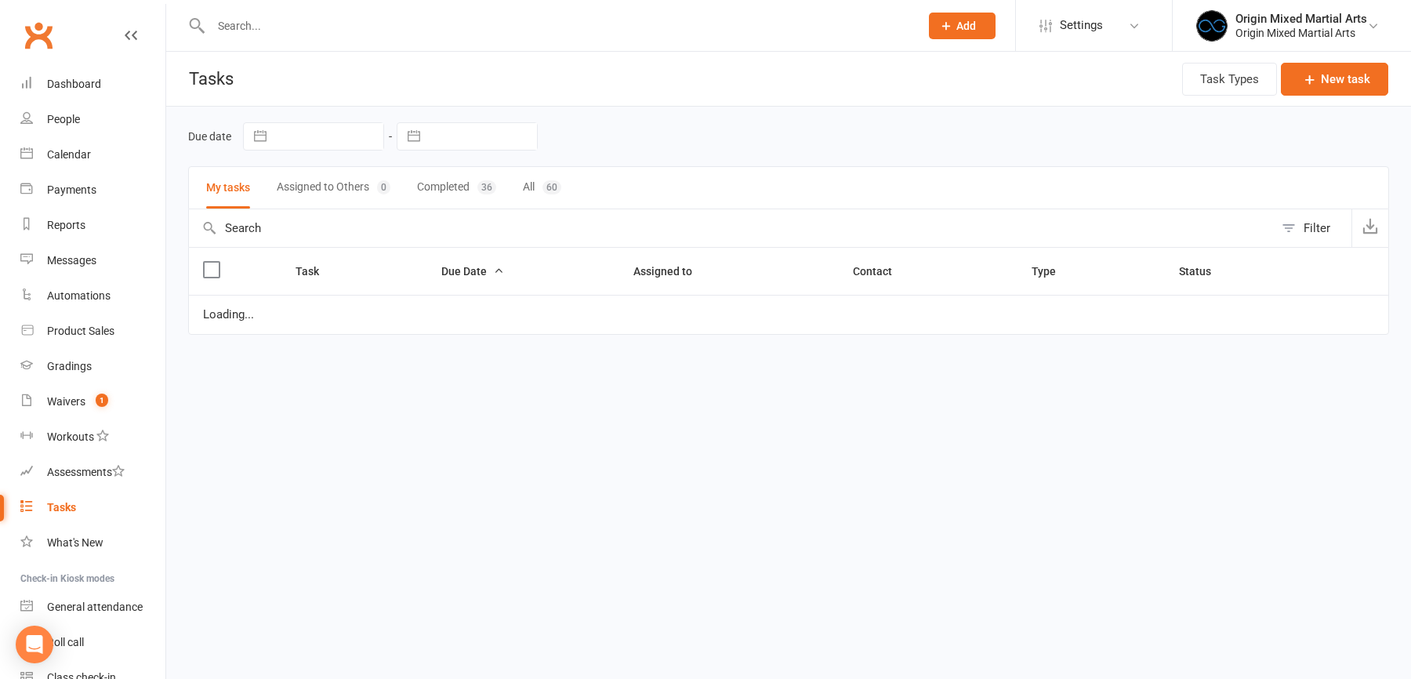
select select "waiting"
select select "started"
select select "waiting"
select select "started"
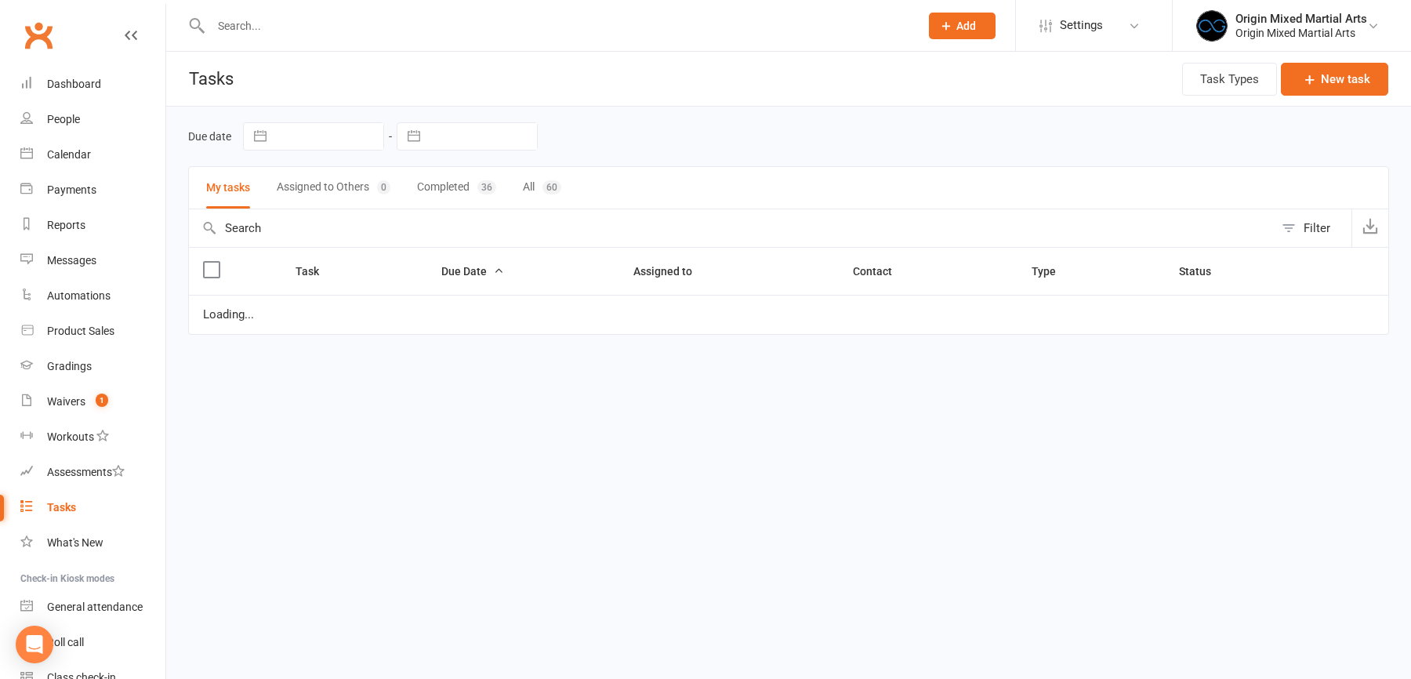
select select "started"
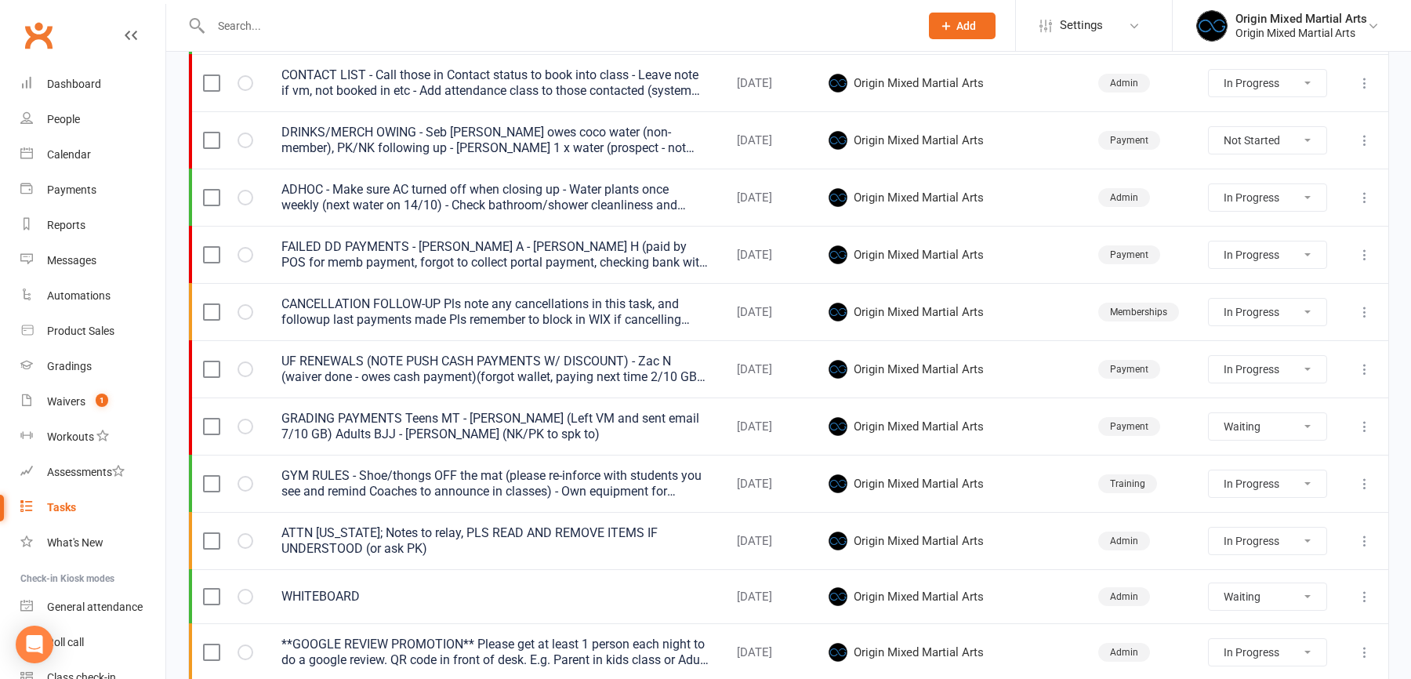
scroll to position [310, 0]
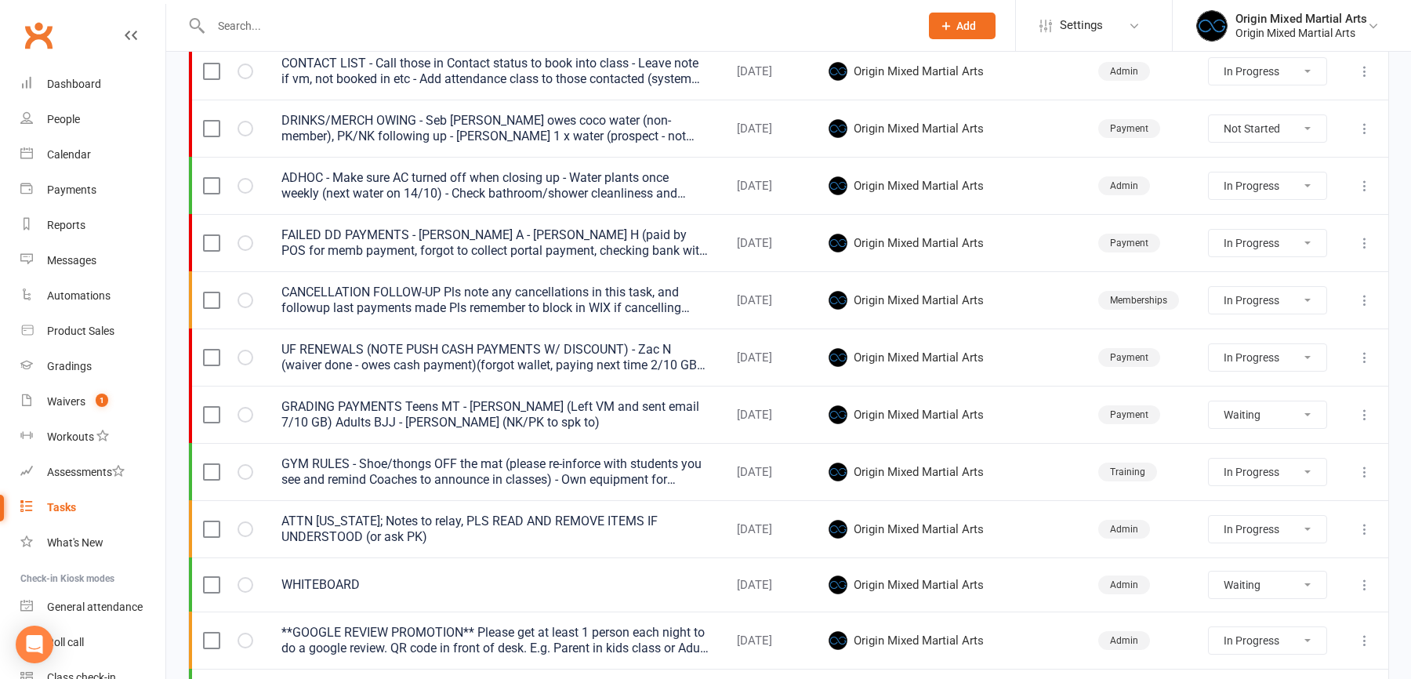
click at [1368, 355] on icon at bounding box center [1365, 358] width 16 height 16
click at [1288, 404] on link "Edit" at bounding box center [1295, 416] width 155 height 31
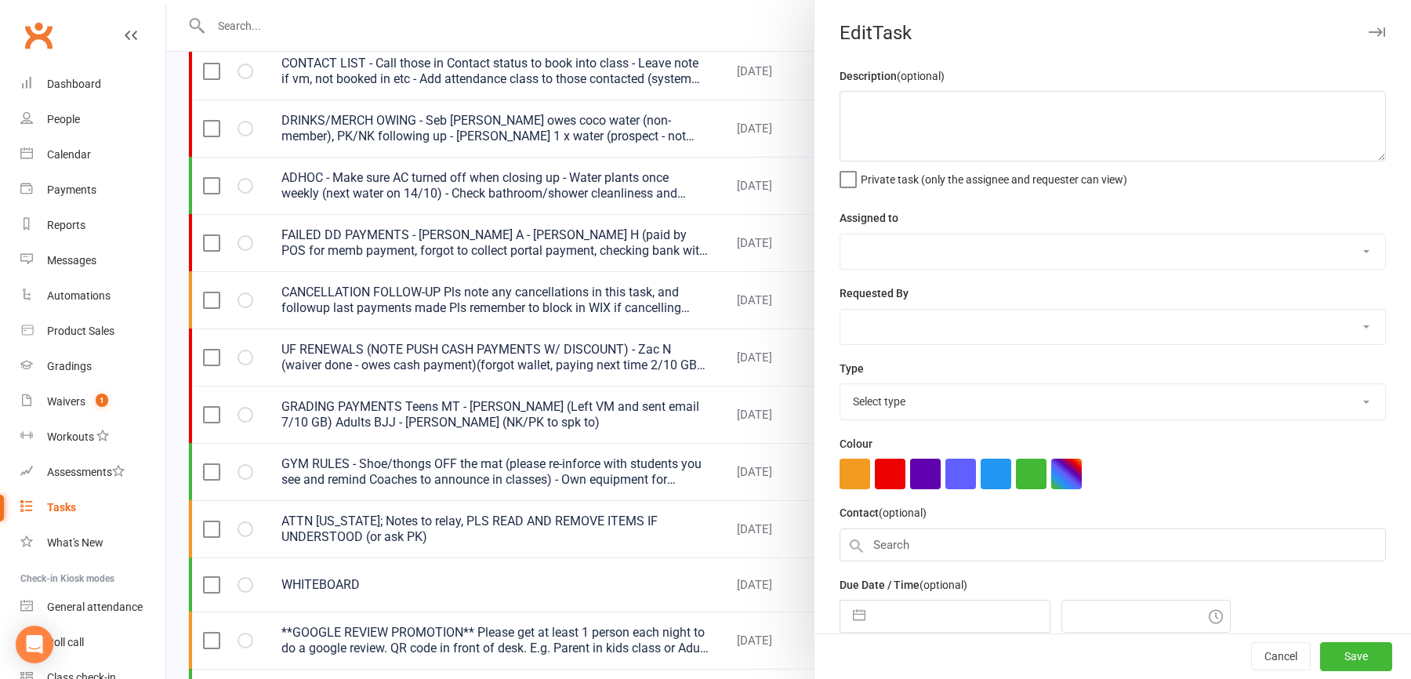
type textarea "UF RENEWALS (NOTE PUSH CASH PAYMENTS W/ DISCOUNT) - Zac N (waiver done - owes c…"
select select "43946"
type input "14 Oct 2025"
type input "4:00pm"
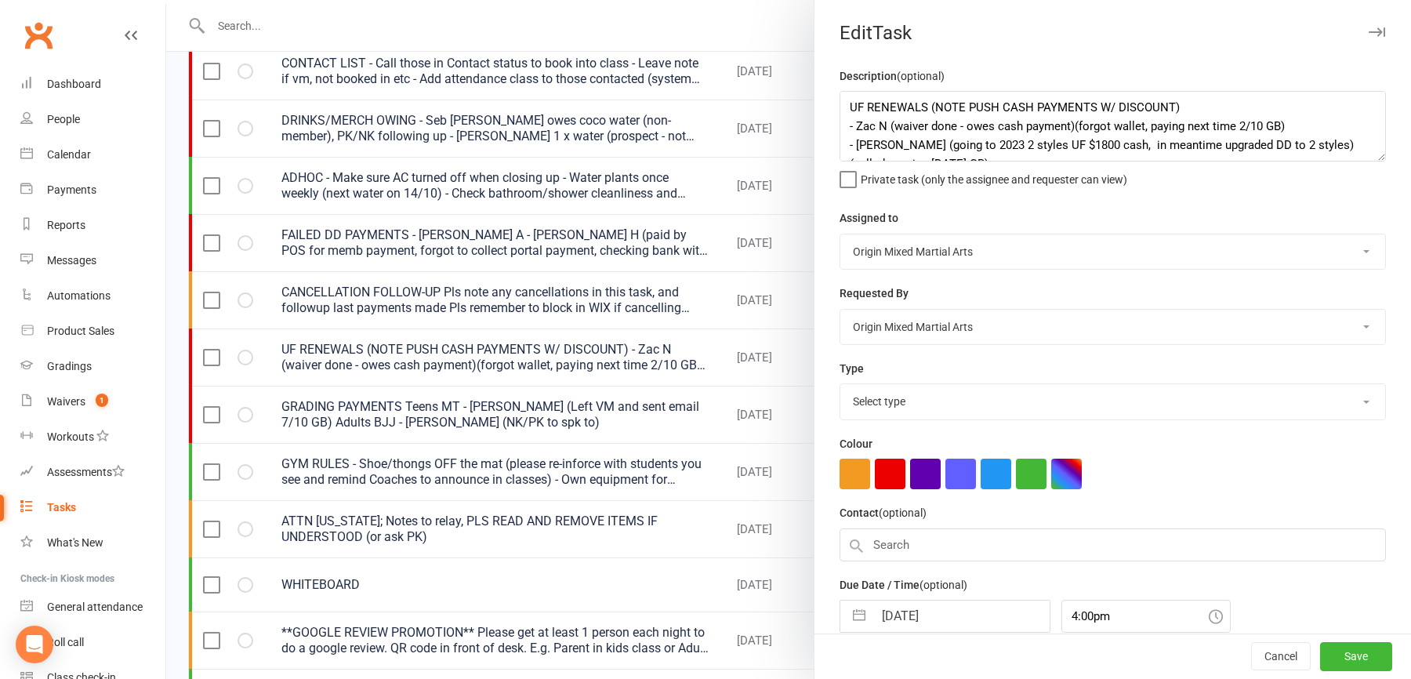
select select "24254"
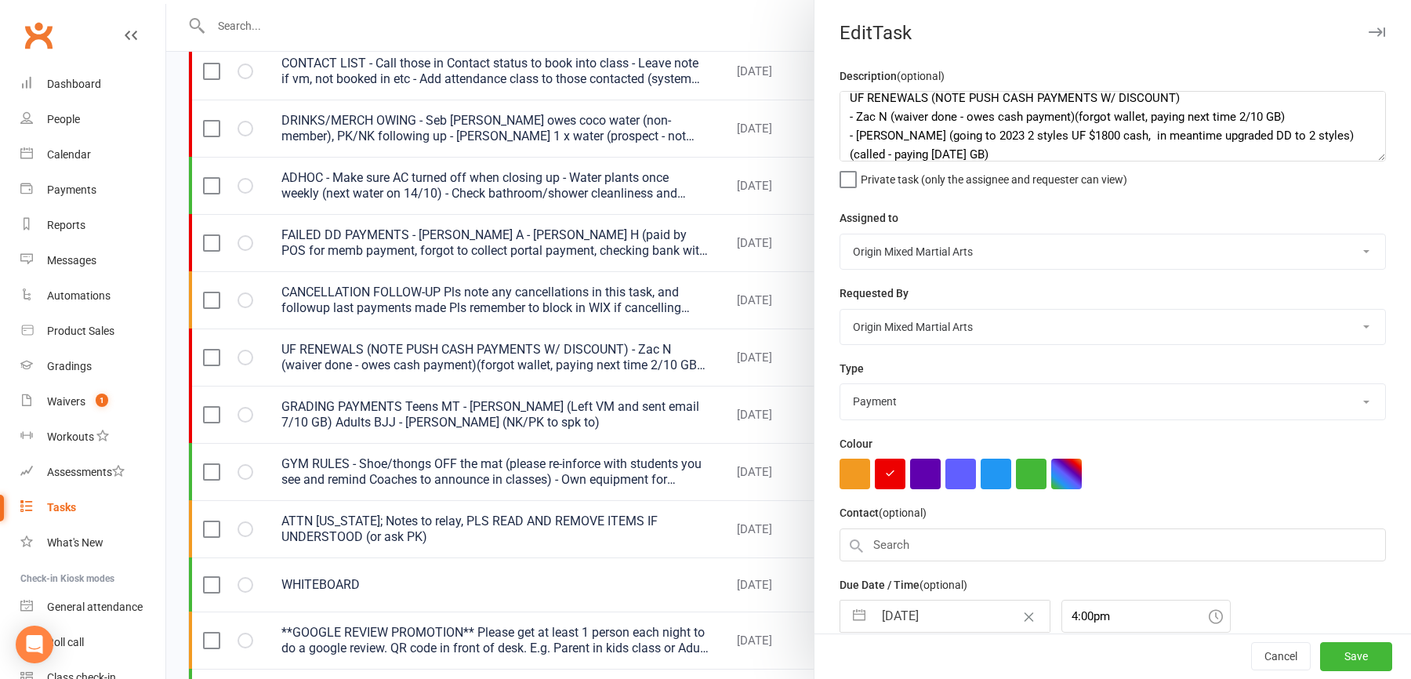
scroll to position [13, 0]
drag, startPoint x: 1290, startPoint y: 112, endPoint x: 832, endPoint y: 114, distance: 458.6
click at [832, 114] on div "Description (optional) UF RENEWALS (NOTE PUSH CASH PAYMENTS W/ DISCOUNT) - Zac …" at bounding box center [1113, 385] width 597 height 637
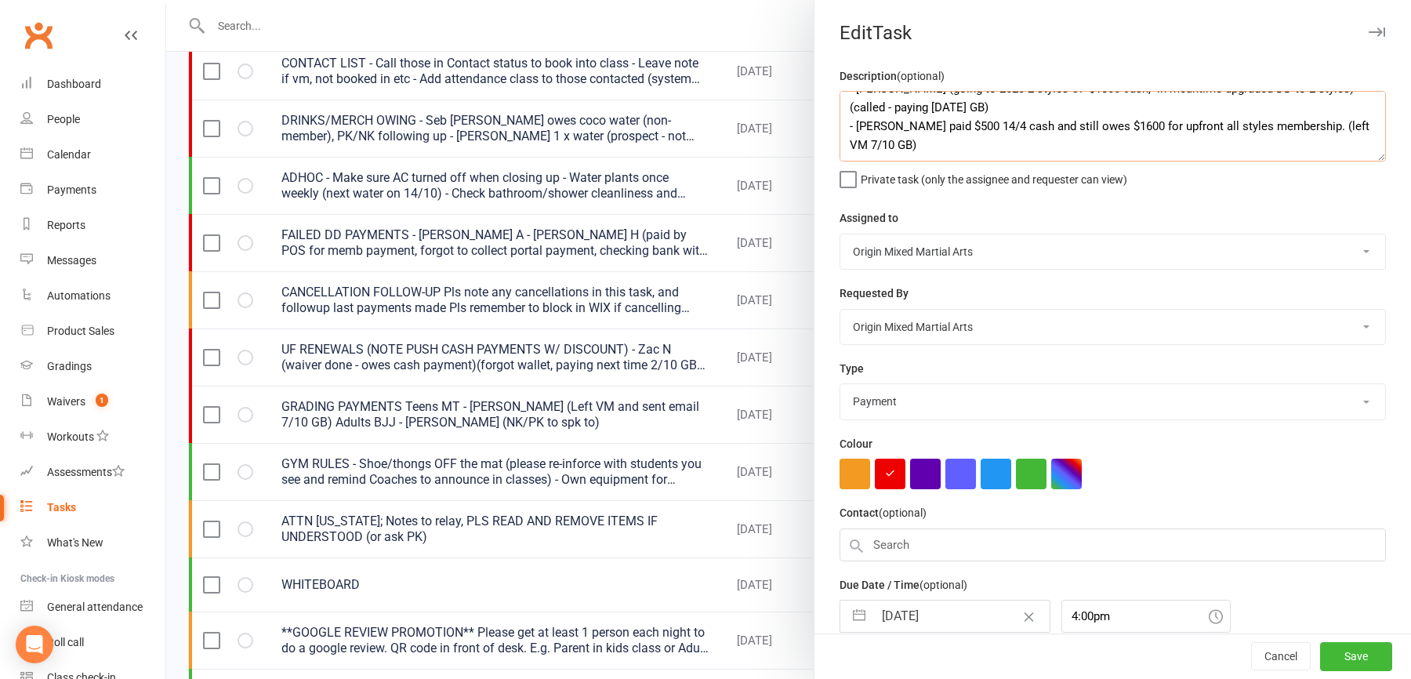
scroll to position [0, 0]
click at [1213, 107] on textarea "UF RENEWALS (NOTE PUSH CASH PAYMENTS W/ DISCOUNT) - Tim Li (going to 2023 2 sty…" at bounding box center [1113, 126] width 546 height 71
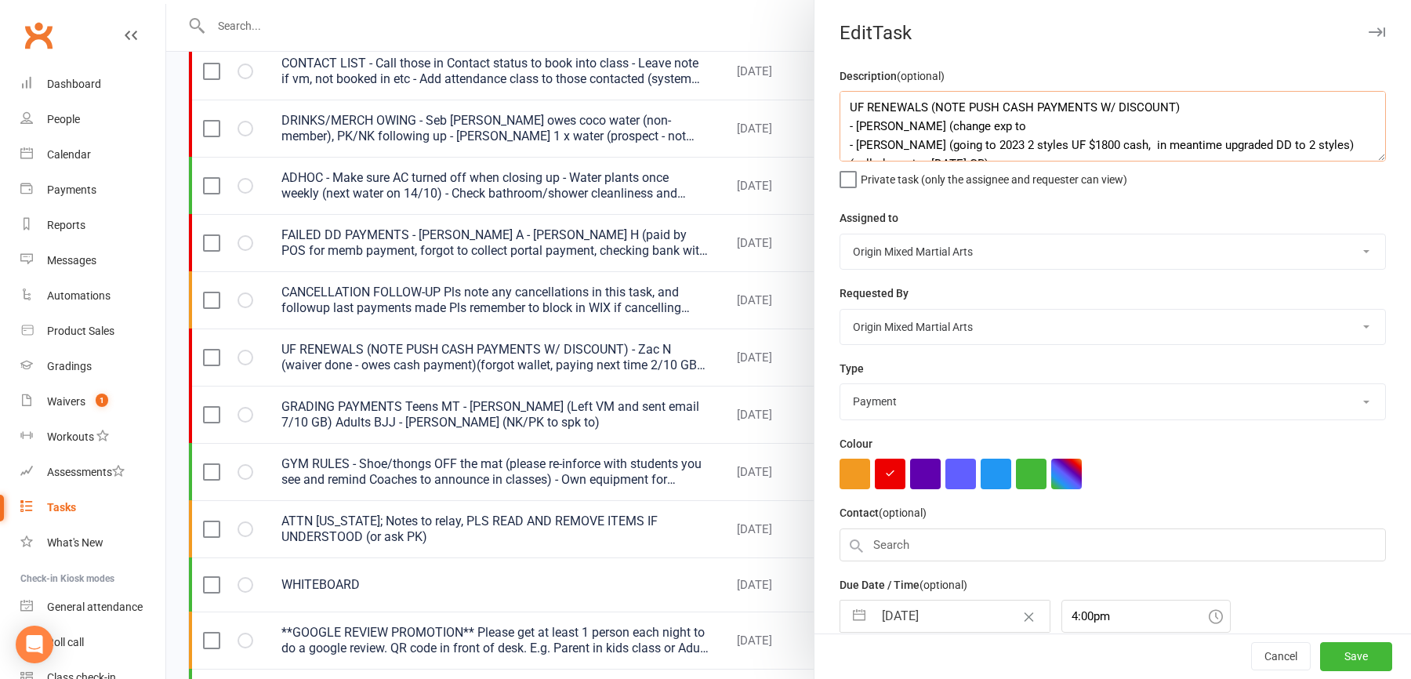
click at [968, 132] on textarea "UF RENEWALS (NOTE PUSH CASH PAYMENTS W/ DISCOUNT) - Shaun H (change exp to - Ti…" at bounding box center [1113, 126] width 546 height 71
click at [1076, 127] on textarea "UF RENEWALS (NOTE PUSH CASH PAYMENTS W/ DISCOUNT) - Shaun H (change exp on new …" at bounding box center [1113, 126] width 546 height 71
type textarea "UF RENEWALS (NOTE PUSH CASH PAYMENTS W/ DISCOUNT) - Shaun H (change exp on new …"
click at [1345, 648] on button "Save" at bounding box center [1356, 657] width 72 height 28
select select "started"
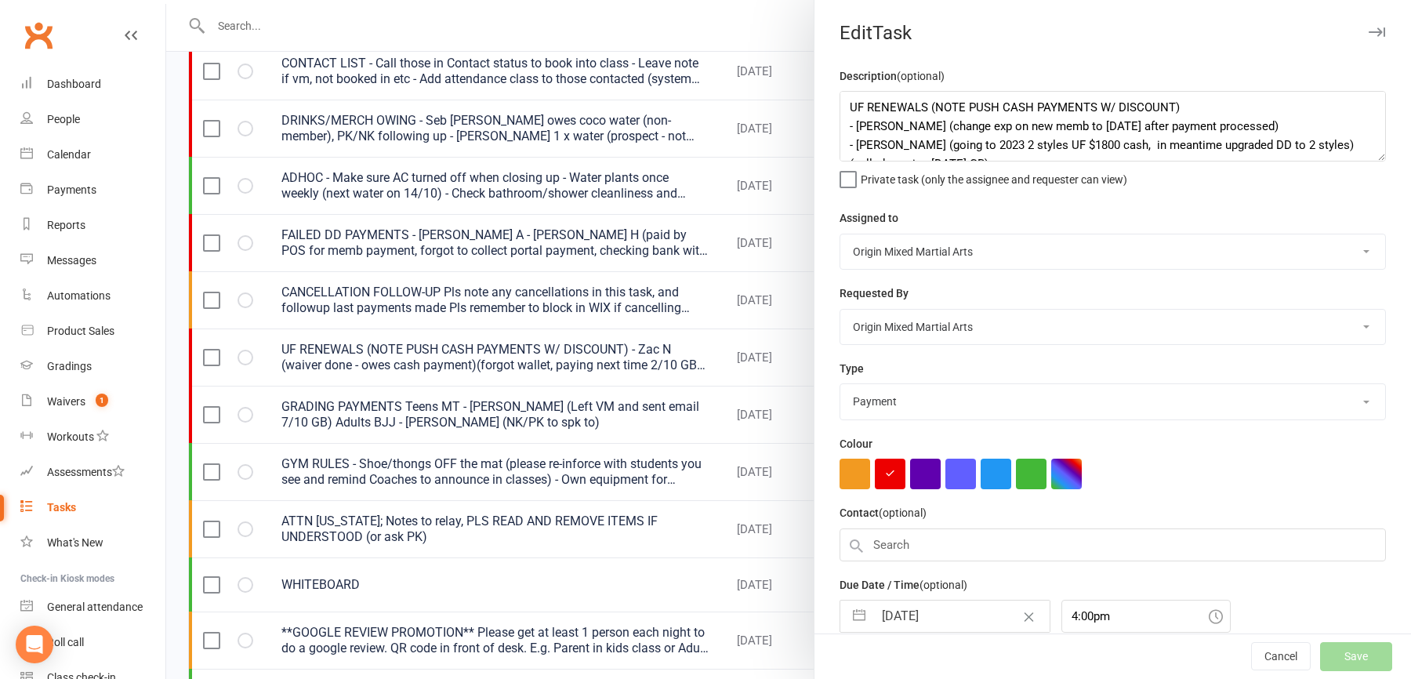
select select "started"
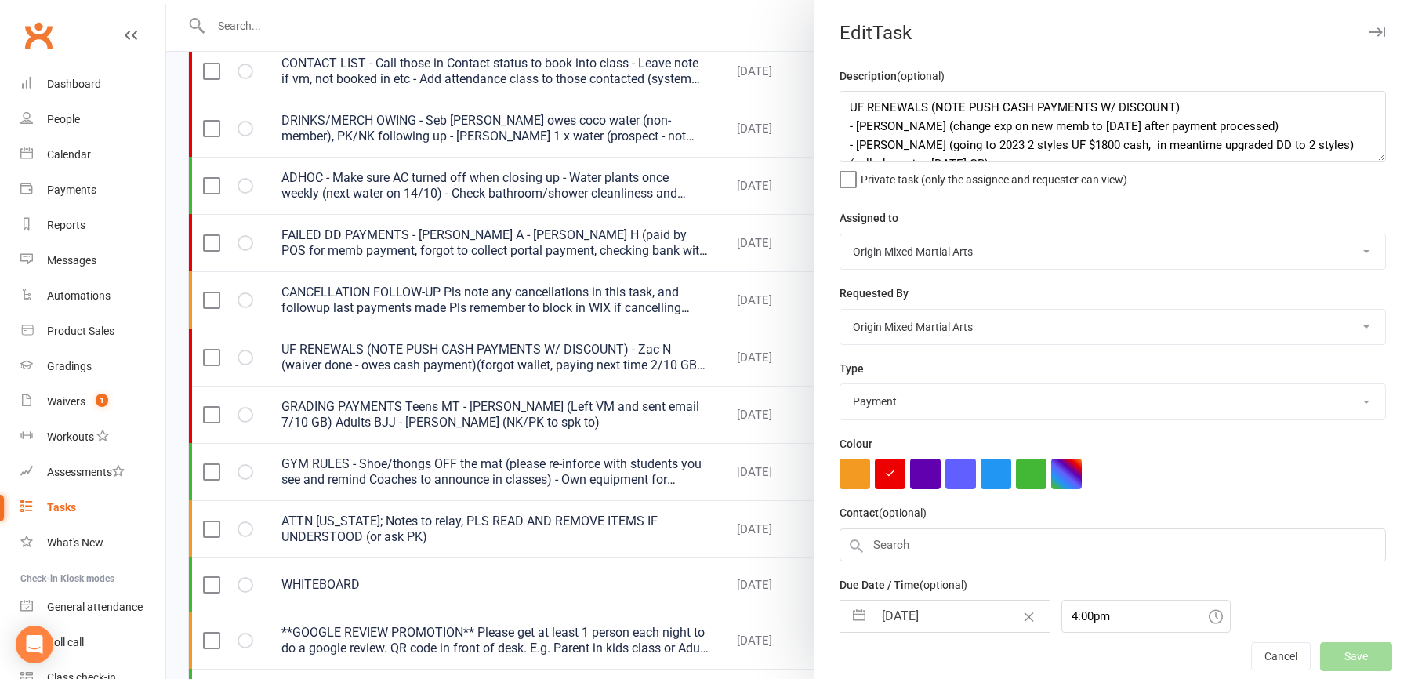
select select "waiting"
select select "started"
select select "waiting"
select select "started"
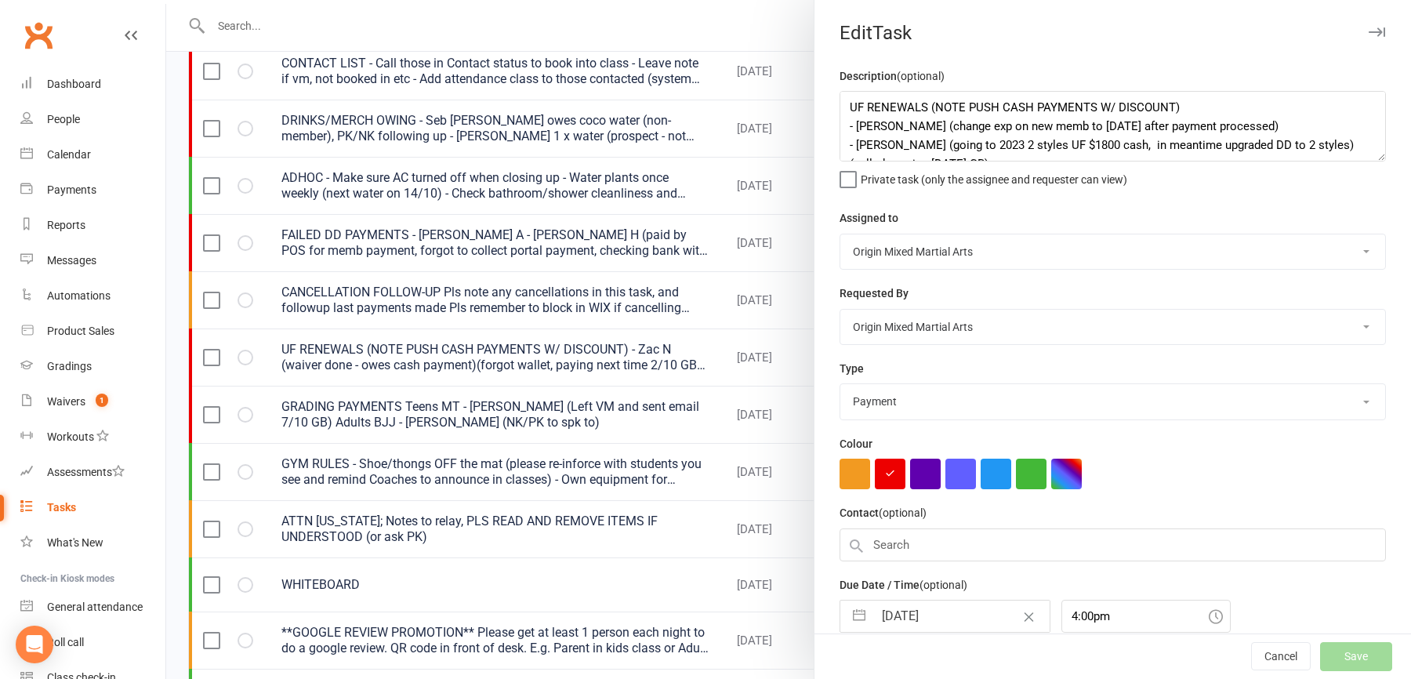
select select "started"
select select "waiting"
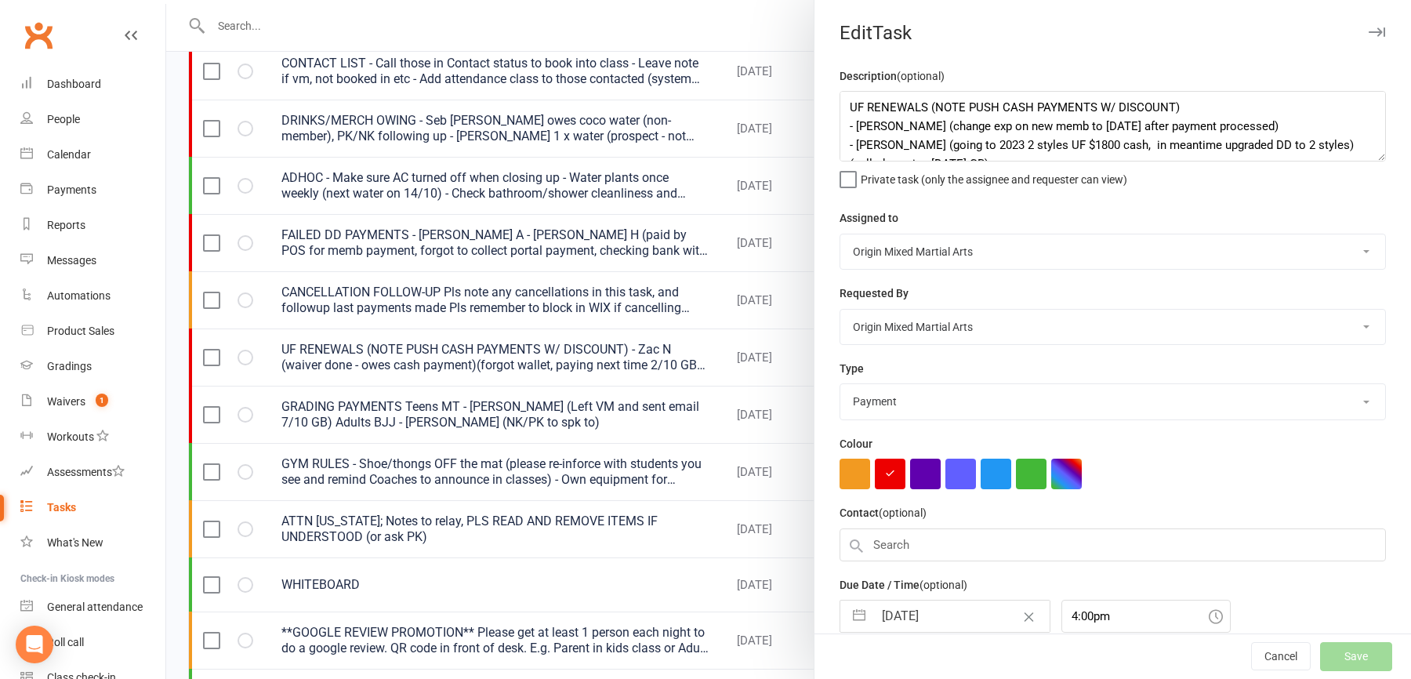
select select "started"
select select "waiting"
select select "started"
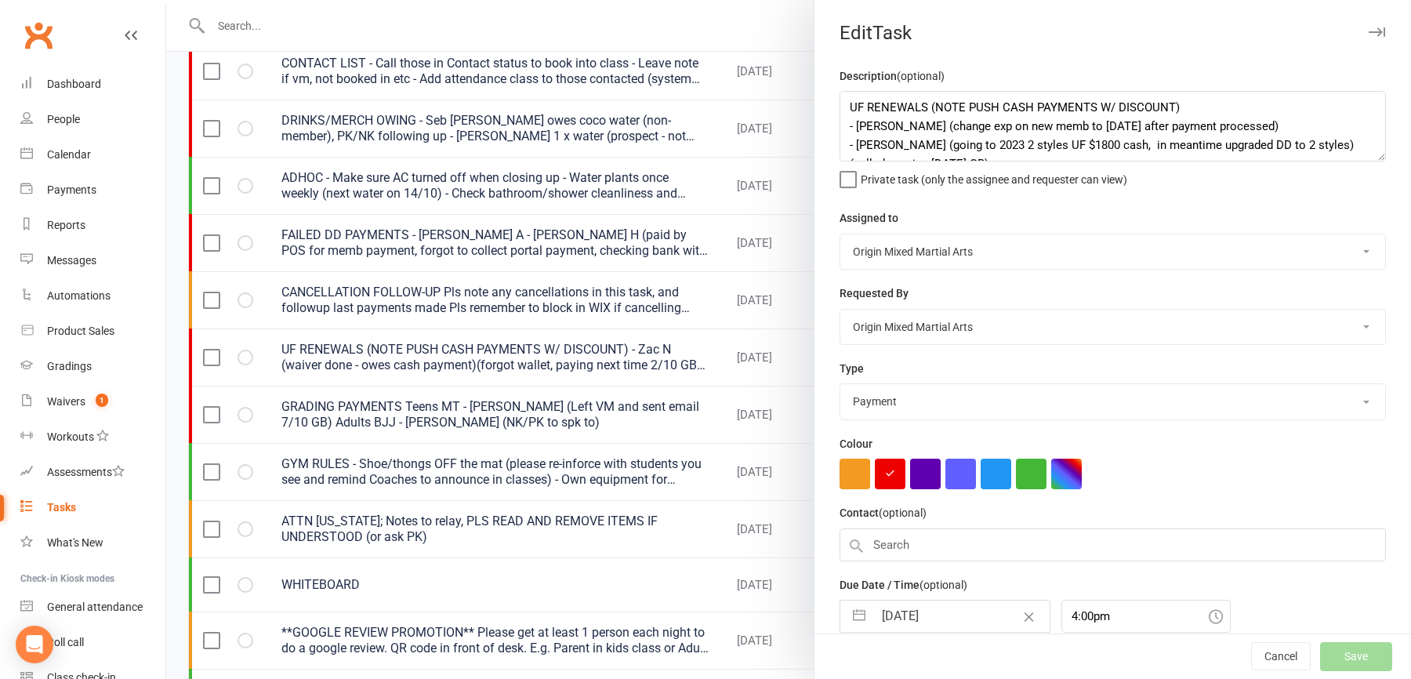
select select "started"
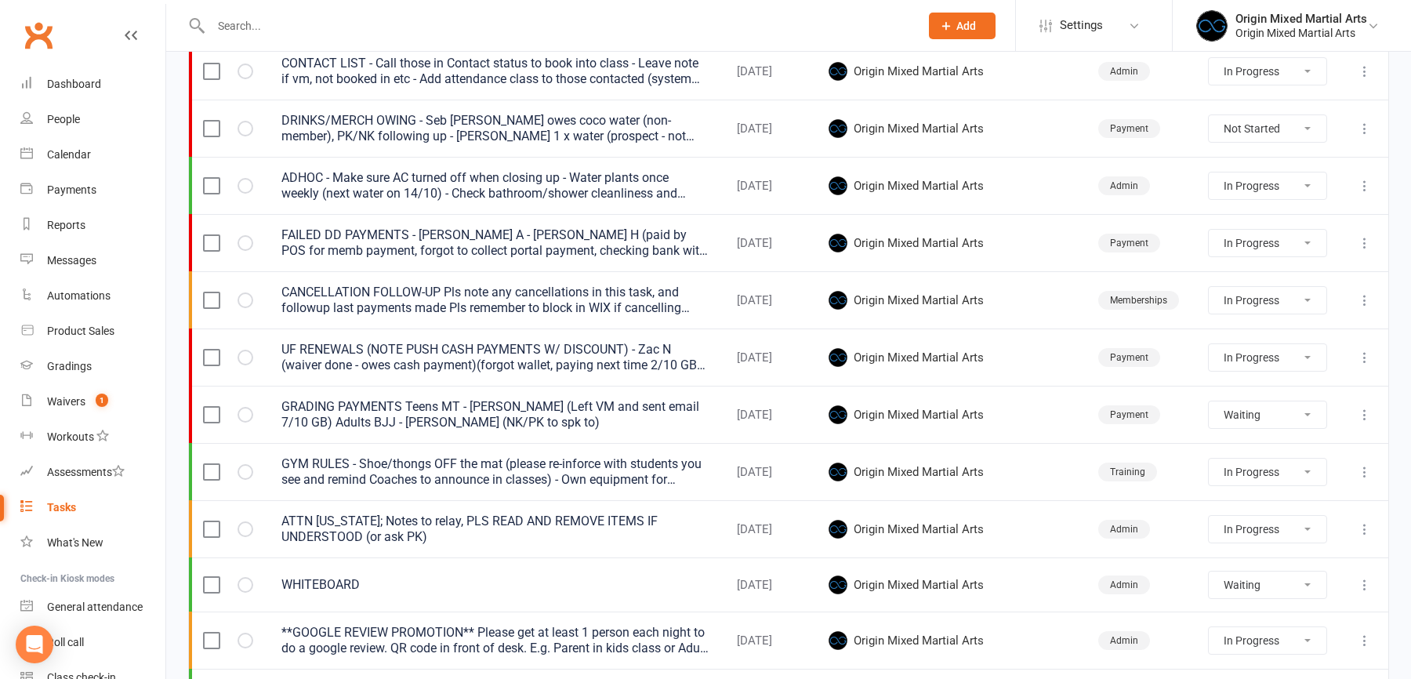
select select "started"
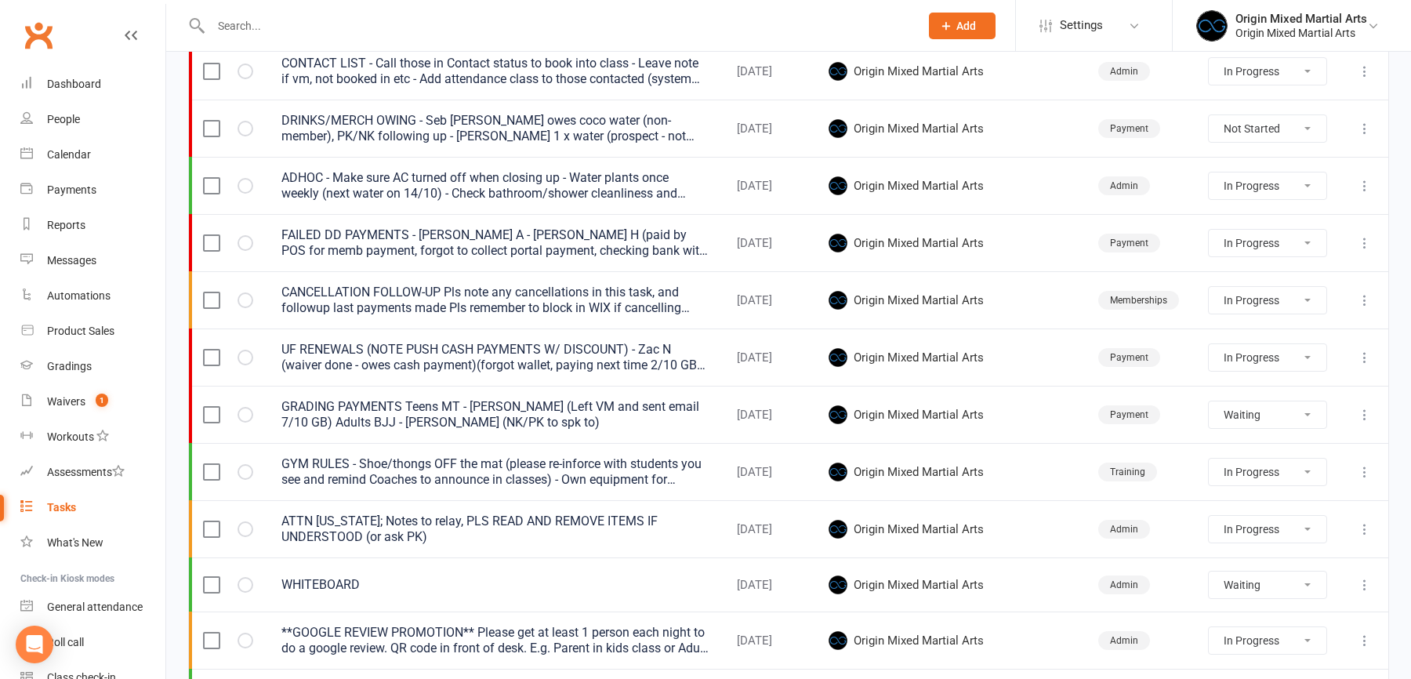
select select "started"
select select "waiting"
select select "started"
select select "waiting"
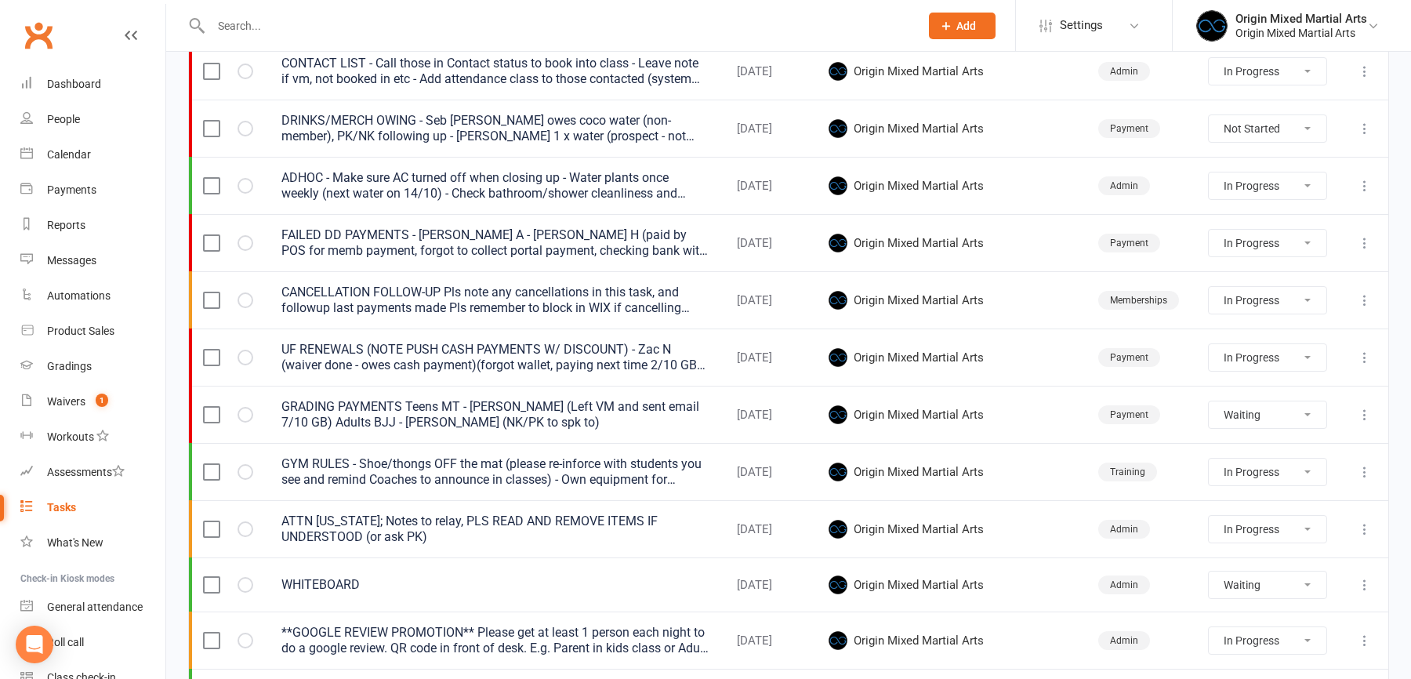
select select "started"
select select "waiting"
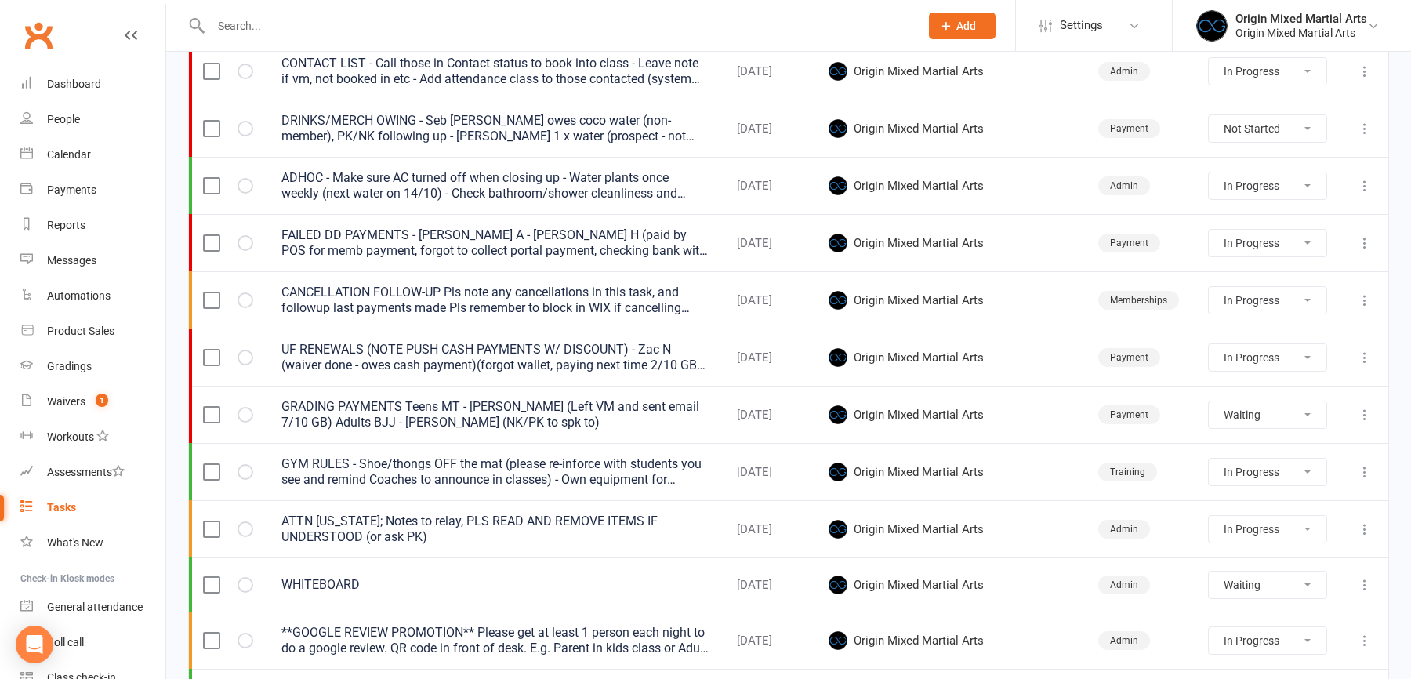
select select "waiting"
select select "started"
select select "waiting"
select select "started"
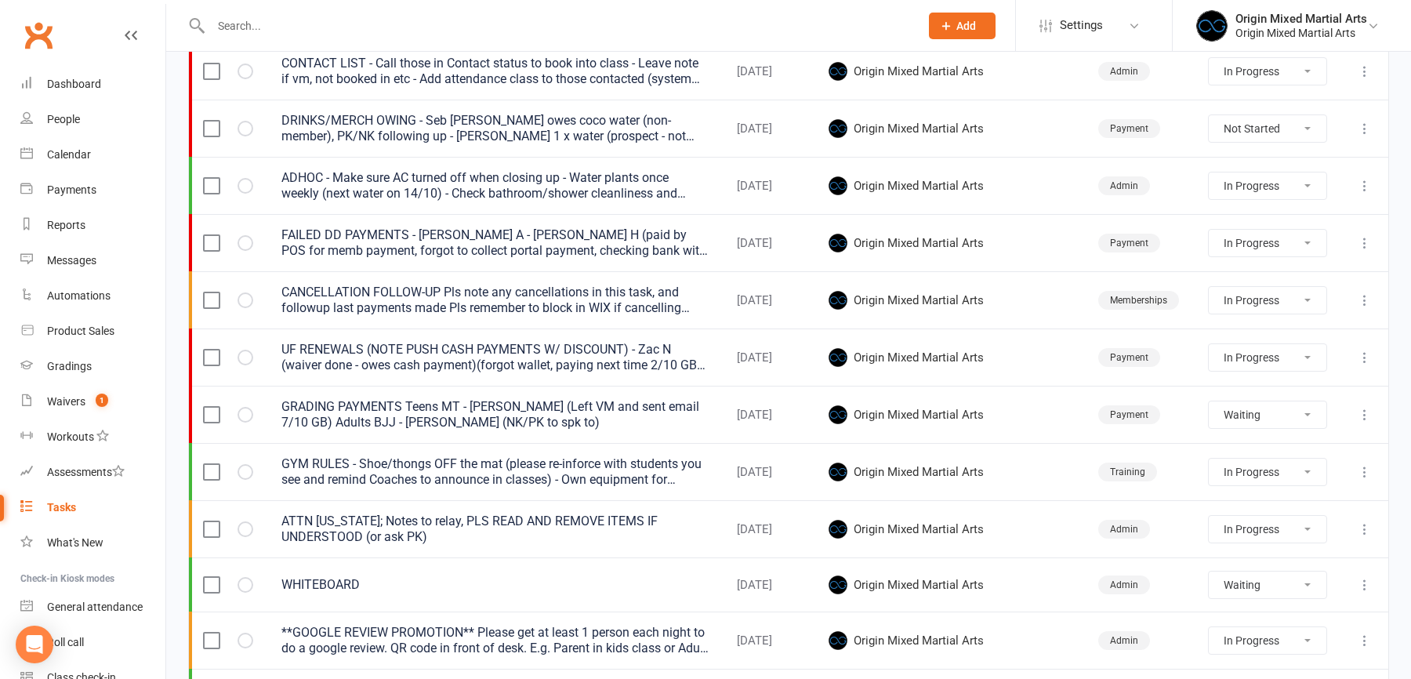
select select "started"
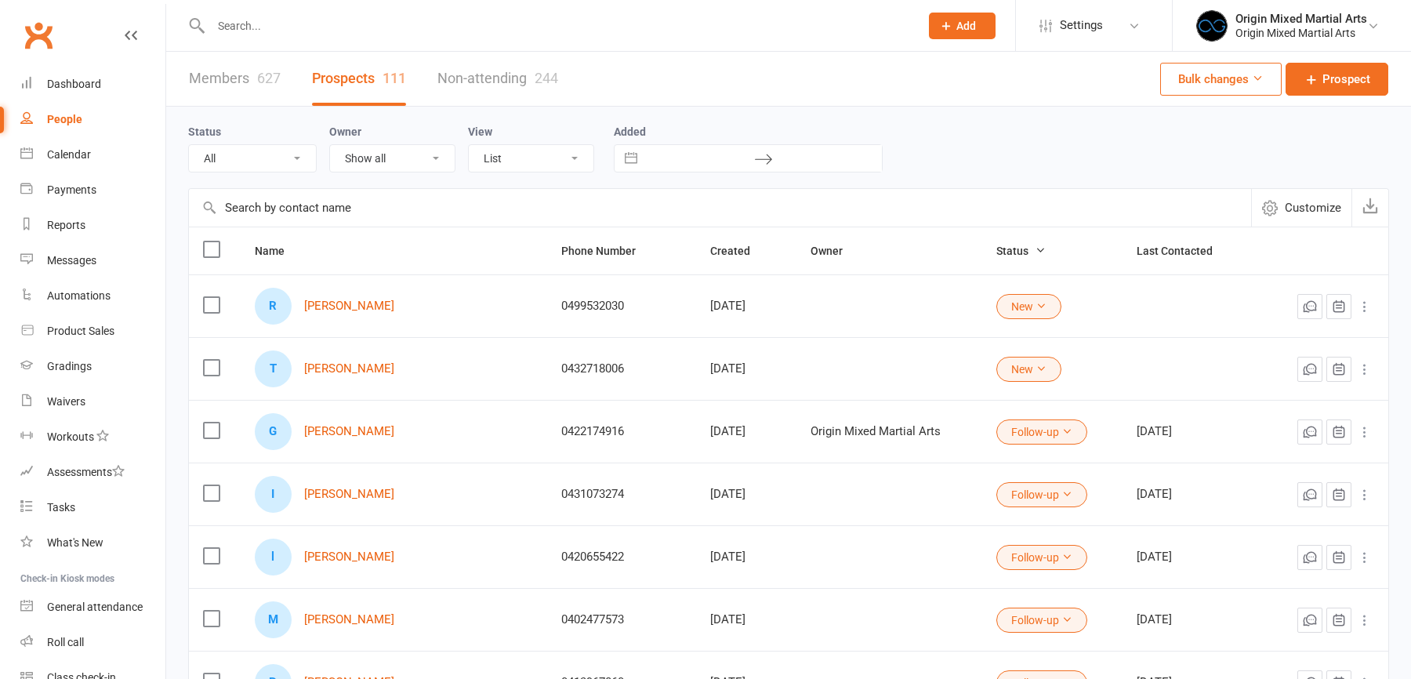
select select "100"
click at [93, 332] on div "Product Sales" at bounding box center [80, 331] width 67 height 13
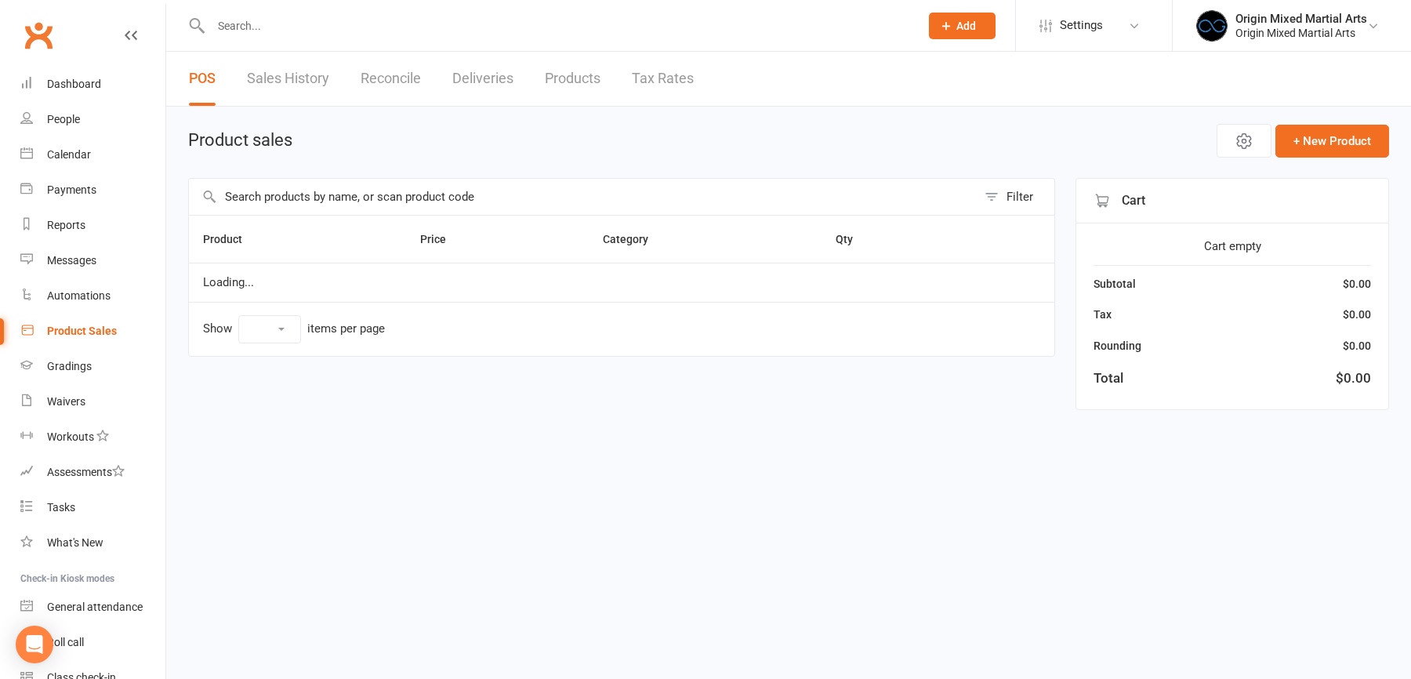
select select "10"
click at [252, 198] on input "text" at bounding box center [583, 197] width 788 height 36
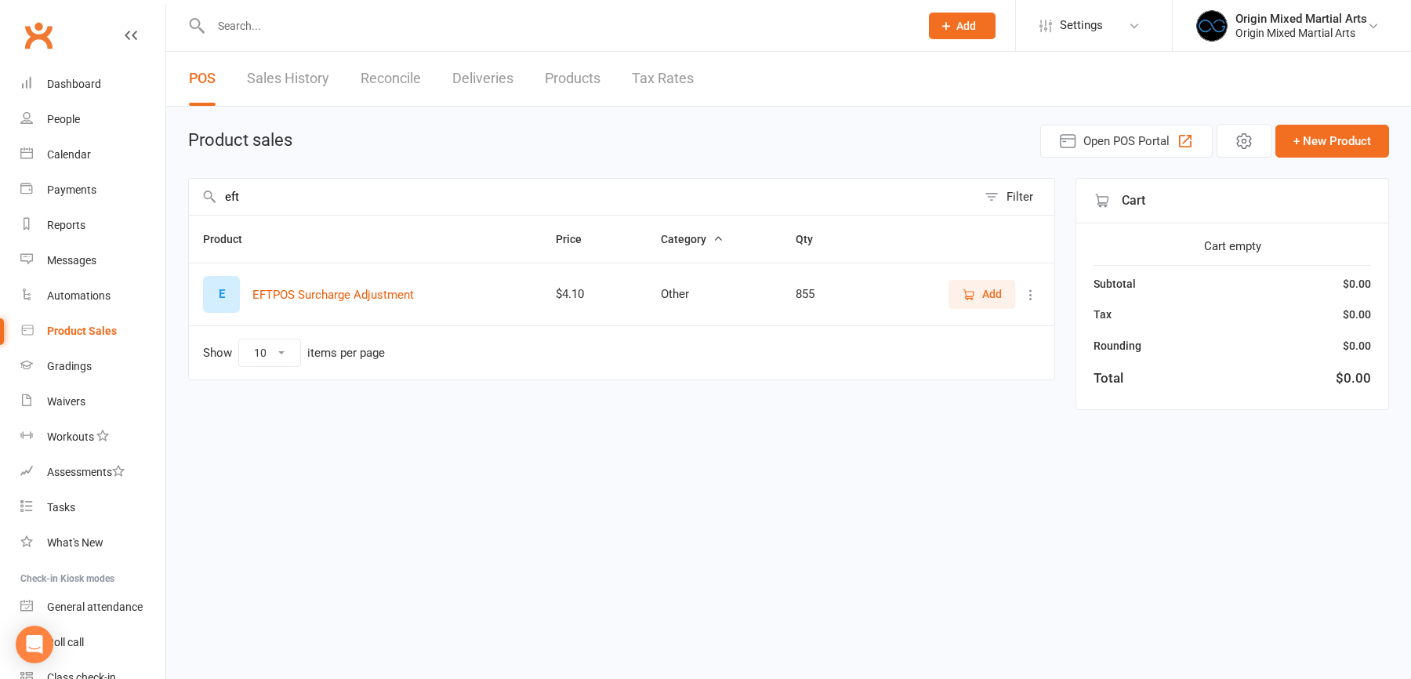
type input "eft"
click at [1032, 291] on icon at bounding box center [1031, 295] width 16 height 16
click at [981, 319] on link "View / Edit" at bounding box center [961, 322] width 155 height 31
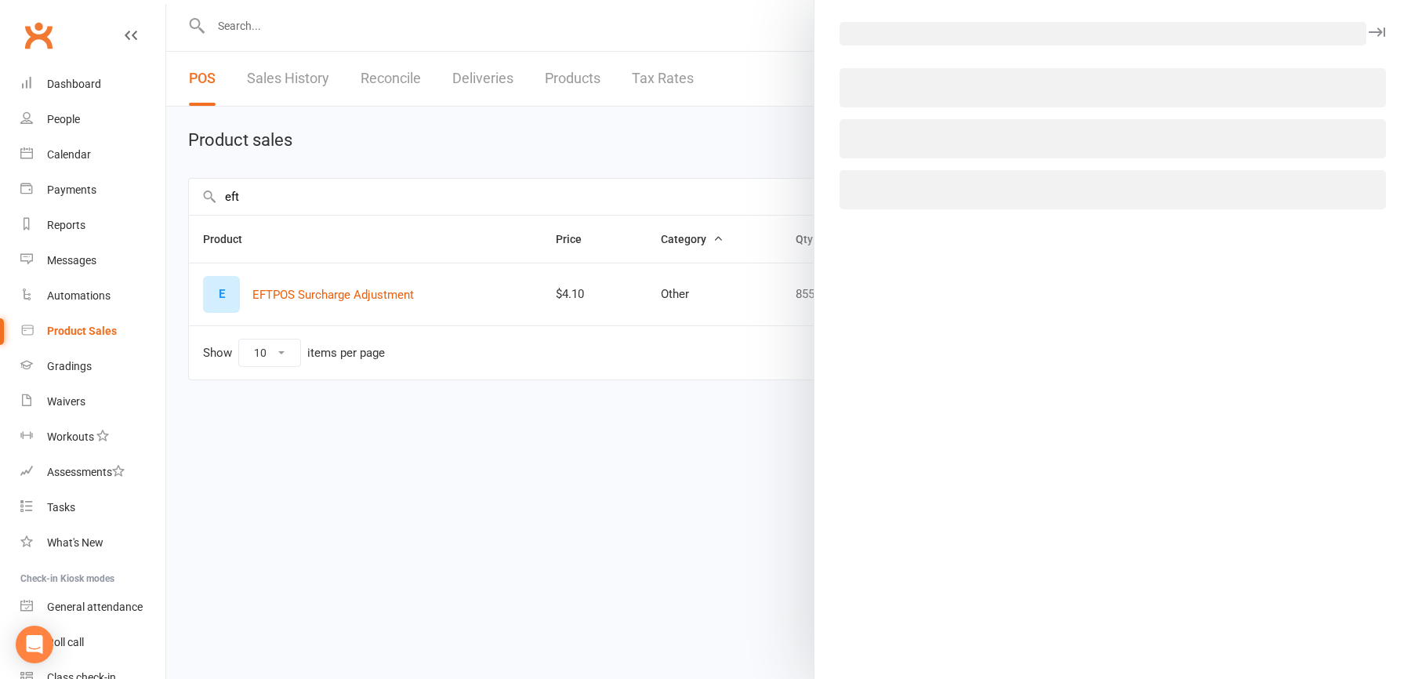
select select "2536"
select select "1027"
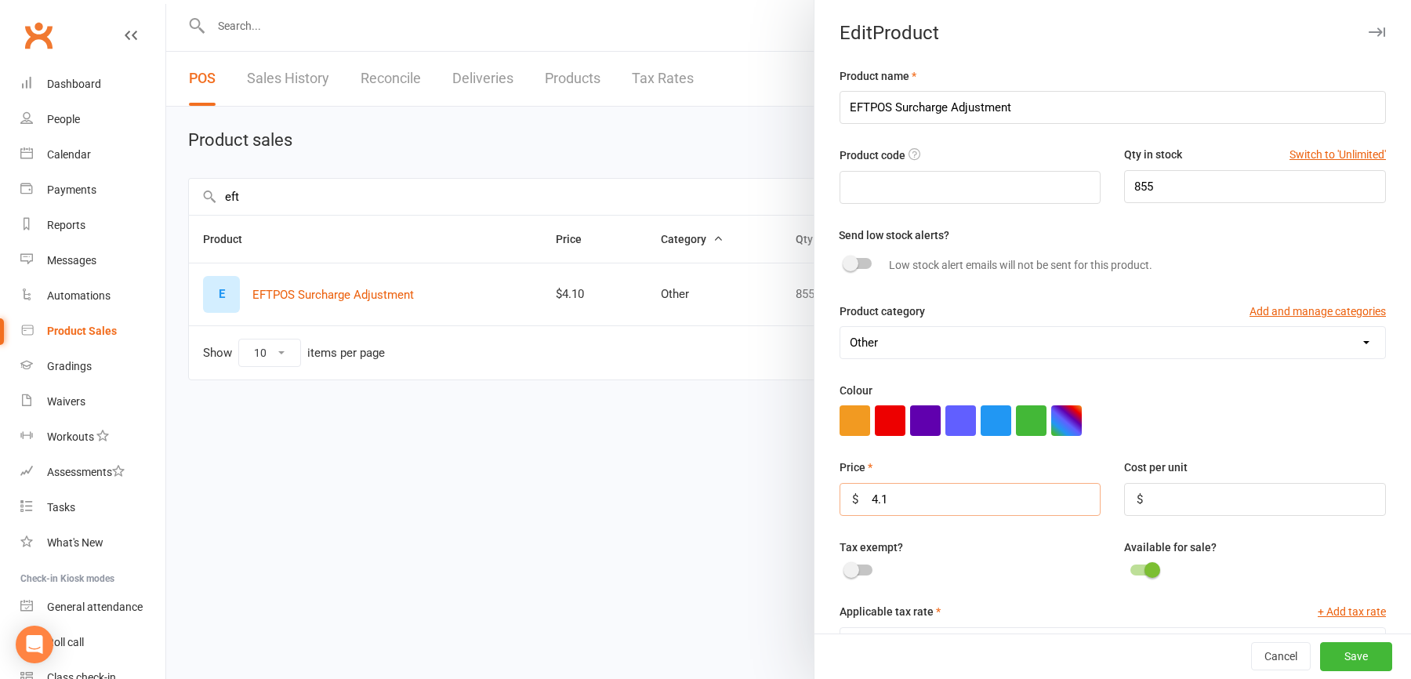
drag, startPoint x: 896, startPoint y: 499, endPoint x: 836, endPoint y: 499, distance: 60.4
click at [836, 499] on div "Price $ 4.1" at bounding box center [970, 486] width 285 height 57
type input "0.27"
click at [1354, 652] on button "Save" at bounding box center [1356, 657] width 72 height 28
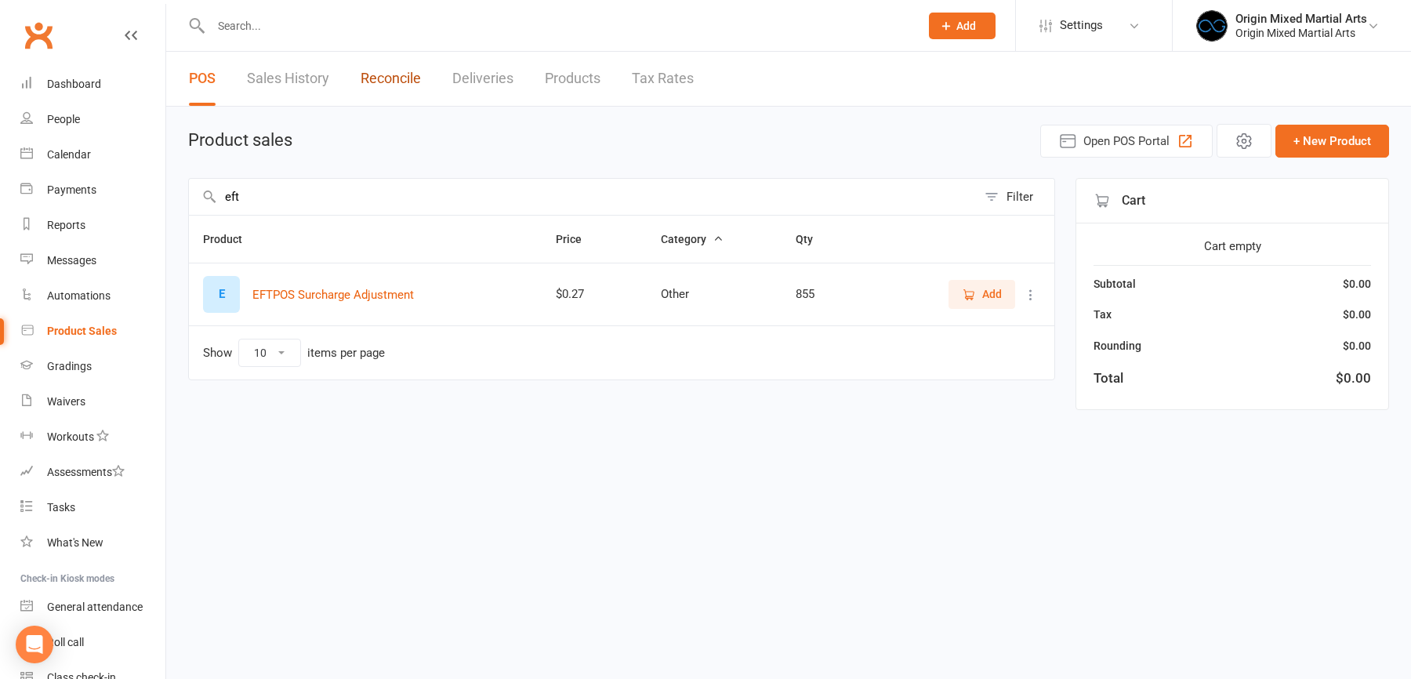
click at [403, 77] on link "Reconcile" at bounding box center [391, 79] width 60 height 54
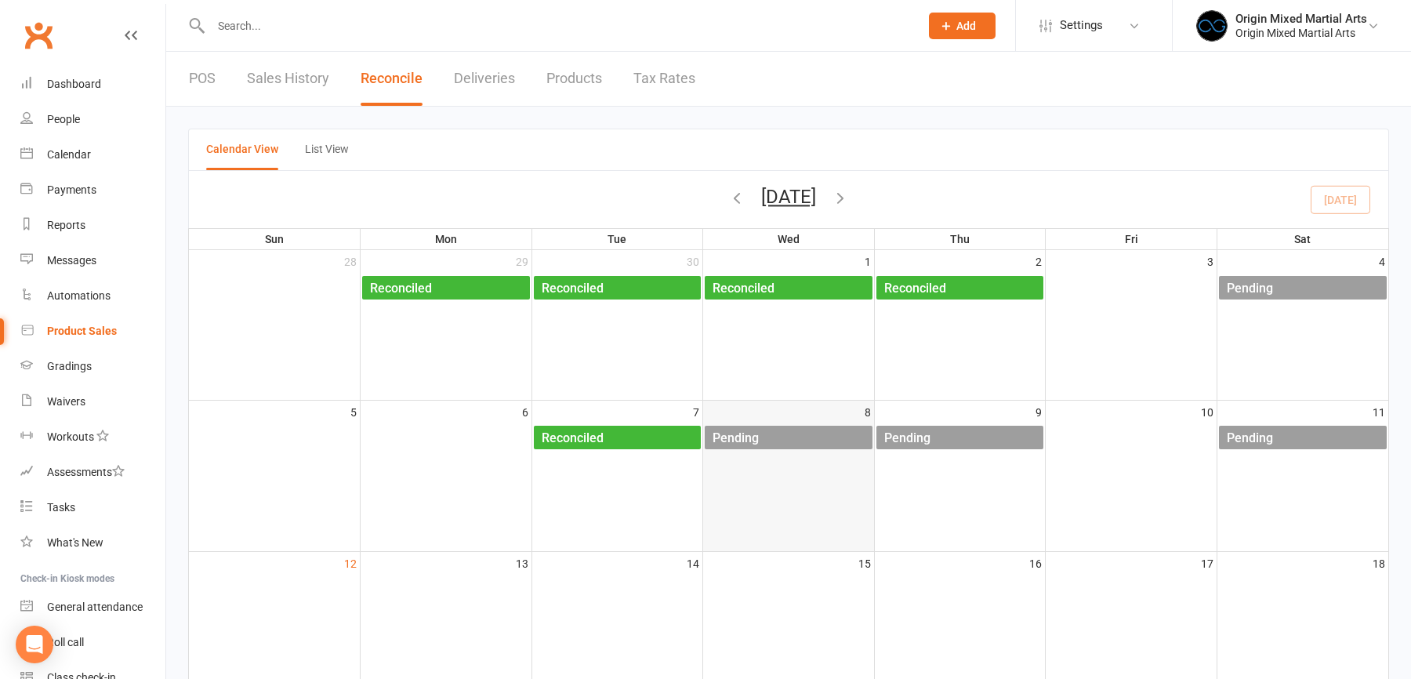
click at [815, 441] on div "Pending" at bounding box center [792, 438] width 161 height 25
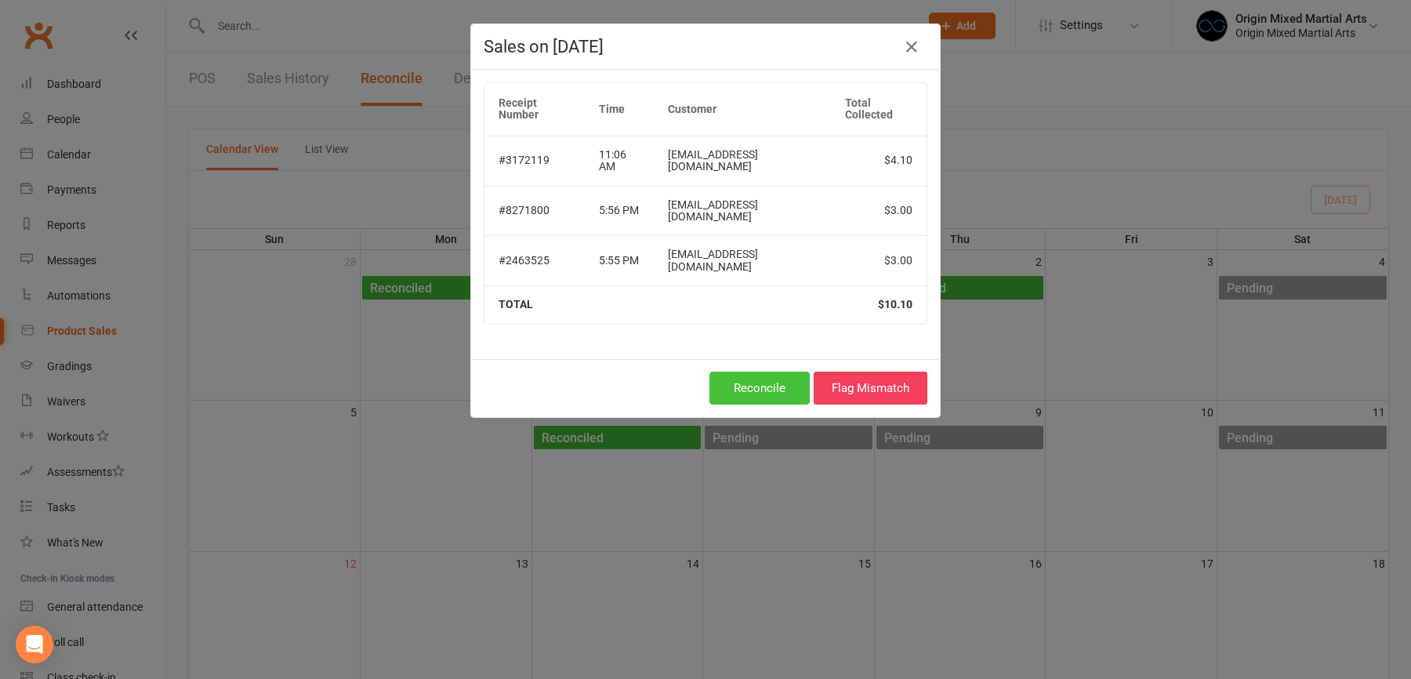
click at [777, 372] on button "Reconcile" at bounding box center [759, 388] width 100 height 33
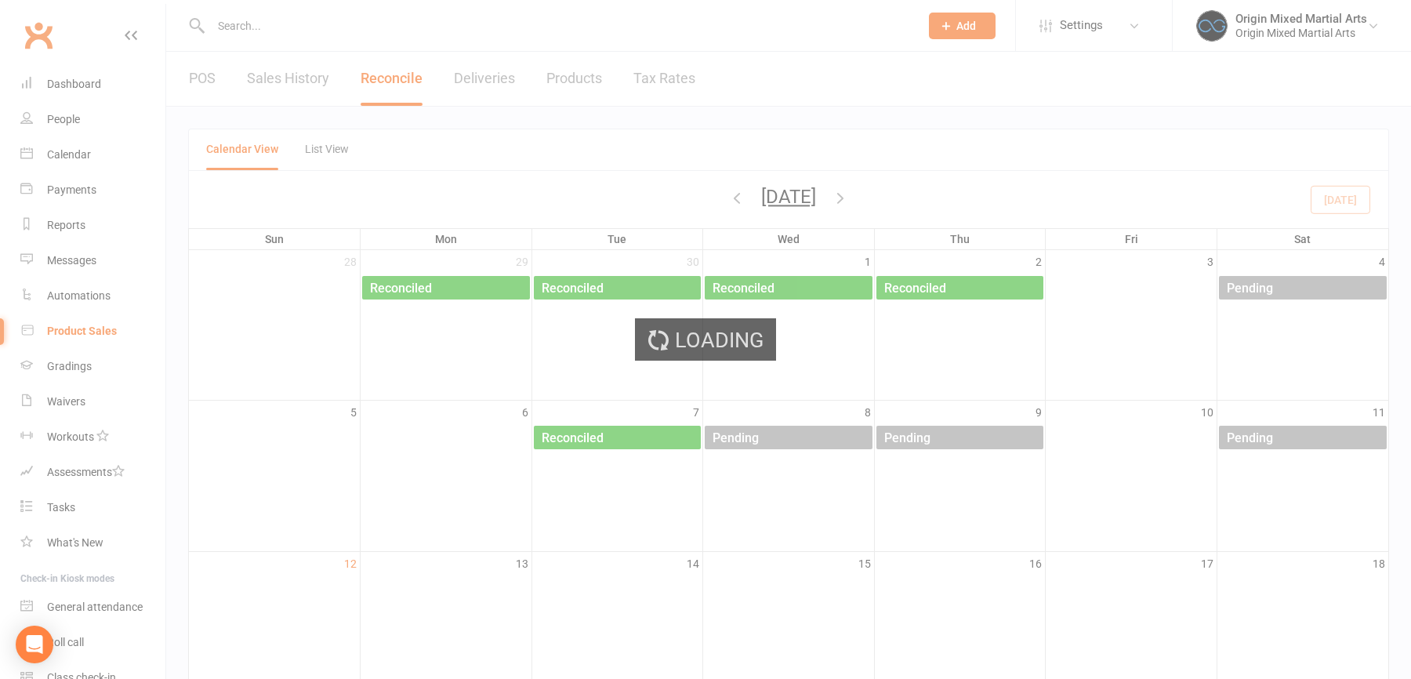
click at [957, 437] on ui-view "Prospect Member Non-attending contact Class / event Appointment Grading event T…" at bounding box center [705, 572] width 1411 height 1136
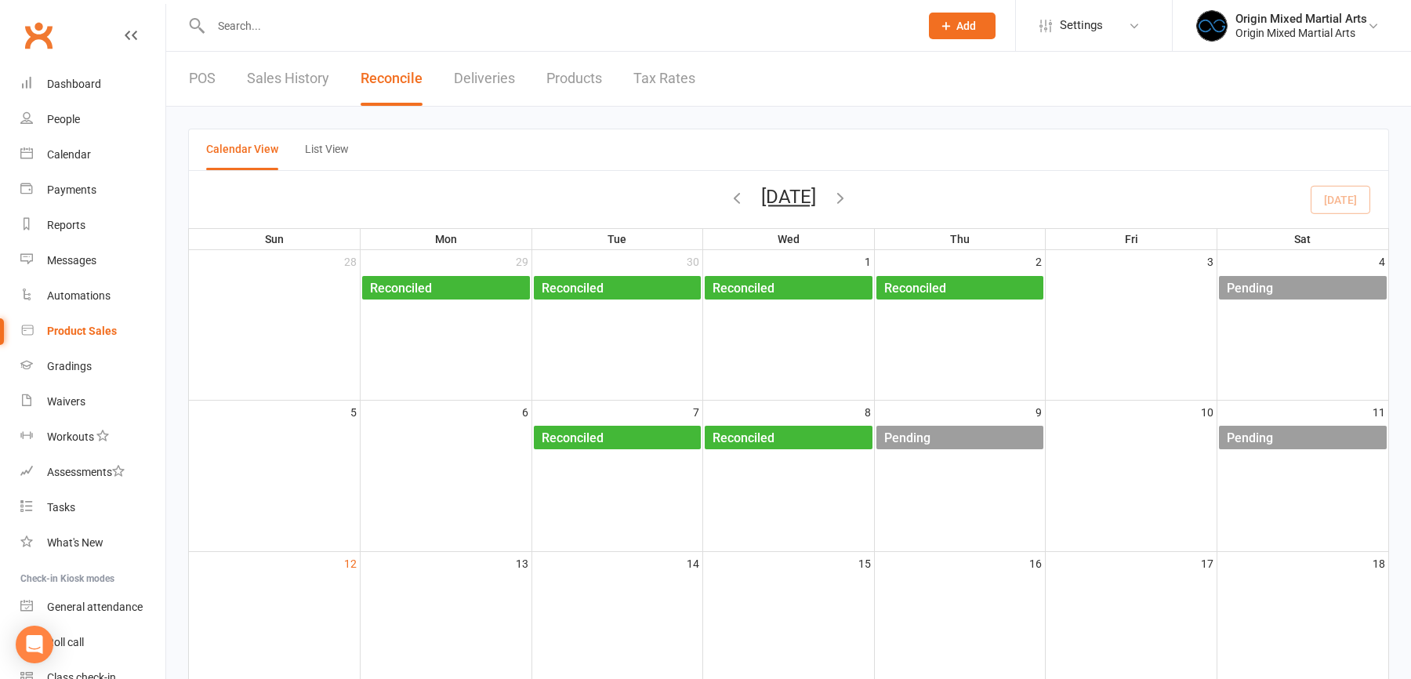
click at [957, 437] on div "Pending" at bounding box center [964, 438] width 161 height 25
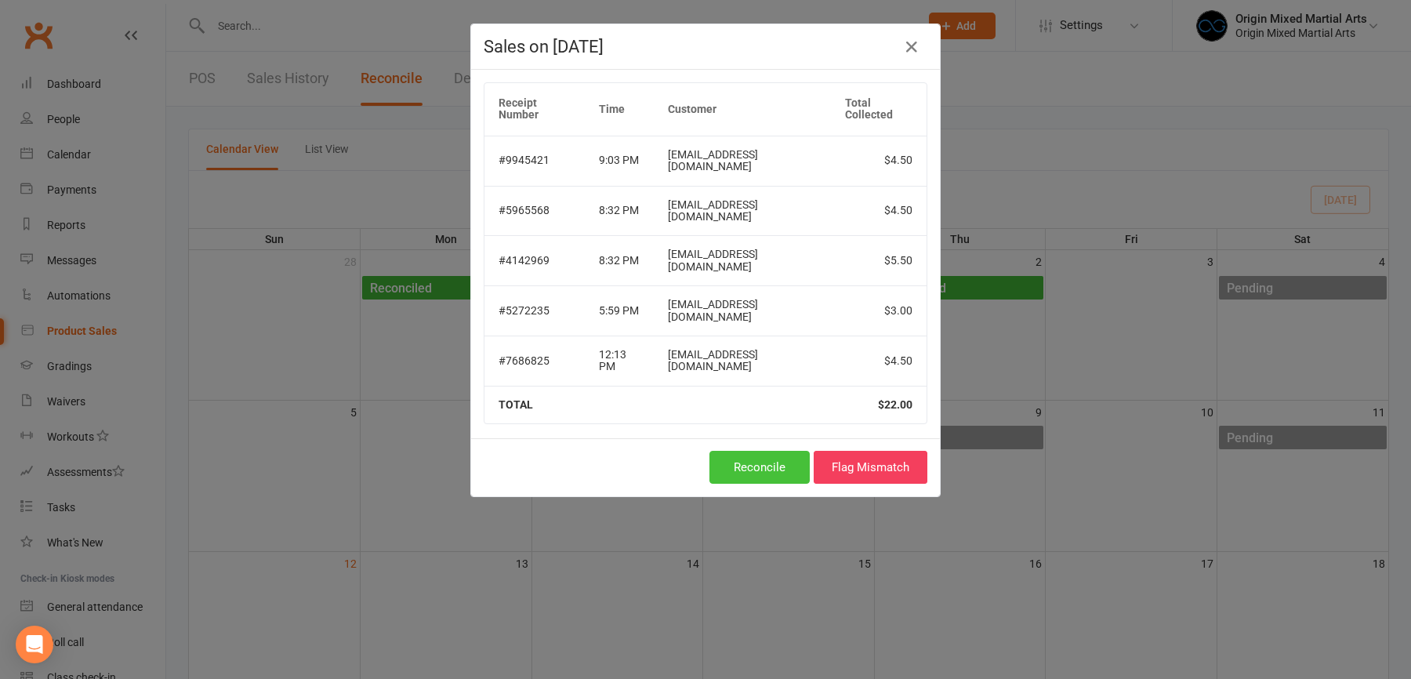
click at [785, 451] on button "Reconcile" at bounding box center [759, 467] width 100 height 33
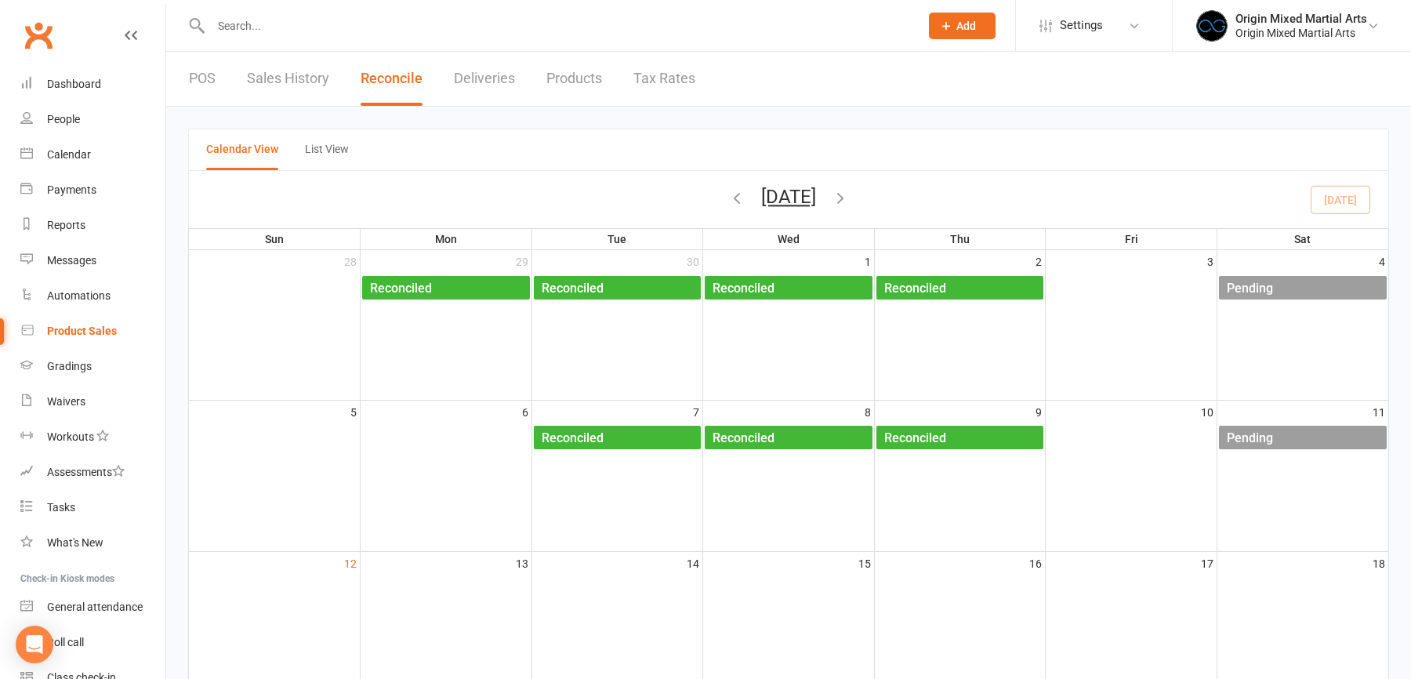
click at [1259, 285] on div "Pending" at bounding box center [1250, 288] width 48 height 25
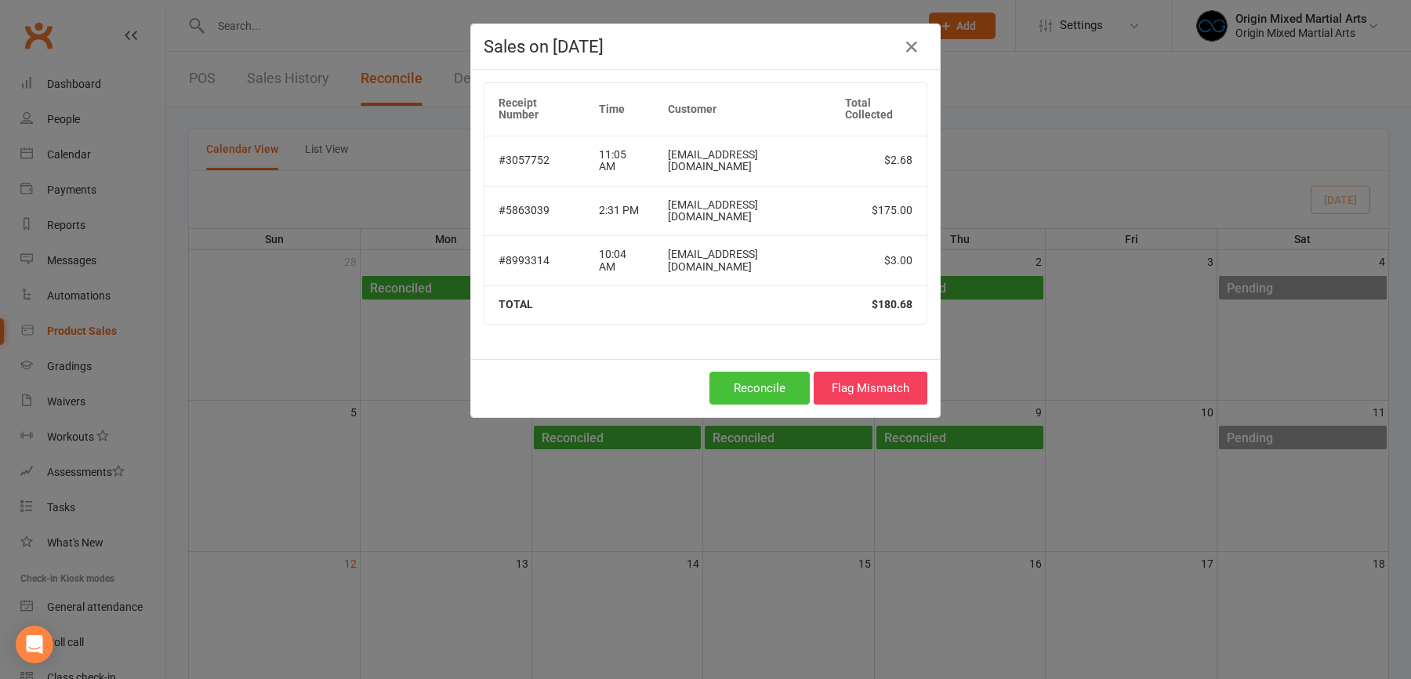
click at [760, 372] on button "Reconcile" at bounding box center [759, 388] width 100 height 33
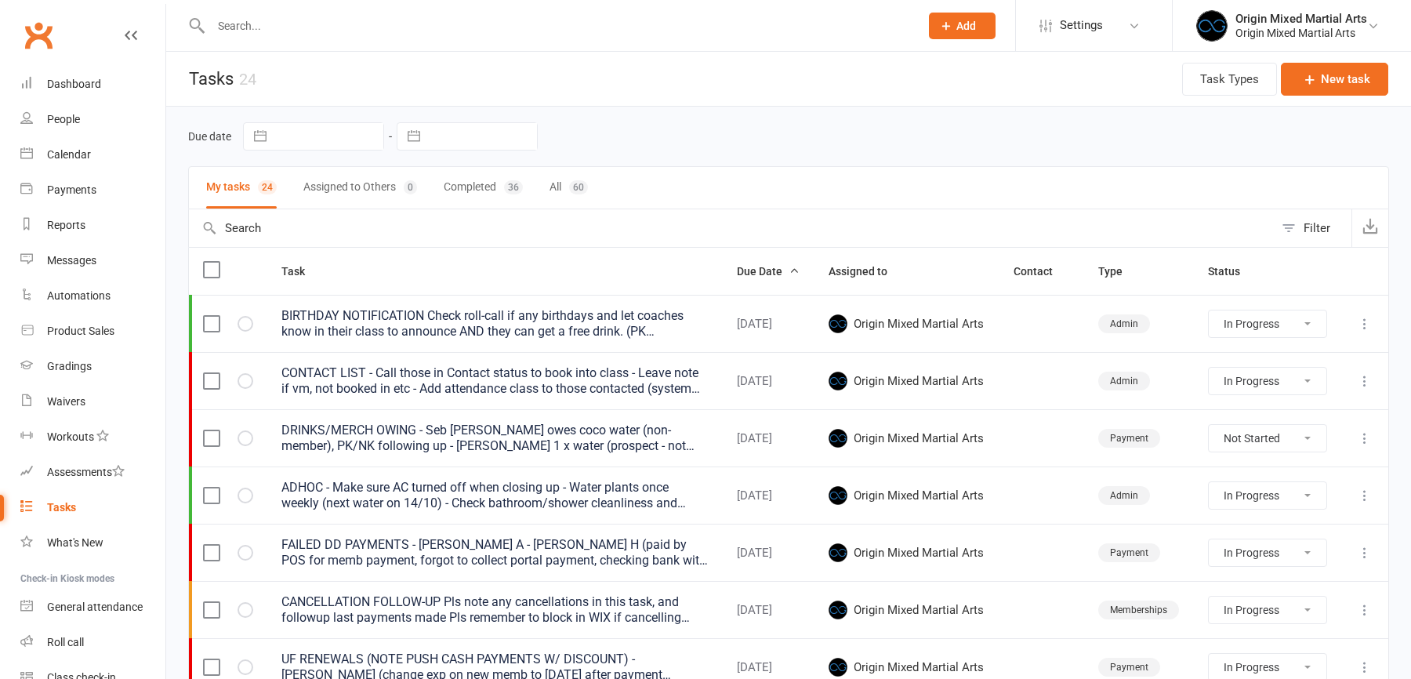
select select "started"
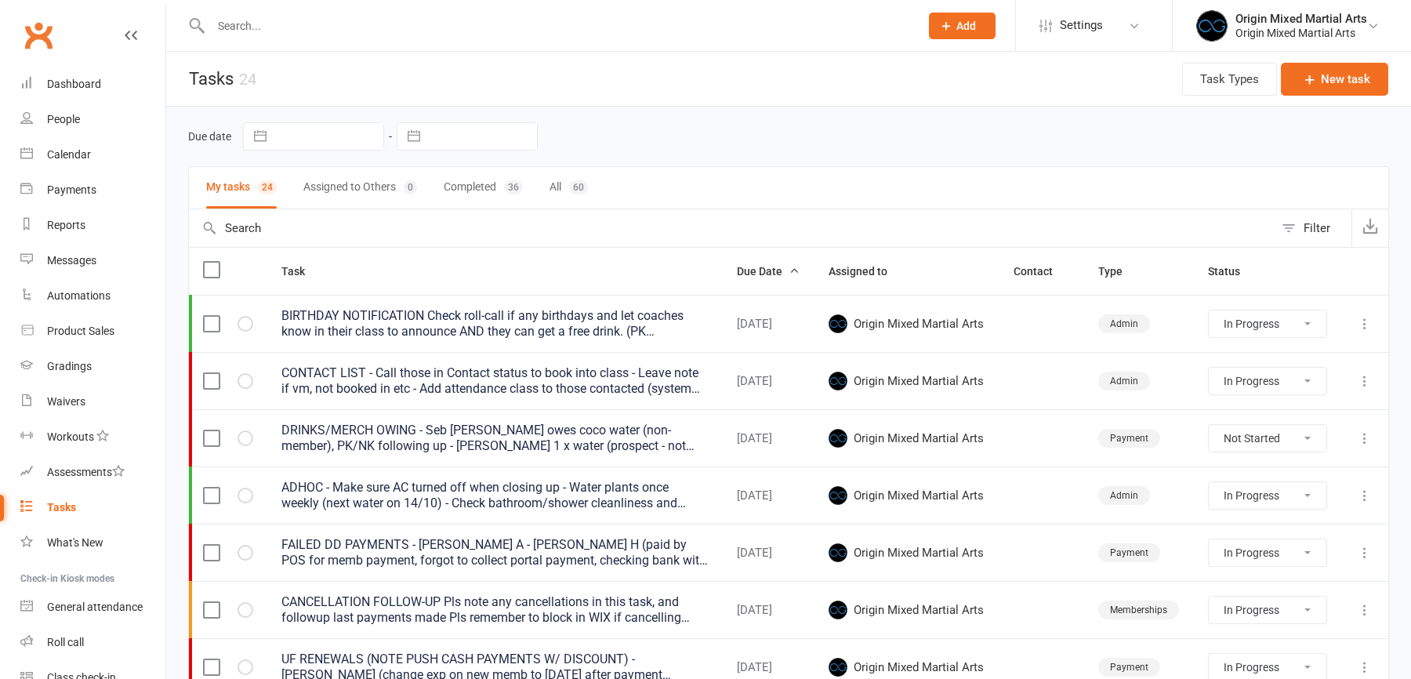
select select "started"
select select "waiting"
select select "started"
select select "waiting"
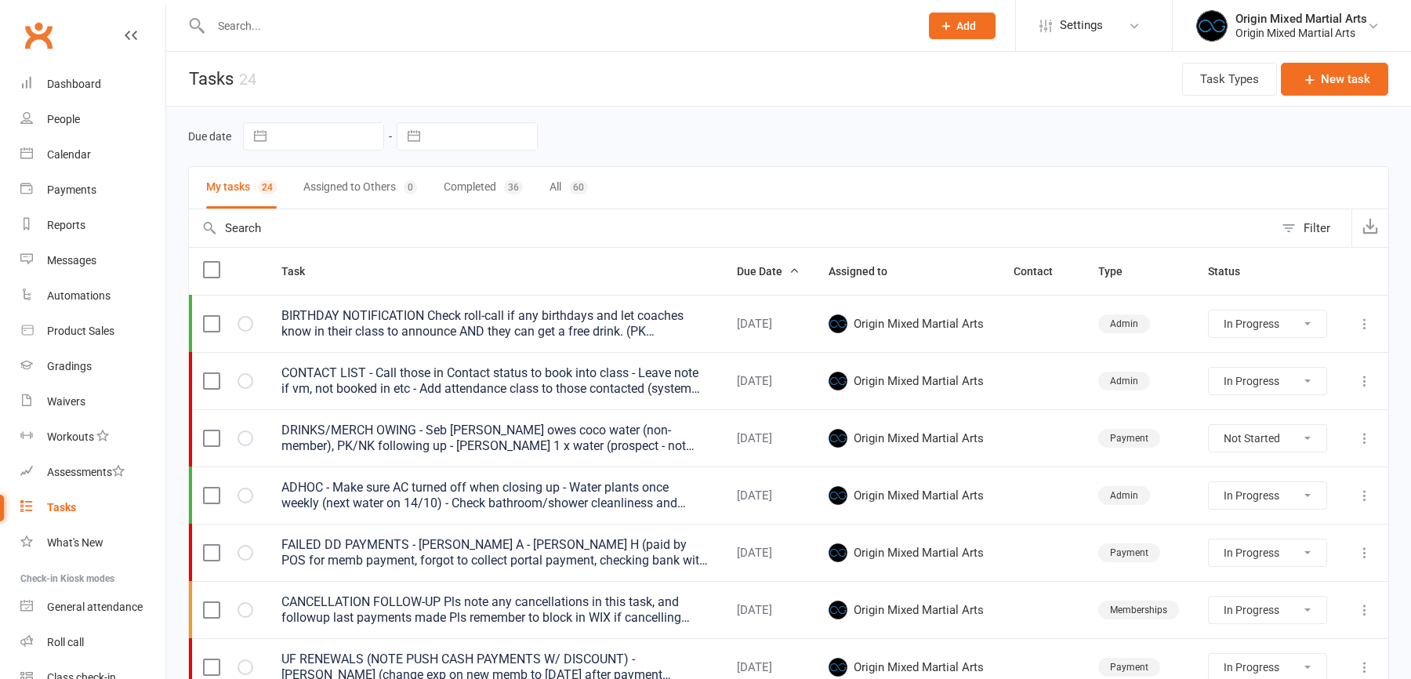
select select "started"
select select "waiting"
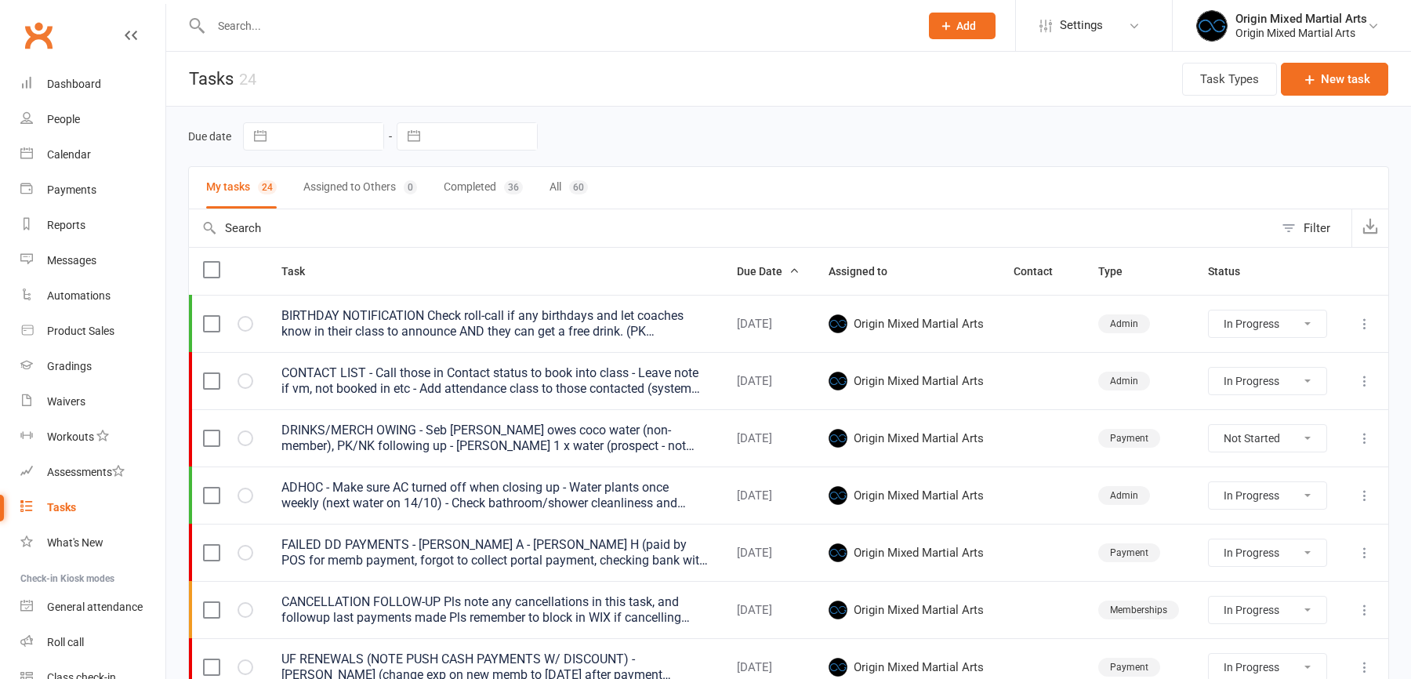
select select "waiting"
select select "started"
select select "waiting"
select select "started"
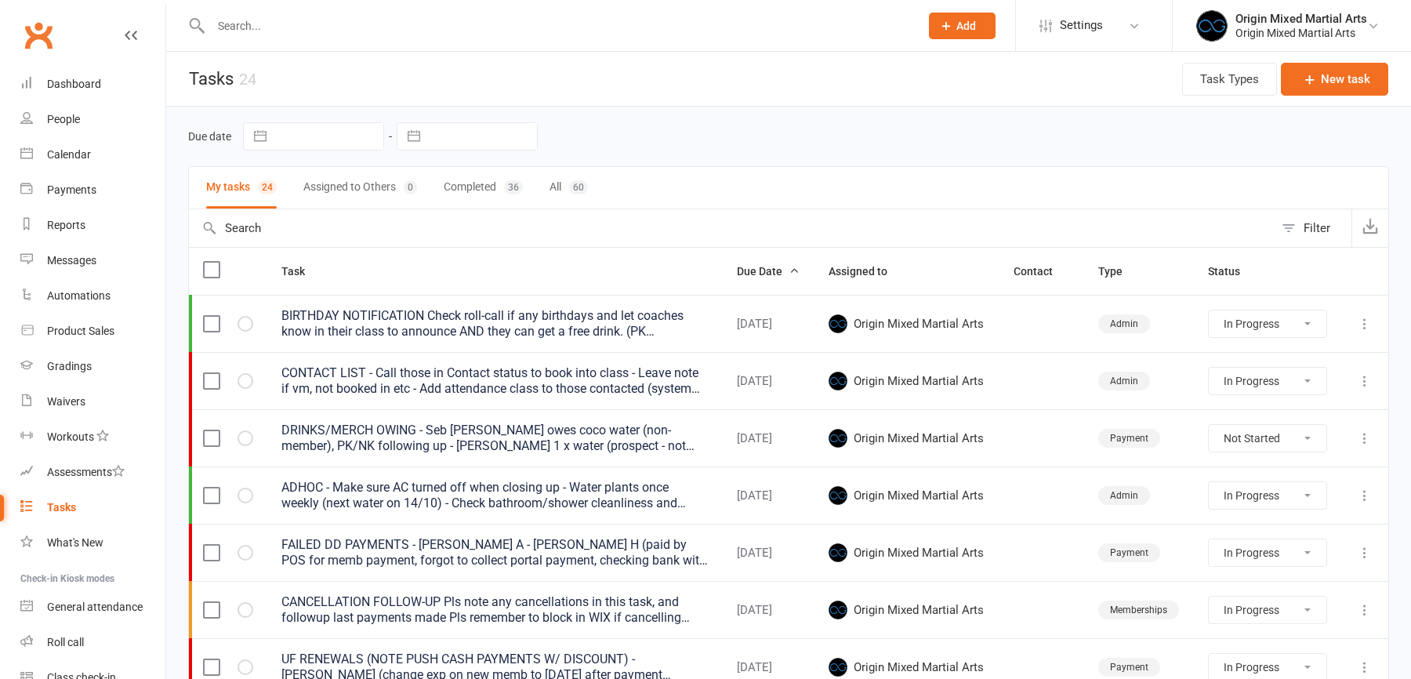
select select "started"
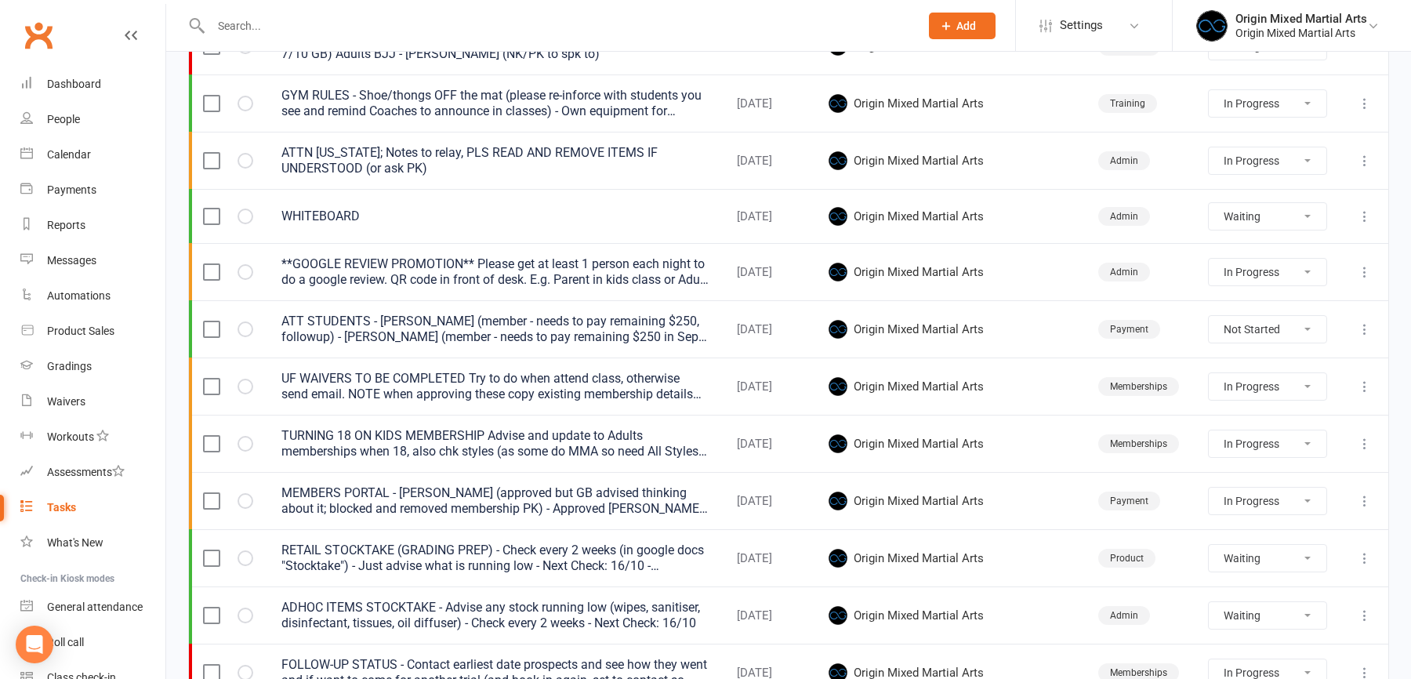
scroll to position [680, 0]
click at [1370, 491] on icon at bounding box center [1365, 499] width 16 height 16
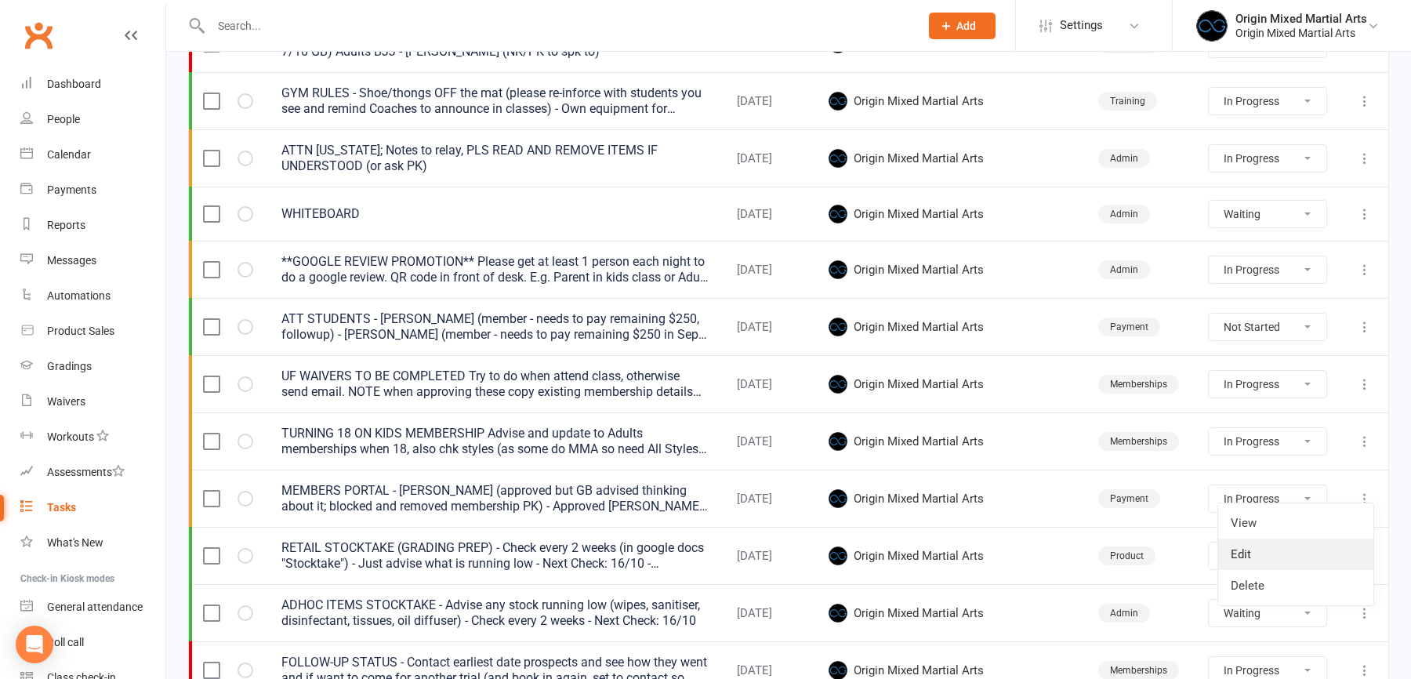
click at [1265, 550] on link "Edit" at bounding box center [1295, 554] width 155 height 31
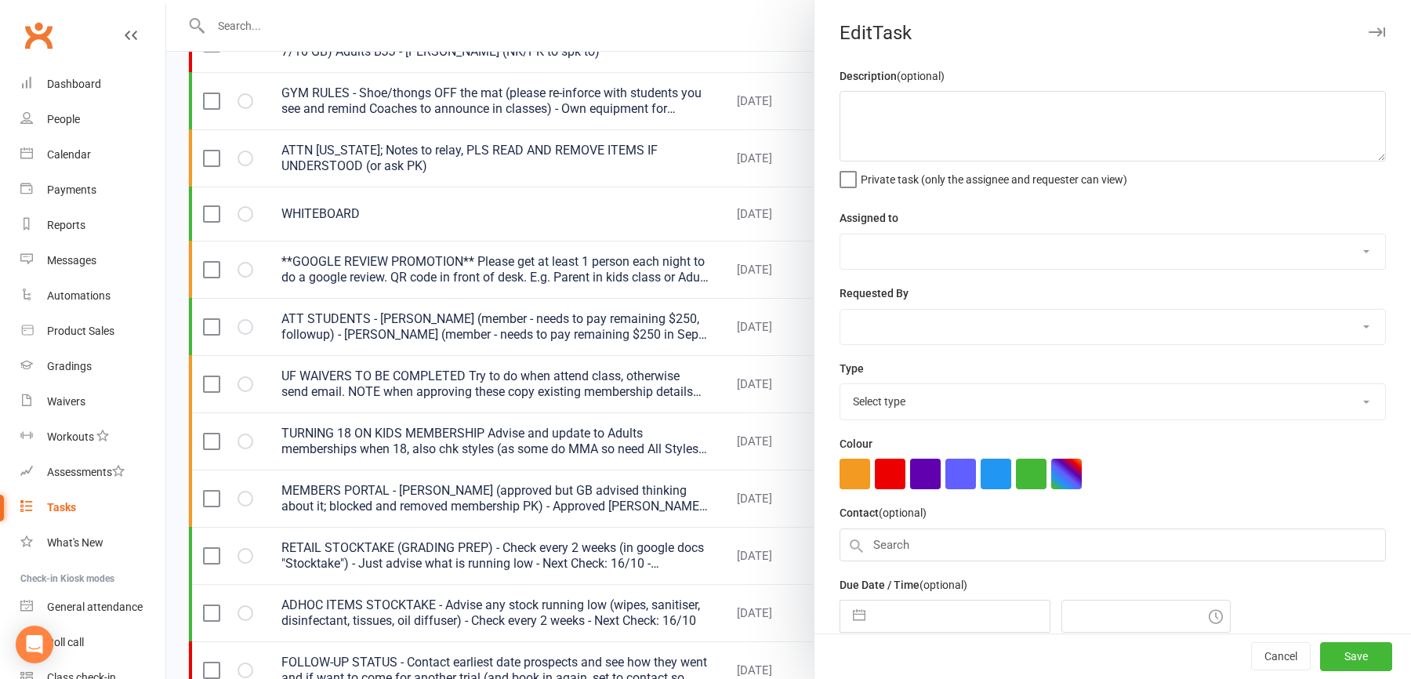
type textarea "MEMBERS PORTAL - [PERSON_NAME] (approved but GB advised thinking about it; bloc…"
select select "43946"
type input "[DATE]"
type input "4:00pm"
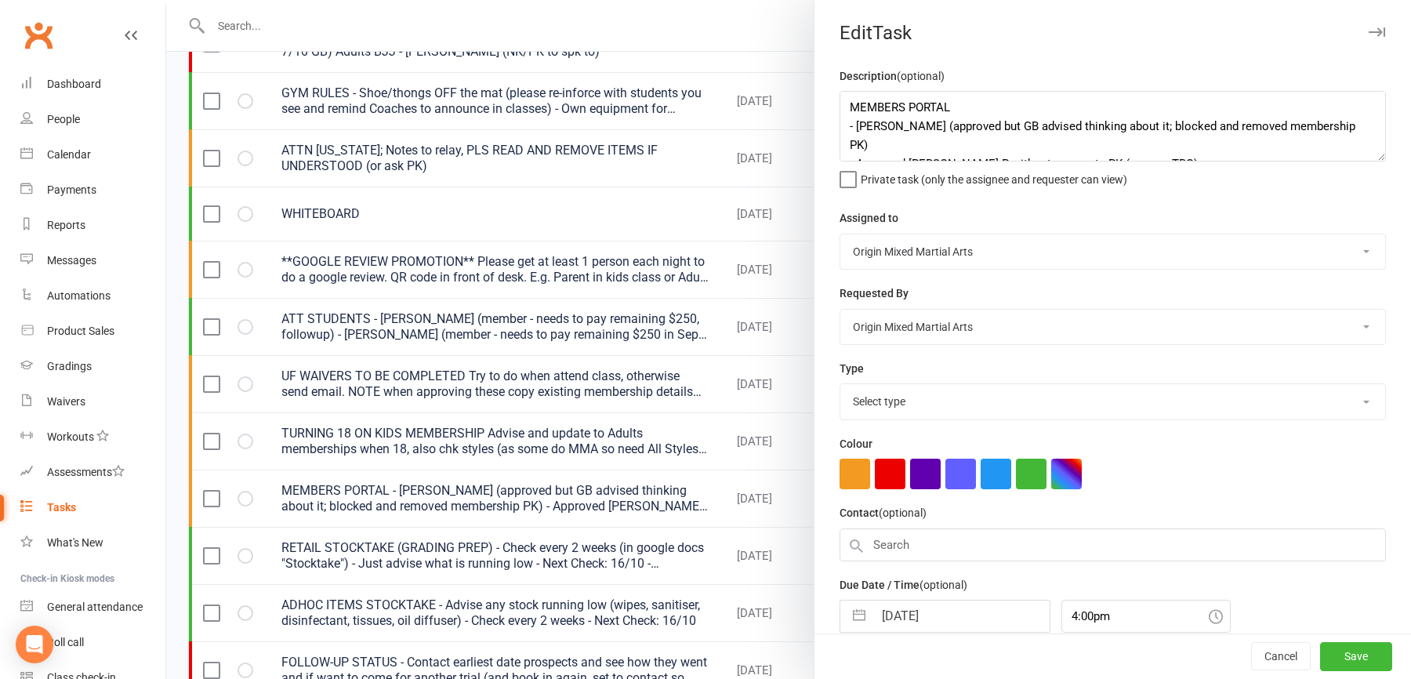
select select "24254"
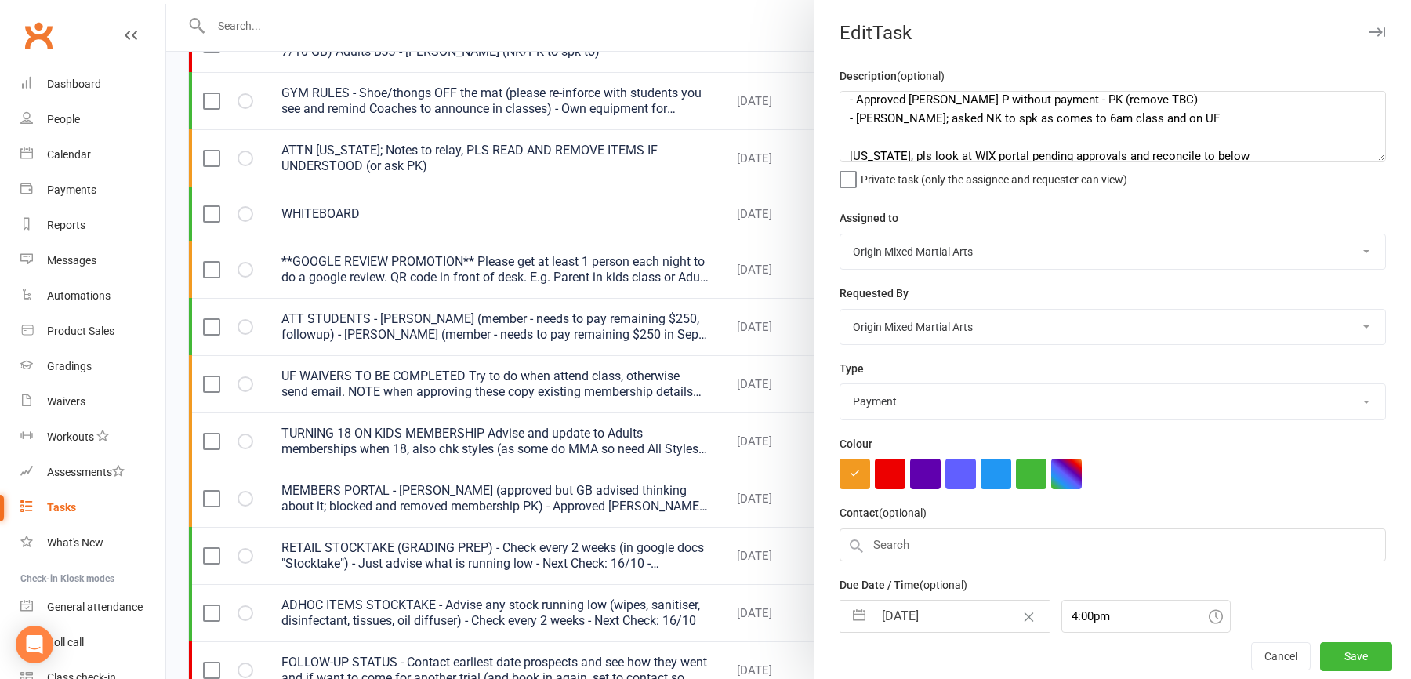
scroll to position [63, 0]
click at [1186, 114] on textarea "MEMBERS PORTAL - [PERSON_NAME] (approved but GB advised thinking about it; bloc…" at bounding box center [1113, 126] width 546 height 71
click at [1183, 112] on textarea "MEMBERS PORTAL - [PERSON_NAME] (approved but GB advised thinking about it; bloc…" at bounding box center [1113, 126] width 546 height 71
click at [1178, 98] on textarea "MEMBERS PORTAL - [PERSON_NAME] (approved but GB advised thinking about it; bloc…" at bounding box center [1113, 126] width 546 height 71
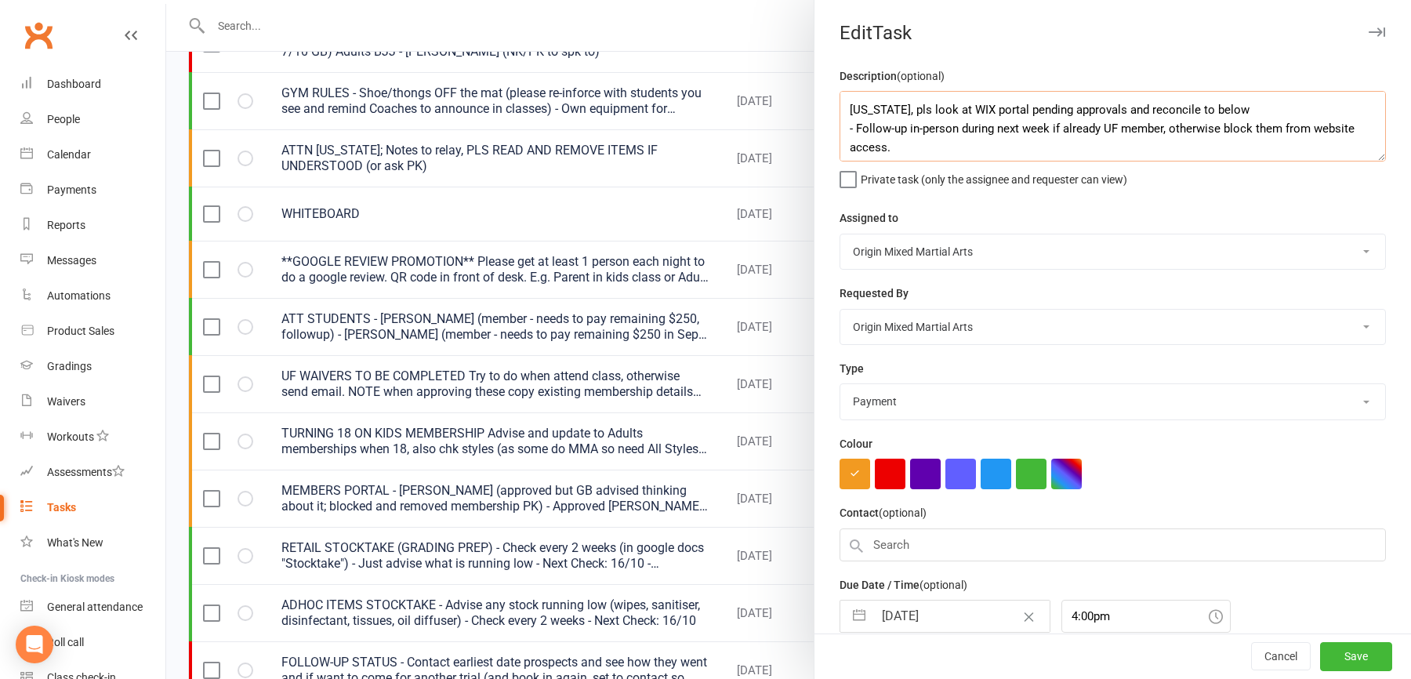
scroll to position [112, 0]
click at [1130, 147] on textarea "MEMBERS PORTAL - [PERSON_NAME] (approved but GB advised thinking about it; bloc…" at bounding box center [1113, 126] width 546 height 71
type textarea "MEMBERS PORTAL - [PERSON_NAME] (approved but GB advised thinking about it; bloc…"
click at [1338, 644] on button "Save" at bounding box center [1356, 657] width 72 height 28
select select "started"
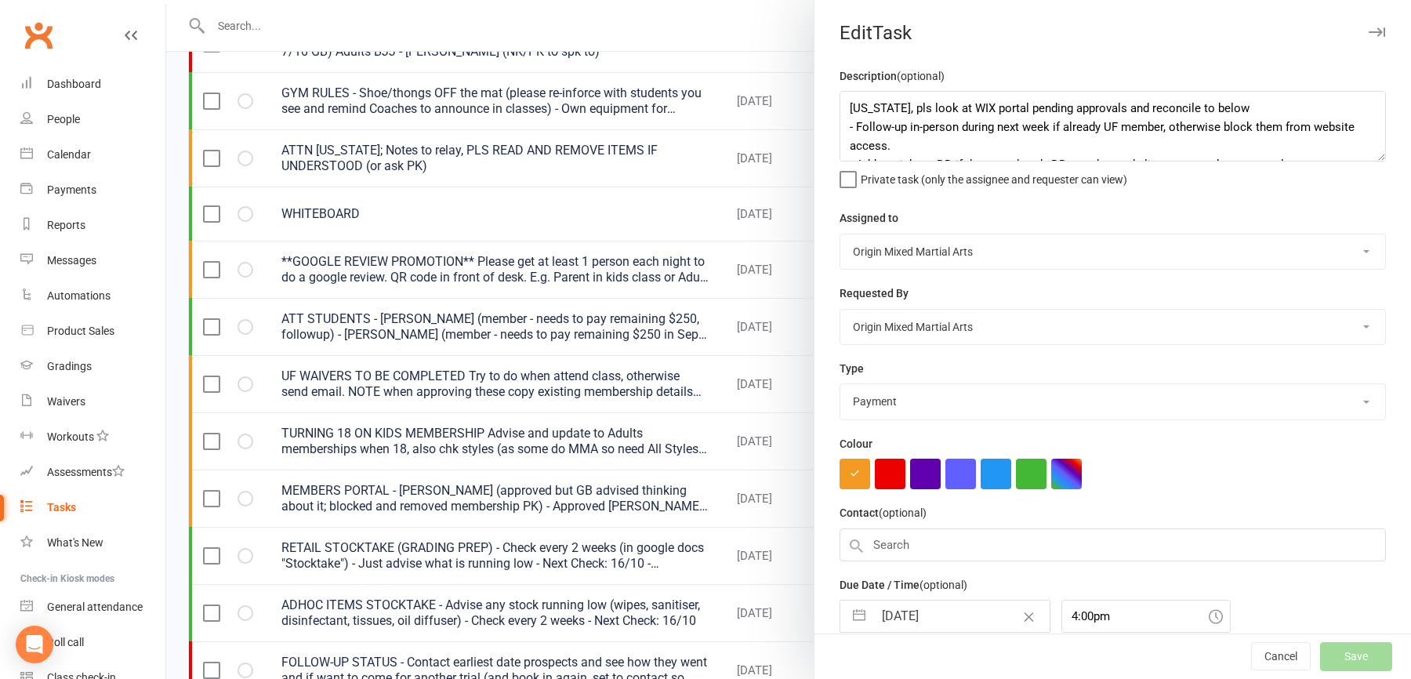
select select "started"
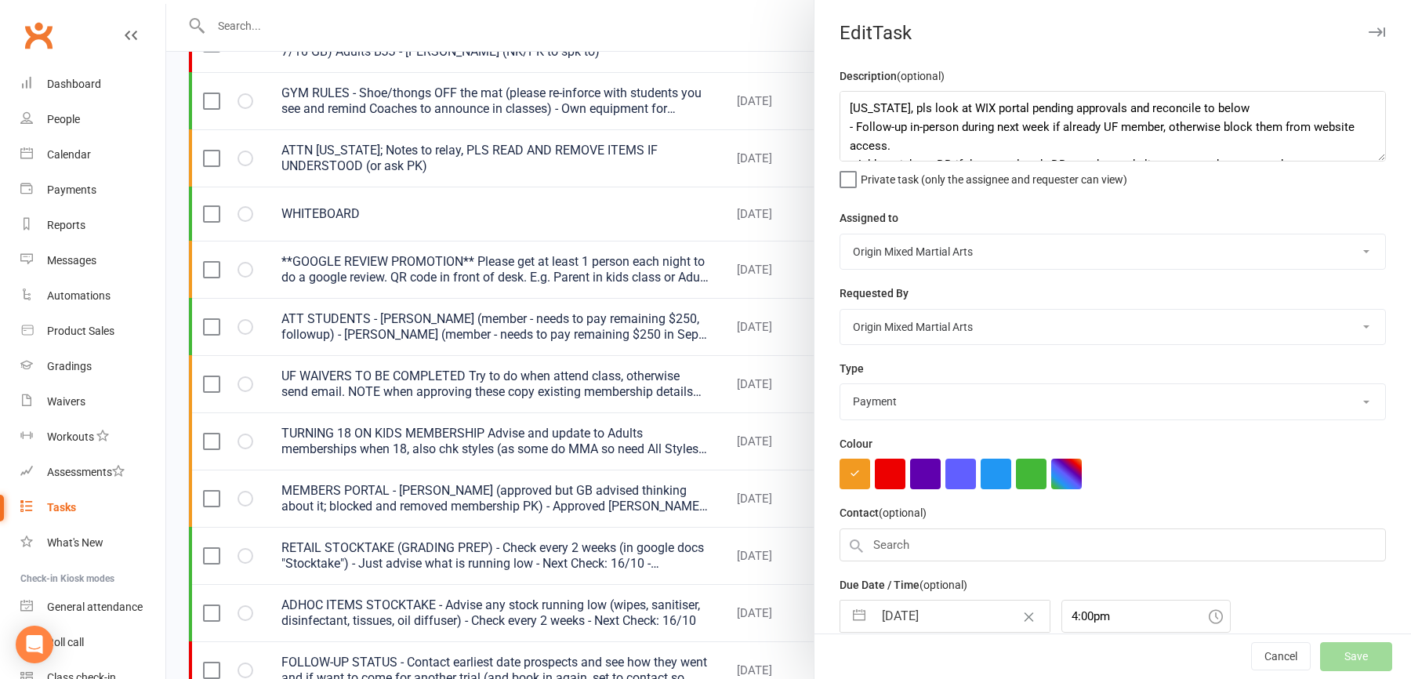
select select "waiting"
select select "started"
select select "waiting"
select select "started"
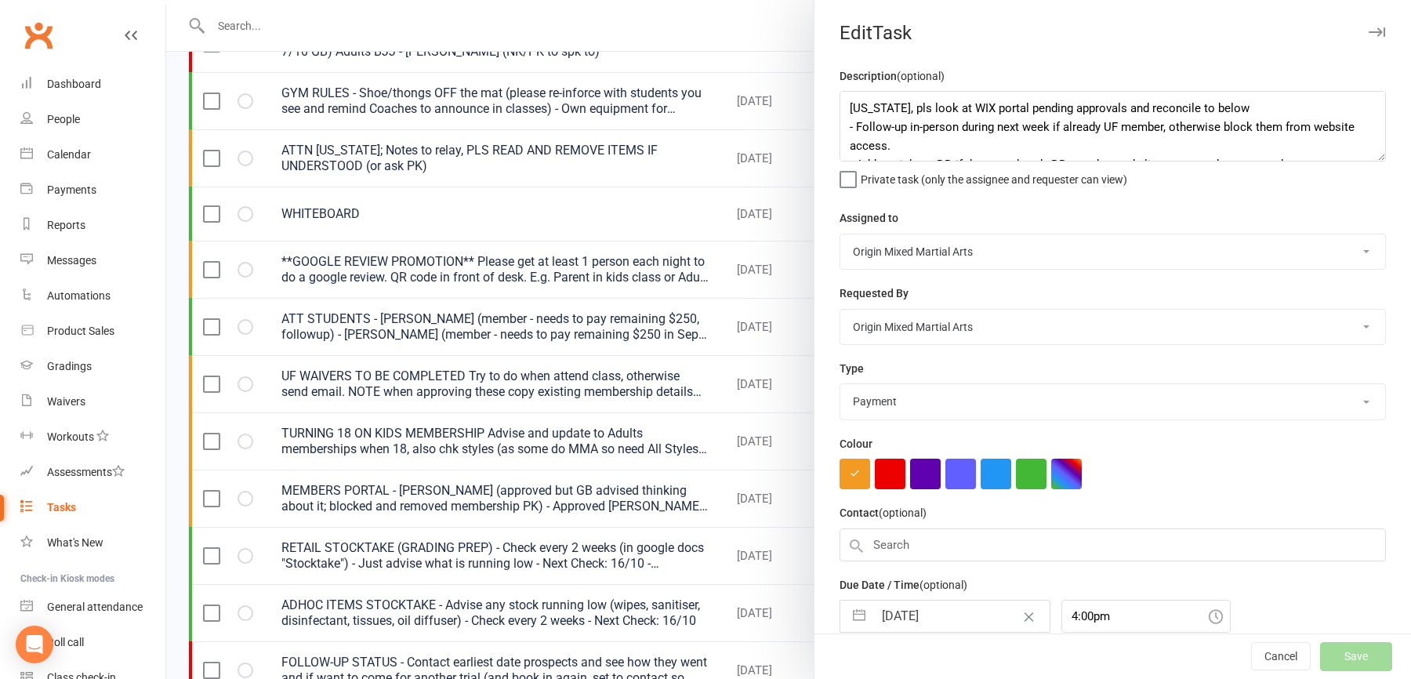
select select "started"
select select "waiting"
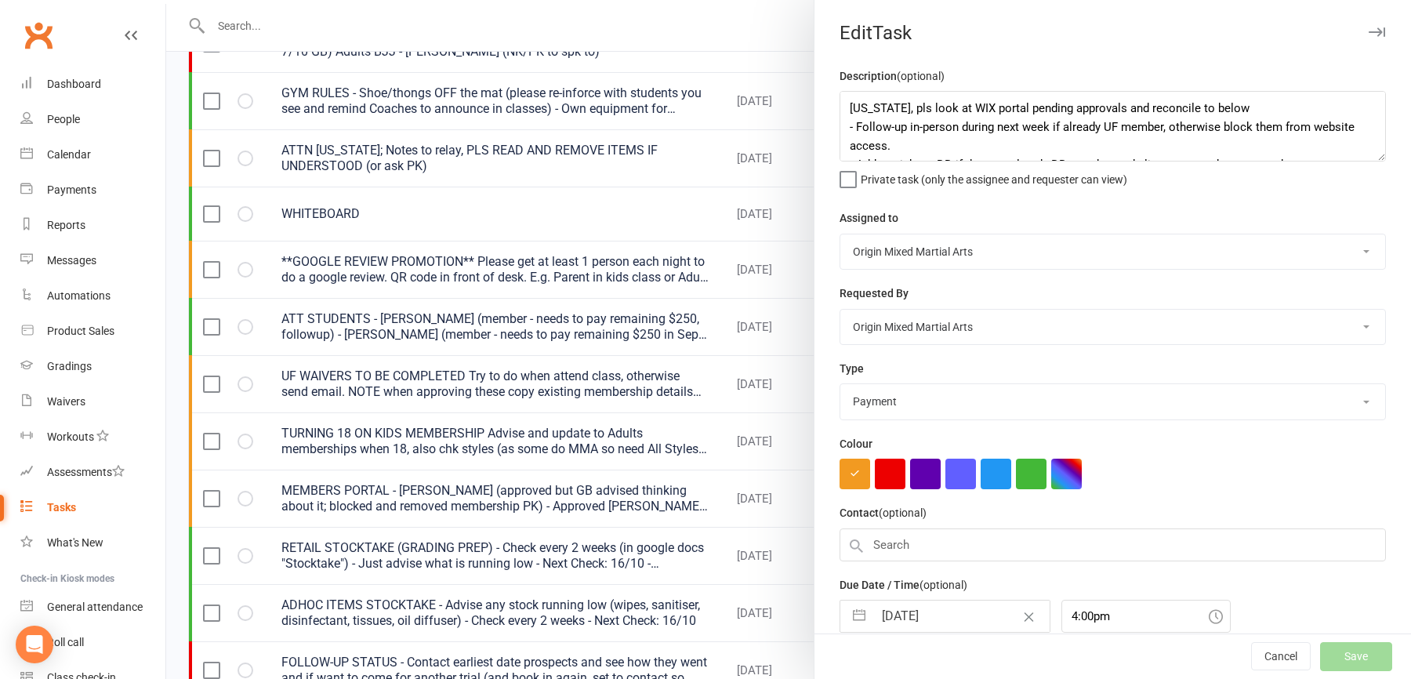
select select "started"
select select "waiting"
select select "started"
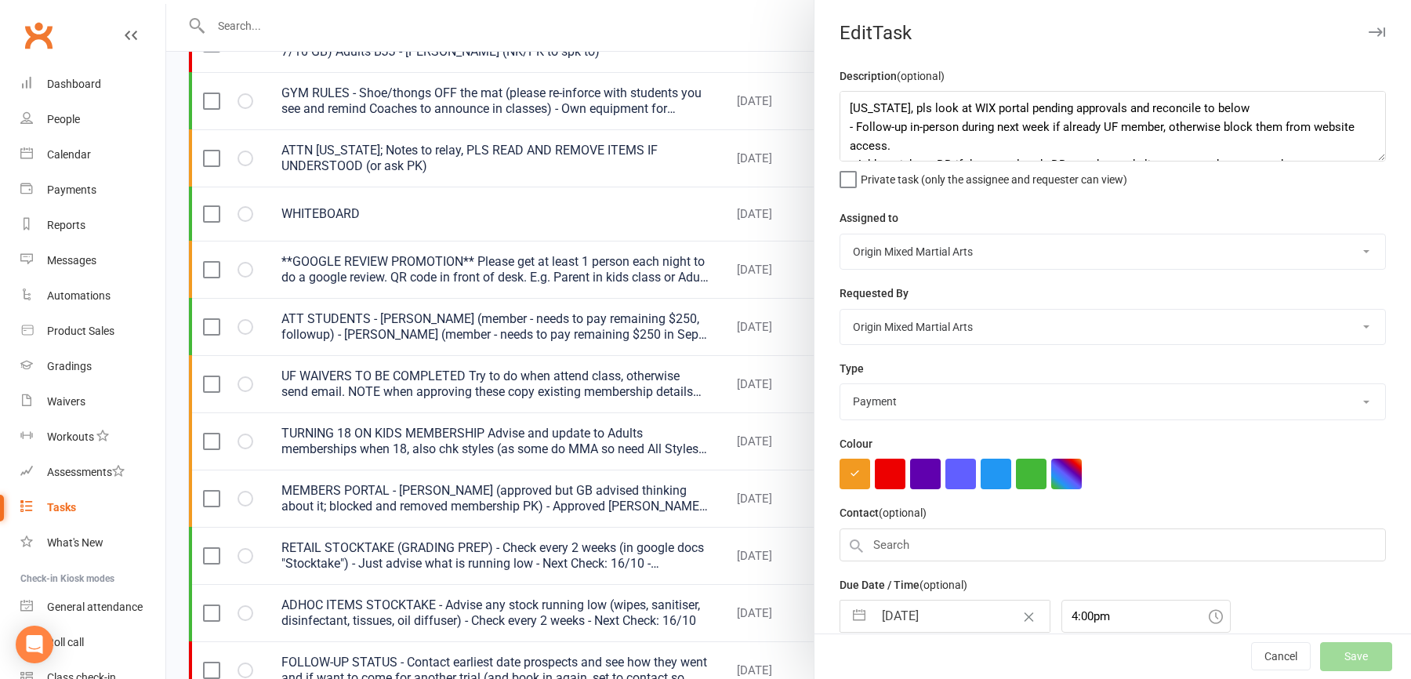
select select "started"
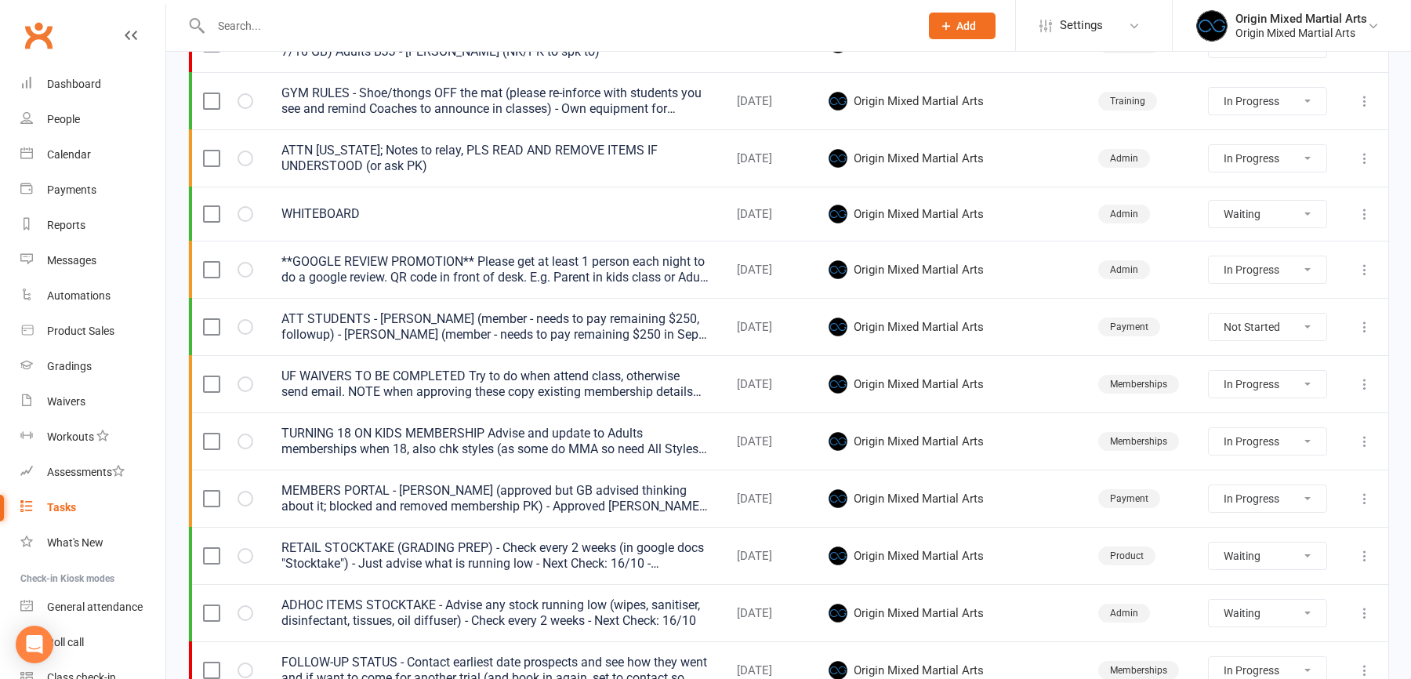
select select "started"
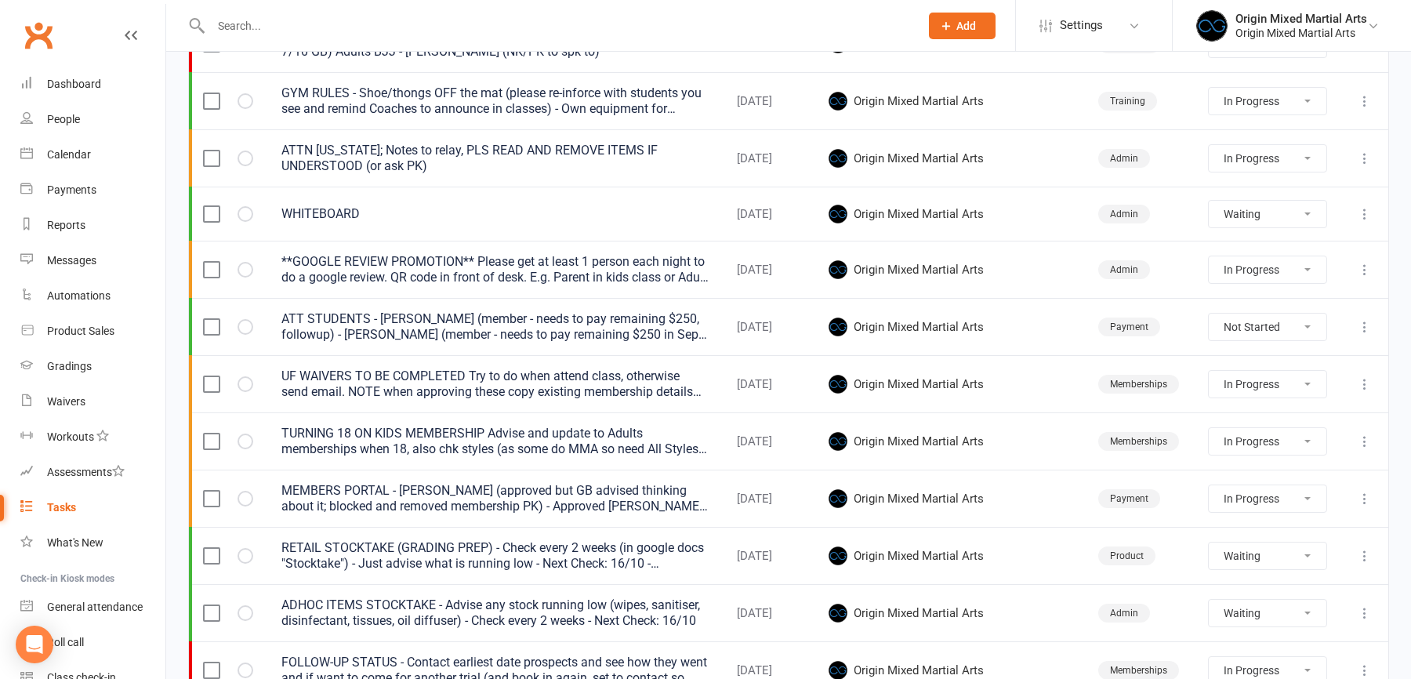
select select "started"
select select "waiting"
select select "started"
select select "waiting"
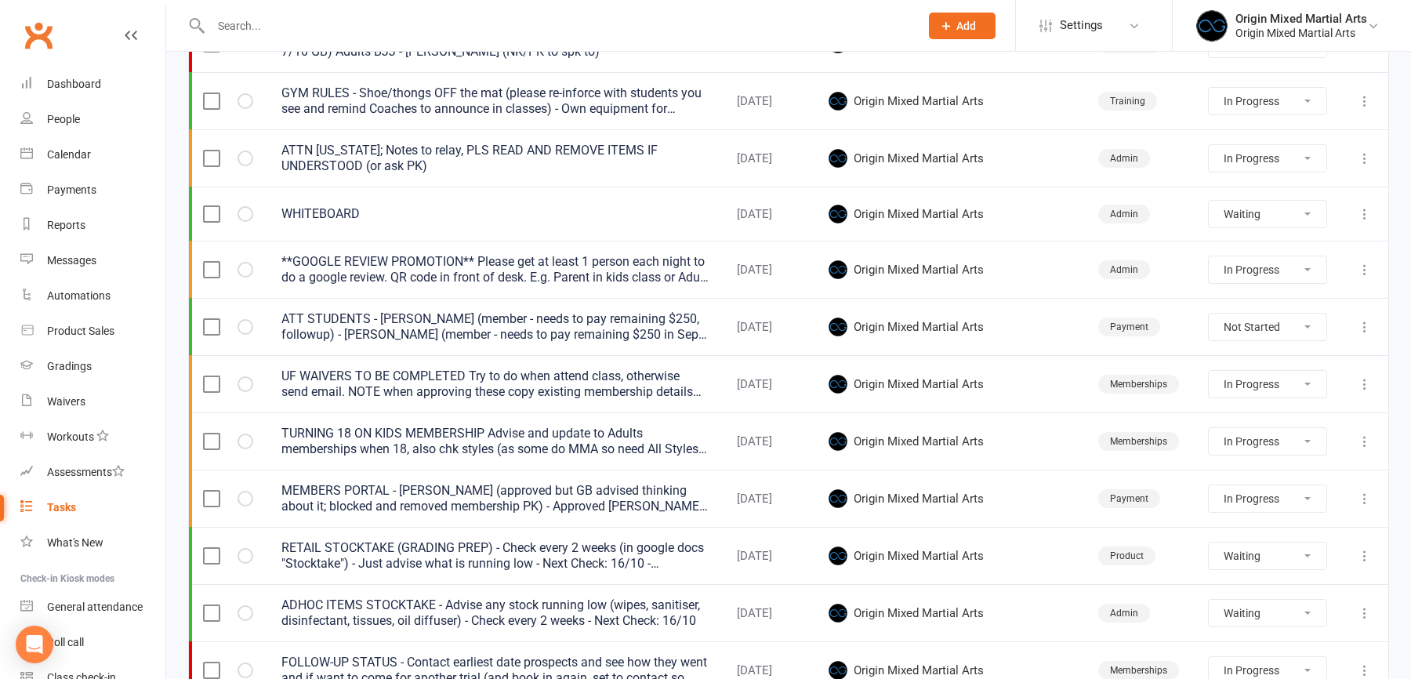
select select "started"
select select "waiting"
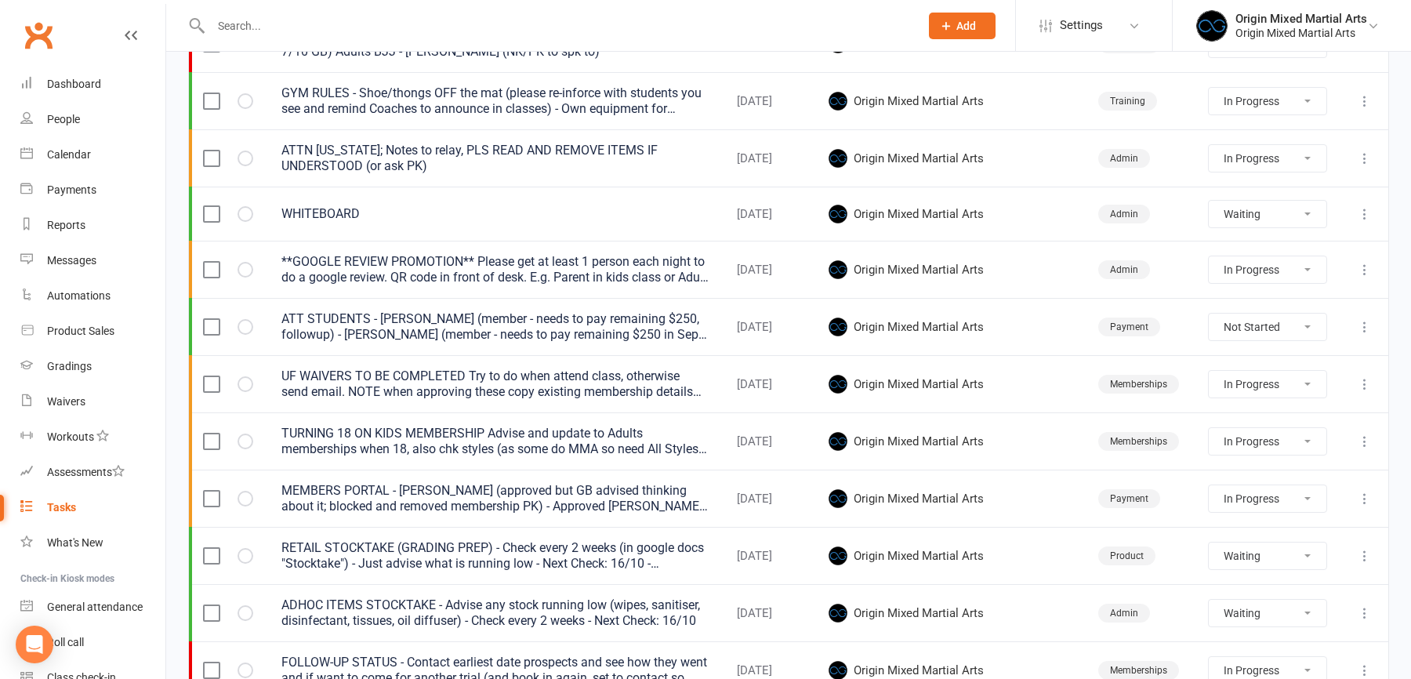
select select "waiting"
select select "started"
select select "waiting"
select select "started"
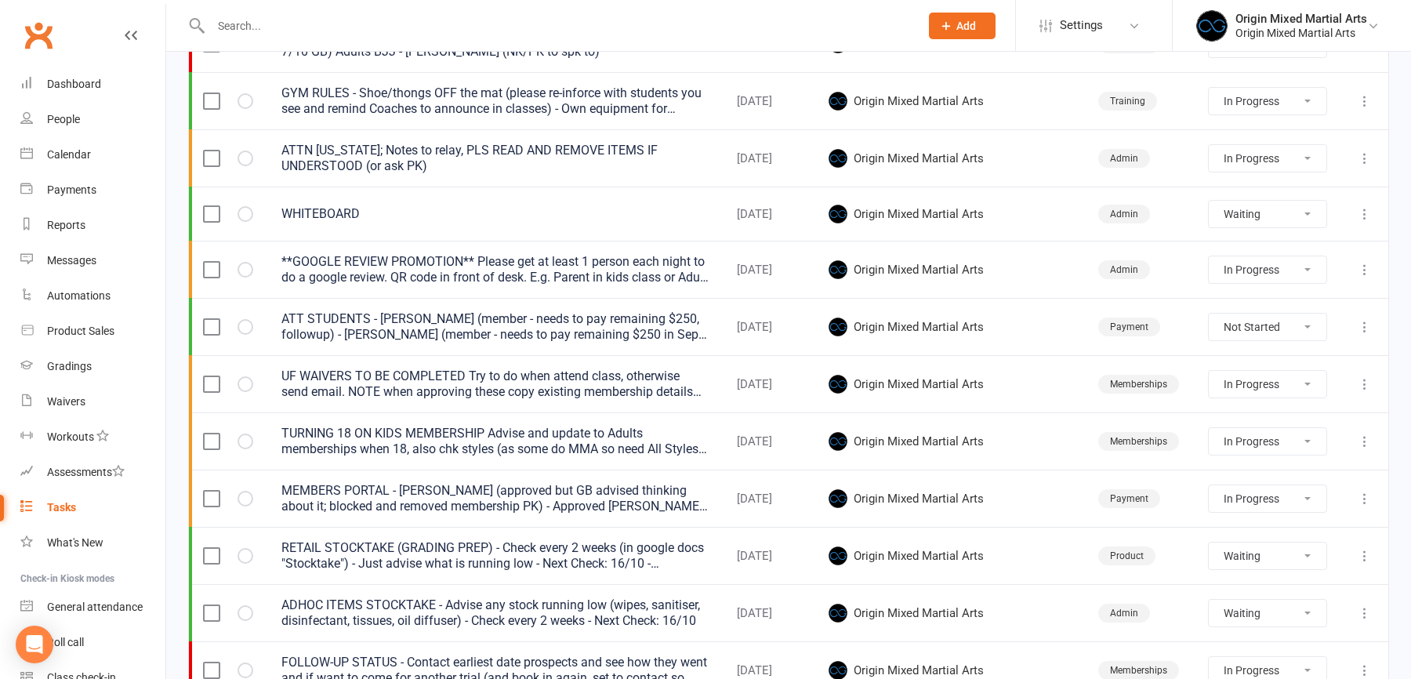
select select "started"
